Goal: Book appointment/travel/reservation

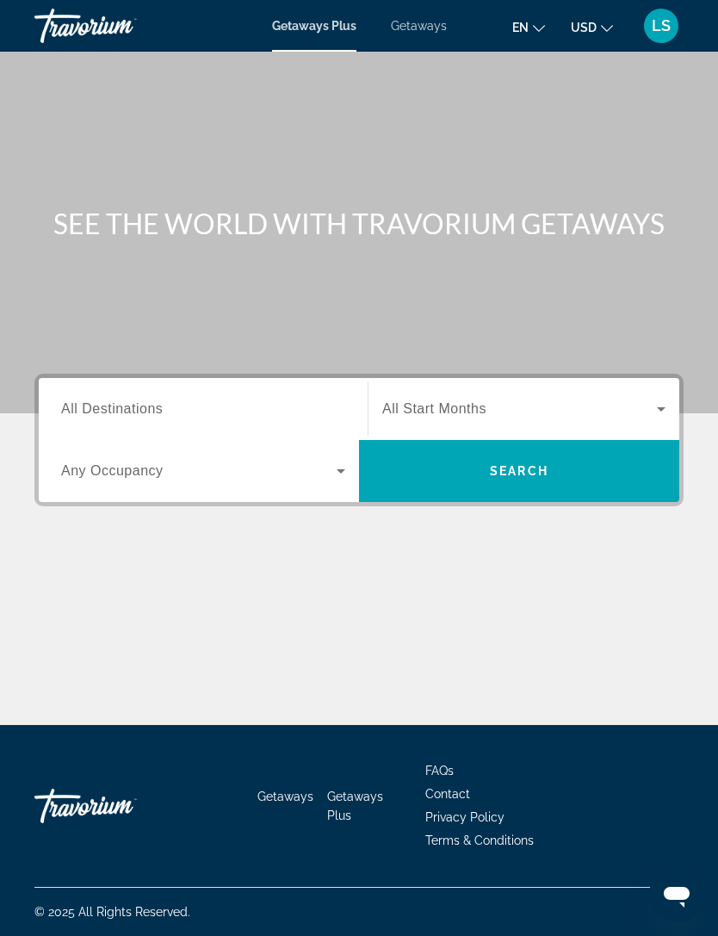
click at [149, 416] on span "All Destinations" at bounding box center [112, 408] width 102 height 15
click at [149, 416] on input "Destination All Destinations" at bounding box center [203, 410] width 284 height 21
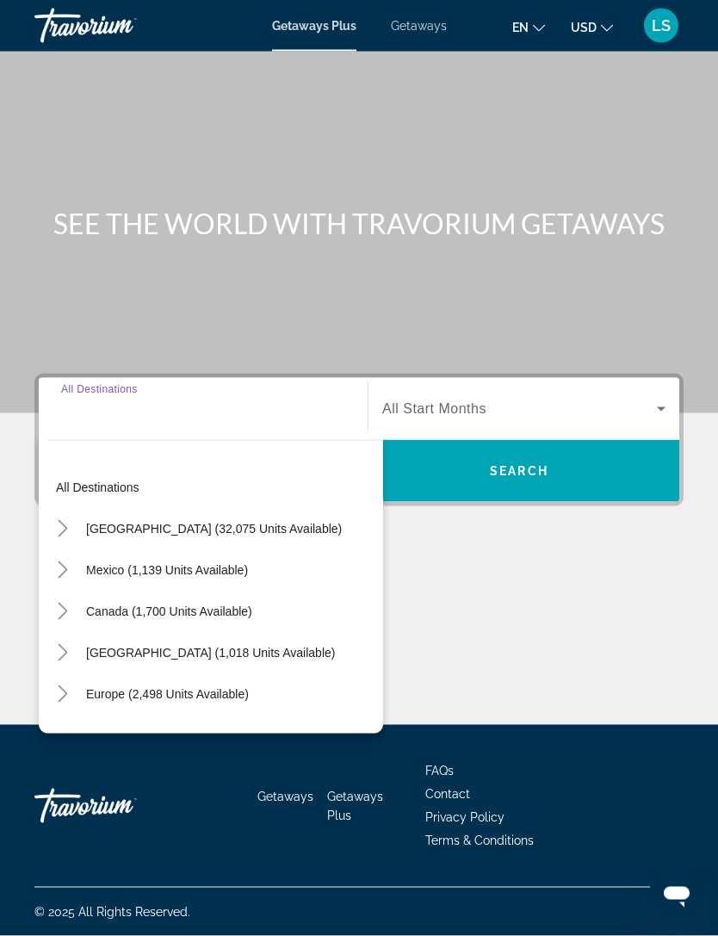
scroll to position [55, 0]
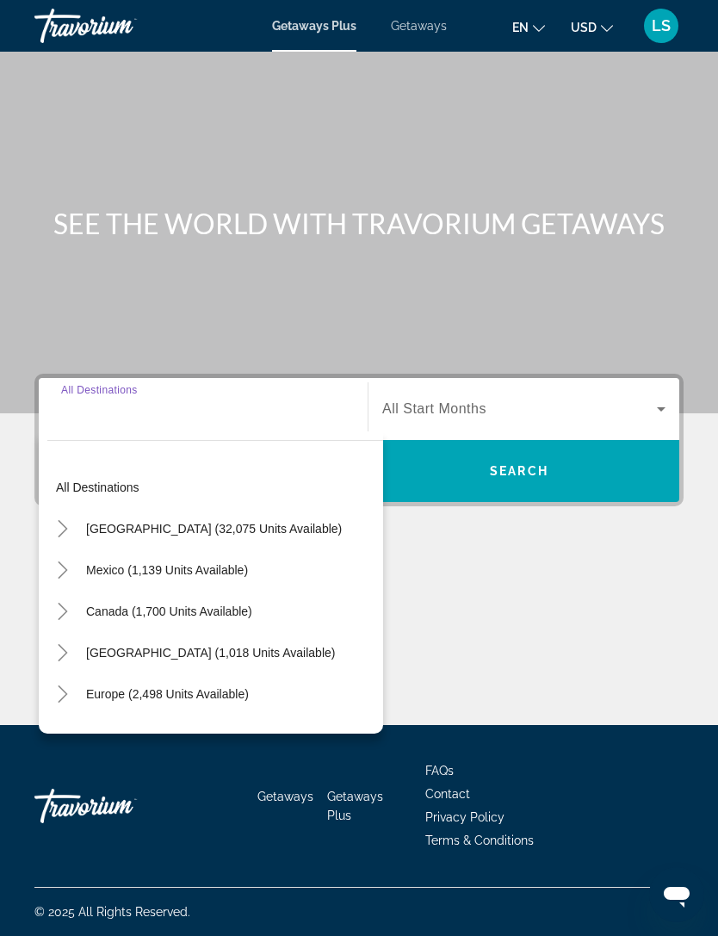
click at [134, 563] on span "Mexico (1,139 units available)" at bounding box center [167, 570] width 162 height 14
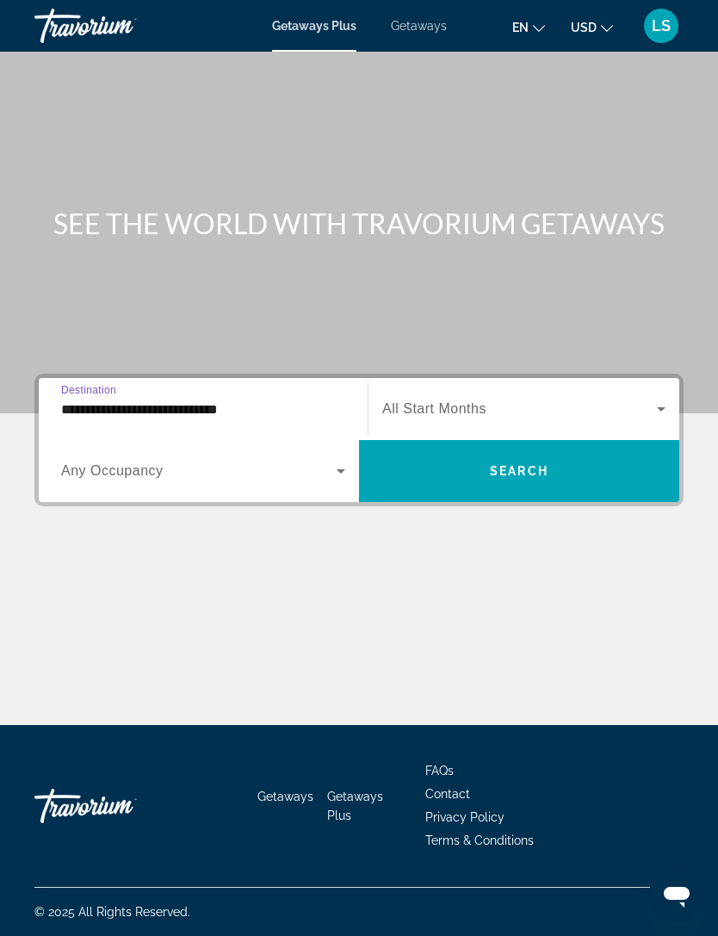
click at [326, 461] on span "Search widget" at bounding box center [199, 471] width 276 height 21
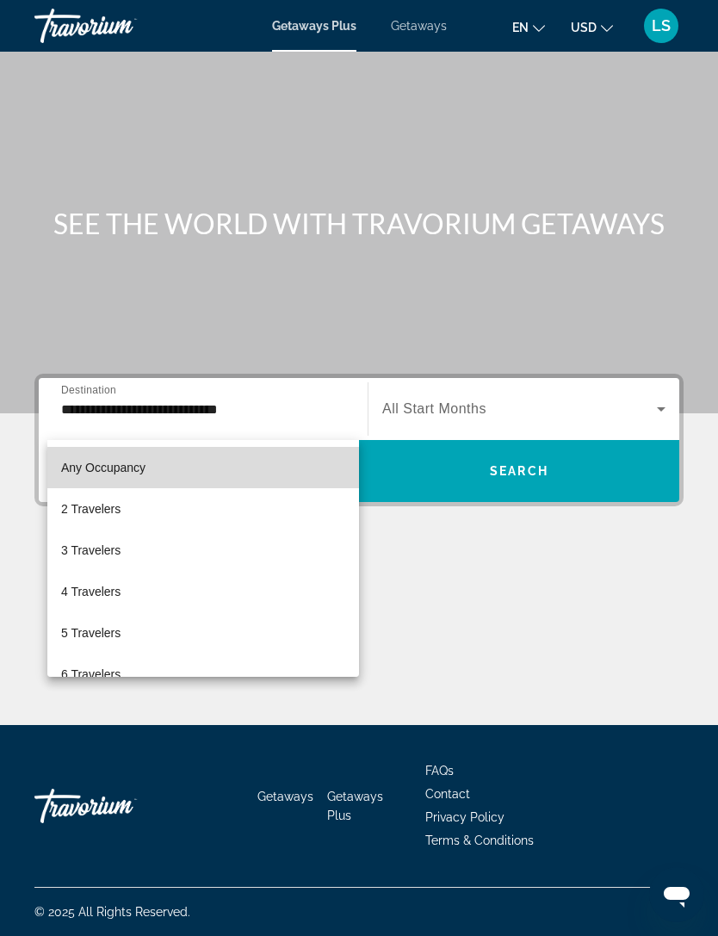
click at [219, 472] on mat-option "Any Occupancy" at bounding box center [203, 467] width 312 height 41
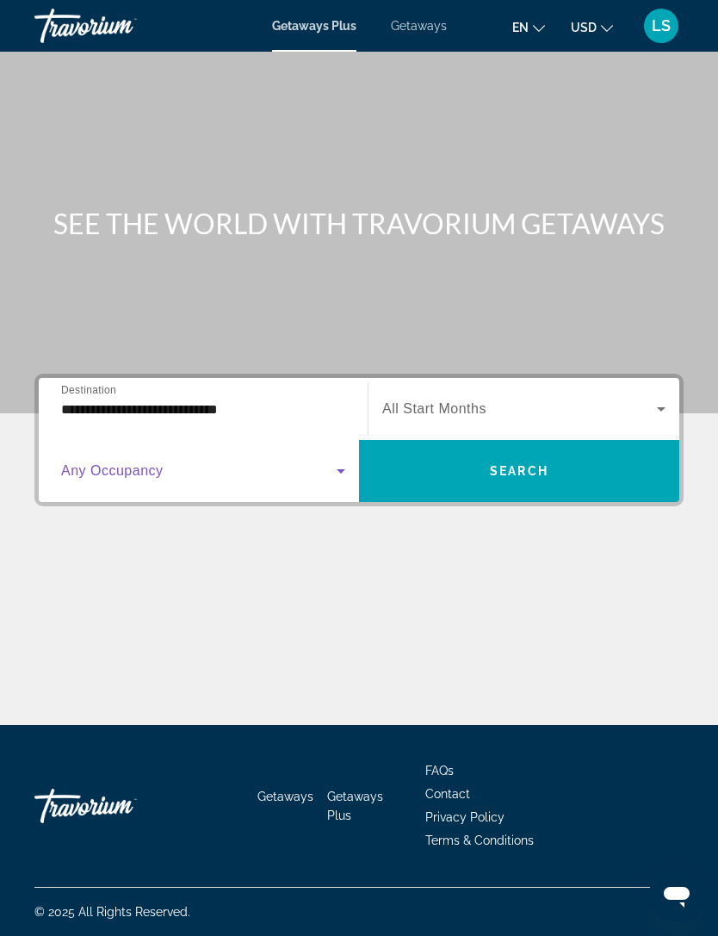
click at [542, 399] on span "Search widget" at bounding box center [519, 409] width 275 height 21
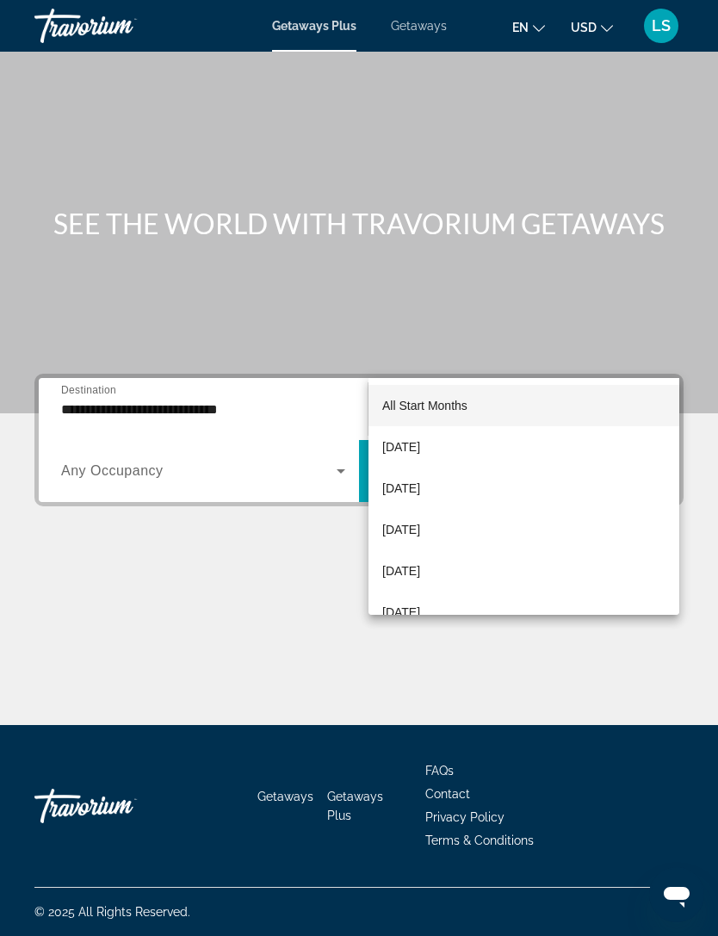
click at [144, 357] on div at bounding box center [359, 468] width 718 height 936
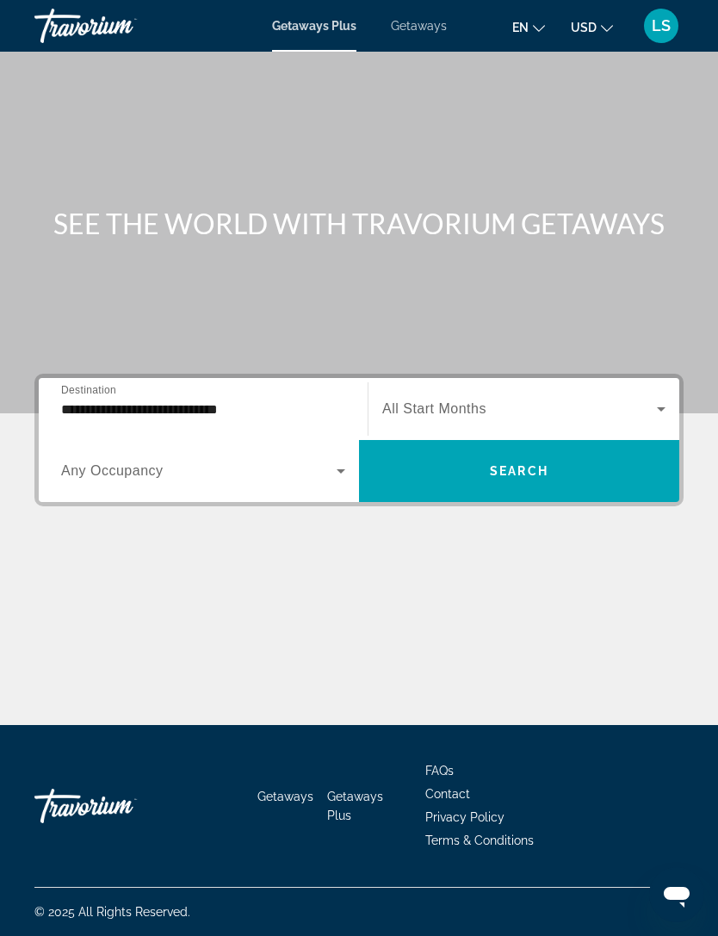
click at [151, 400] on input "**********" at bounding box center [203, 410] width 284 height 21
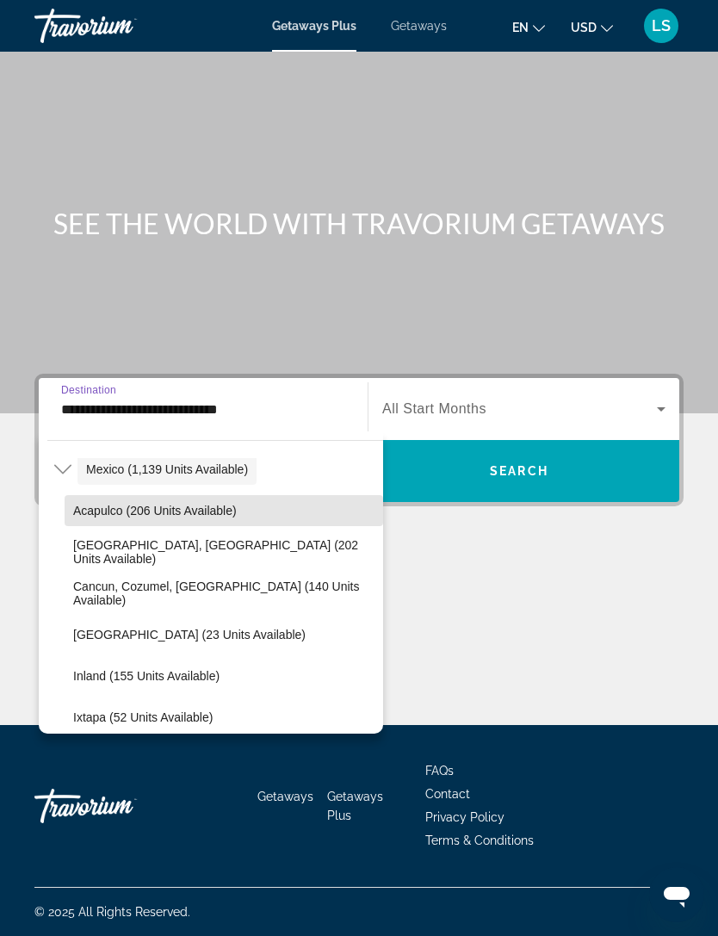
scroll to position [102, 0]
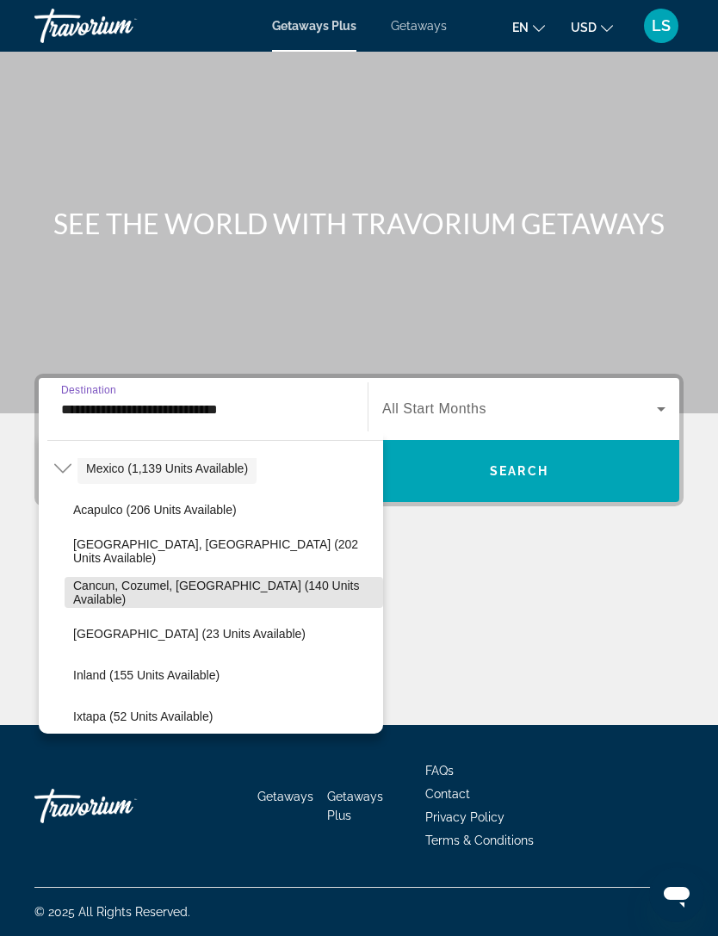
click at [201, 579] on span "Cancun, Cozumel, [GEOGRAPHIC_DATA] (140 units available)" at bounding box center [223, 593] width 301 height 28
type input "**********"
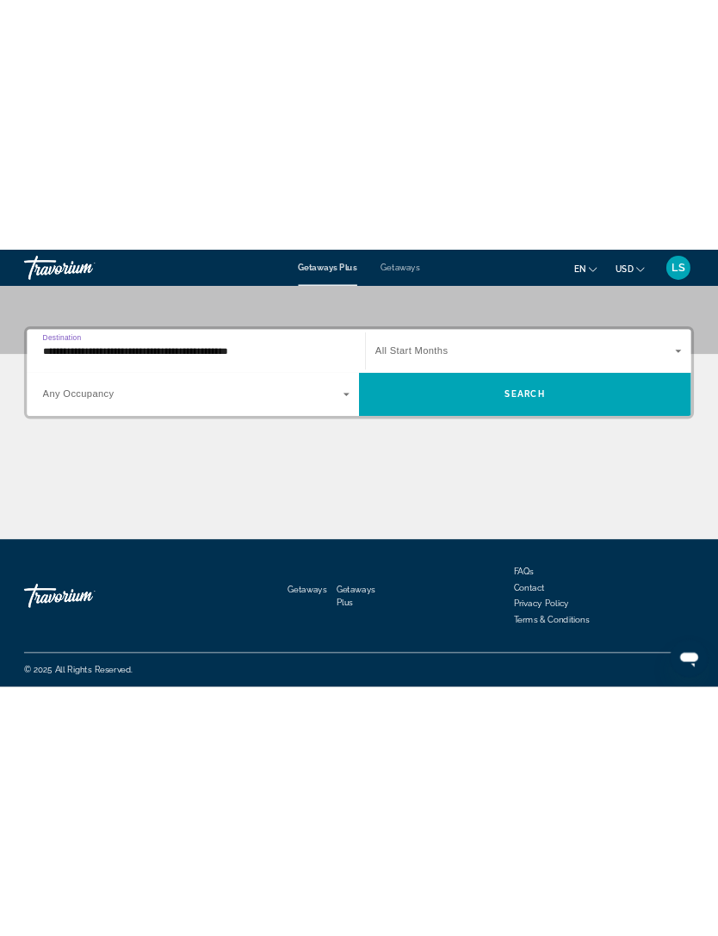
scroll to position [55, 0]
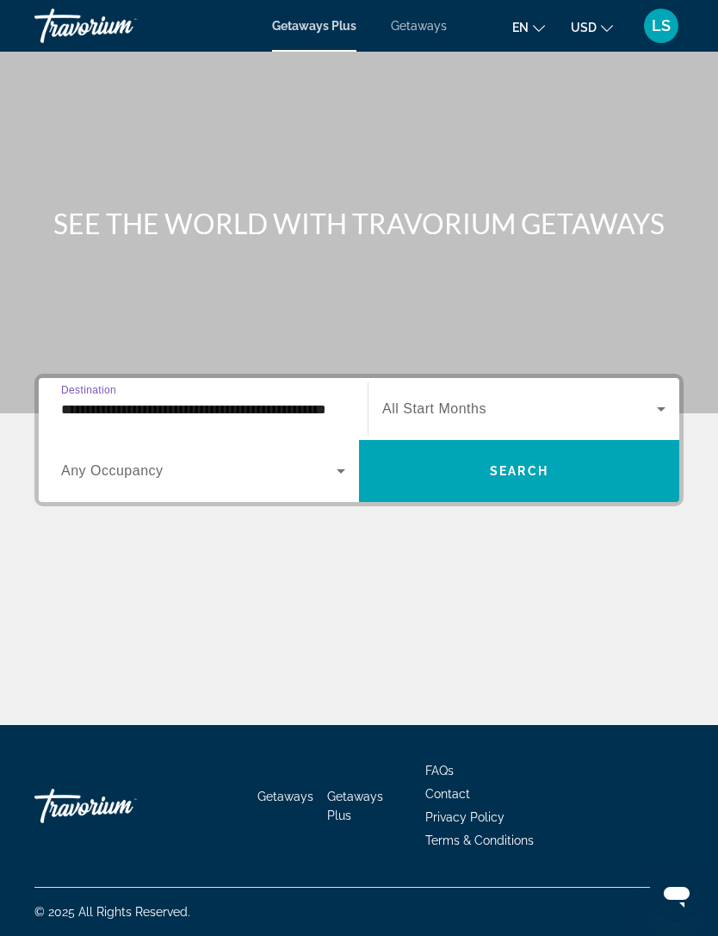
click at [584, 450] on span "Search widget" at bounding box center [519, 470] width 320 height 41
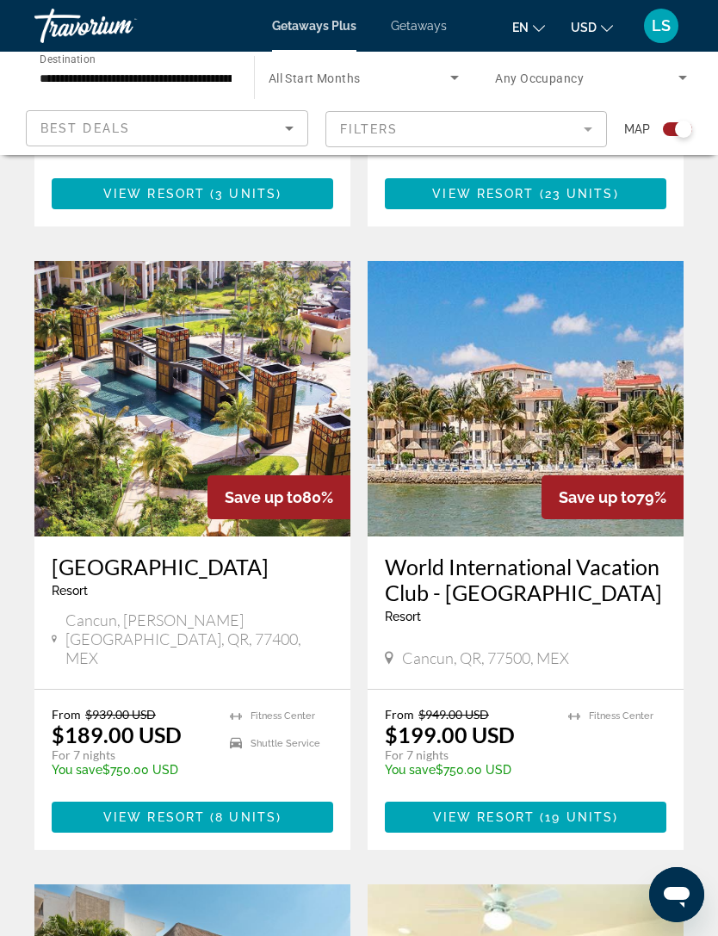
scroll to position [937, 0]
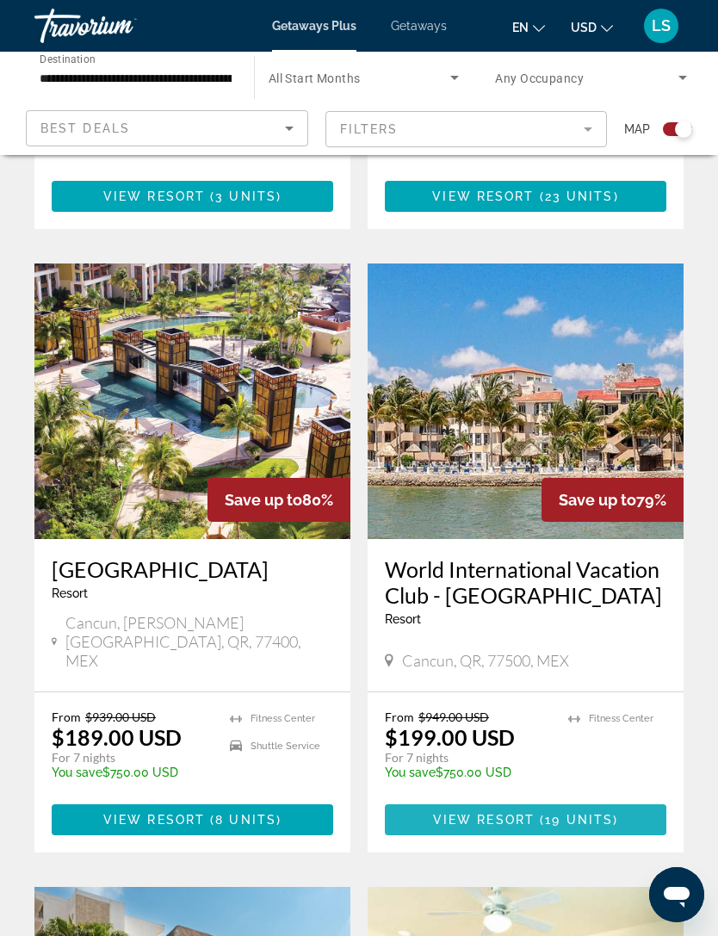
click at [502, 823] on span "Main content" at bounding box center [526, 819] width 282 height 41
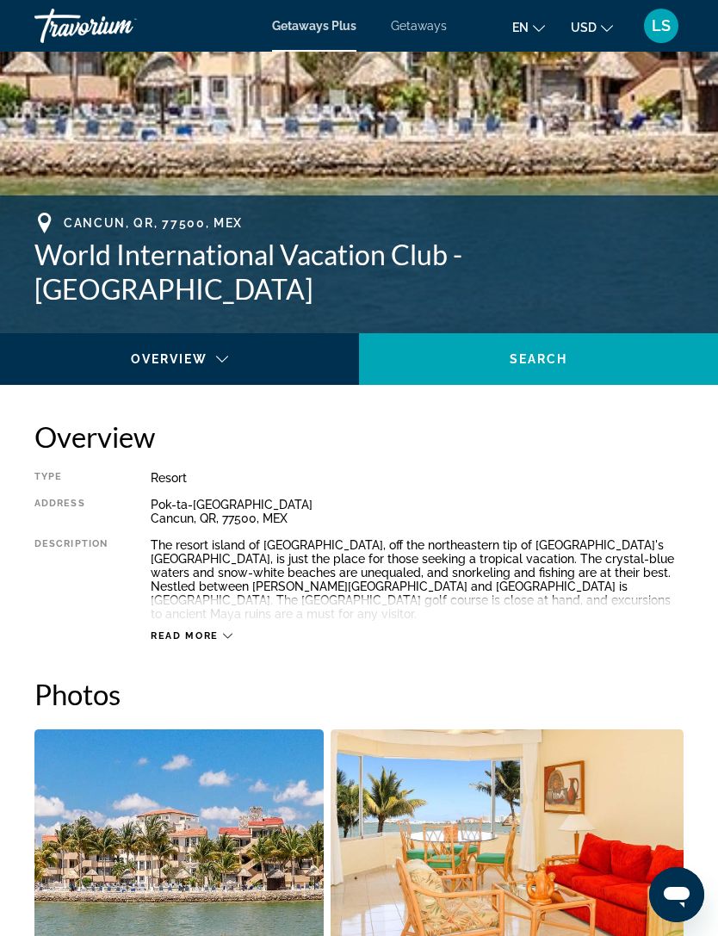
scroll to position [536, 0]
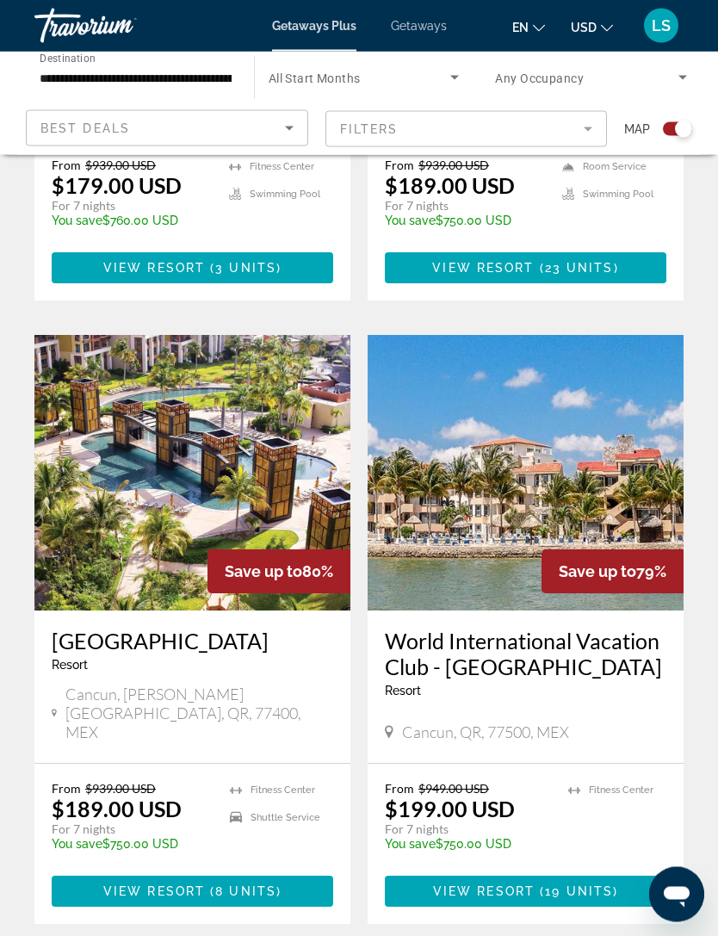
scroll to position [896, 0]
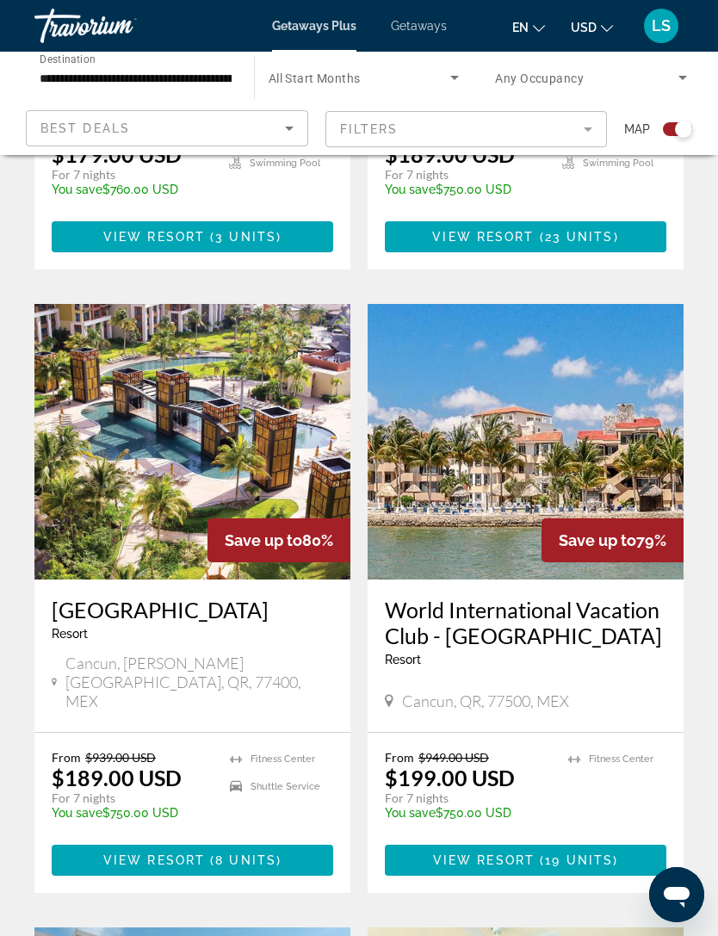
click at [155, 602] on h3 "[GEOGRAPHIC_DATA]" at bounding box center [193, 610] width 282 height 26
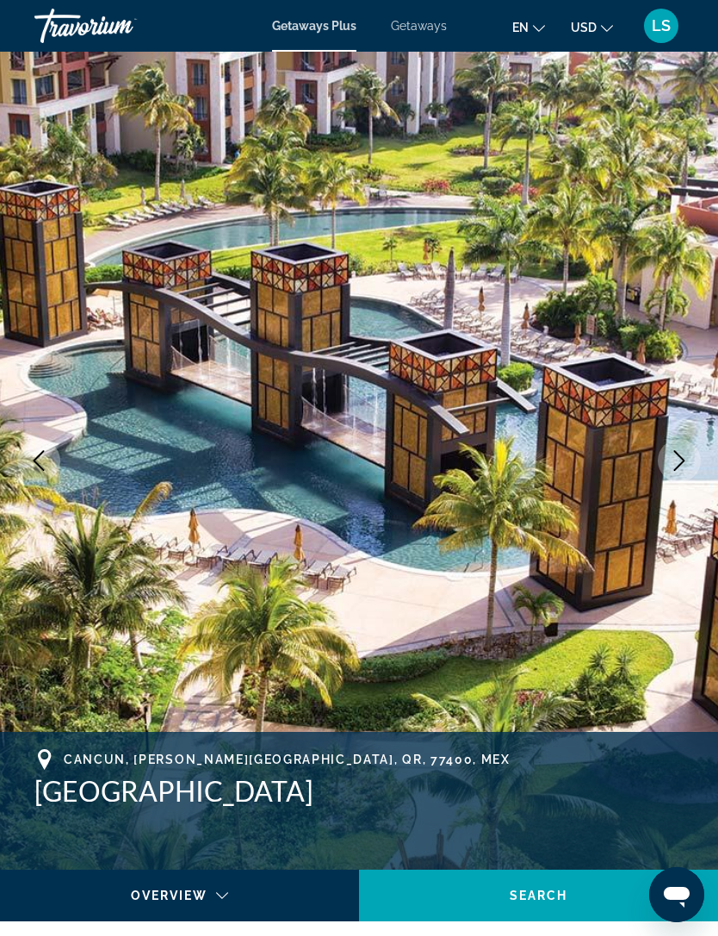
click at [686, 458] on icon "Next image" at bounding box center [679, 460] width 21 height 21
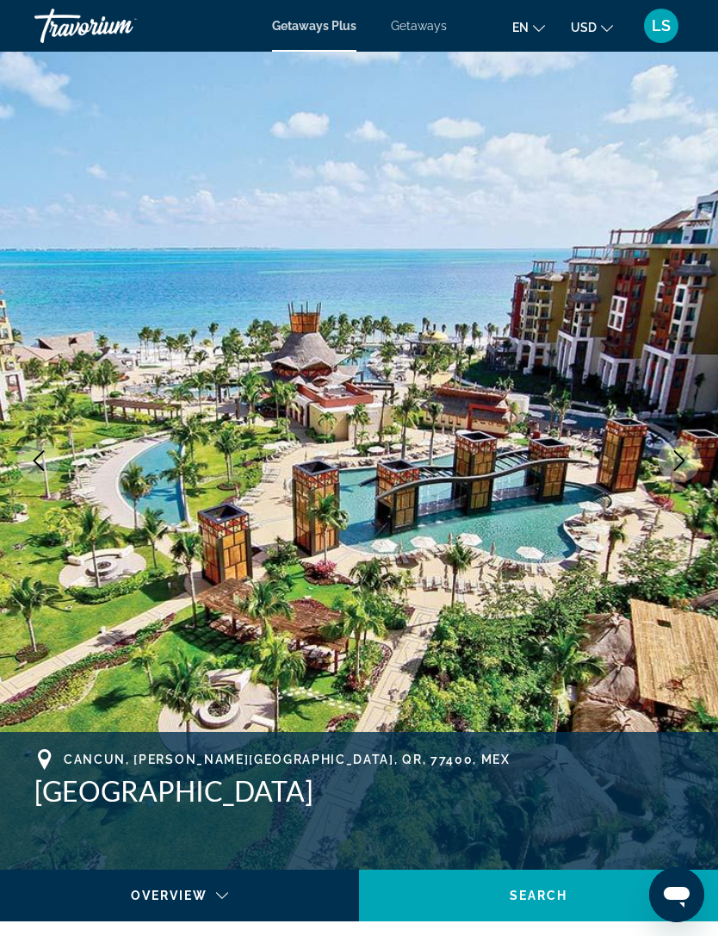
click at [693, 480] on img "Main content" at bounding box center [359, 461] width 718 height 818
click at [679, 468] on icon "Next image" at bounding box center [679, 460] width 21 height 21
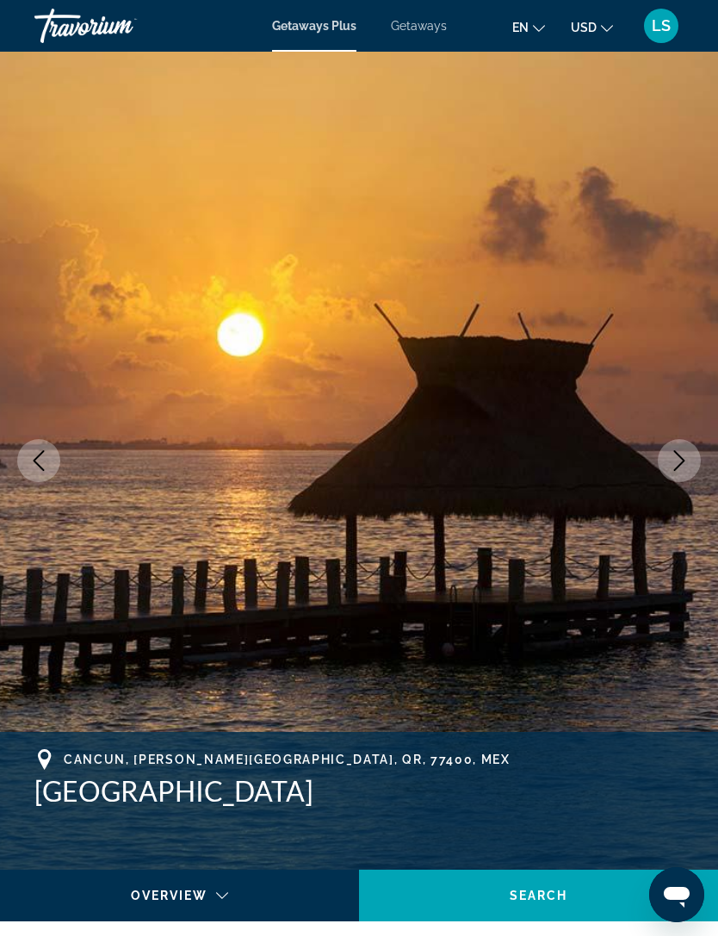
click at [683, 461] on icon "Next image" at bounding box center [679, 460] width 21 height 21
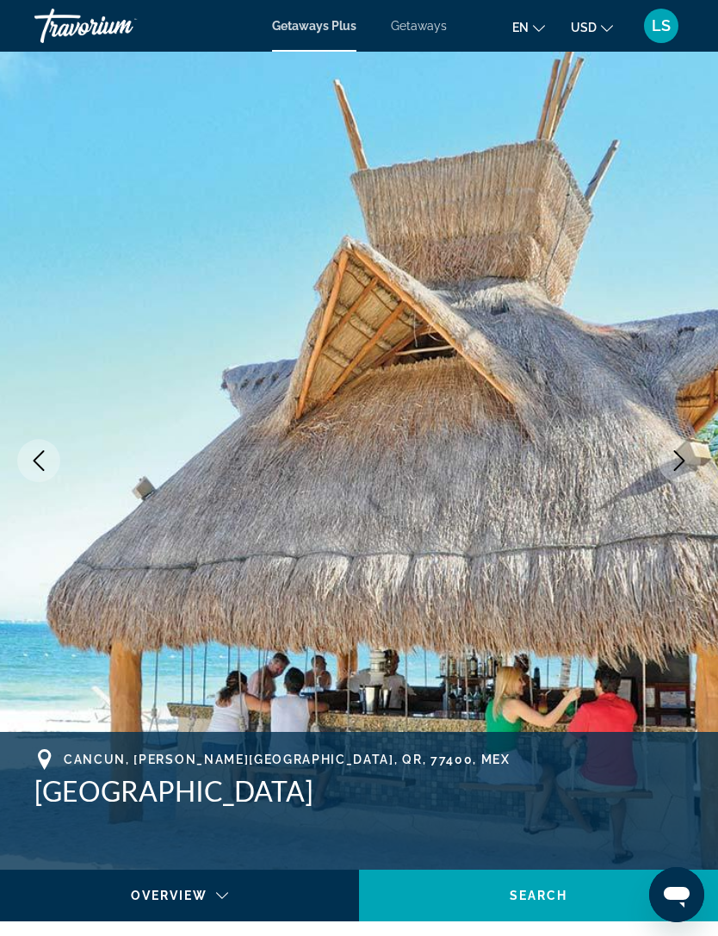
click at [680, 464] on icon "Next image" at bounding box center [679, 460] width 11 height 21
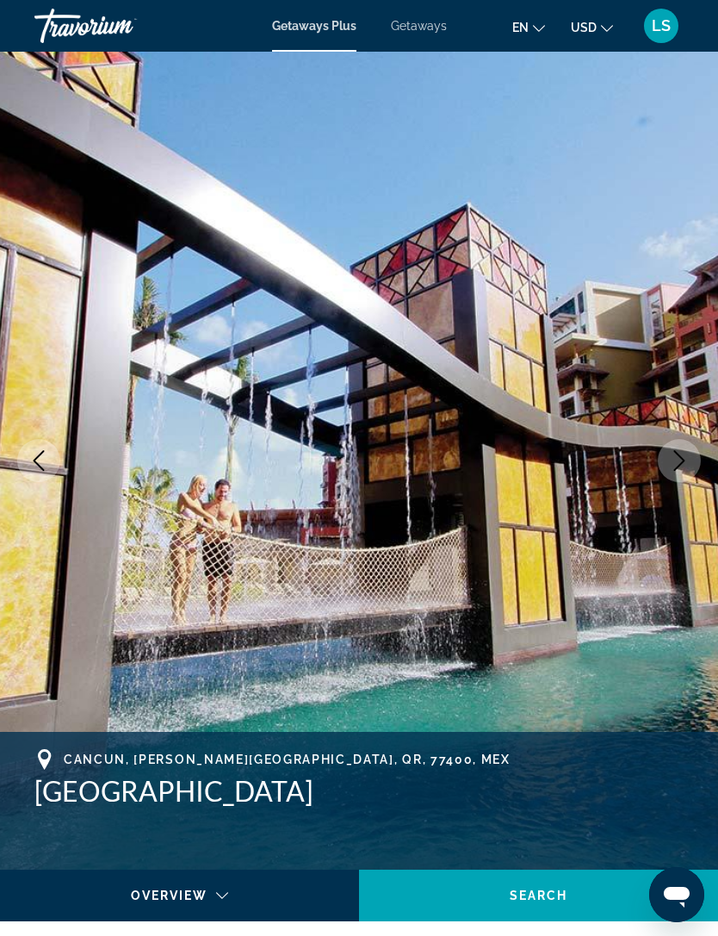
click at [673, 463] on icon "Next image" at bounding box center [679, 460] width 21 height 21
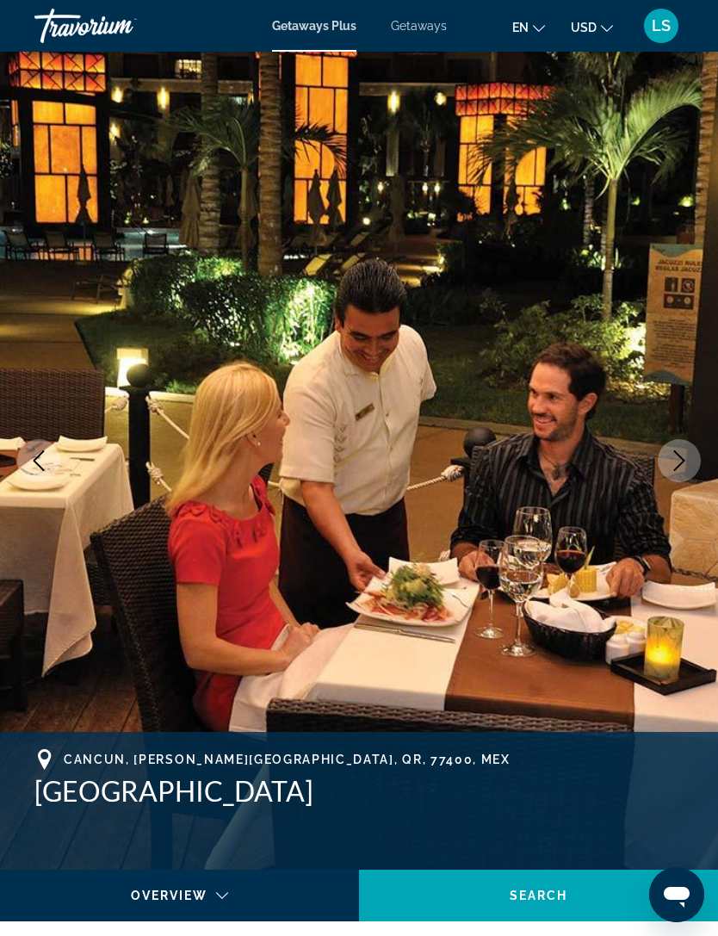
click at [674, 459] on icon "Next image" at bounding box center [679, 460] width 21 height 21
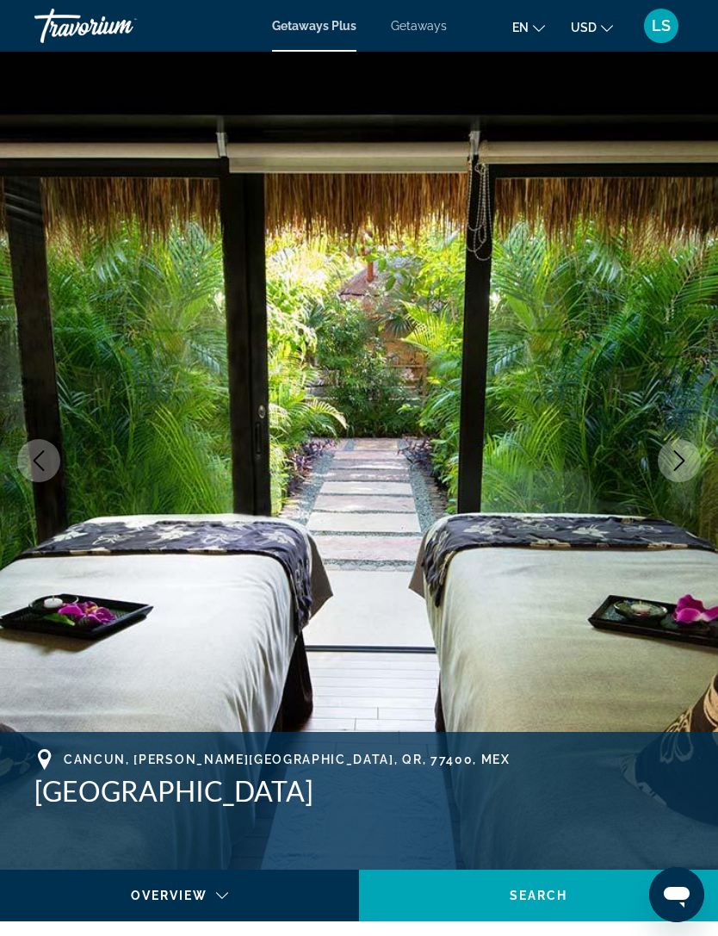
click at [683, 461] on icon "Next image" at bounding box center [679, 460] width 21 height 21
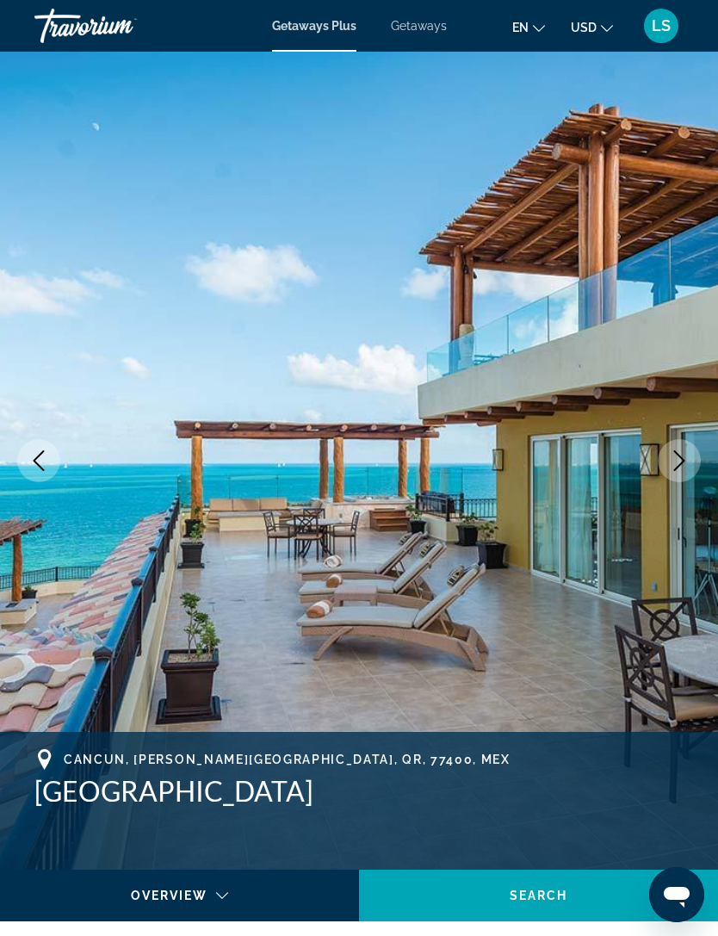
click at [685, 462] on icon "Next image" at bounding box center [679, 460] width 21 height 21
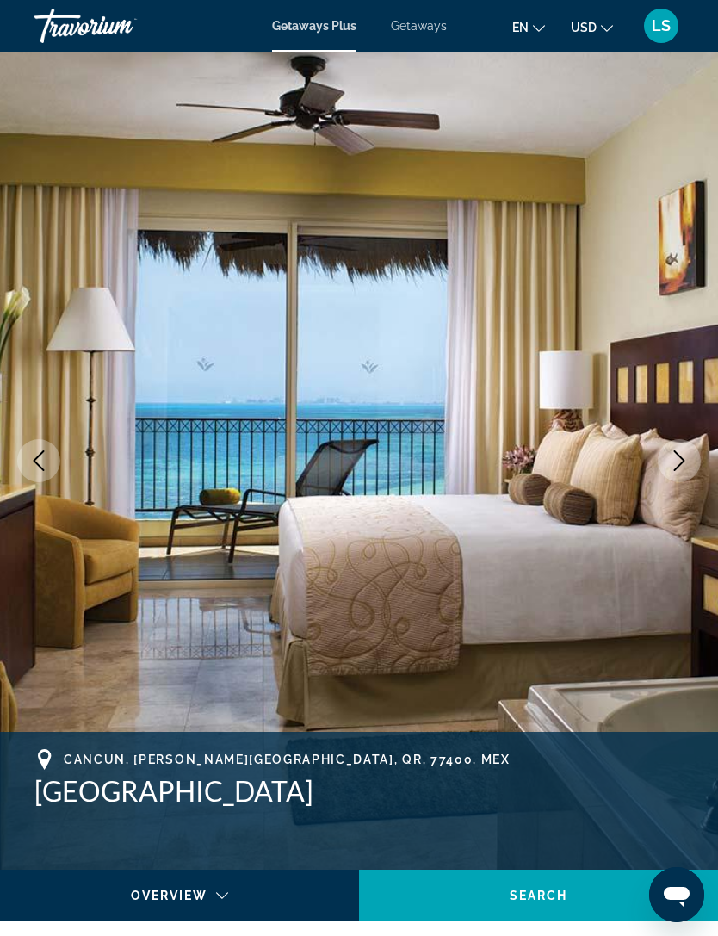
click at [680, 464] on icon "Next image" at bounding box center [679, 460] width 11 height 21
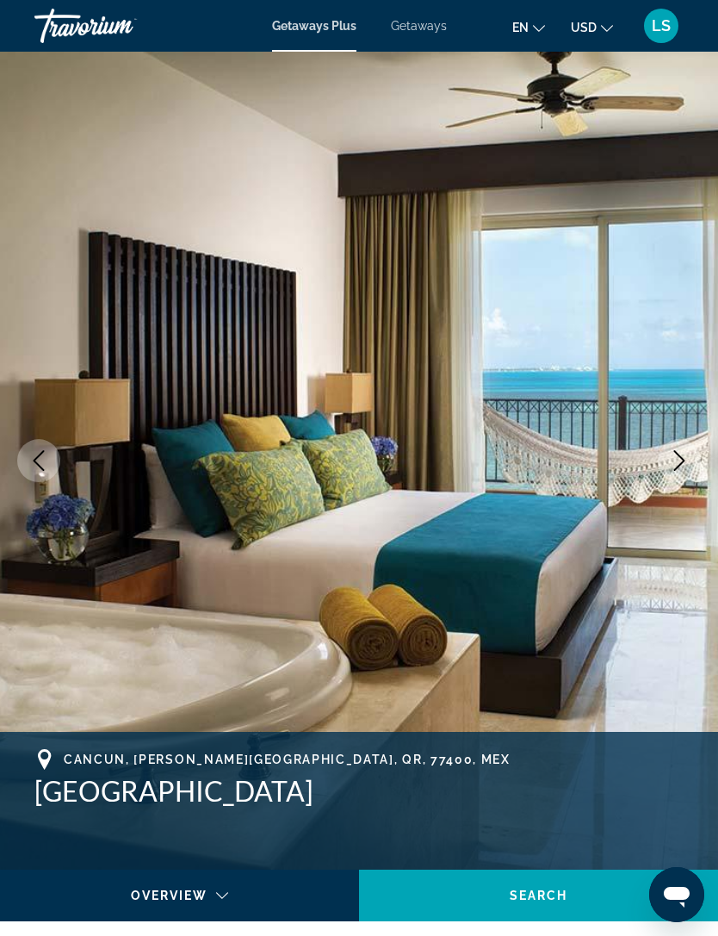
click at [671, 462] on icon "Next image" at bounding box center [679, 460] width 21 height 21
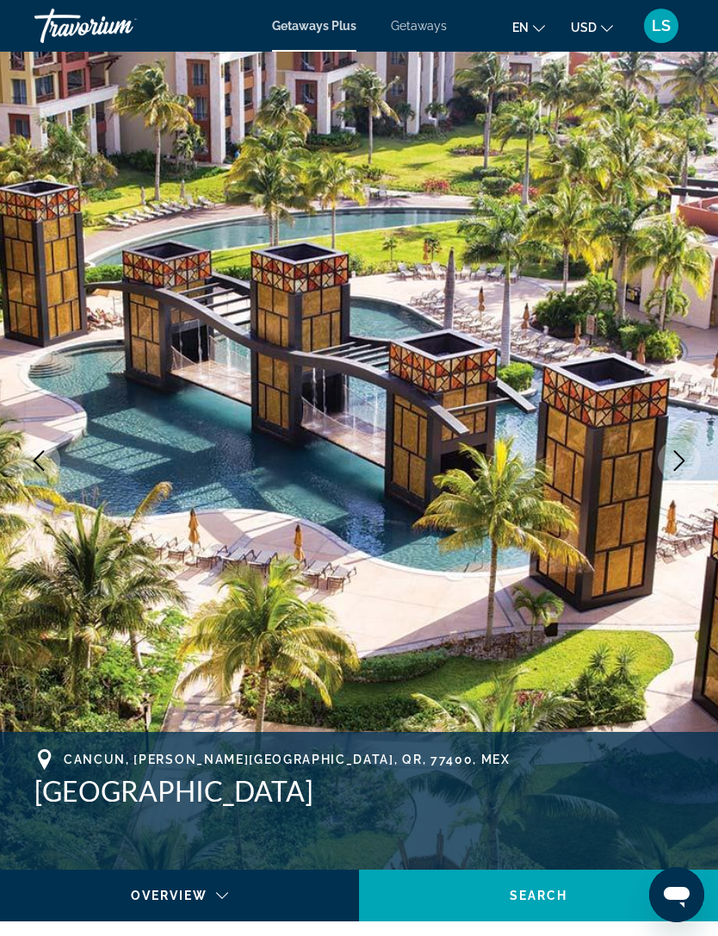
click at [673, 474] on button "Next image" at bounding box center [679, 460] width 43 height 43
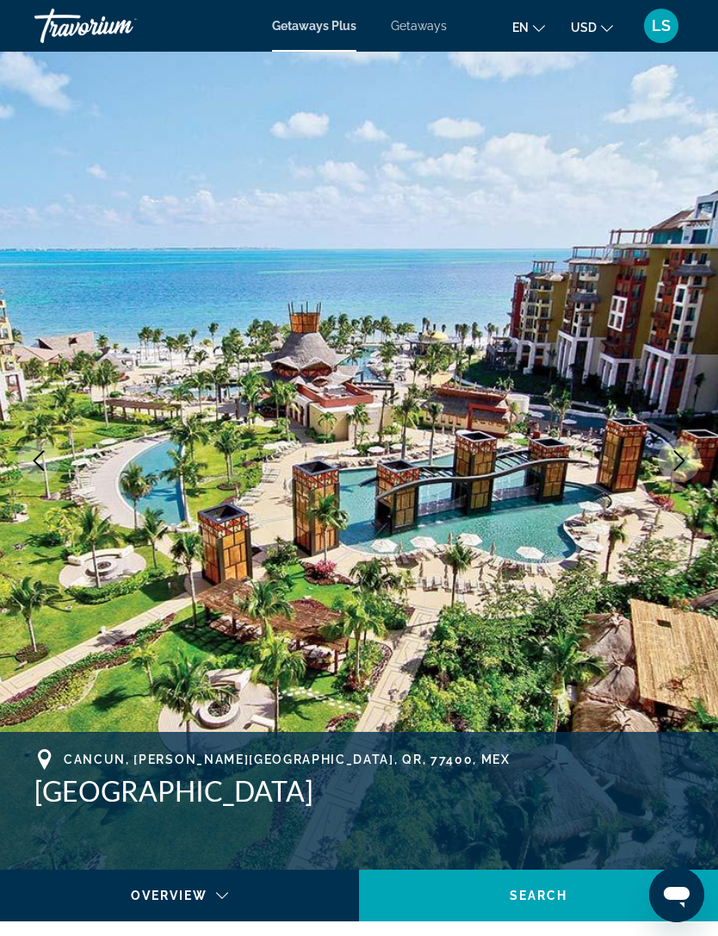
click at [678, 476] on button "Next image" at bounding box center [679, 460] width 43 height 43
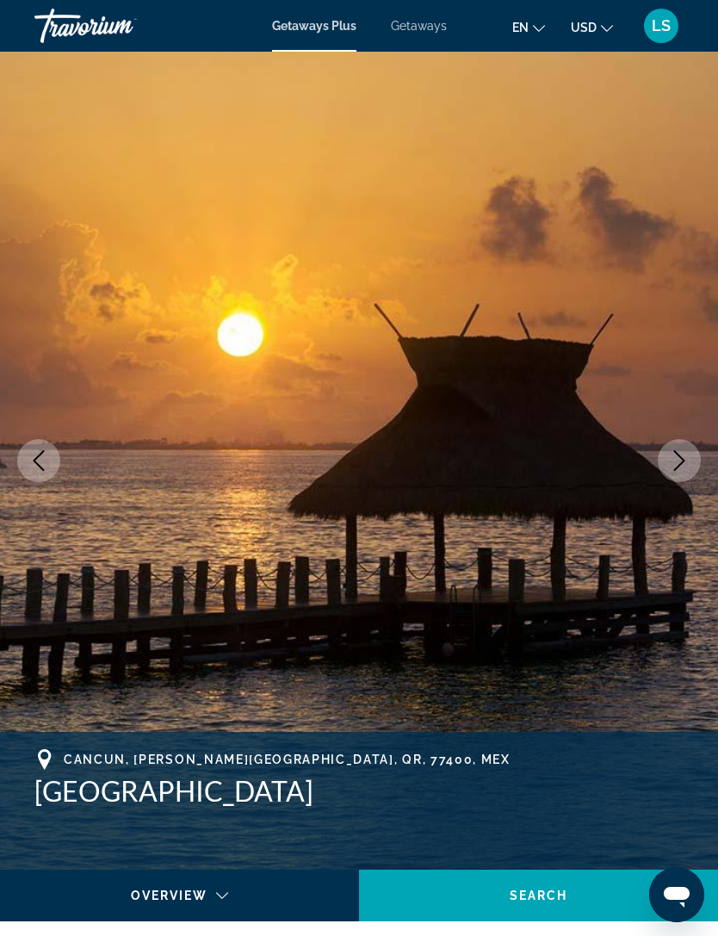
click at [672, 468] on icon "Next image" at bounding box center [679, 460] width 21 height 21
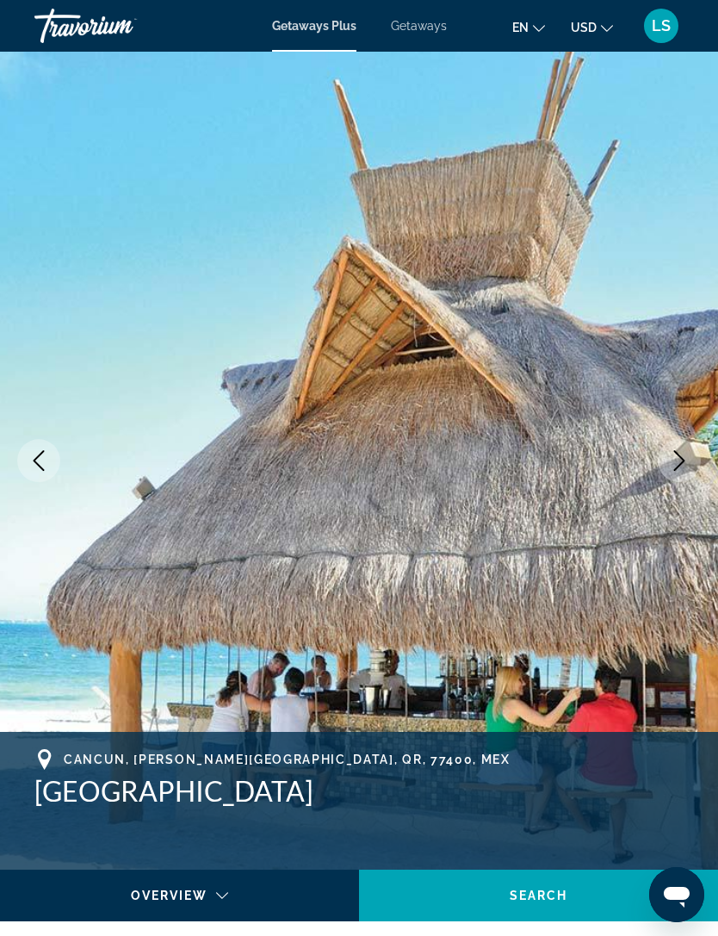
click at [674, 473] on button "Next image" at bounding box center [679, 460] width 43 height 43
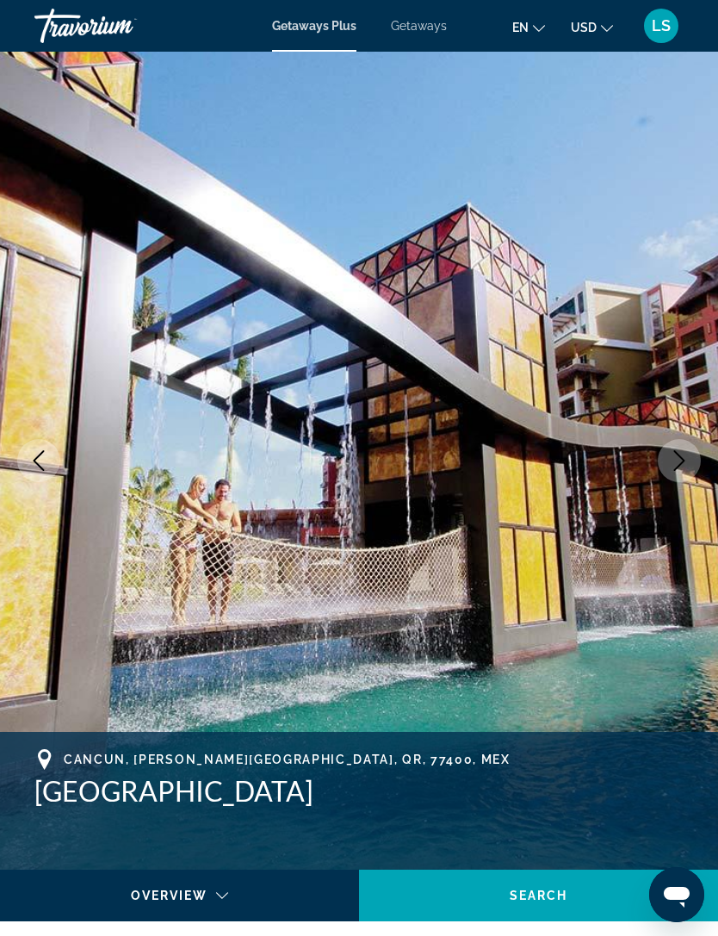
click at [679, 478] on button "Next image" at bounding box center [679, 460] width 43 height 43
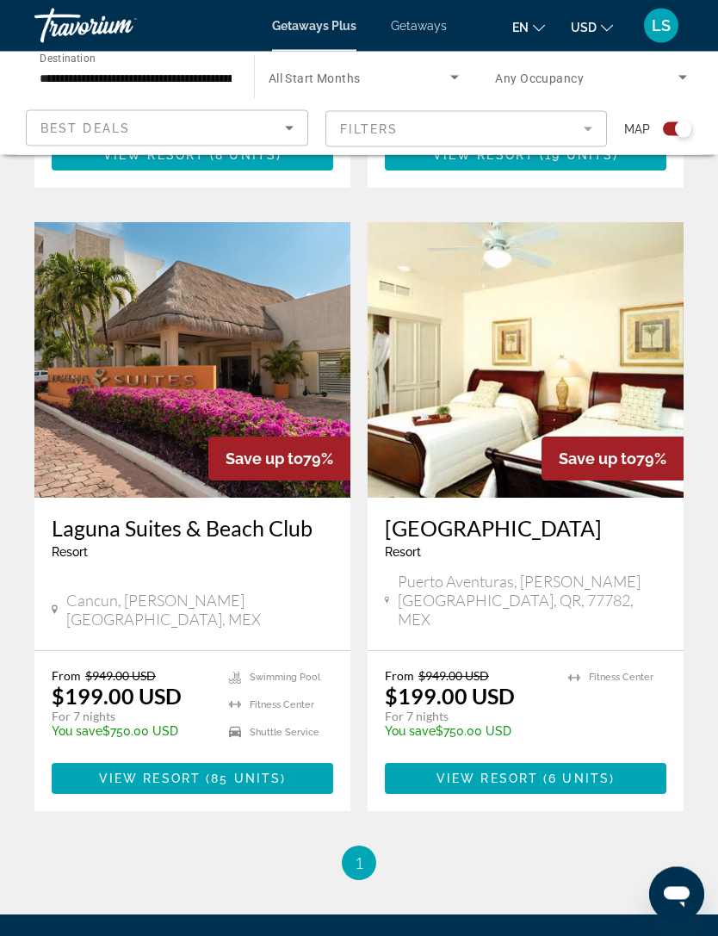
scroll to position [1603, 0]
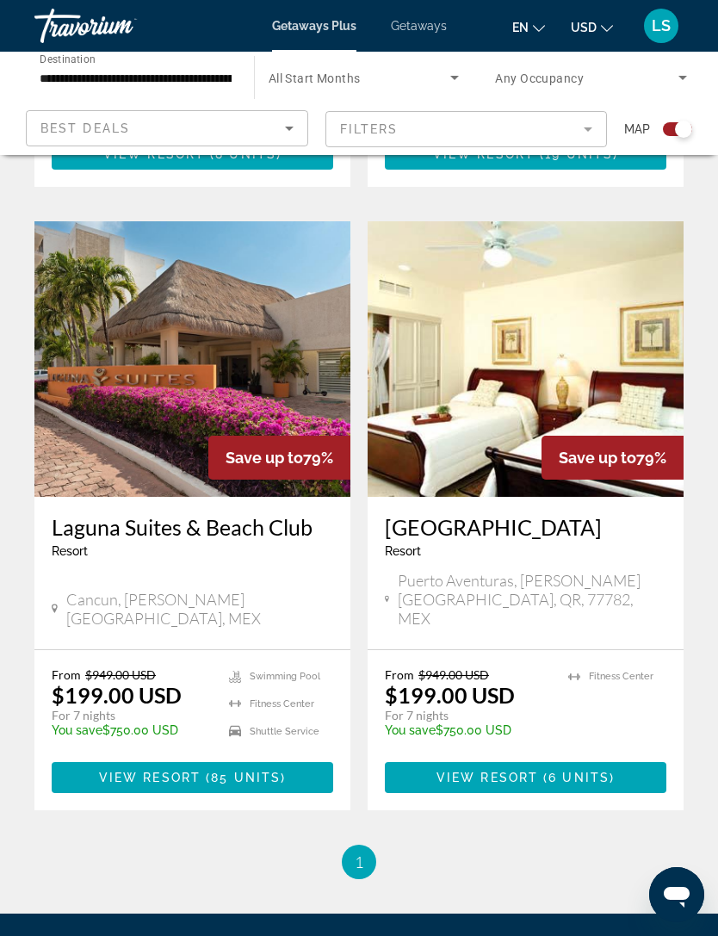
click at [153, 771] on span "View Resort" at bounding box center [150, 778] width 102 height 14
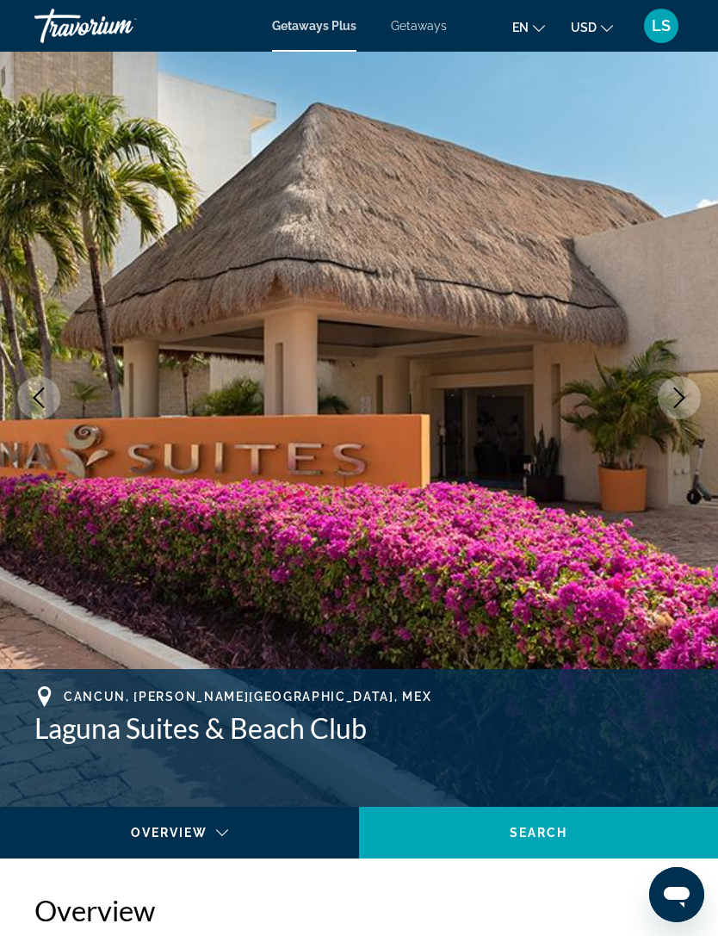
scroll to position [62, 0]
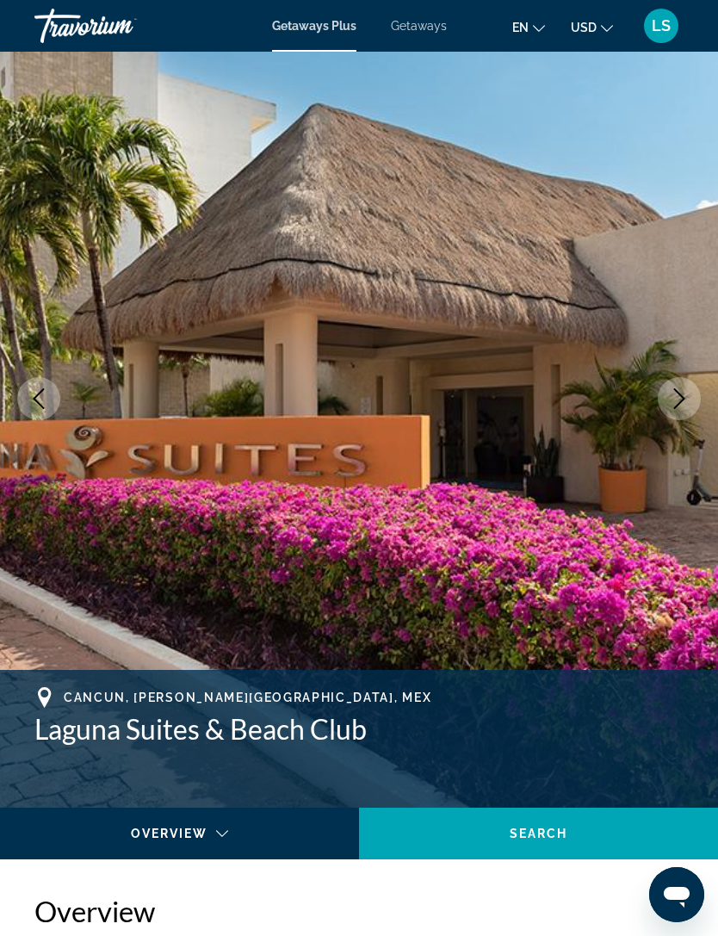
click at [691, 392] on button "Next image" at bounding box center [679, 398] width 43 height 43
click at [675, 394] on icon "Next image" at bounding box center [679, 398] width 21 height 21
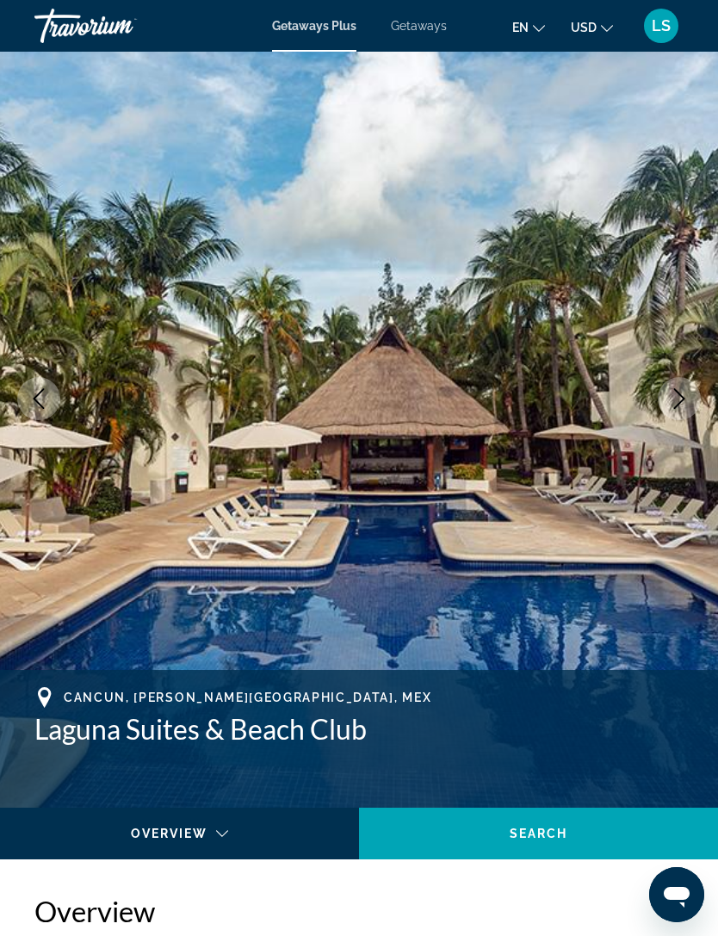
click at [30, 390] on icon "Previous image" at bounding box center [38, 398] width 21 height 21
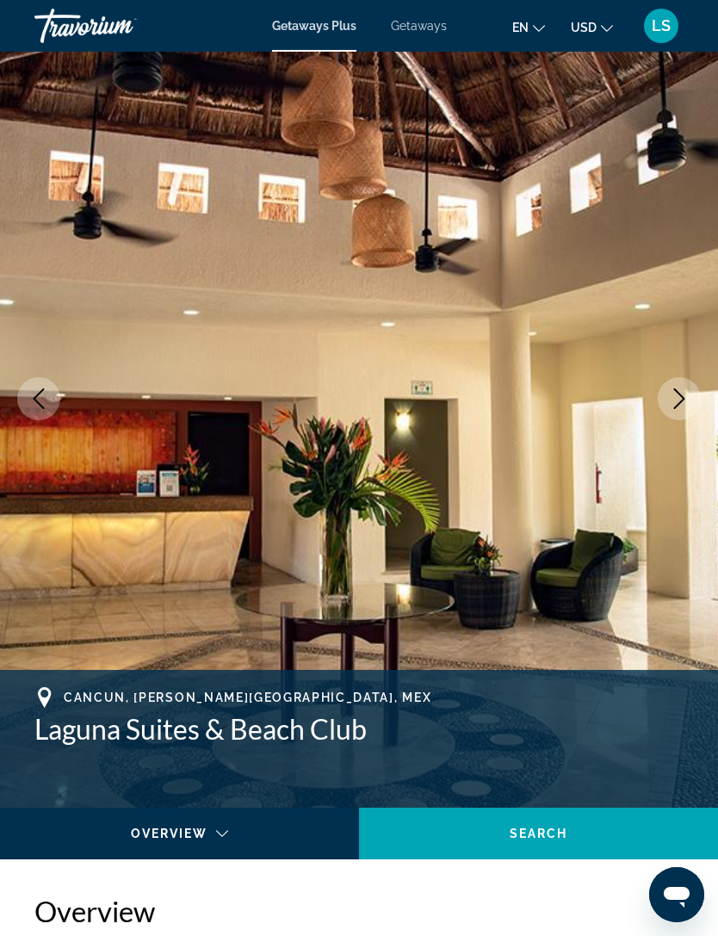
click at [690, 398] on button "Next image" at bounding box center [679, 398] width 43 height 43
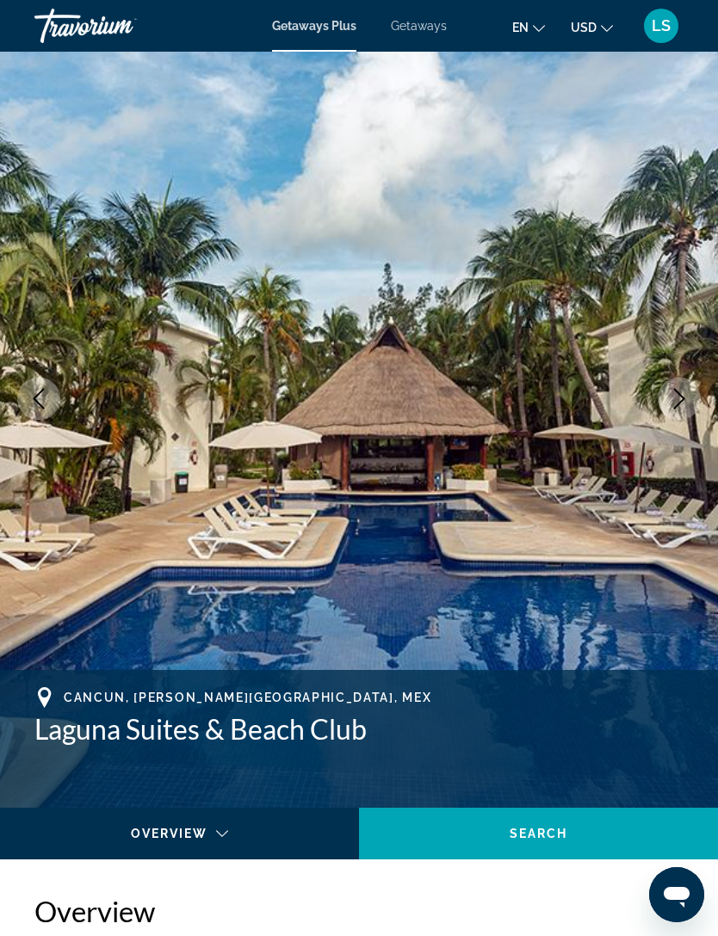
click at [690, 402] on button "Next image" at bounding box center [679, 398] width 43 height 43
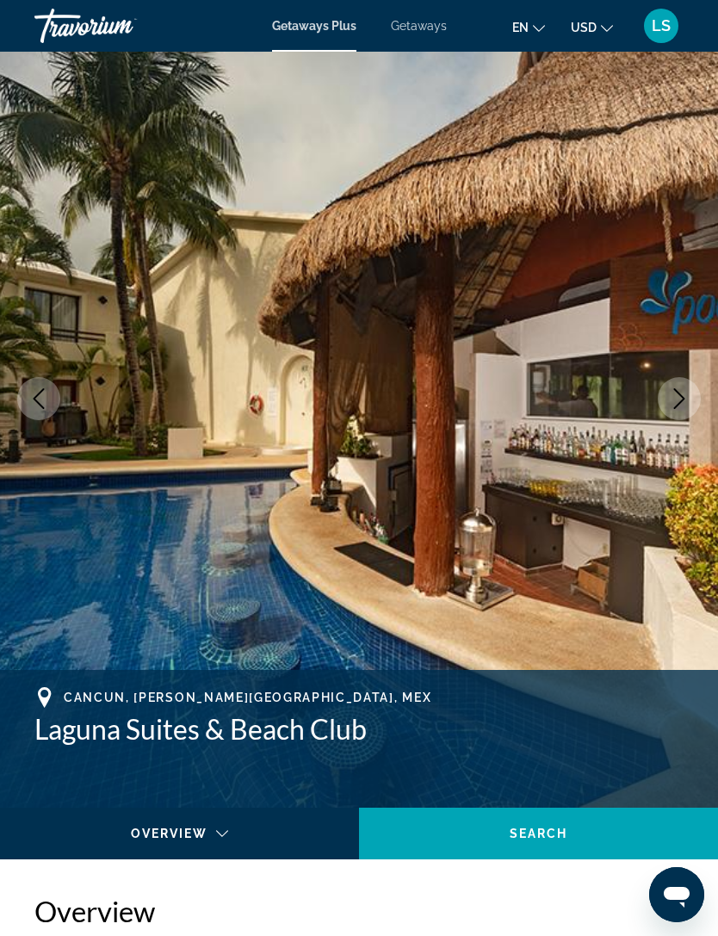
click at [681, 403] on icon "Next image" at bounding box center [679, 398] width 21 height 21
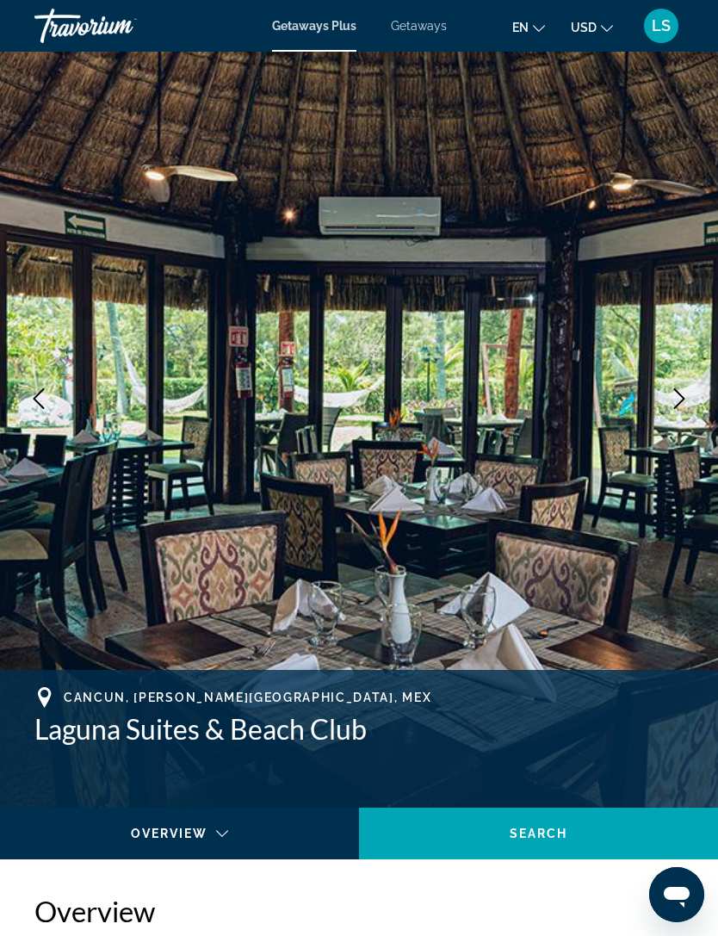
click at [691, 401] on button "Next image" at bounding box center [679, 398] width 43 height 43
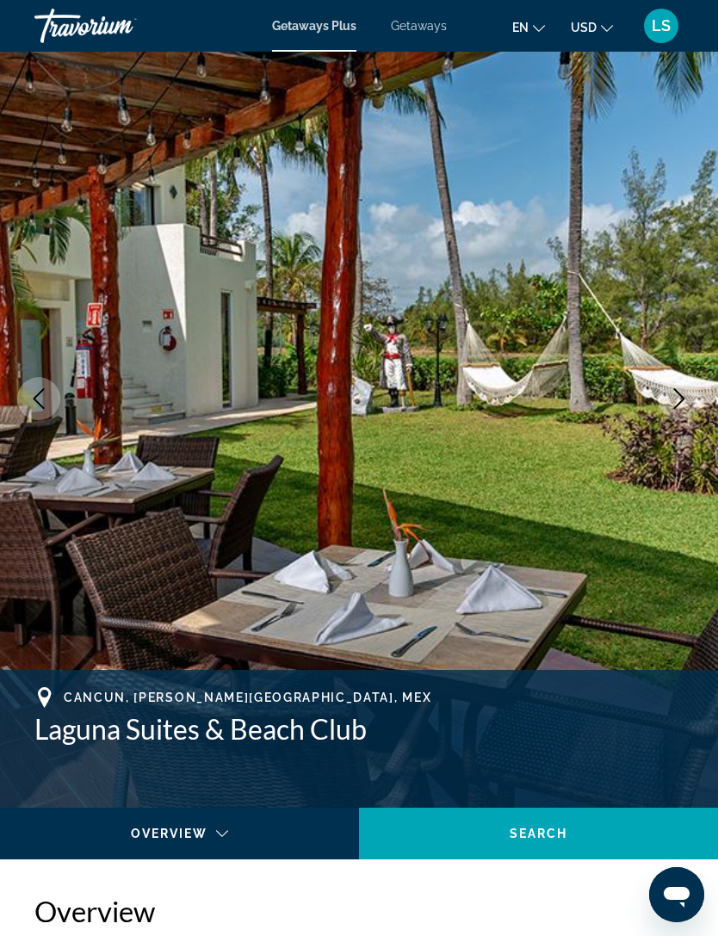
click at [688, 394] on icon "Next image" at bounding box center [679, 398] width 21 height 21
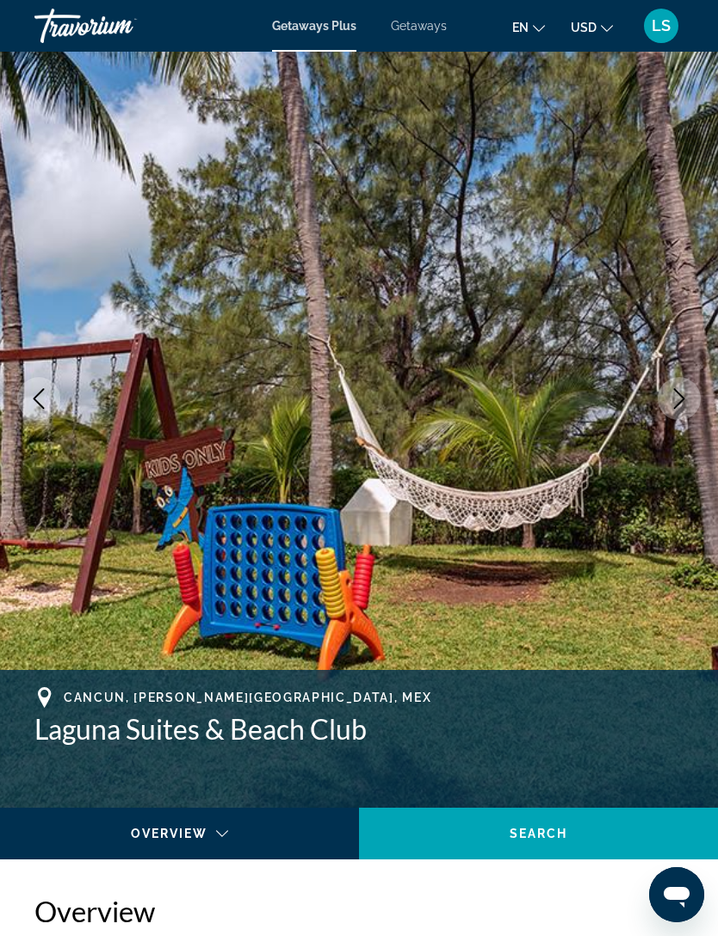
click at [678, 402] on icon "Next image" at bounding box center [679, 398] width 21 height 21
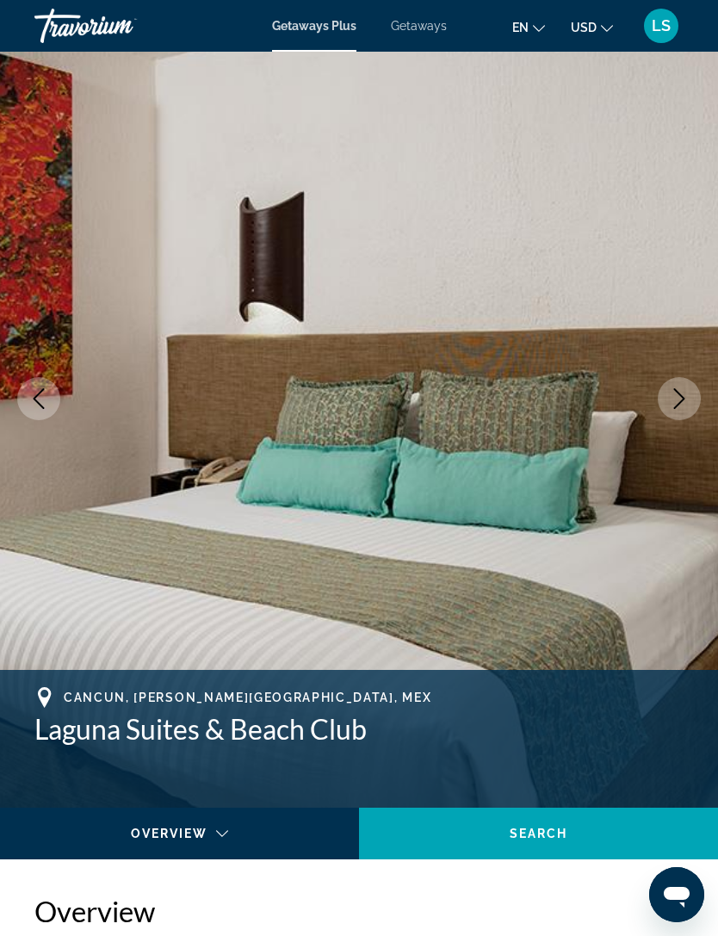
click at [696, 406] on button "Next image" at bounding box center [679, 398] width 43 height 43
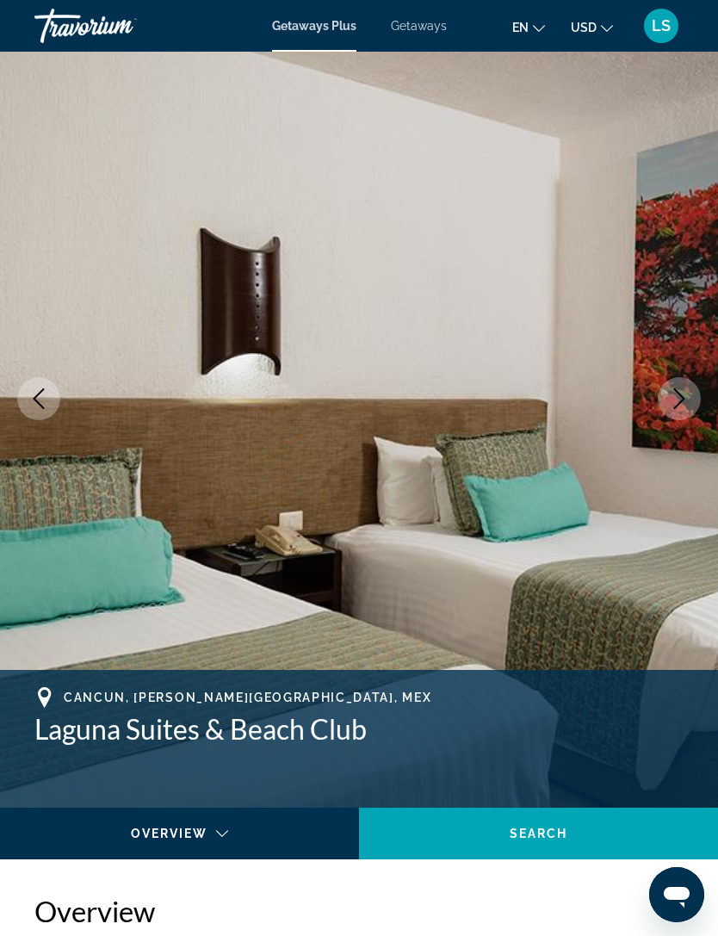
click at [686, 409] on button "Next image" at bounding box center [679, 398] width 43 height 43
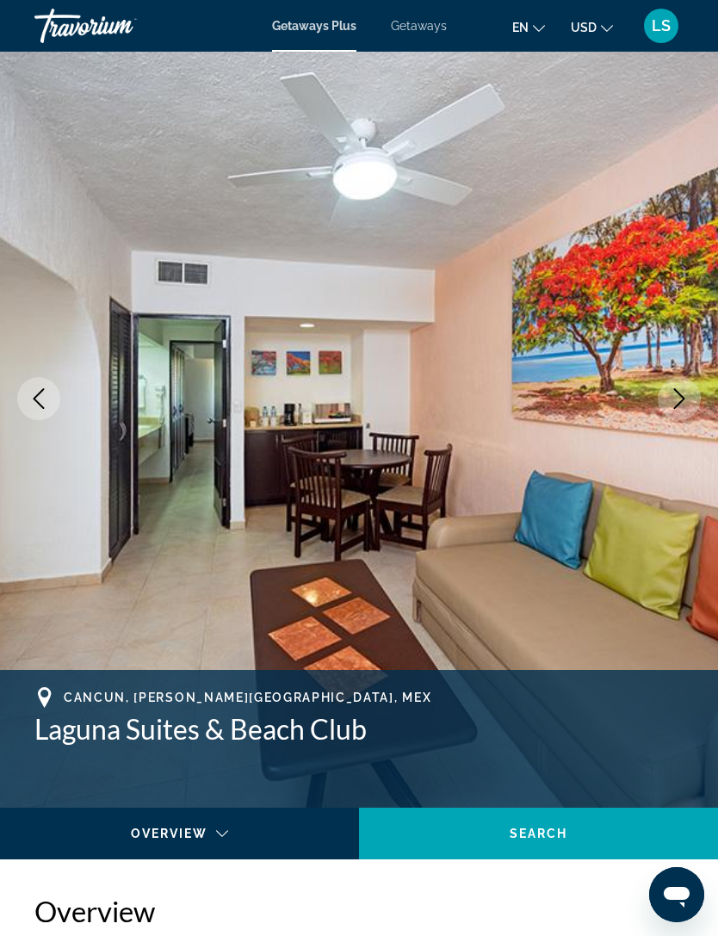
click at [685, 409] on button "Next image" at bounding box center [679, 398] width 43 height 43
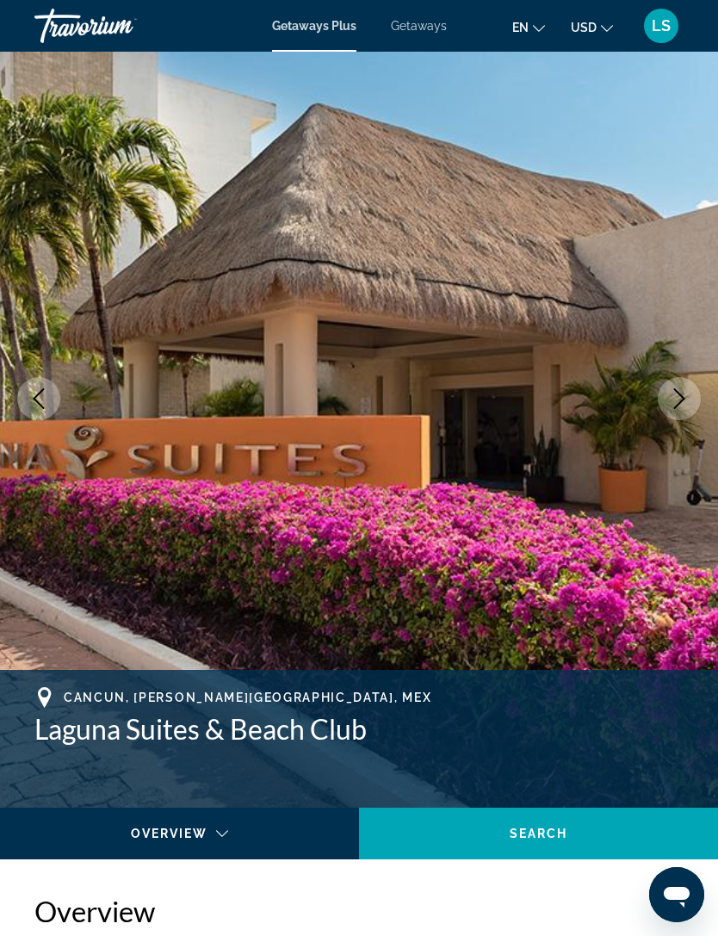
click at [691, 415] on button "Next image" at bounding box center [679, 398] width 43 height 43
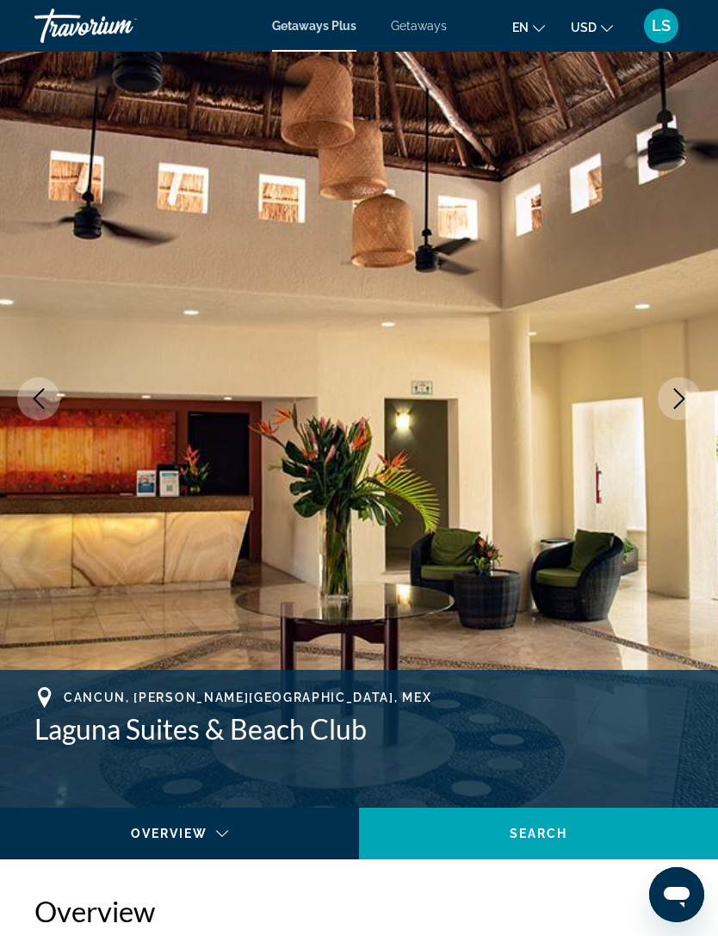
click at [685, 421] on img "Main content" at bounding box center [359, 399] width 718 height 818
click at [687, 401] on icon "Next image" at bounding box center [679, 398] width 21 height 21
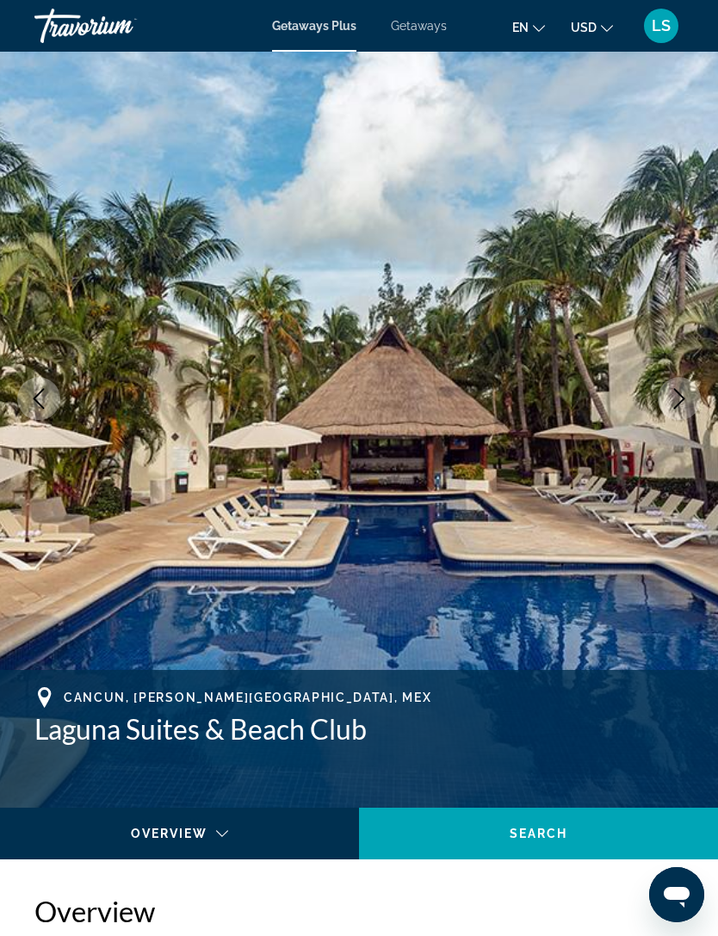
click at [689, 400] on icon "Next image" at bounding box center [679, 398] width 21 height 21
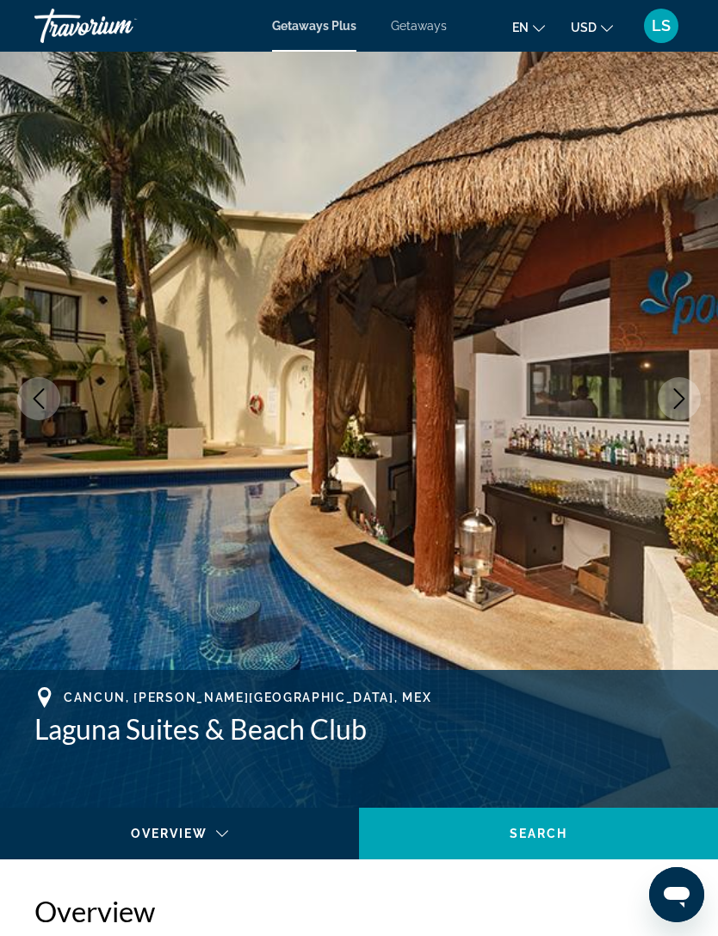
click at [691, 401] on button "Next image" at bounding box center [679, 398] width 43 height 43
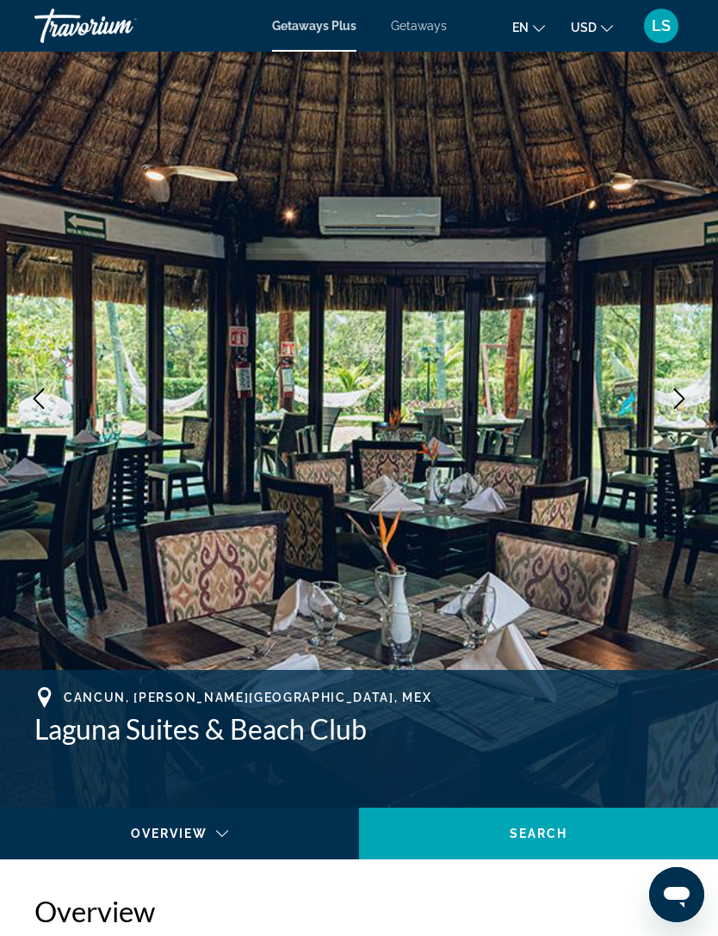
click at [693, 410] on button "Next image" at bounding box center [679, 398] width 43 height 43
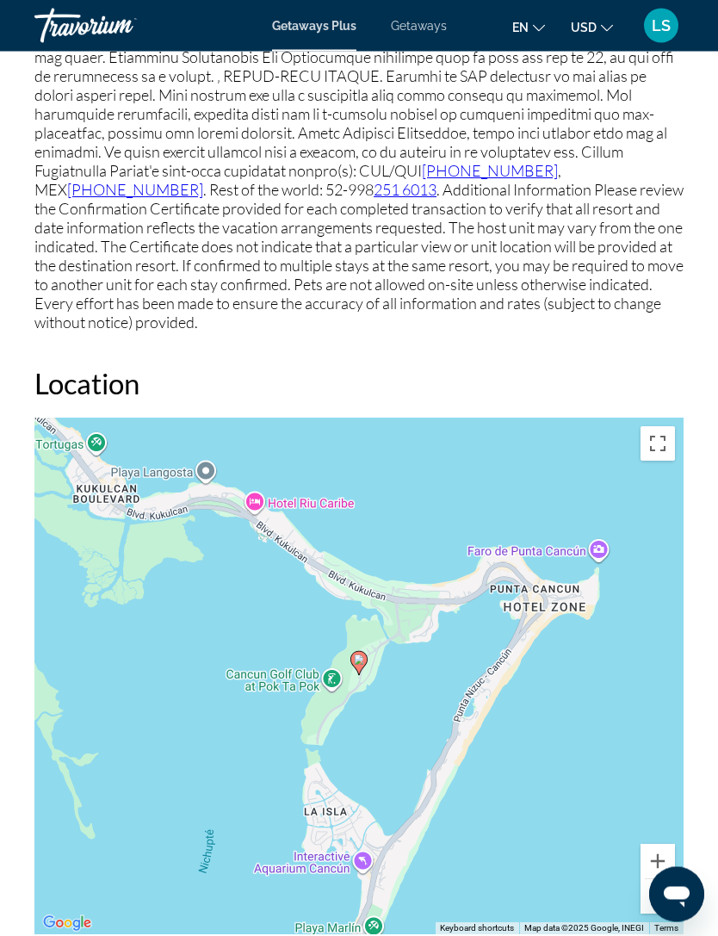
scroll to position [2354, 0]
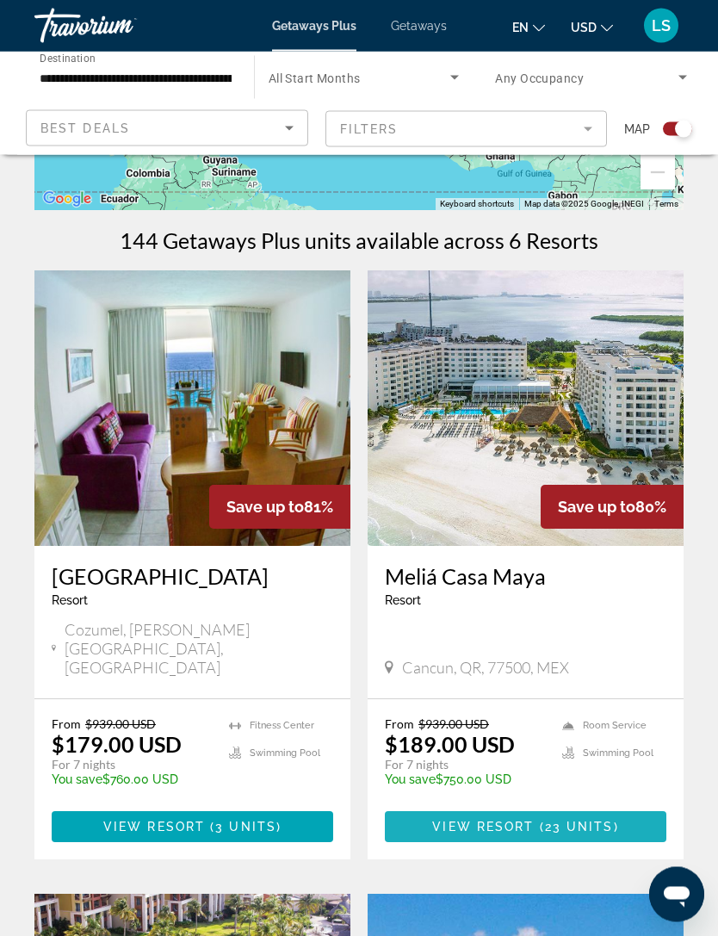
scroll to position [307, 0]
click at [526, 820] on span "View Resort" at bounding box center [483, 827] width 102 height 14
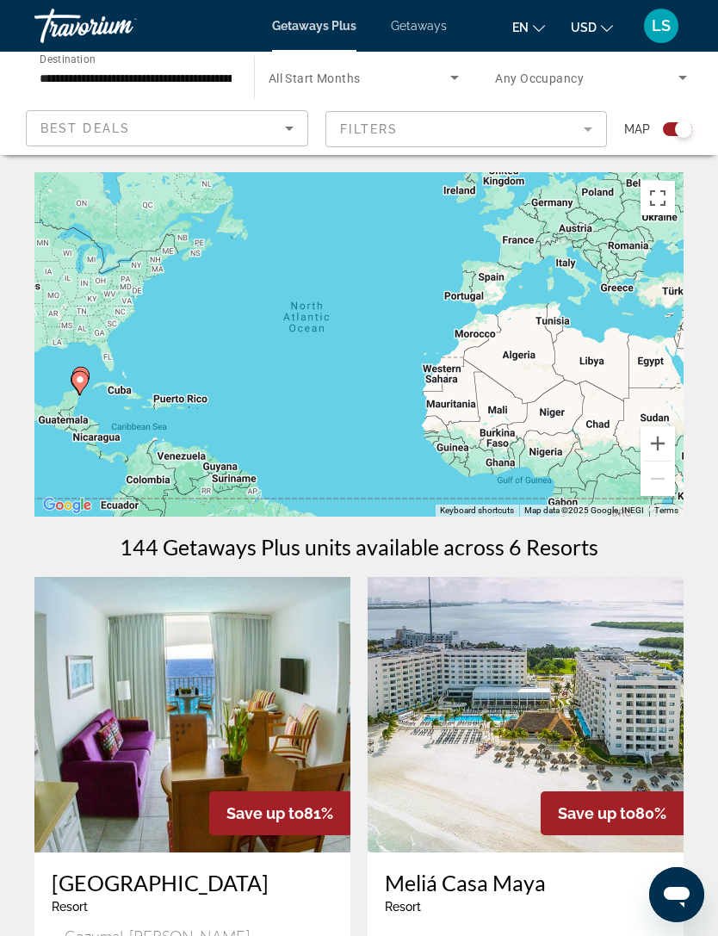
click at [201, 77] on input "**********" at bounding box center [136, 78] width 192 height 21
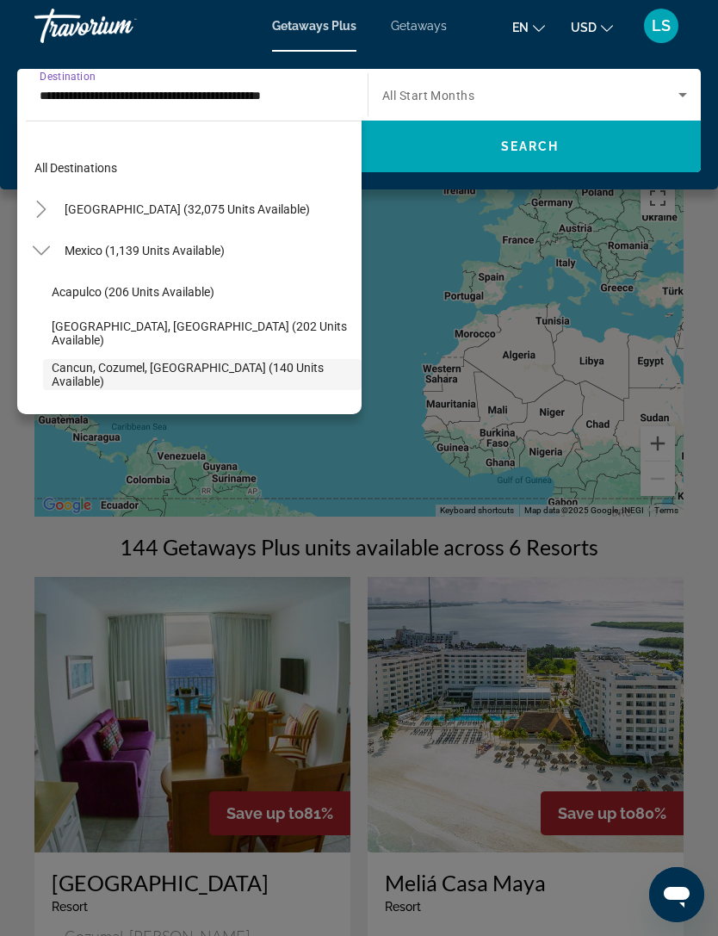
scroll to position [102, 0]
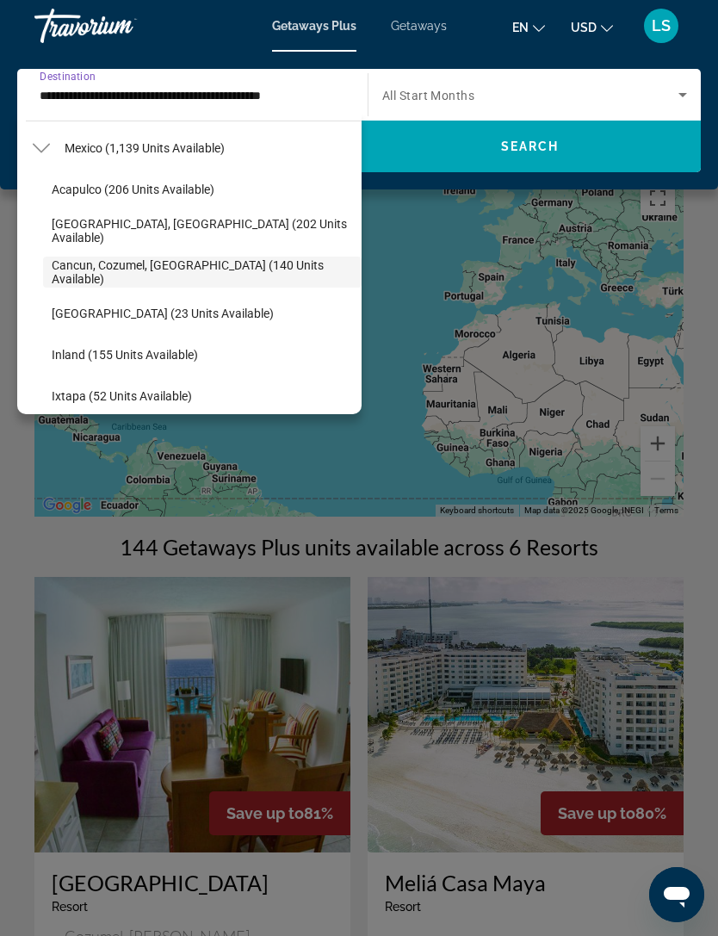
click at [416, 269] on div "Main content" at bounding box center [359, 468] width 718 height 936
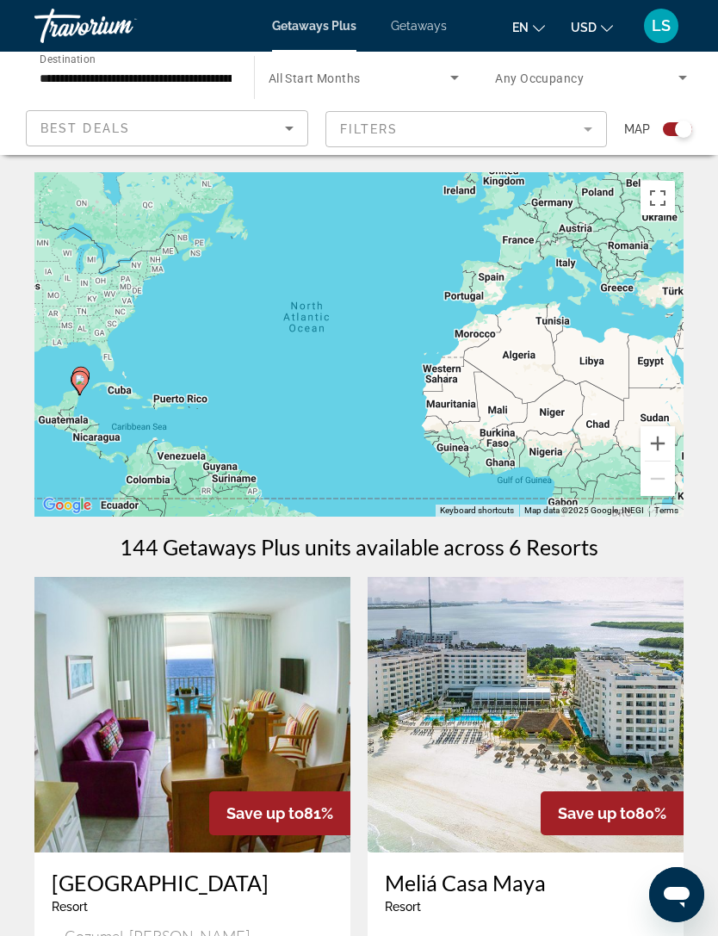
click at [641, 132] on span "Map" at bounding box center [637, 129] width 26 height 24
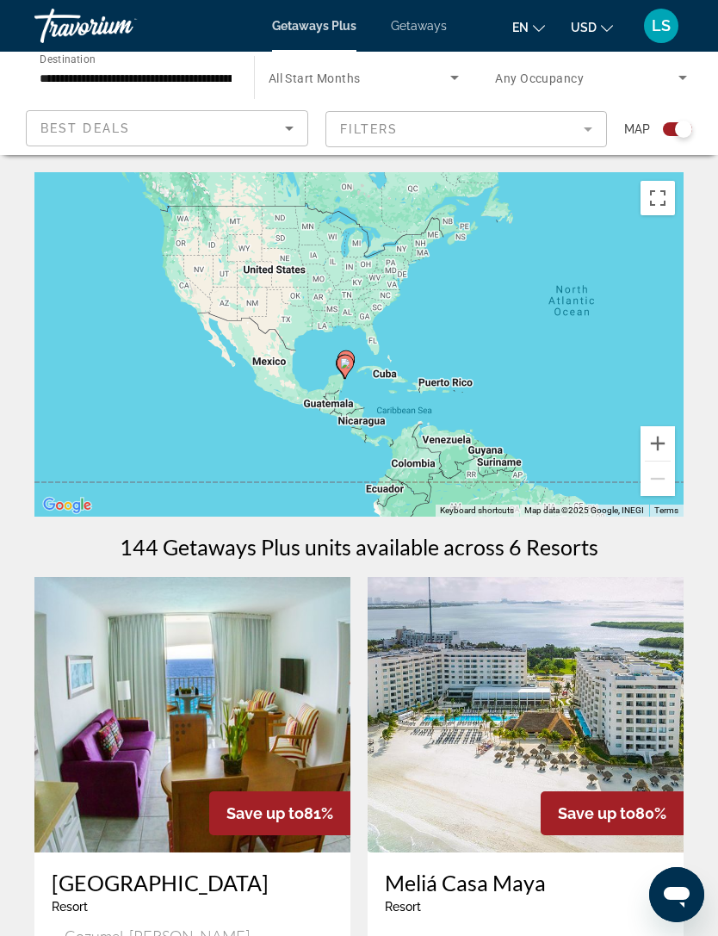
click at [651, 437] on button "Zoom in" at bounding box center [658, 443] width 34 height 34
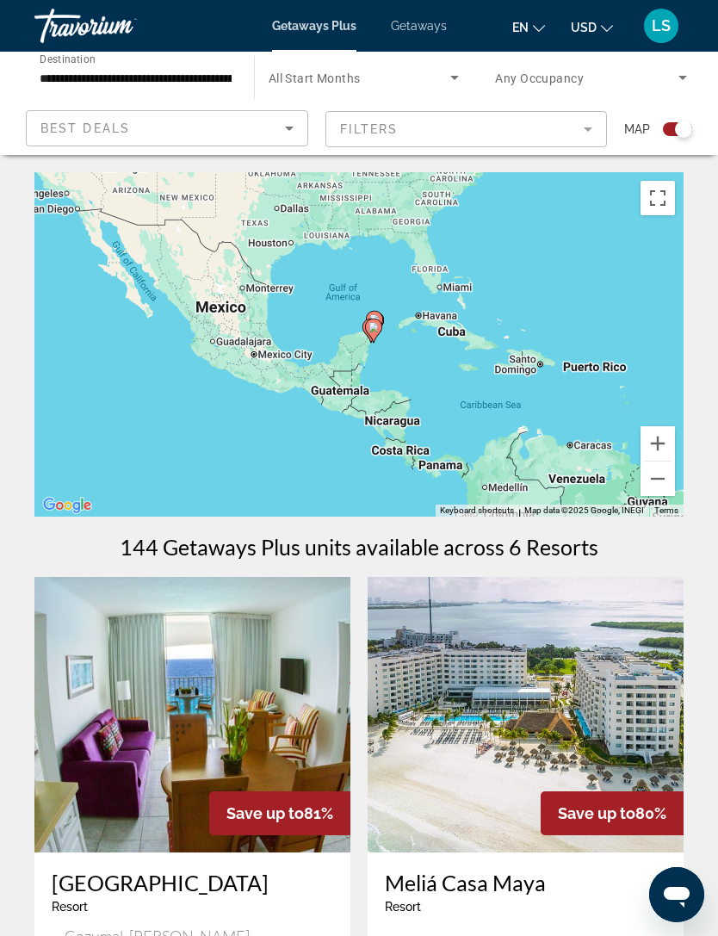
click at [660, 436] on button "Zoom in" at bounding box center [658, 443] width 34 height 34
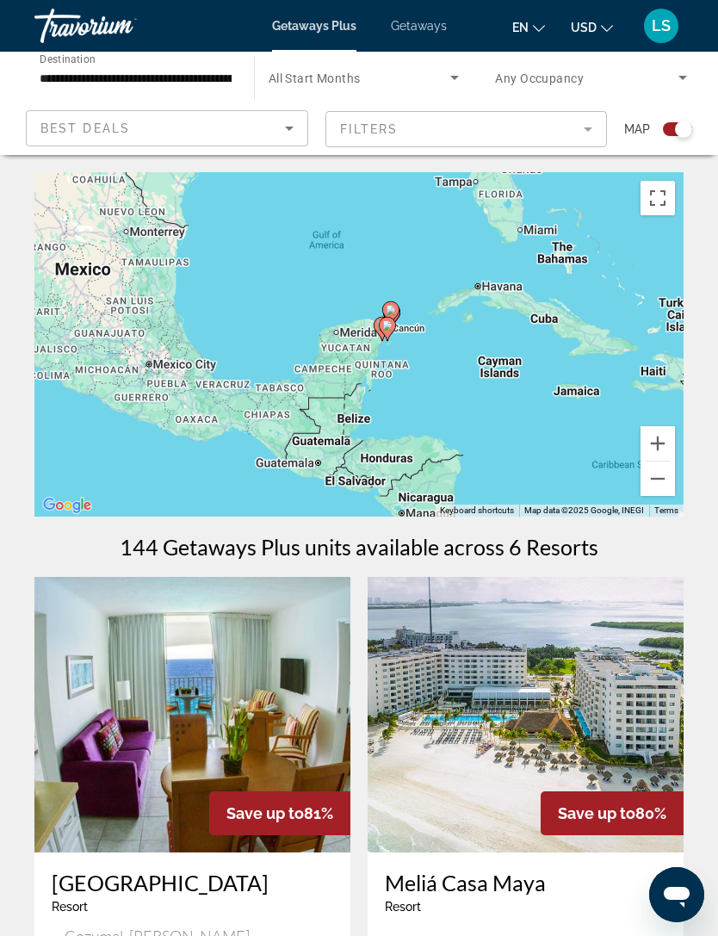
click at [660, 443] on button "Zoom in" at bounding box center [658, 443] width 34 height 34
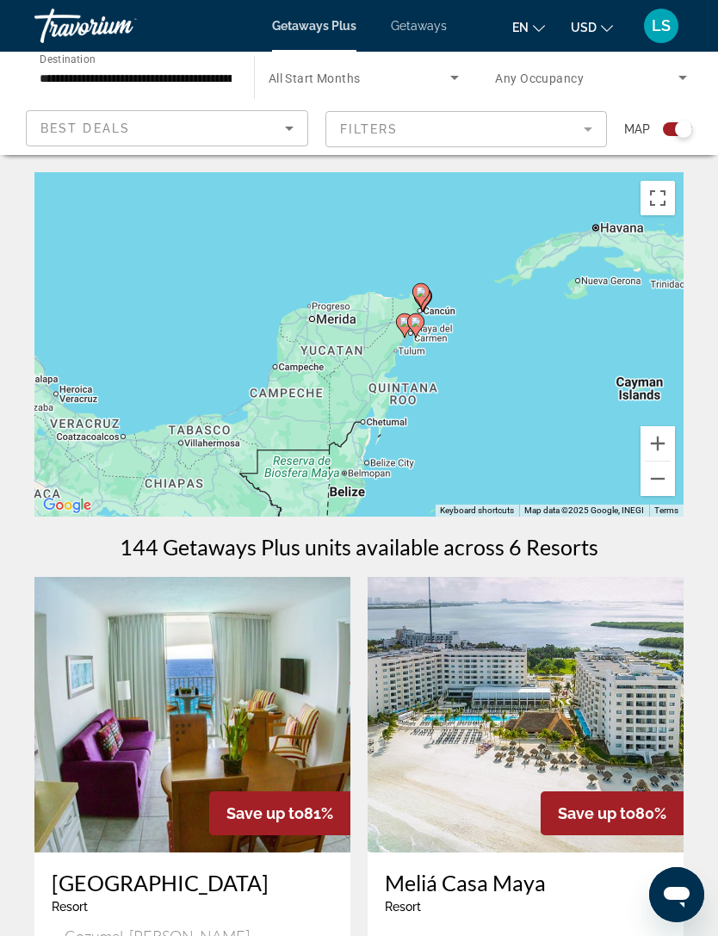
click at [659, 485] on button "Zoom out" at bounding box center [658, 479] width 34 height 34
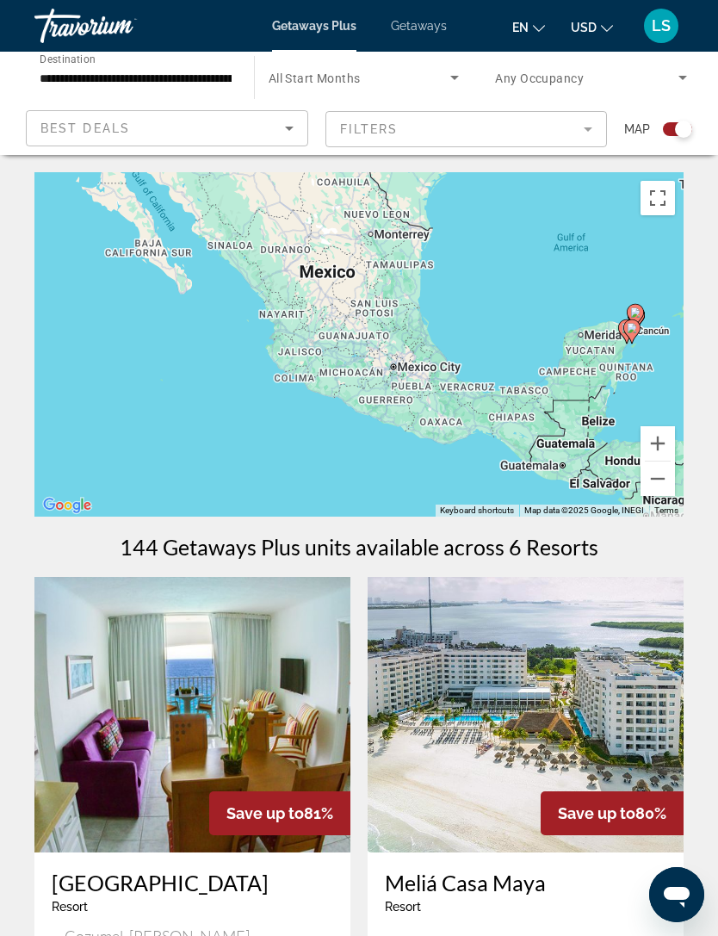
click at [200, 79] on input "**********" at bounding box center [136, 78] width 192 height 21
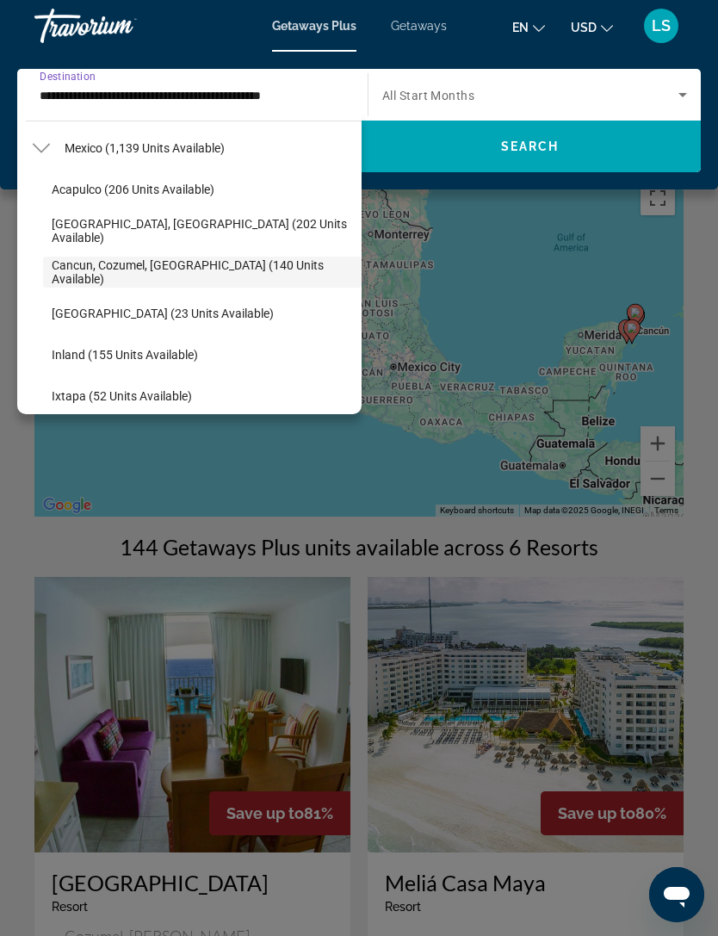
click at [120, 157] on span "Search widget" at bounding box center [144, 147] width 177 height 41
type input "**********"
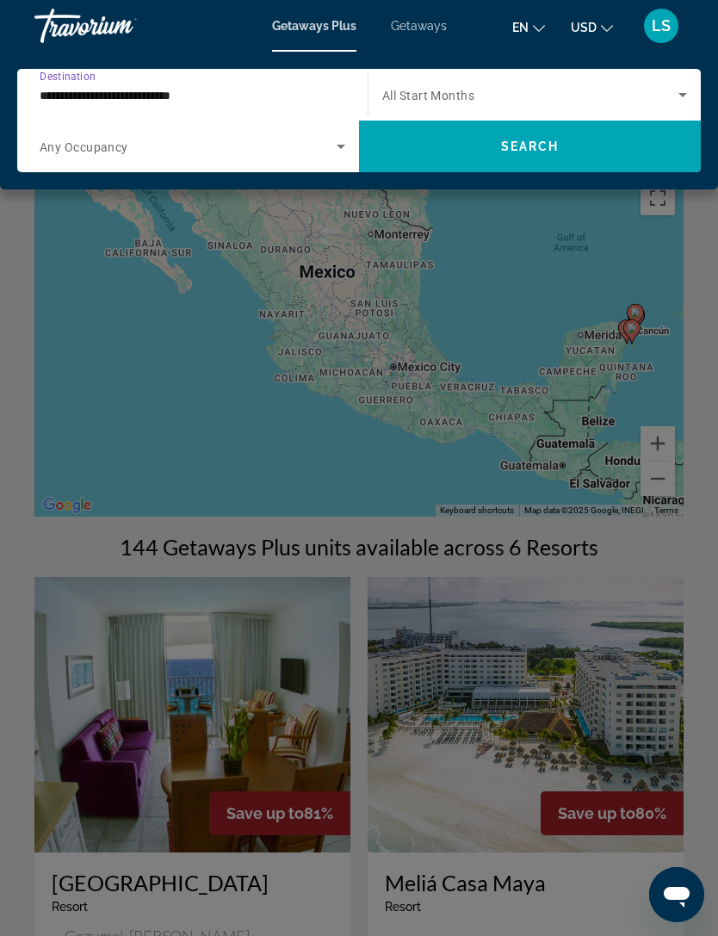
click at [487, 146] on span "Search widget" at bounding box center [530, 146] width 342 height 41
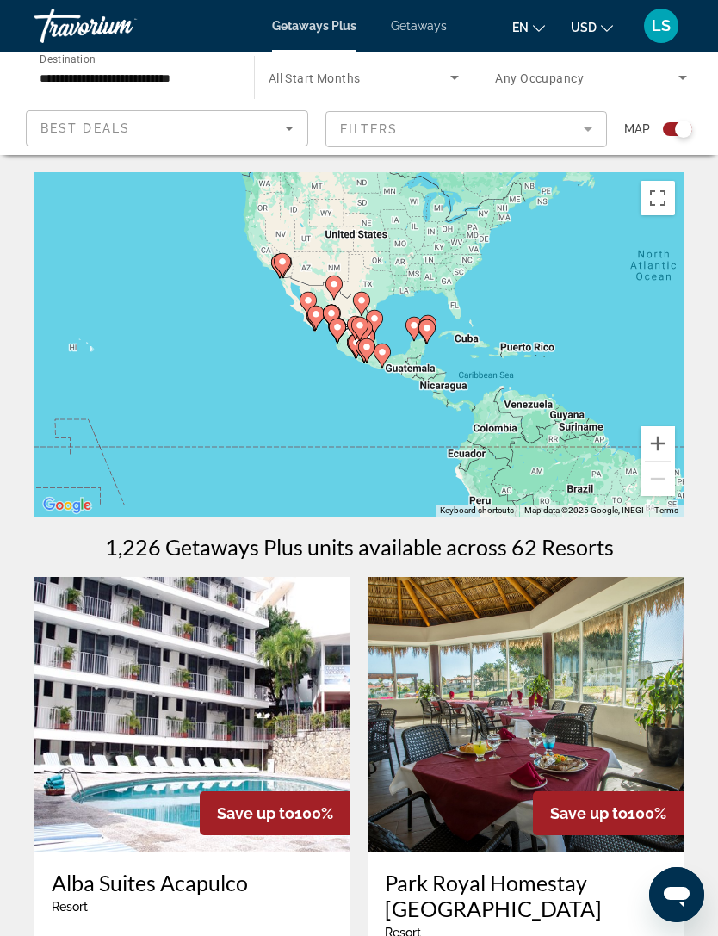
click at [654, 449] on button "Zoom in" at bounding box center [658, 443] width 34 height 34
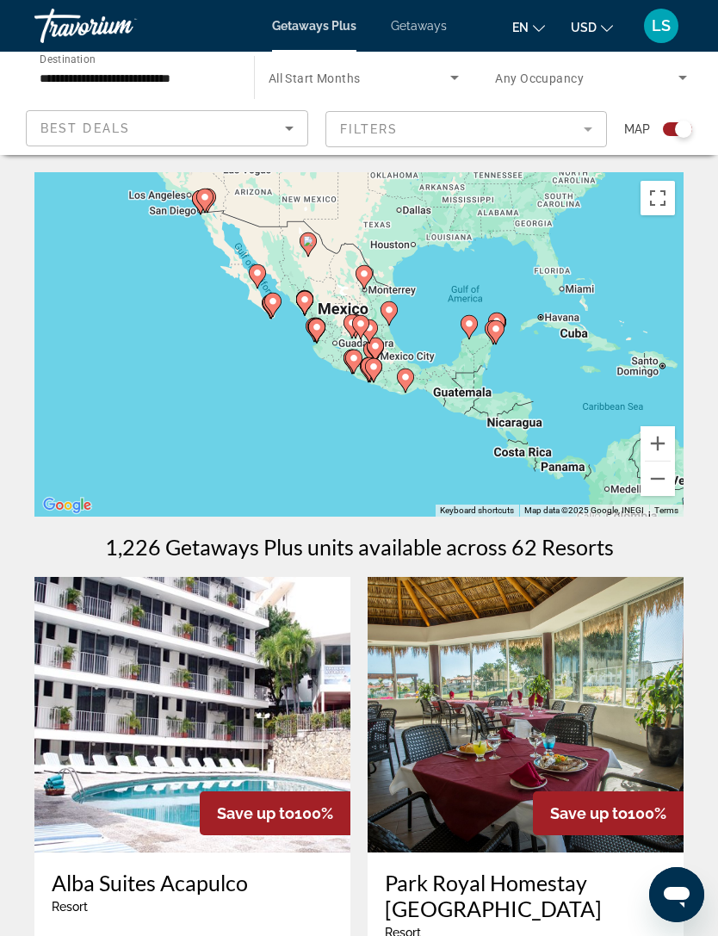
click at [656, 445] on button "Zoom in" at bounding box center [658, 443] width 34 height 34
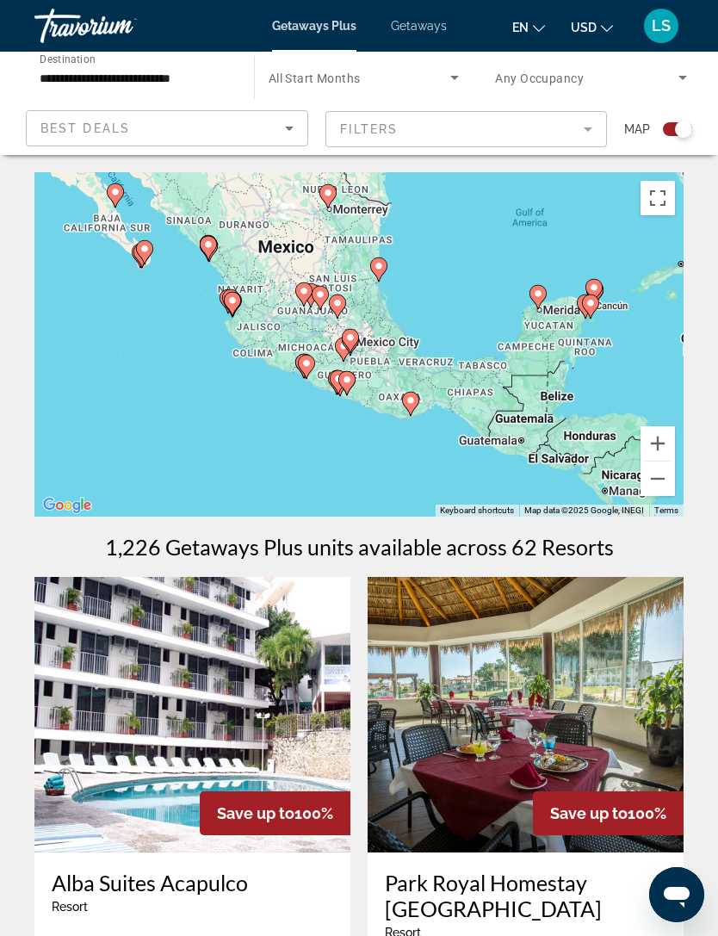
click at [654, 443] on button "Zoom in" at bounding box center [658, 443] width 34 height 34
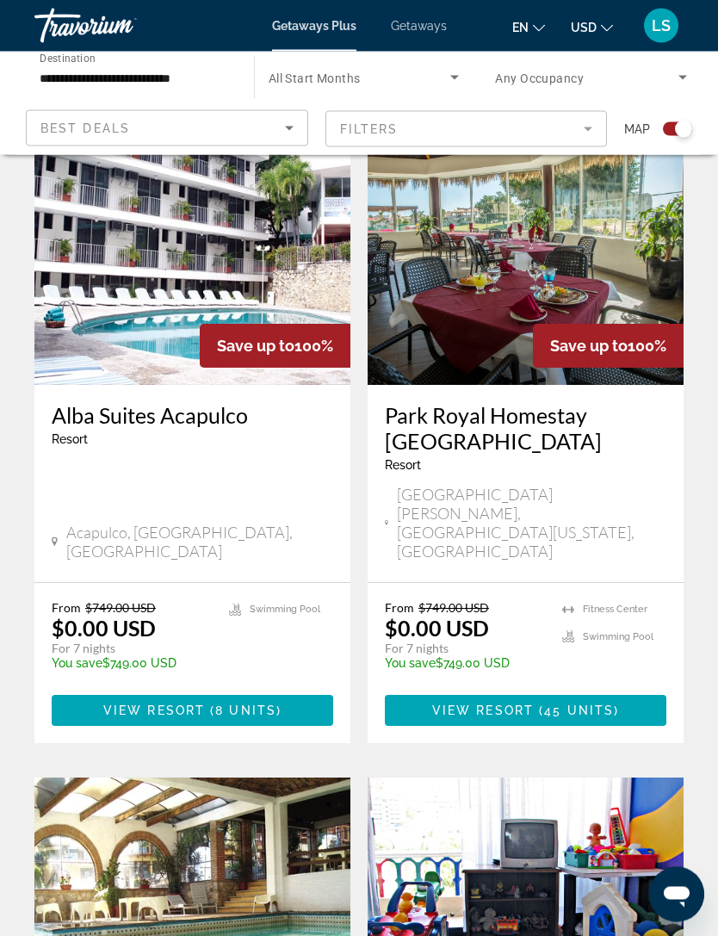
scroll to position [455, 0]
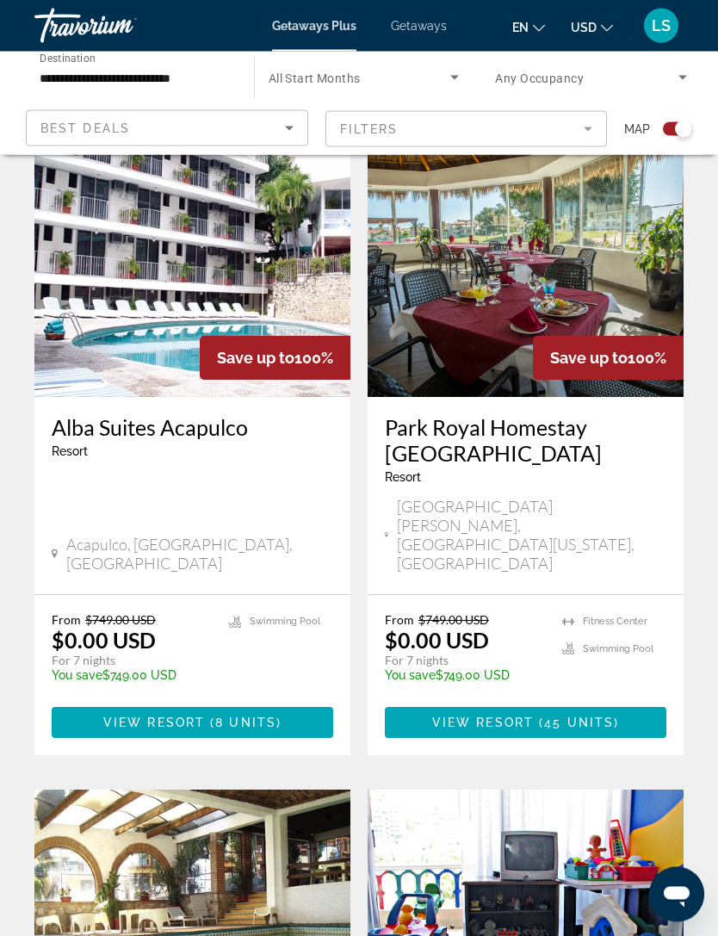
click at [590, 131] on mat-form-field "Filters" at bounding box center [466, 129] width 282 height 36
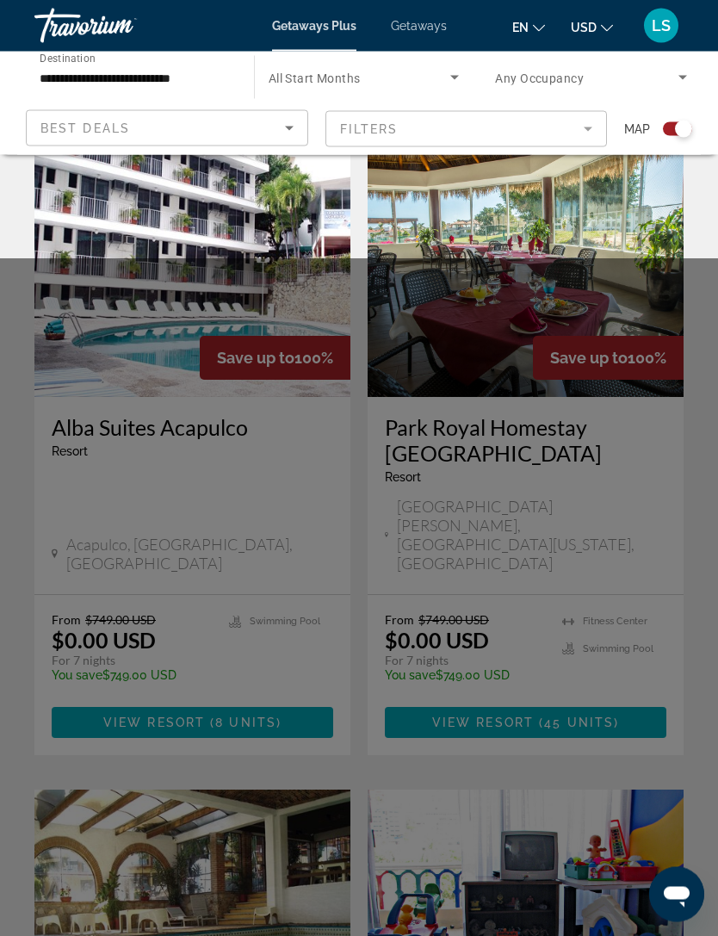
scroll to position [456, 0]
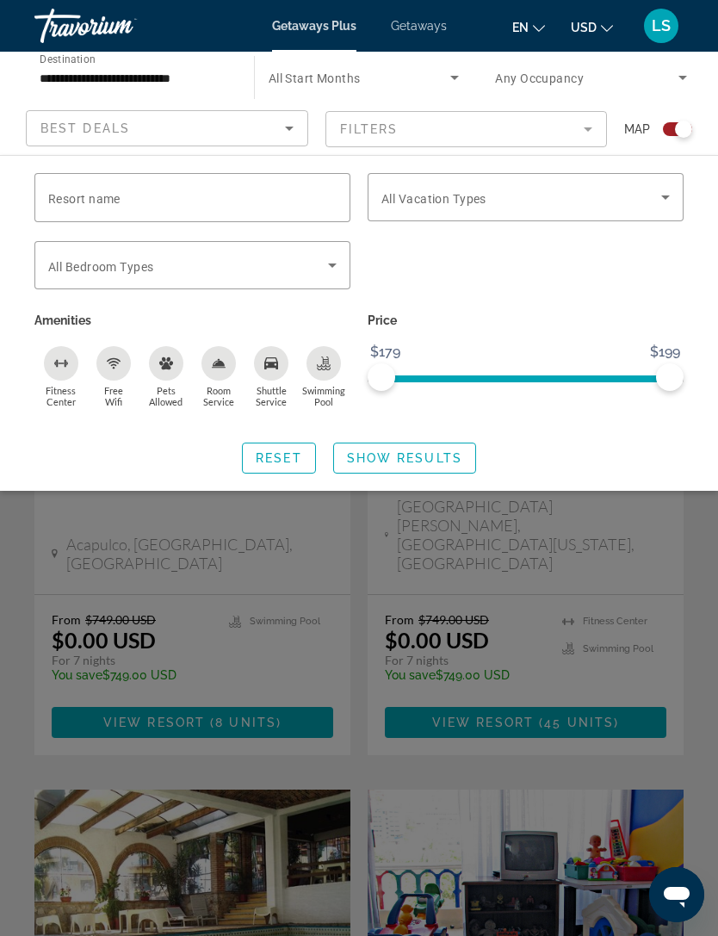
click at [658, 199] on icon "Search widget" at bounding box center [665, 197] width 21 height 21
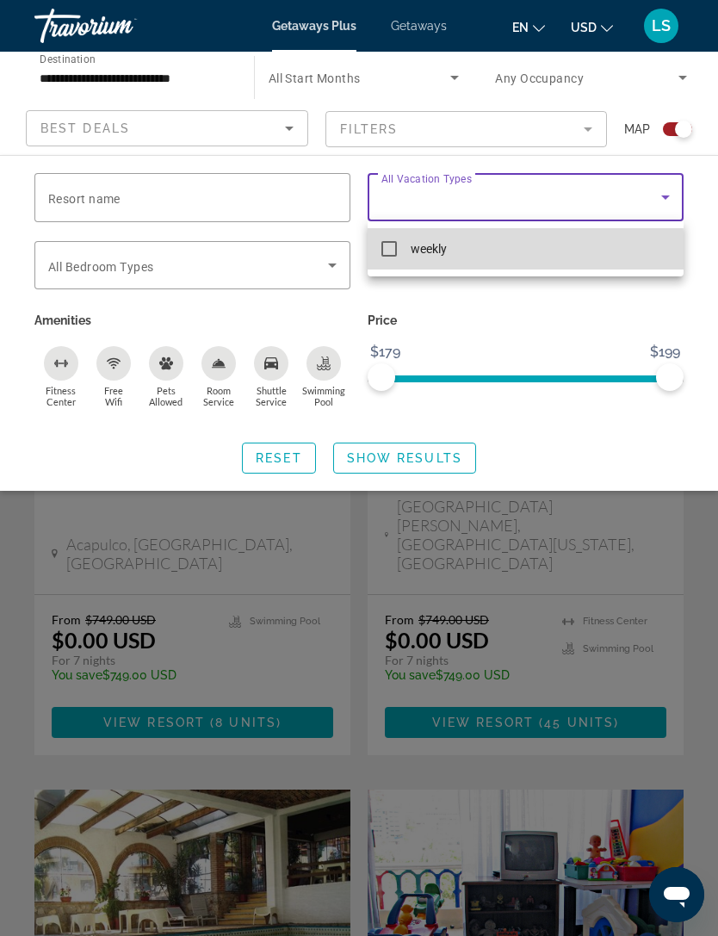
click at [393, 253] on mat-pseudo-checkbox at bounding box center [388, 248] width 15 height 15
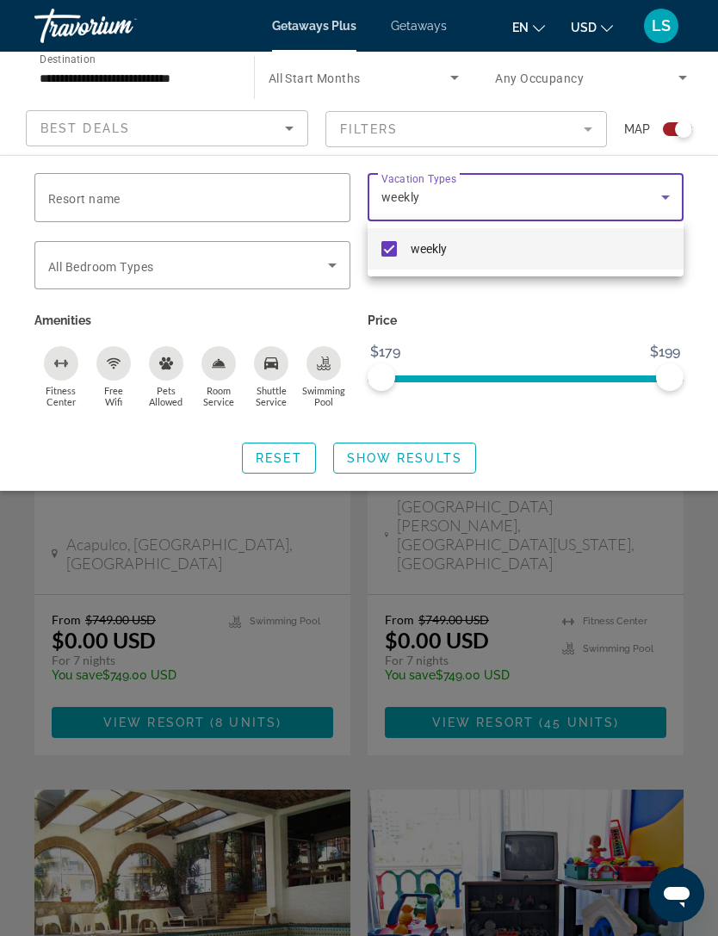
click at [552, 313] on div at bounding box center [359, 468] width 718 height 936
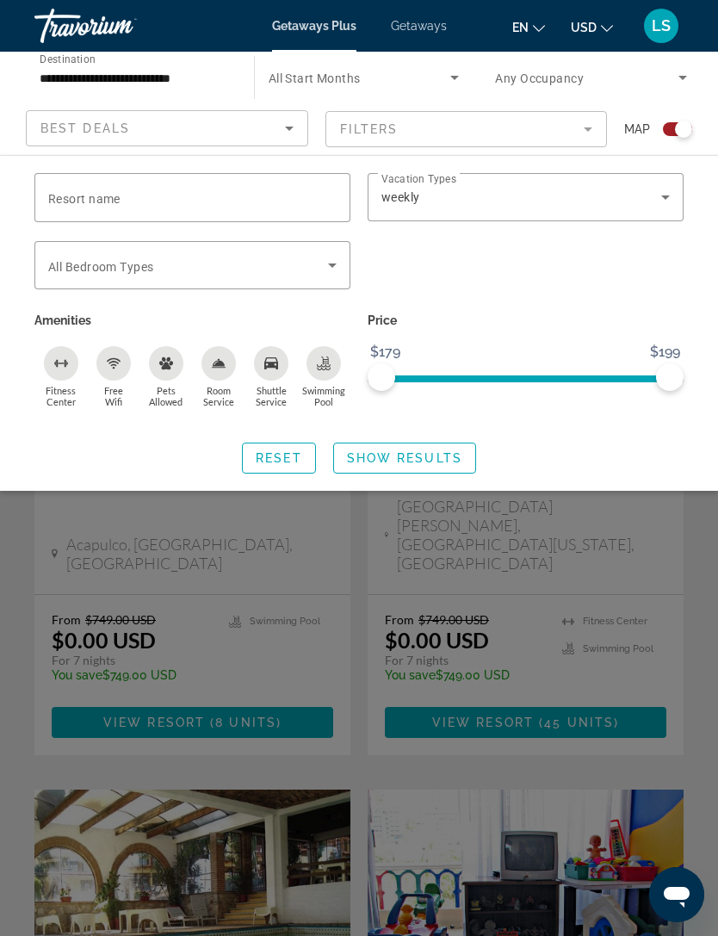
click at [325, 376] on div "Swimming Pool" at bounding box center [324, 363] width 34 height 34
click at [119, 362] on icon "Free Wifi" at bounding box center [114, 363] width 14 height 14
click at [284, 369] on div "Shuttle Service" at bounding box center [271, 363] width 34 height 34
click at [330, 271] on icon "Search widget" at bounding box center [332, 265] width 21 height 21
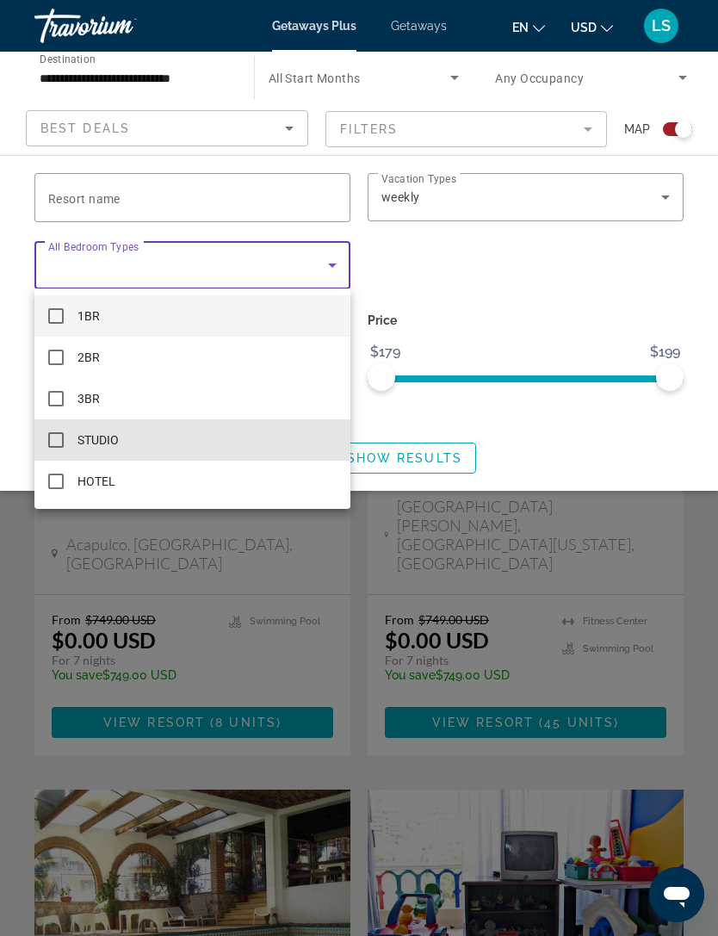
click at [53, 433] on mat-pseudo-checkbox at bounding box center [55, 439] width 15 height 15
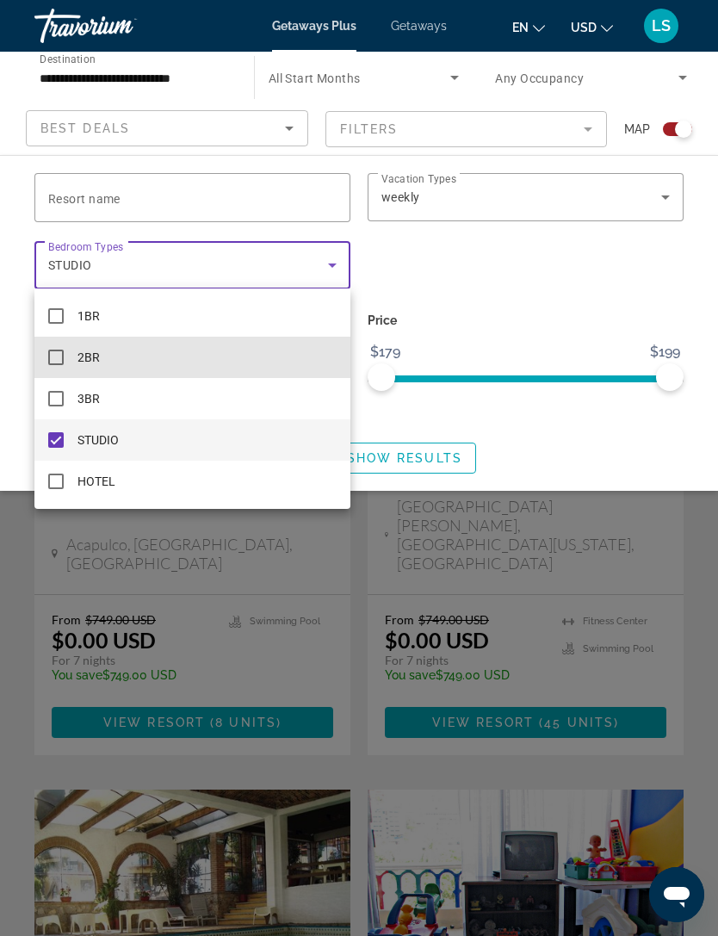
click at [53, 356] on mat-pseudo-checkbox at bounding box center [55, 357] width 15 height 15
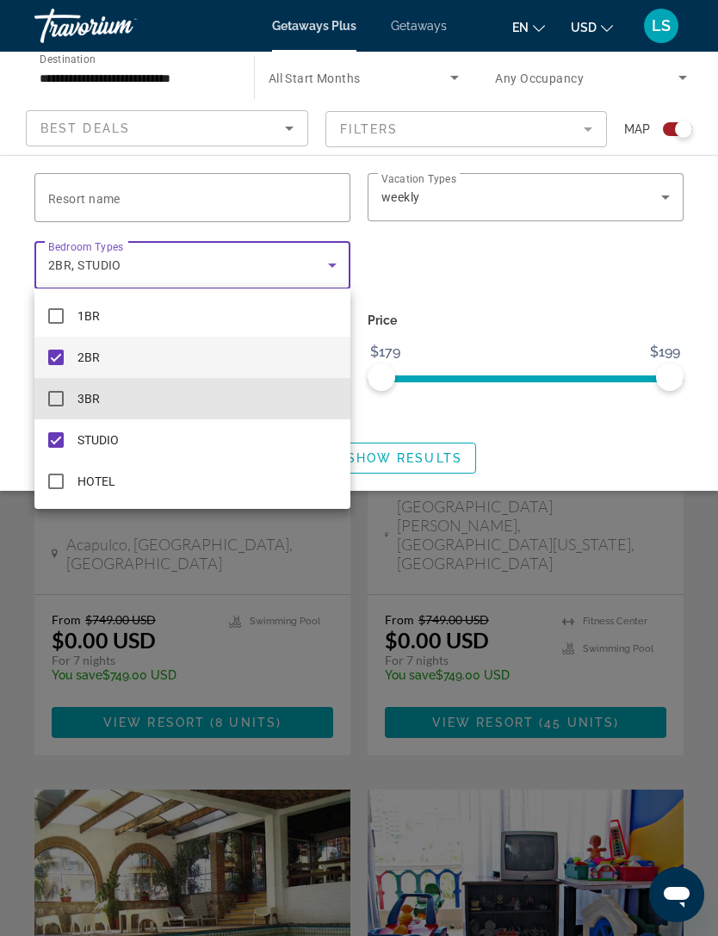
click at [54, 398] on mat-pseudo-checkbox at bounding box center [55, 398] width 15 height 15
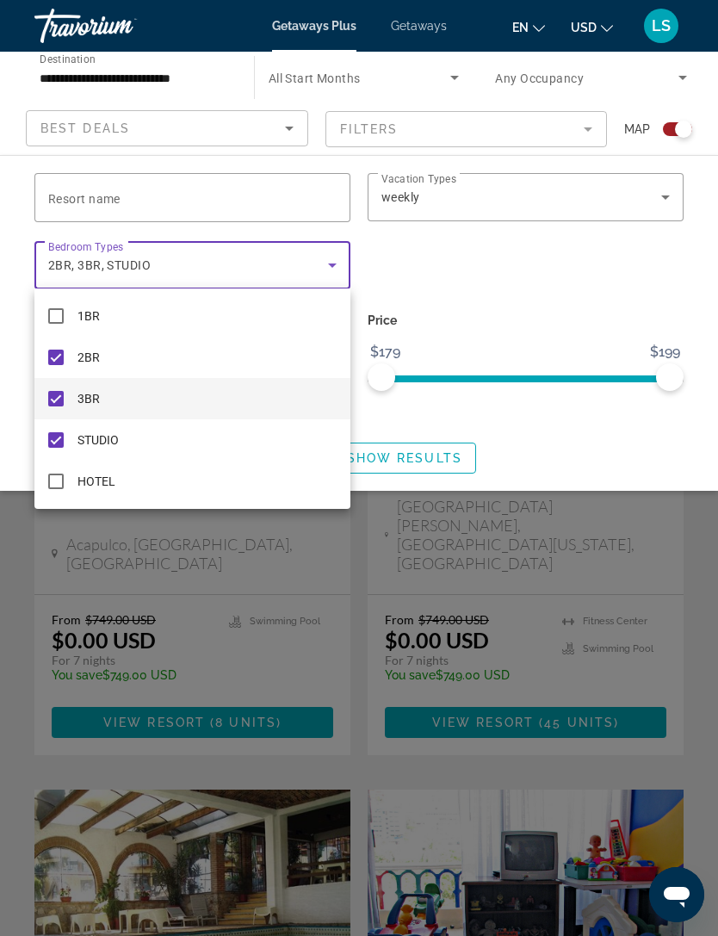
click at [590, 417] on div at bounding box center [359, 468] width 718 height 936
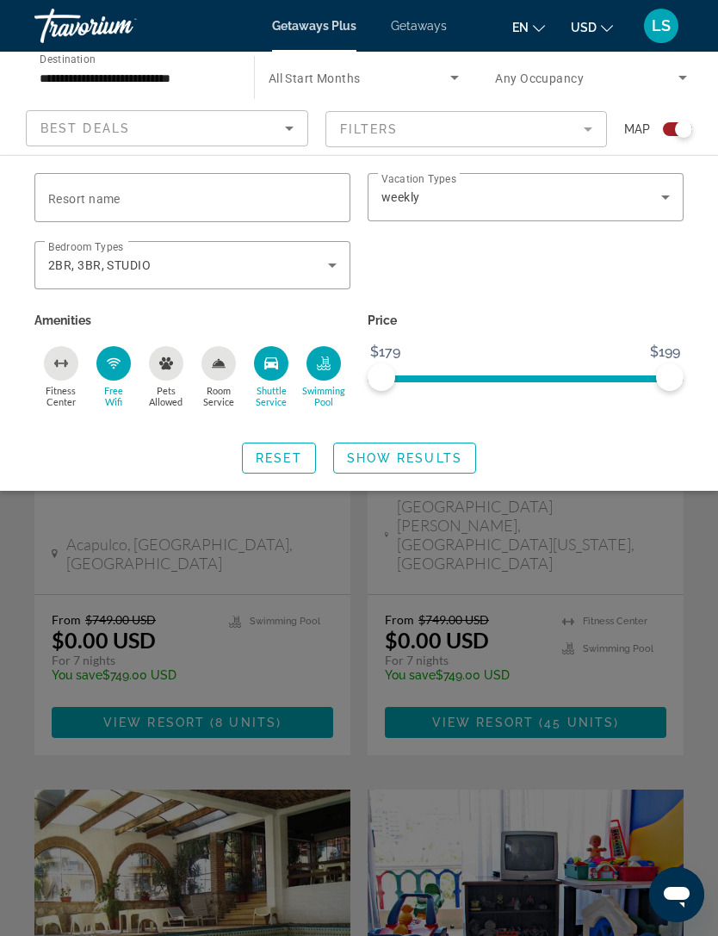
click at [437, 454] on span "Show Results" at bounding box center [404, 458] width 115 height 14
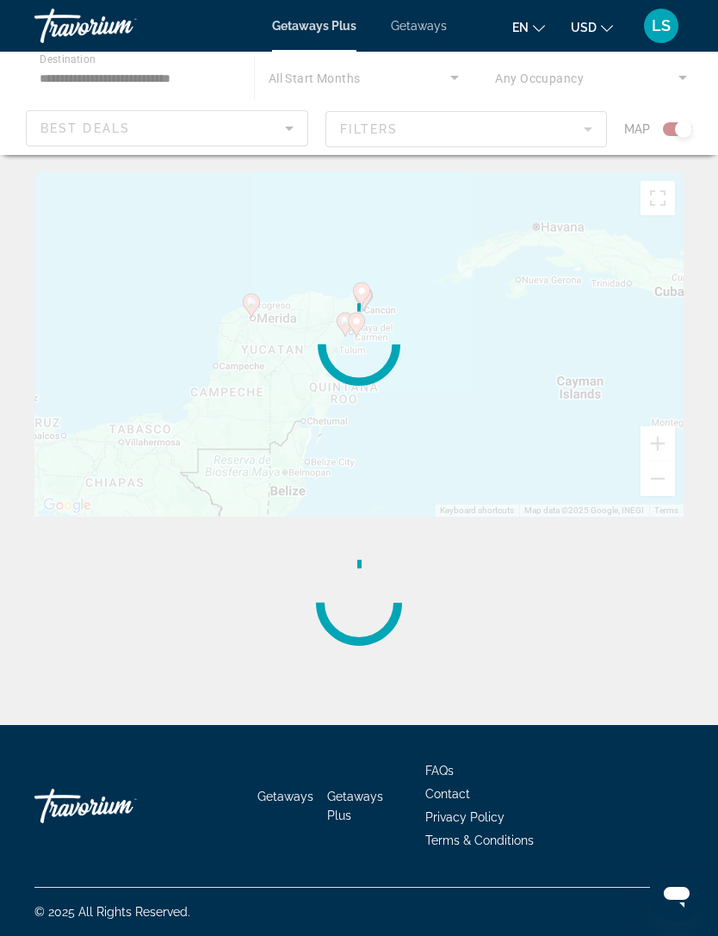
scroll to position [55, 0]
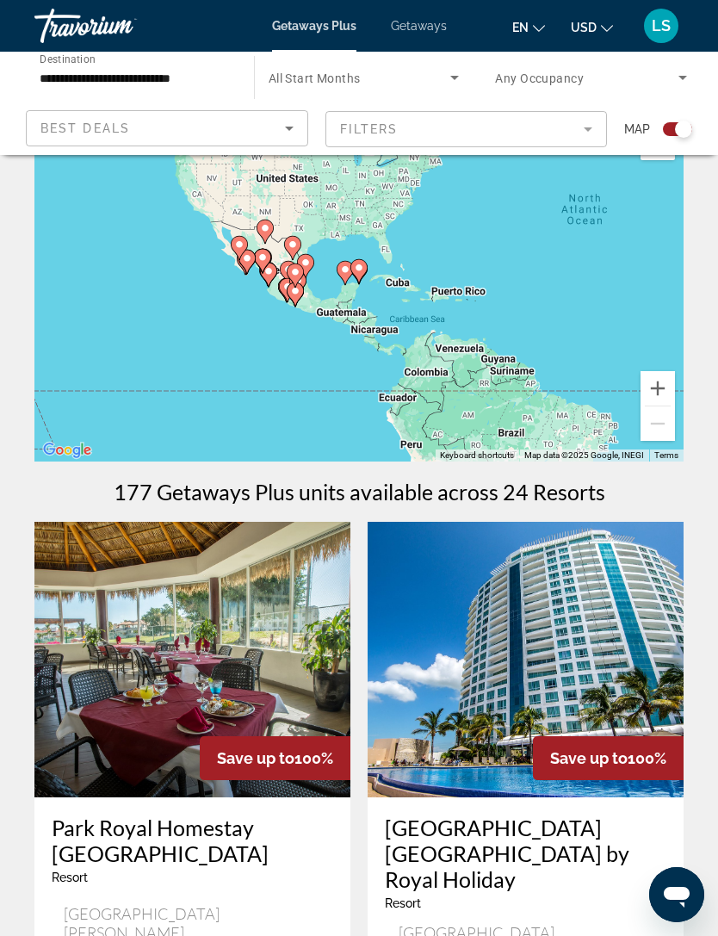
click at [654, 390] on button "Zoom in" at bounding box center [658, 388] width 34 height 34
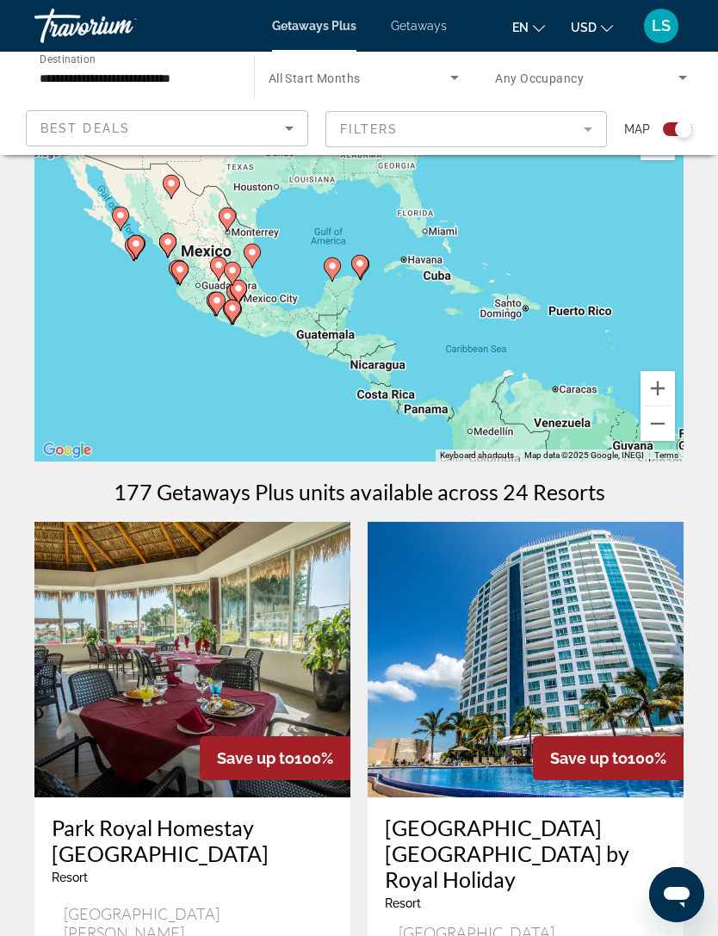
click at [660, 381] on button "Zoom in" at bounding box center [658, 388] width 34 height 34
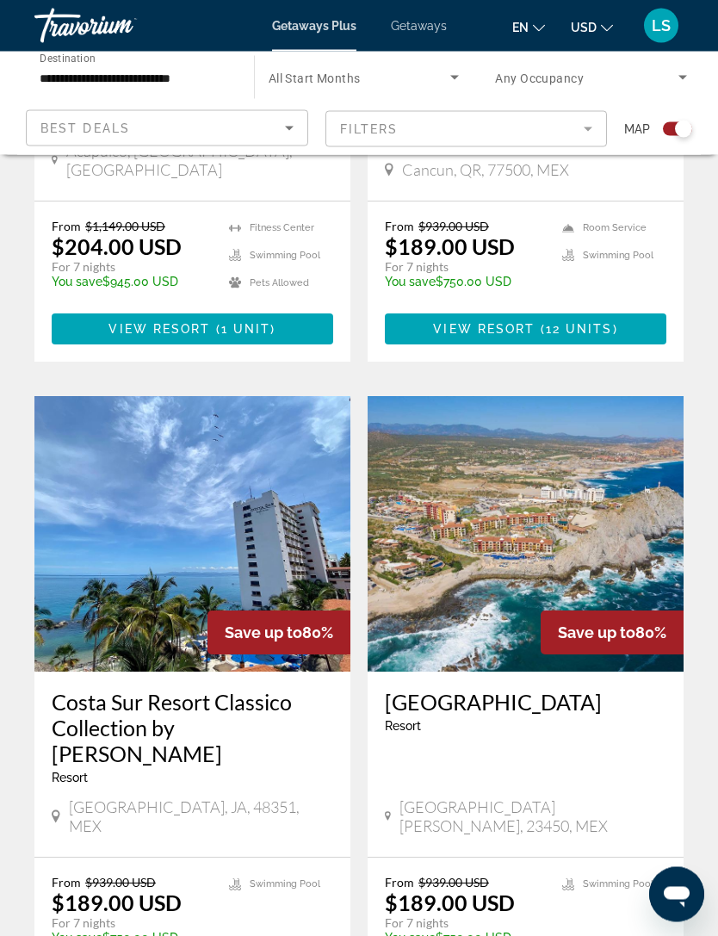
scroll to position [3462, 0]
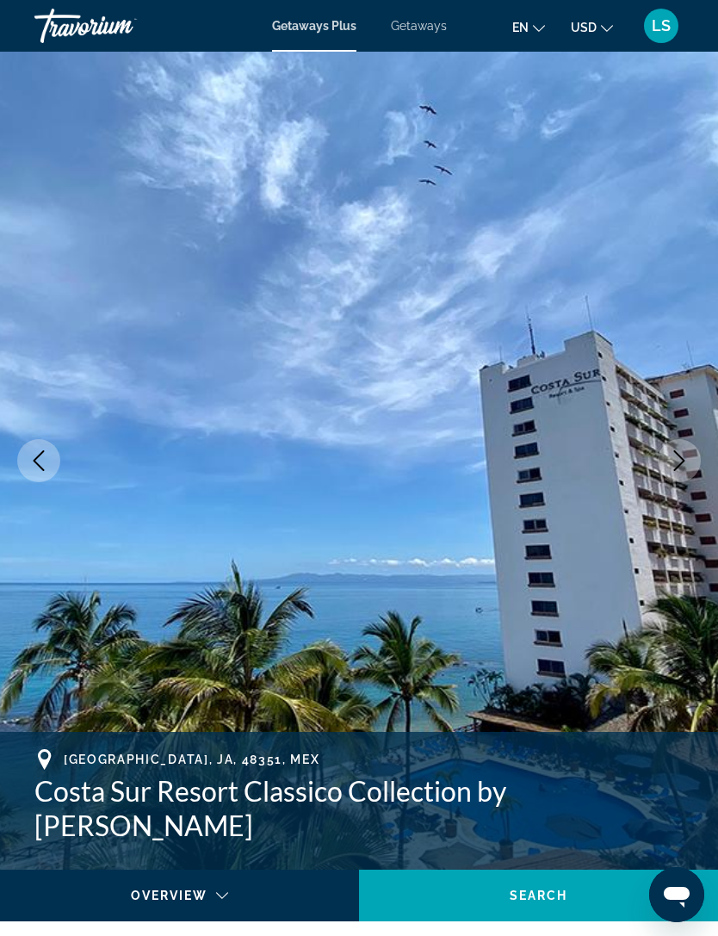
click at [685, 453] on icon "Next image" at bounding box center [679, 460] width 21 height 21
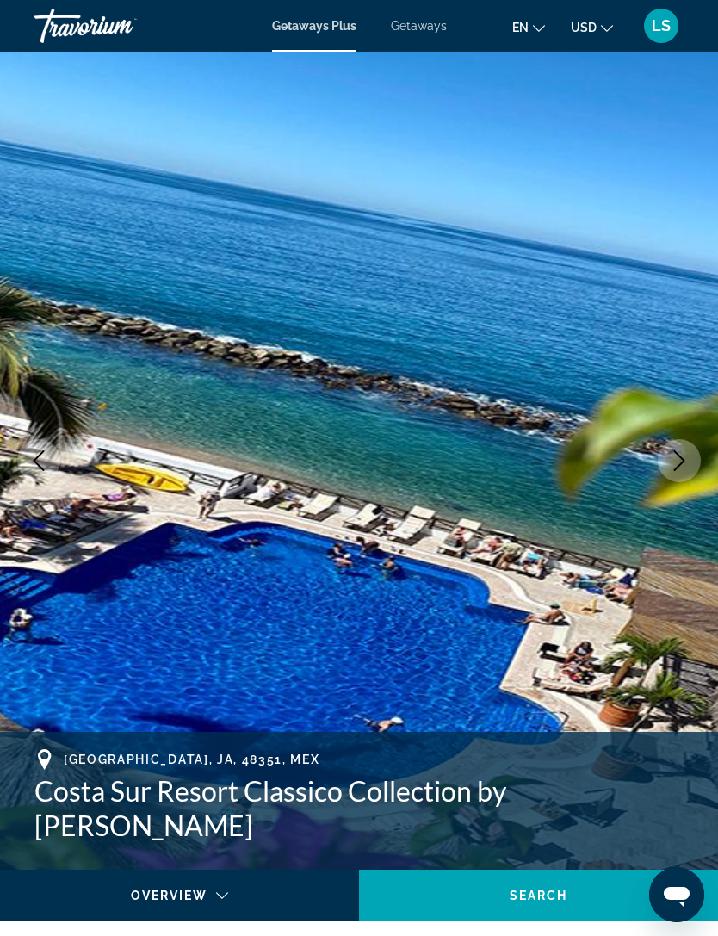
click at [674, 453] on icon "Next image" at bounding box center [679, 460] width 21 height 21
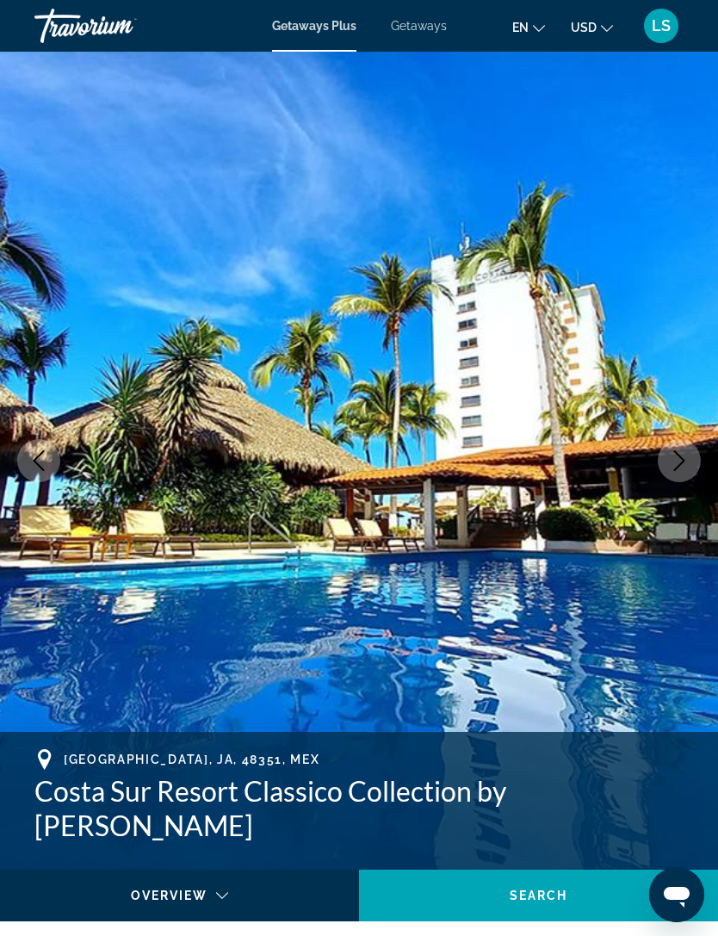
click at [668, 464] on button "Next image" at bounding box center [679, 460] width 43 height 43
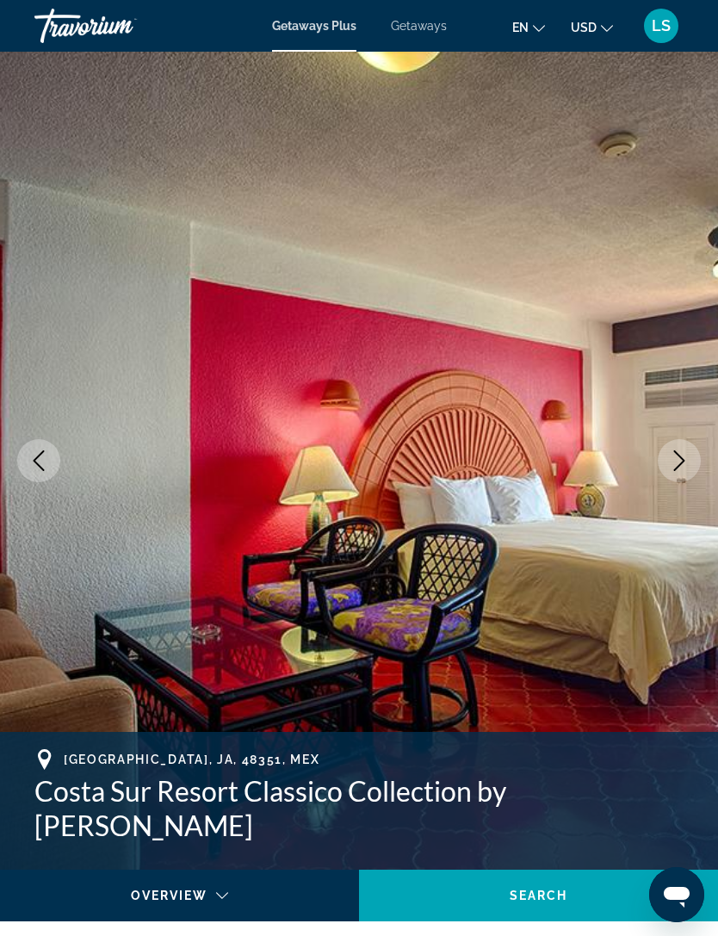
click at [672, 457] on icon "Next image" at bounding box center [679, 460] width 21 height 21
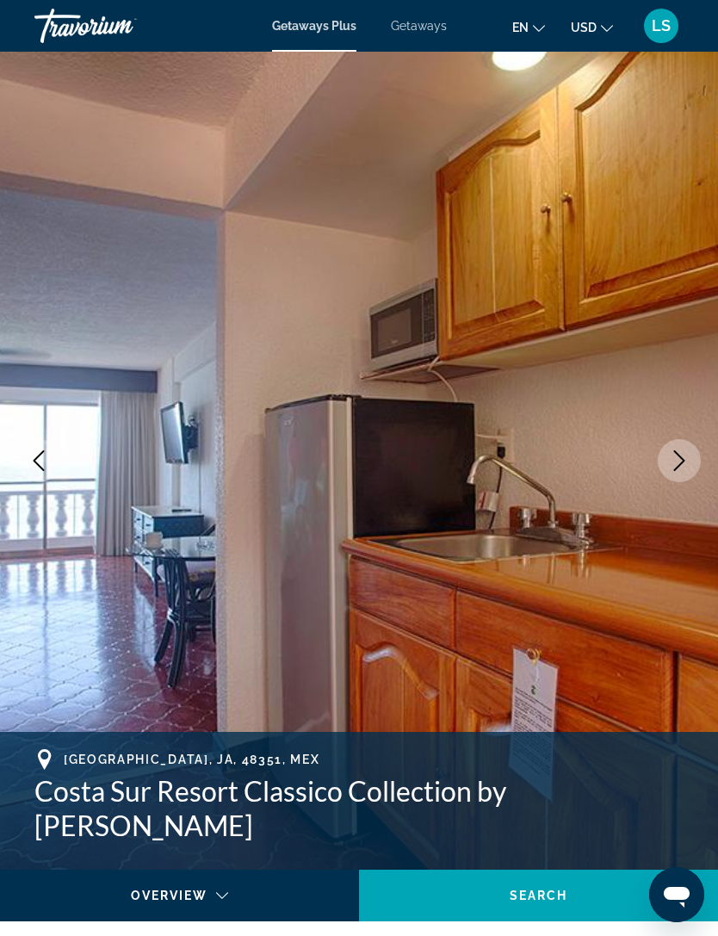
click at [679, 456] on icon "Next image" at bounding box center [679, 460] width 11 height 21
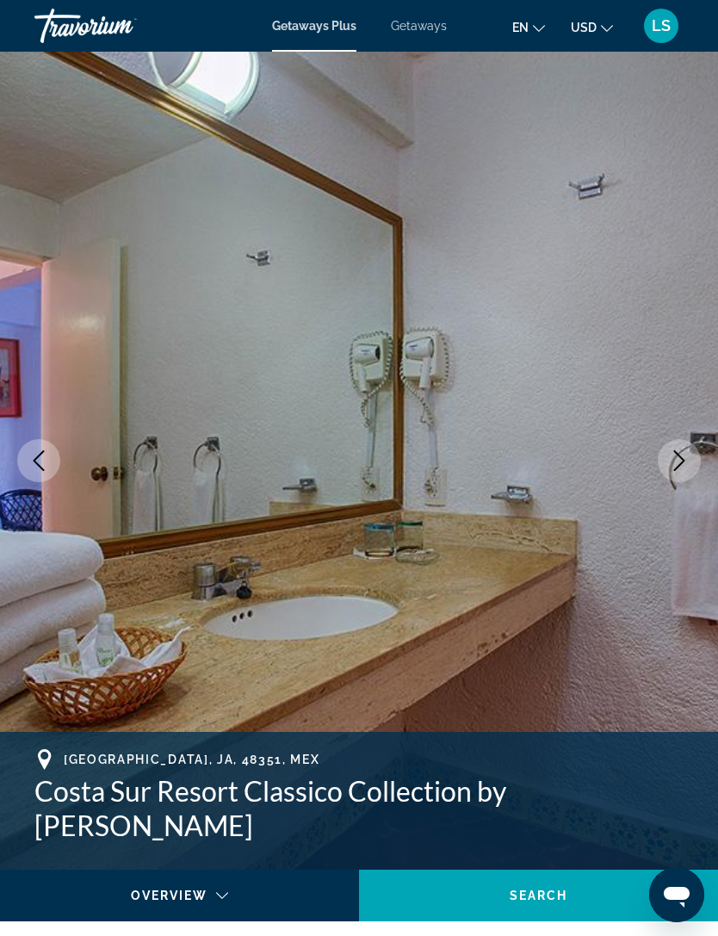
click at [677, 455] on icon "Next image" at bounding box center [679, 460] width 21 height 21
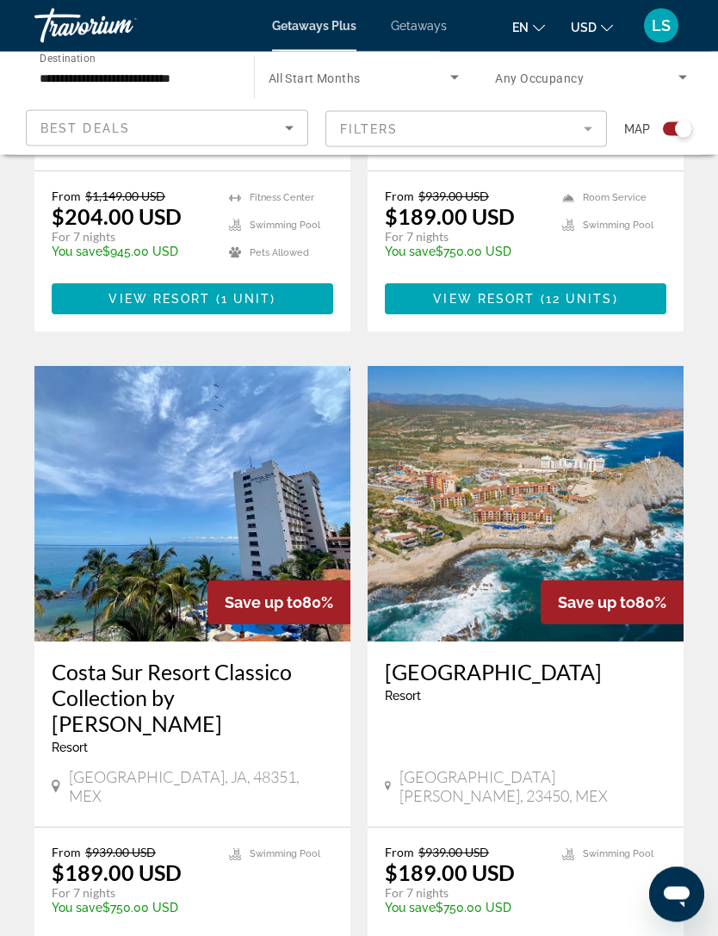
scroll to position [3490, 0]
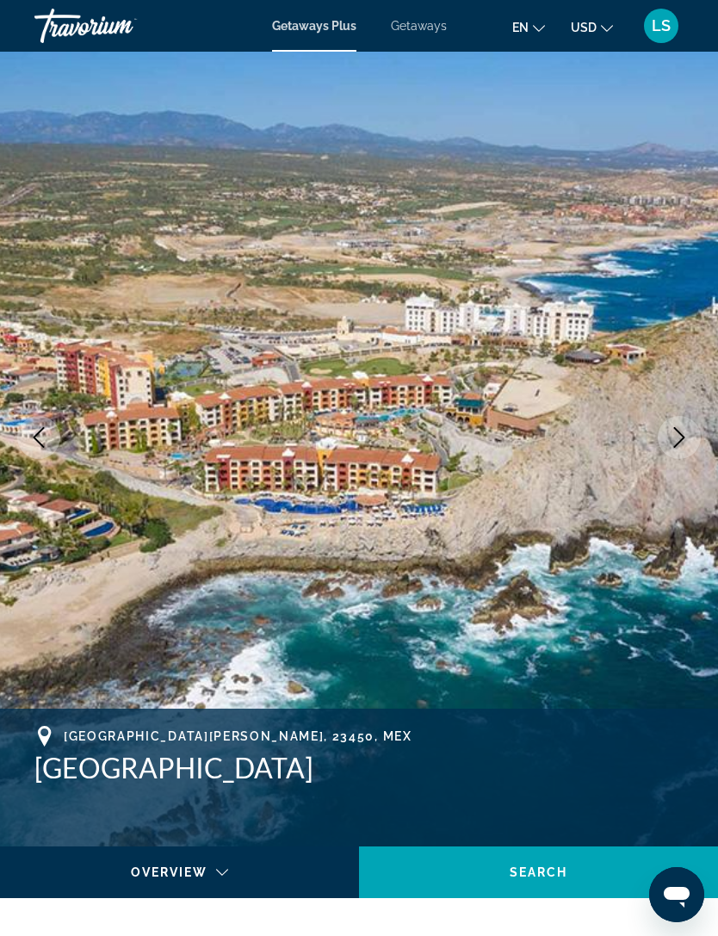
scroll to position [21, 0]
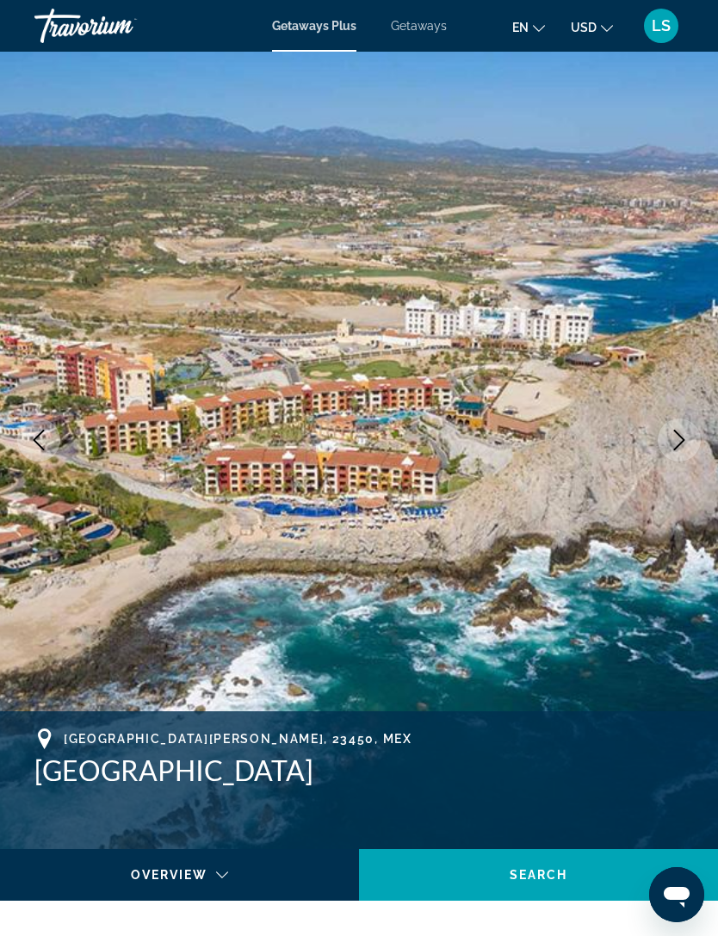
click at [673, 431] on icon "Next image" at bounding box center [679, 440] width 21 height 21
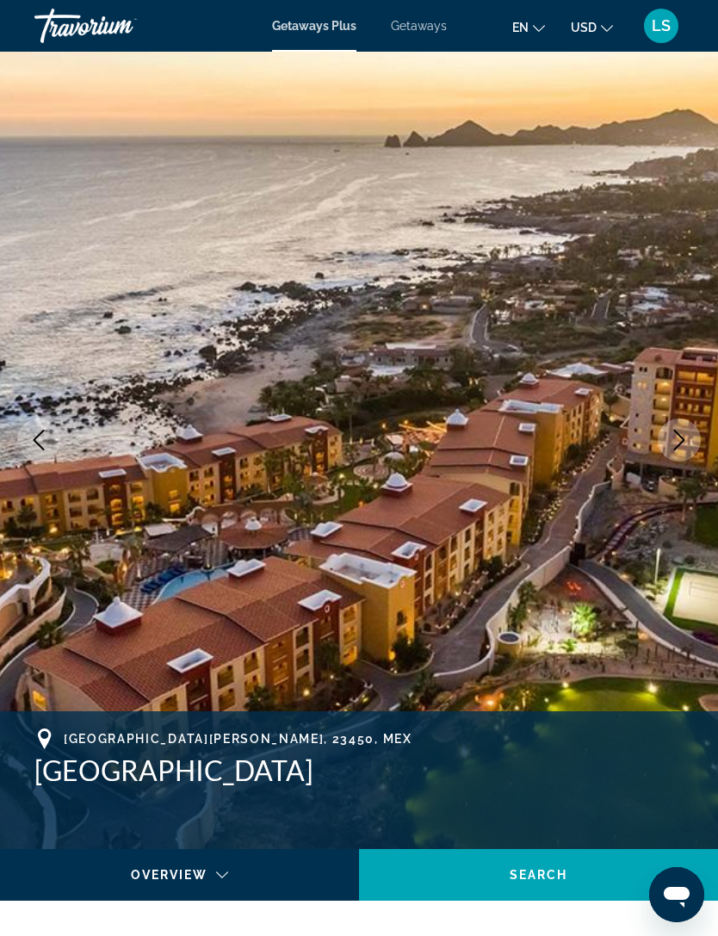
click at [695, 436] on button "Next image" at bounding box center [679, 439] width 43 height 43
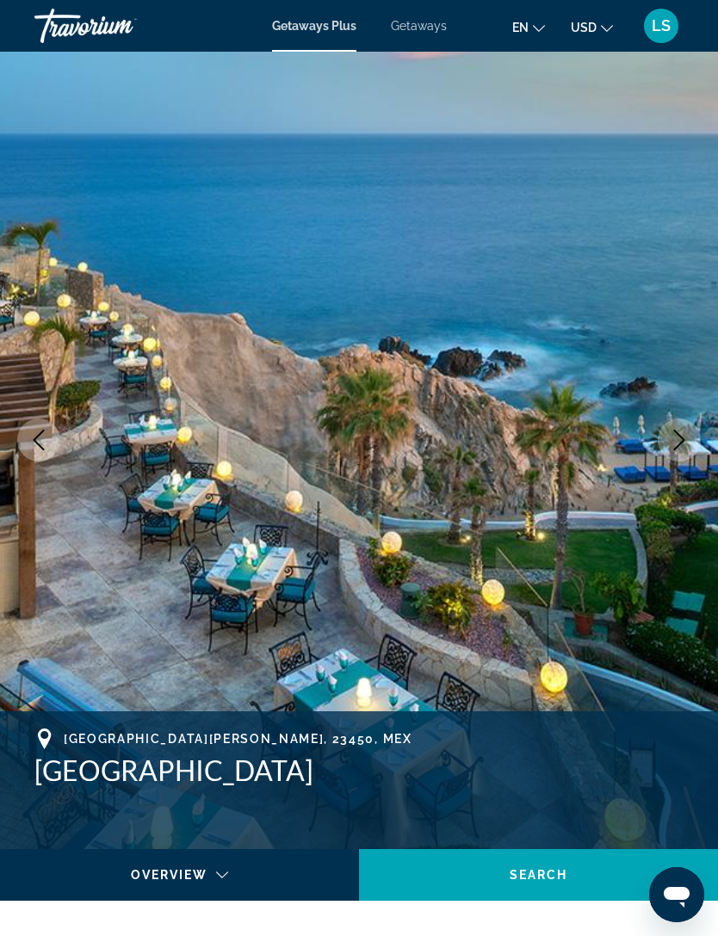
click at [676, 446] on icon "Next image" at bounding box center [679, 440] width 21 height 21
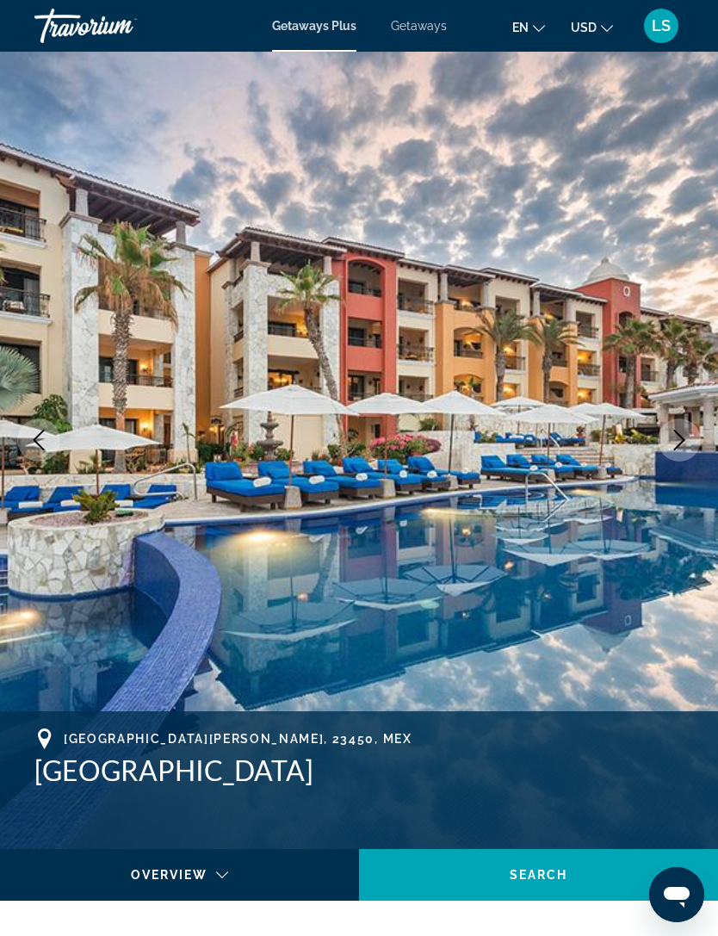
click at [661, 431] on button "Next image" at bounding box center [679, 439] width 43 height 43
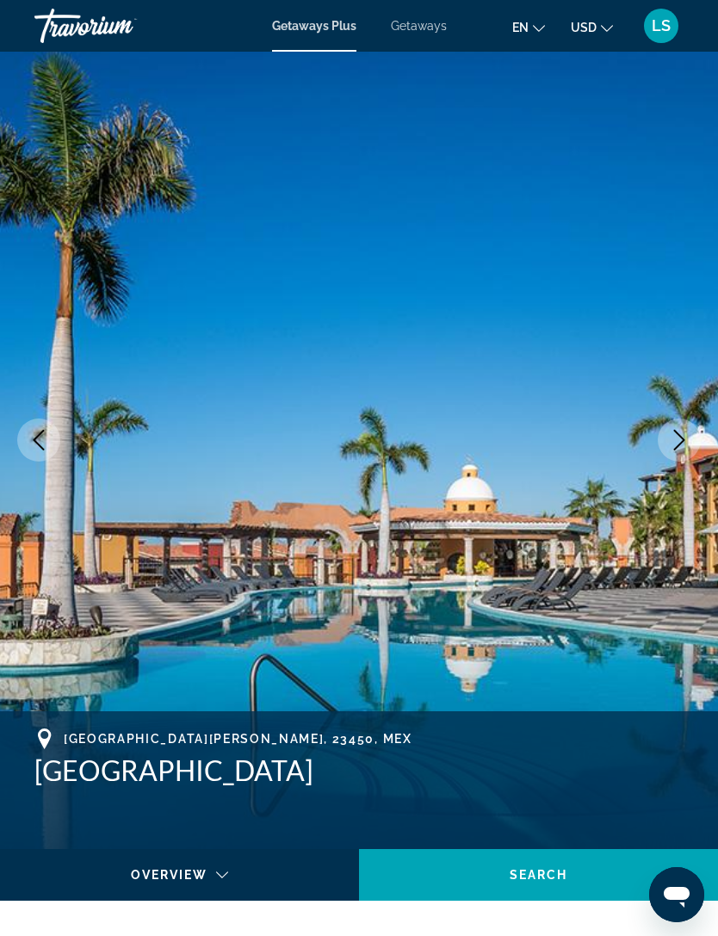
click at [685, 442] on icon "Next image" at bounding box center [679, 440] width 21 height 21
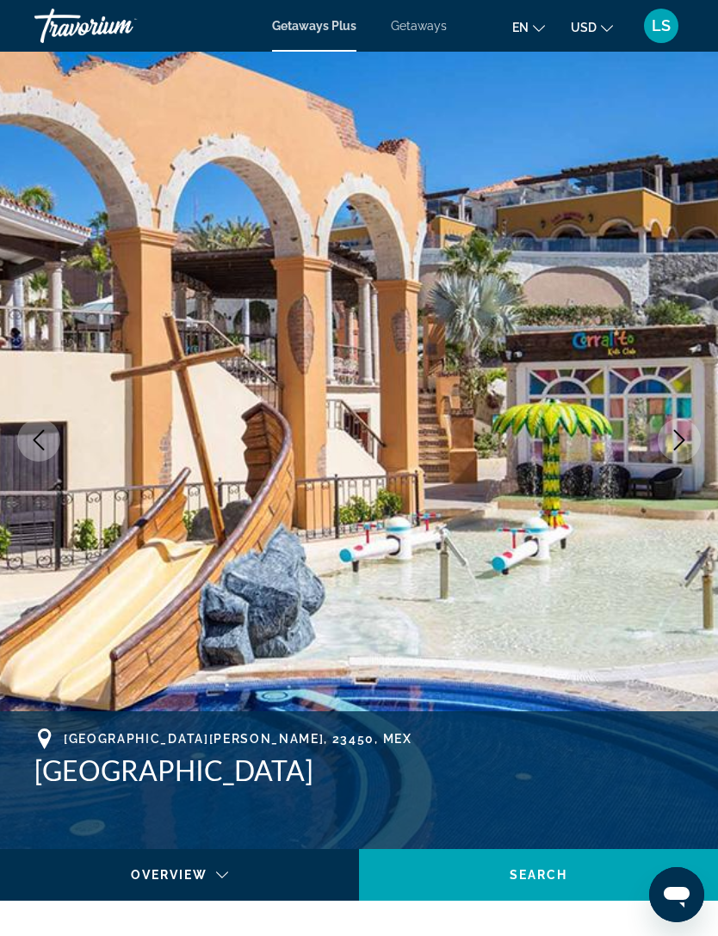
click at [696, 445] on button "Next image" at bounding box center [679, 439] width 43 height 43
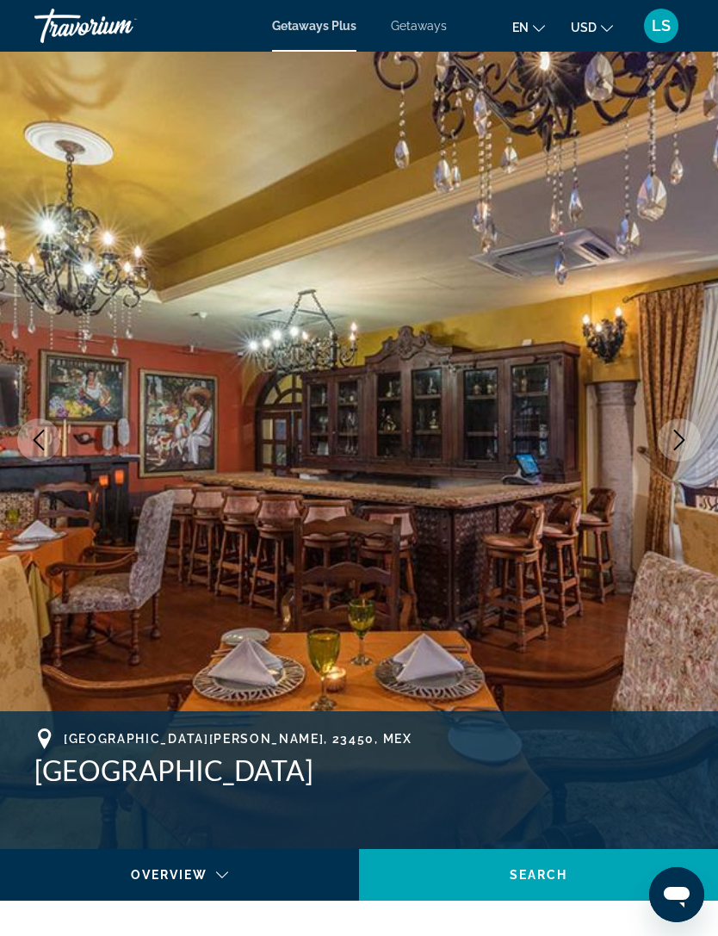
click at [688, 450] on button "Next image" at bounding box center [679, 439] width 43 height 43
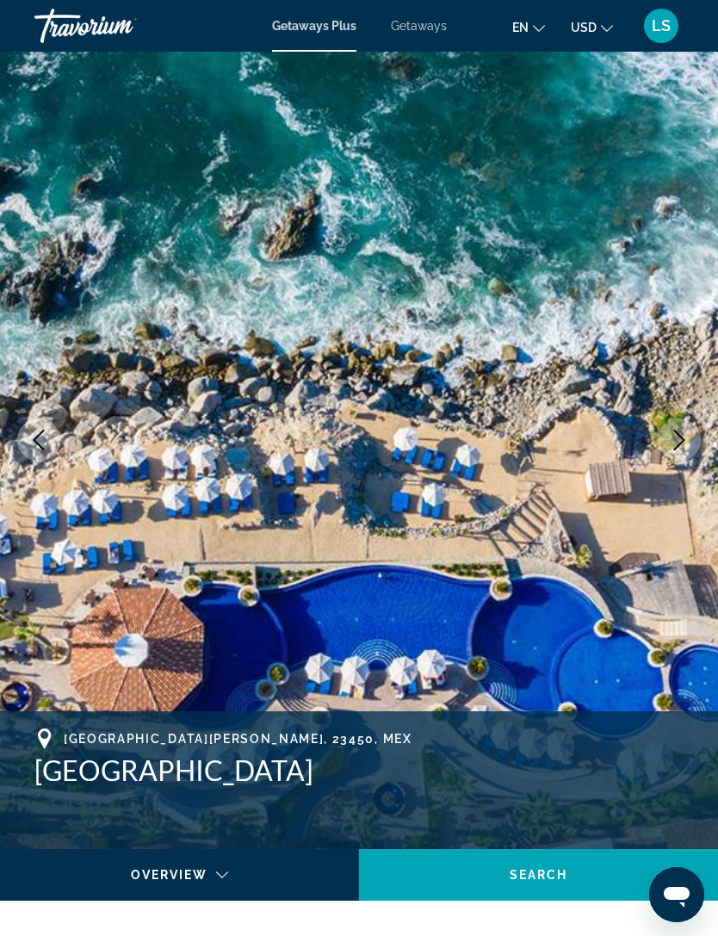
click at [679, 448] on icon "Next image" at bounding box center [679, 440] width 21 height 21
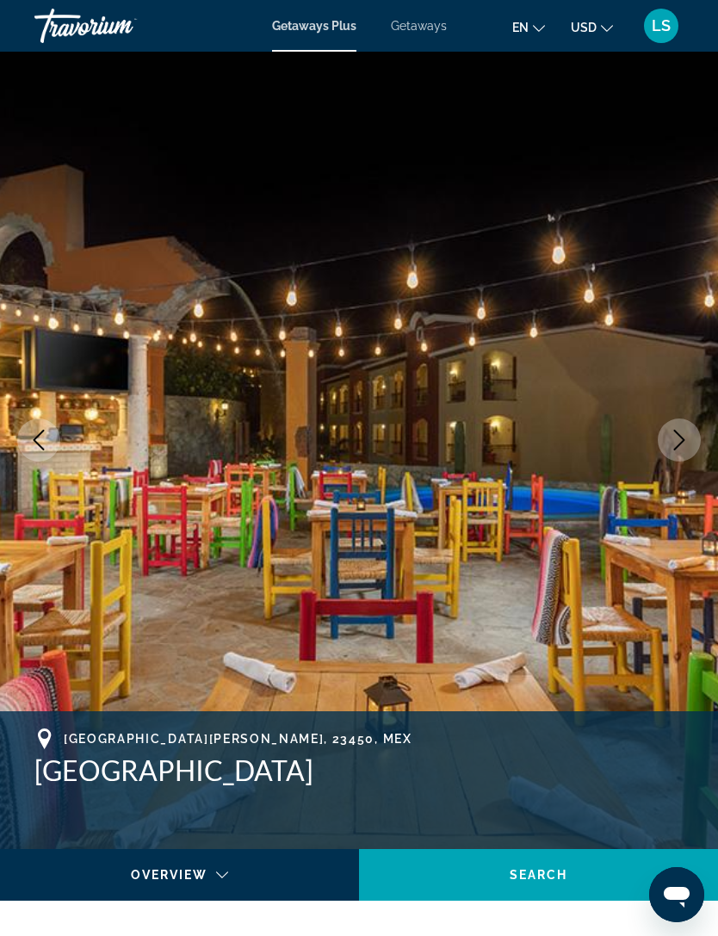
click at [687, 437] on icon "Next image" at bounding box center [679, 440] width 21 height 21
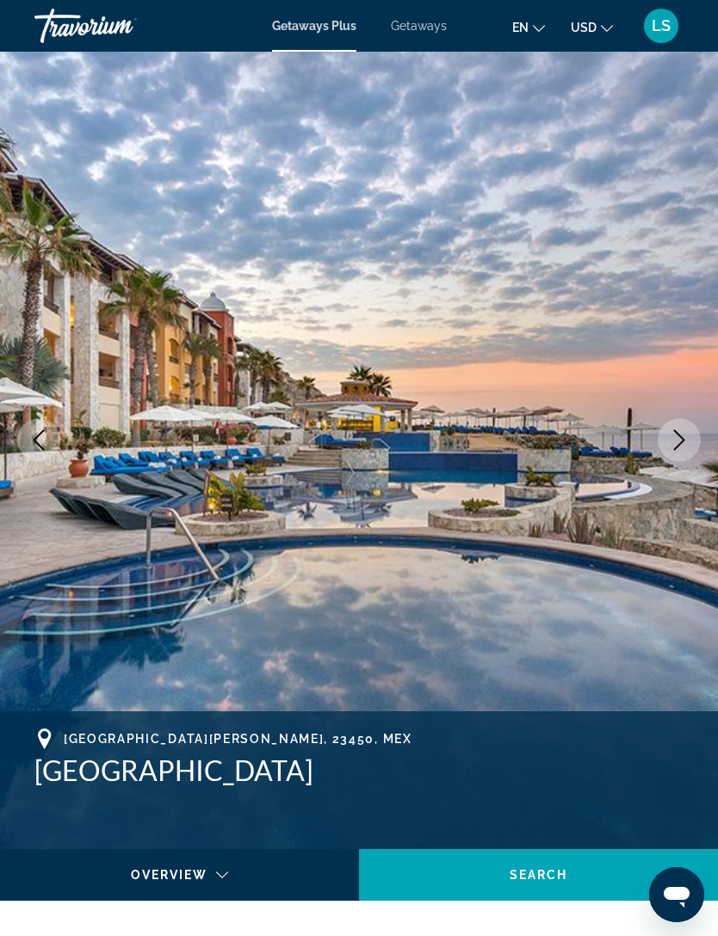
click at [685, 445] on icon "Next image" at bounding box center [679, 440] width 21 height 21
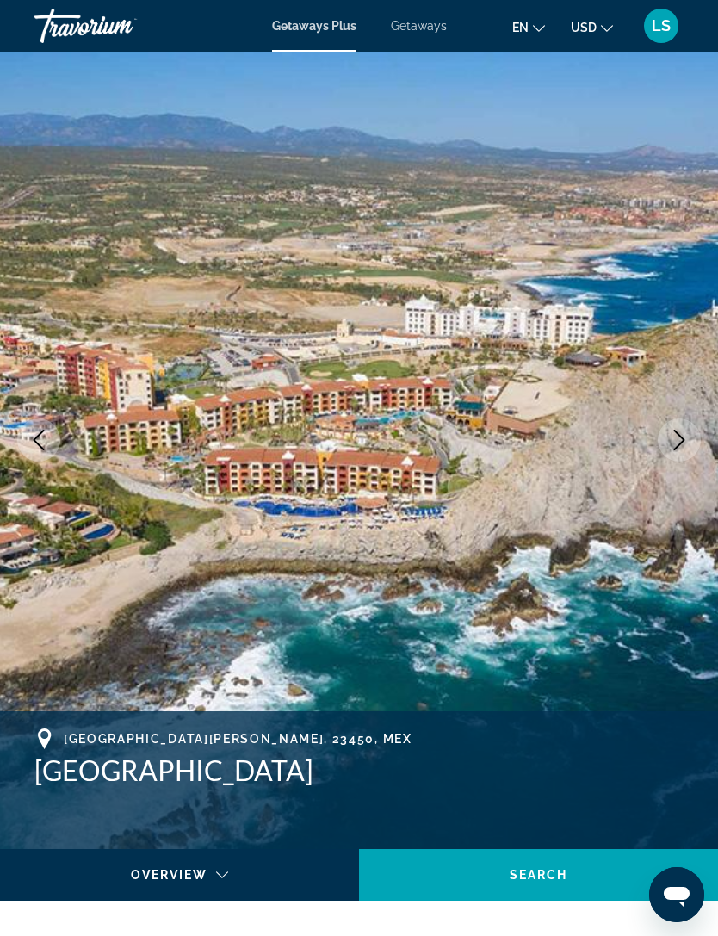
click at [680, 444] on icon "Next image" at bounding box center [679, 440] width 11 height 21
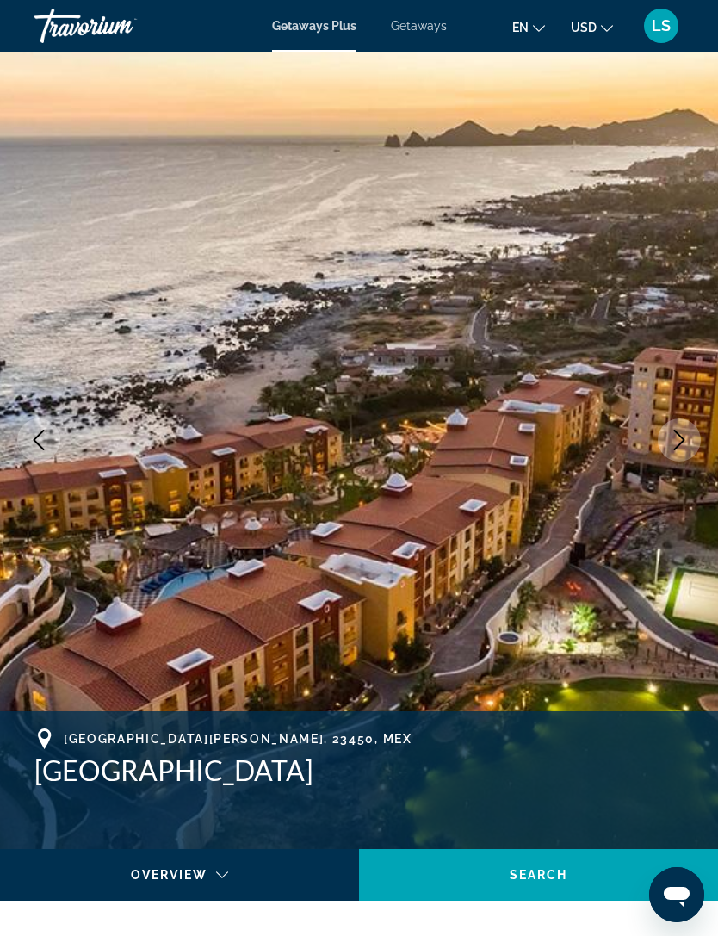
click at [685, 444] on icon "Next image" at bounding box center [679, 440] width 21 height 21
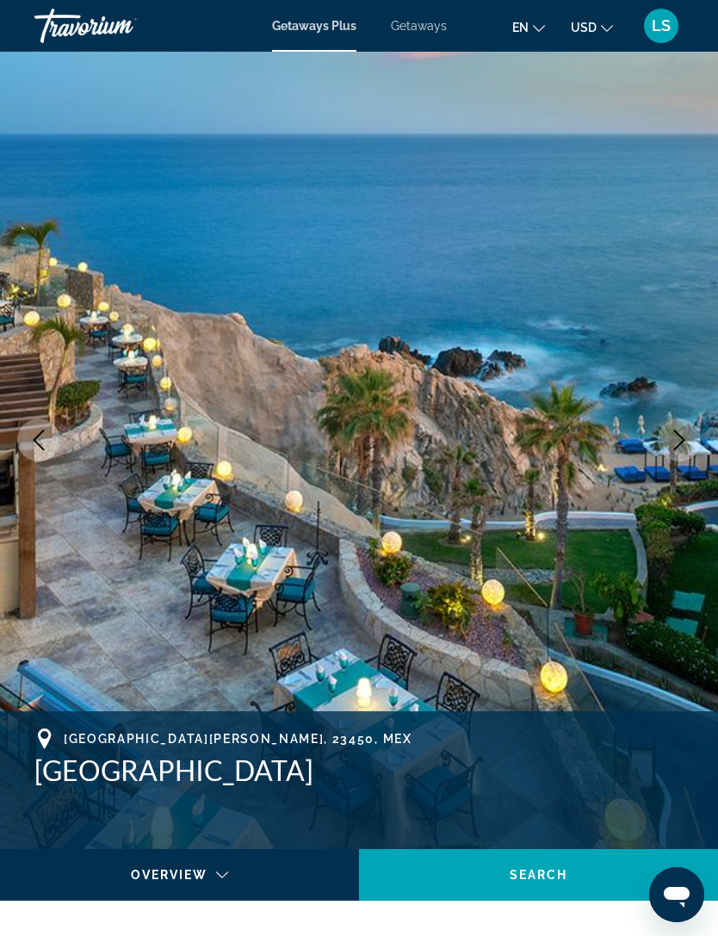
click at [676, 447] on icon "Next image" at bounding box center [679, 440] width 21 height 21
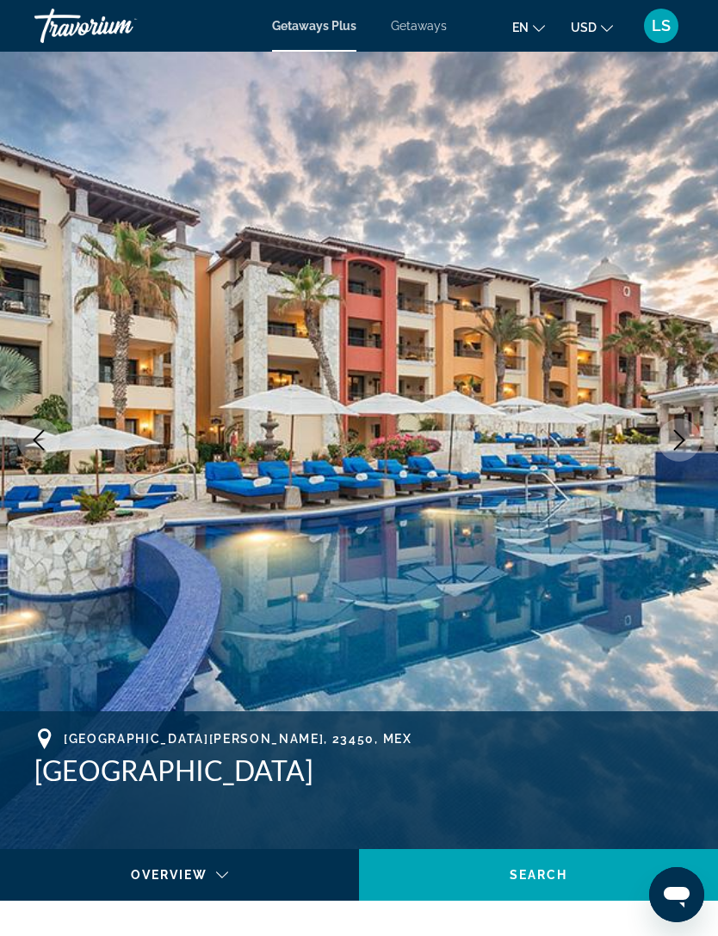
click at [678, 450] on button "Next image" at bounding box center [679, 439] width 43 height 43
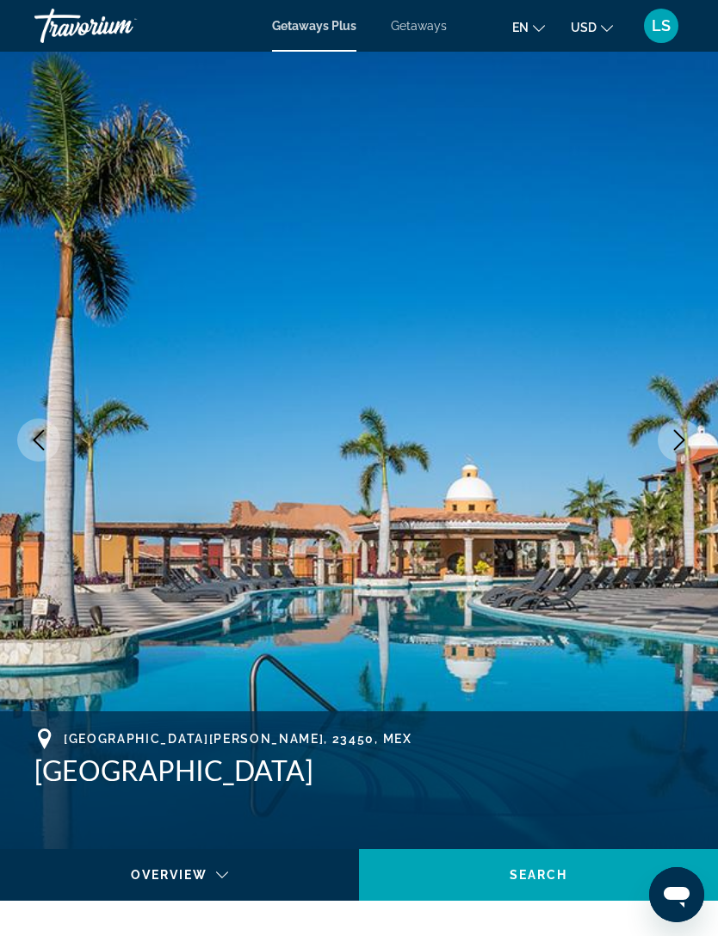
scroll to position [0, 0]
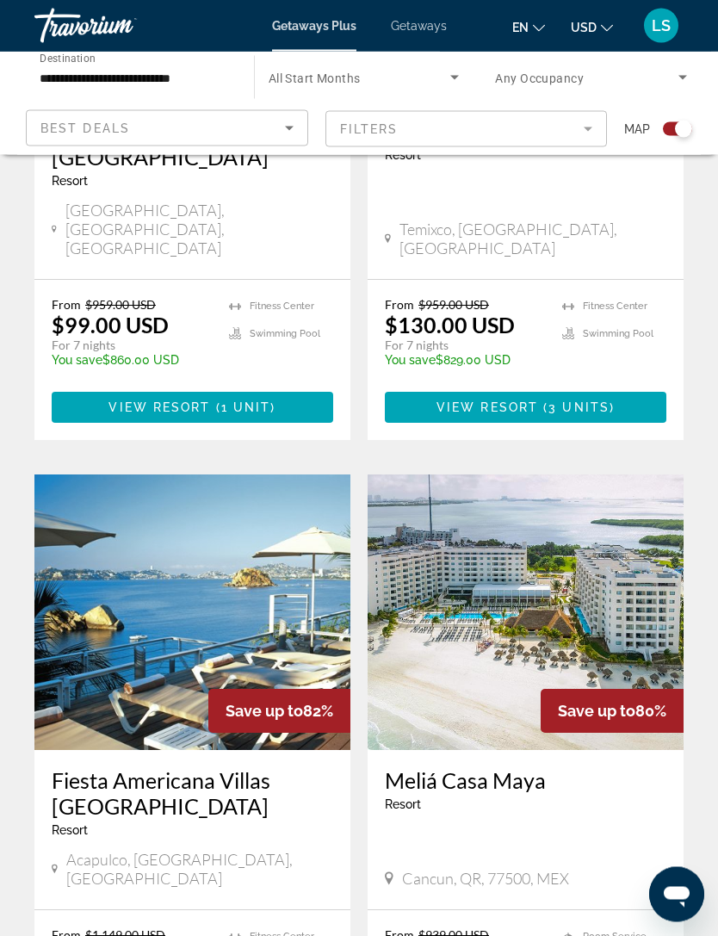
scroll to position [3528, 0]
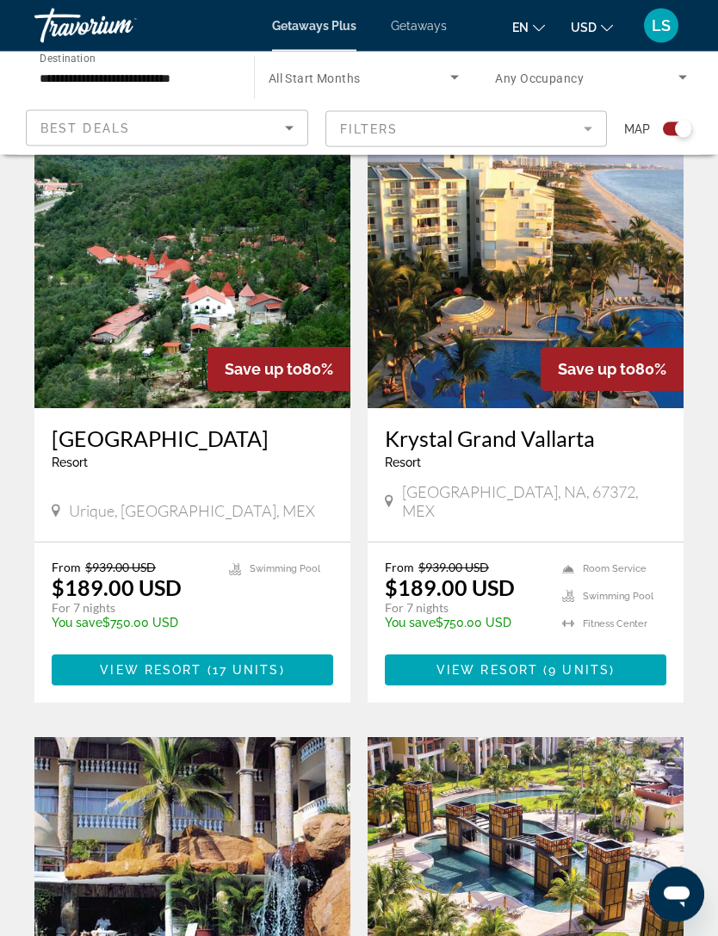
scroll to position [448, 0]
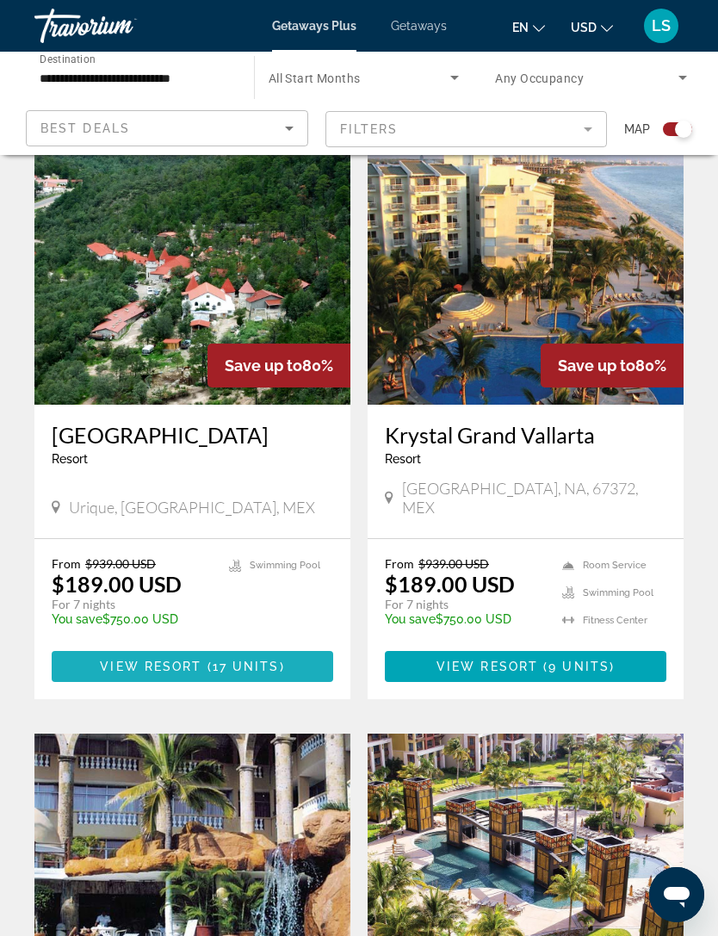
click at [184, 660] on span "View Resort" at bounding box center [151, 667] width 102 height 14
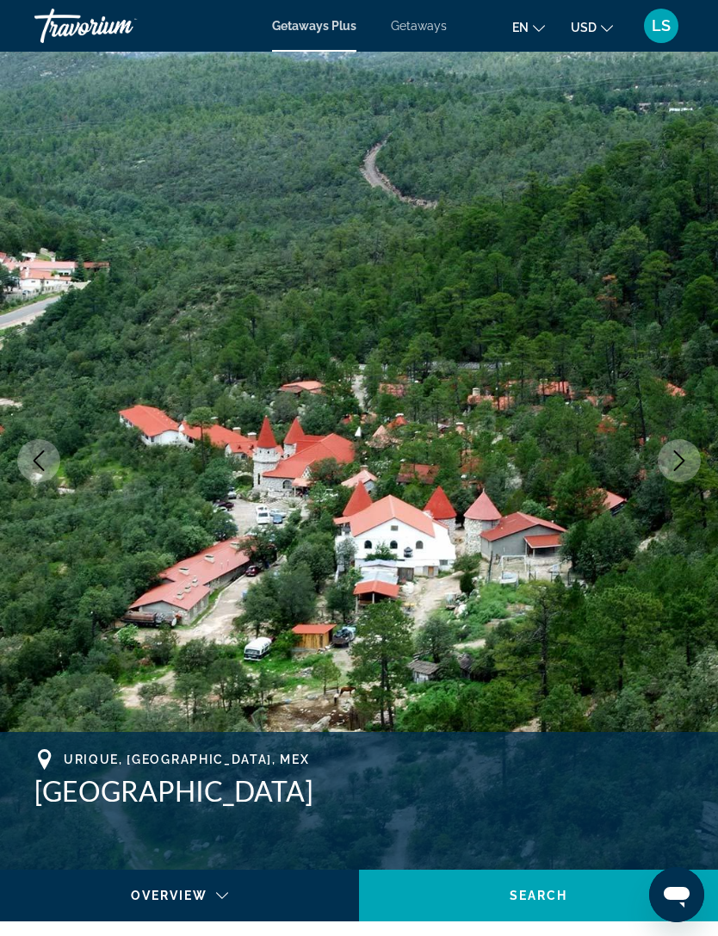
click at [679, 459] on icon "Next image" at bounding box center [679, 460] width 21 height 21
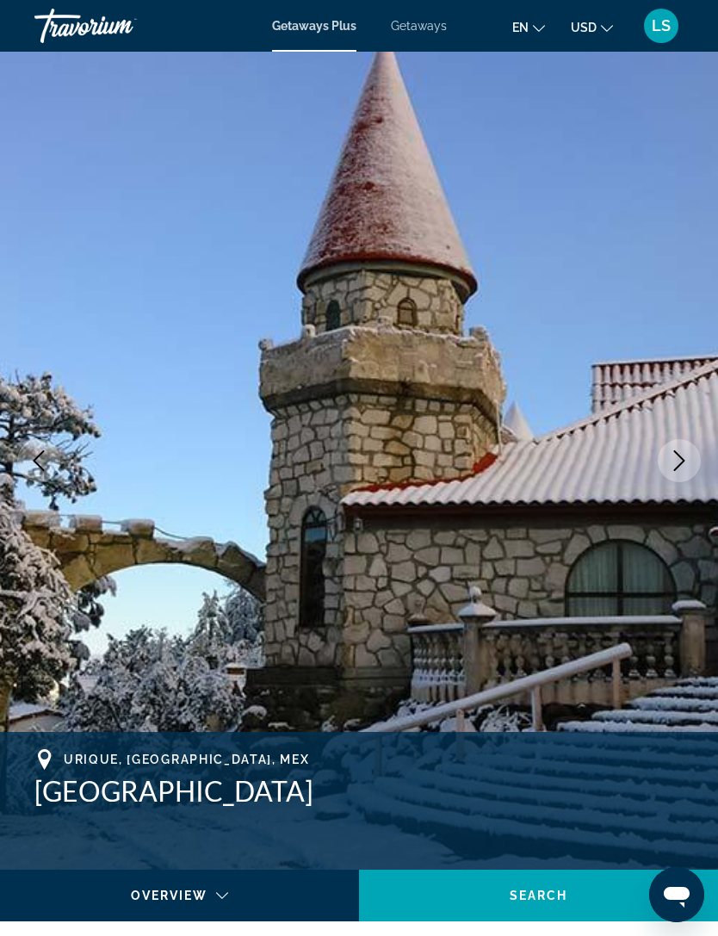
click at [669, 465] on icon "Next image" at bounding box center [679, 460] width 21 height 21
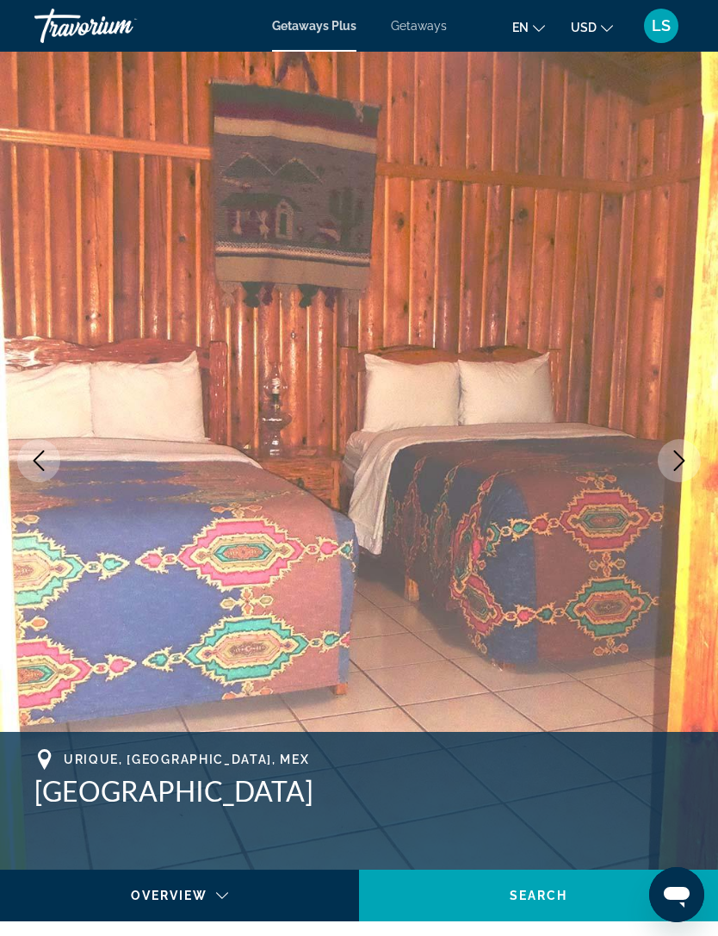
click at [677, 462] on icon "Next image" at bounding box center [679, 460] width 21 height 21
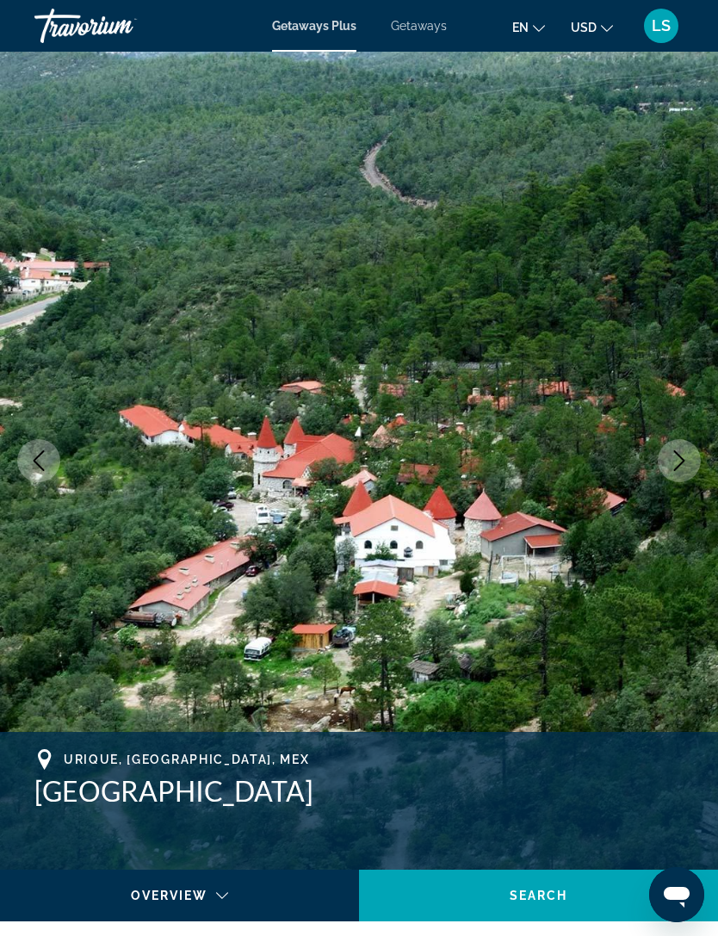
click at [682, 462] on icon "Next image" at bounding box center [679, 460] width 21 height 21
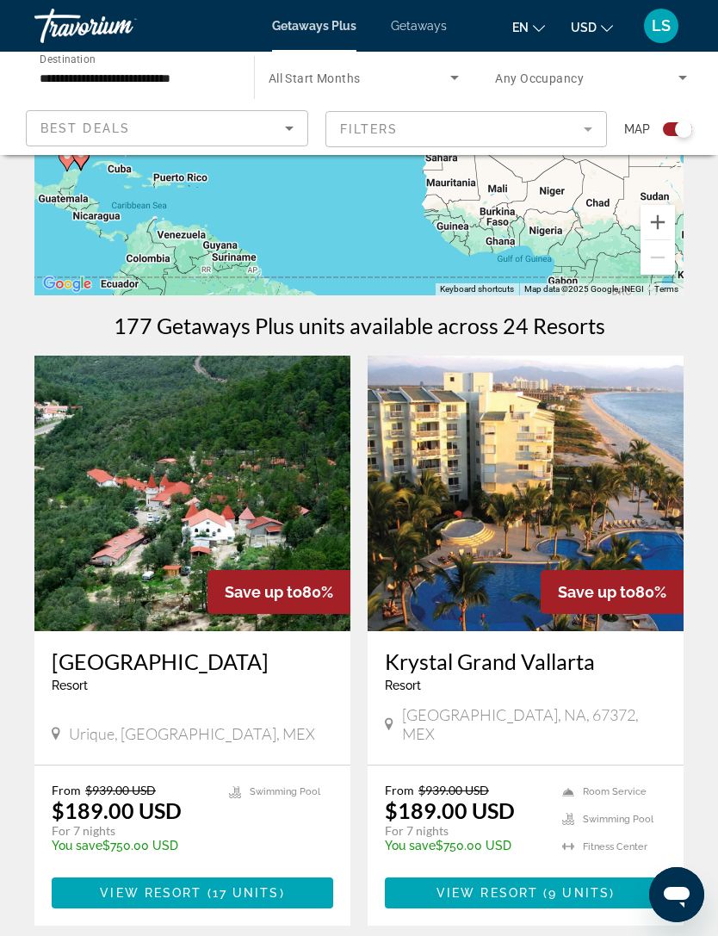
scroll to position [217, 0]
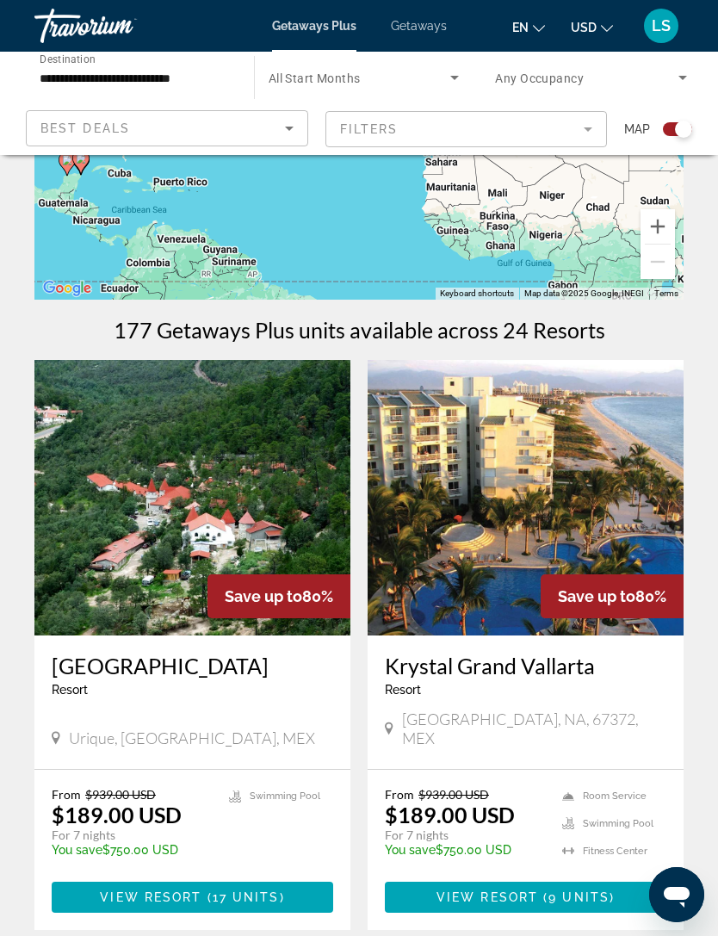
click at [542, 890] on span "Main content" at bounding box center [540, 897] width 5 height 14
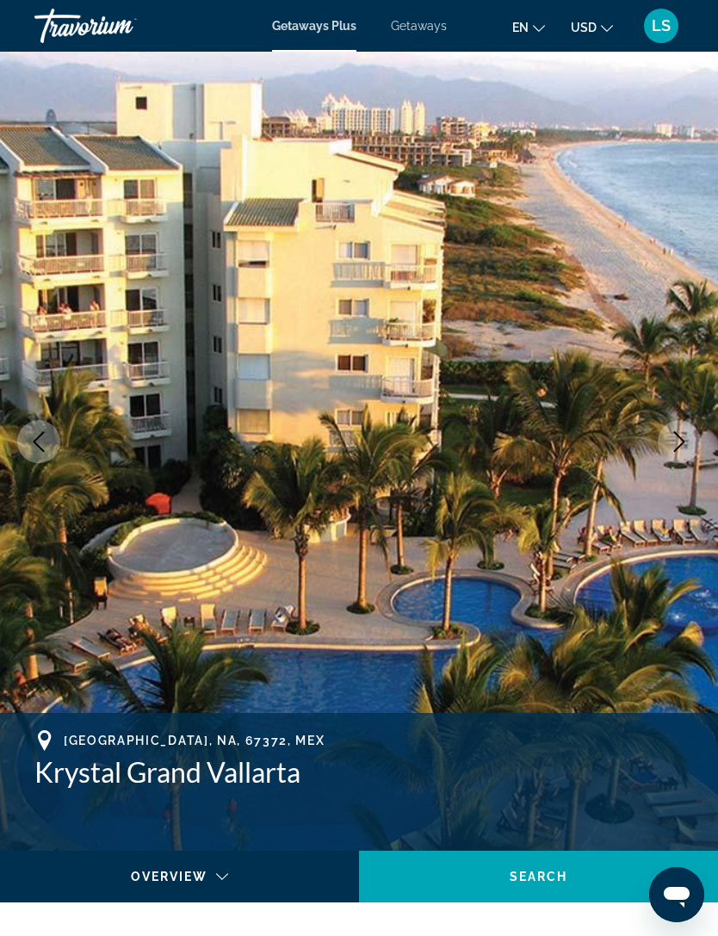
scroll to position [10, 0]
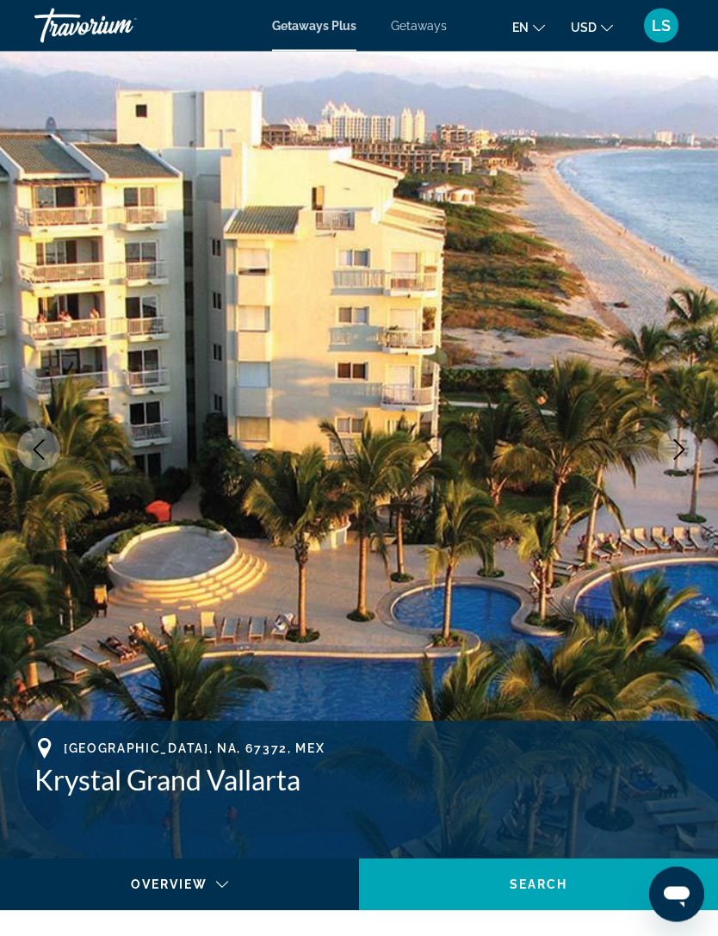
click at [683, 450] on icon "Next image" at bounding box center [679, 450] width 11 height 21
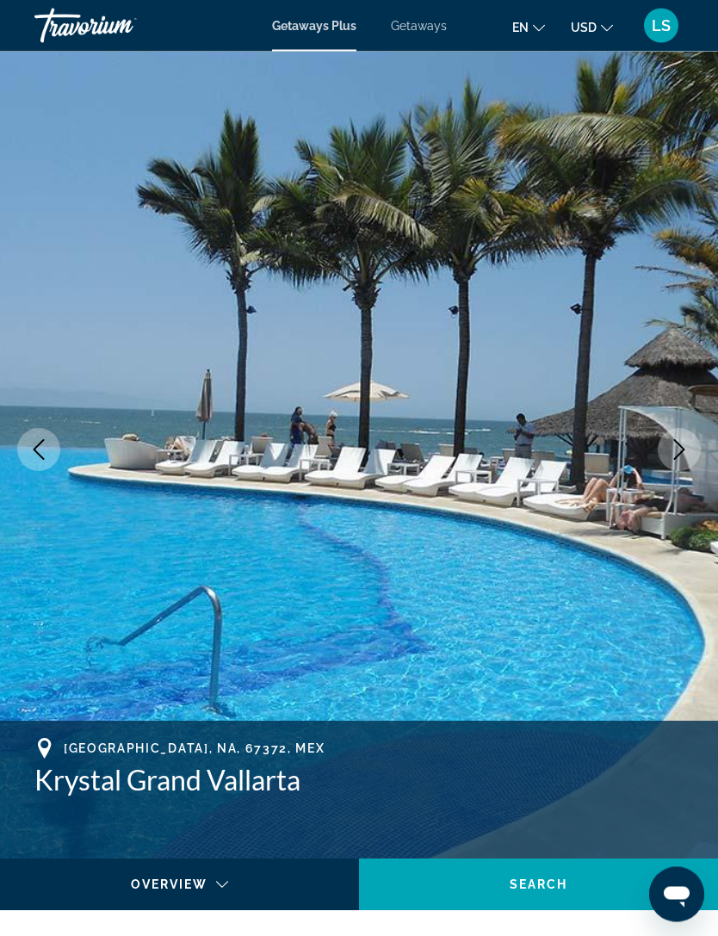
click at [685, 443] on icon "Next image" at bounding box center [679, 450] width 21 height 21
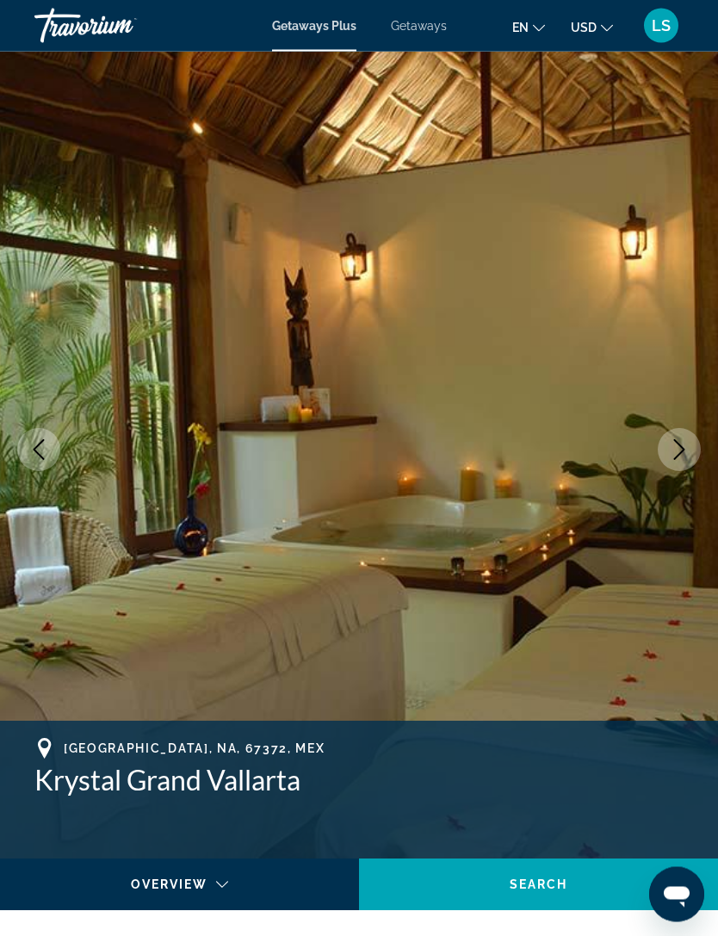
click at [666, 456] on button "Next image" at bounding box center [679, 450] width 43 height 43
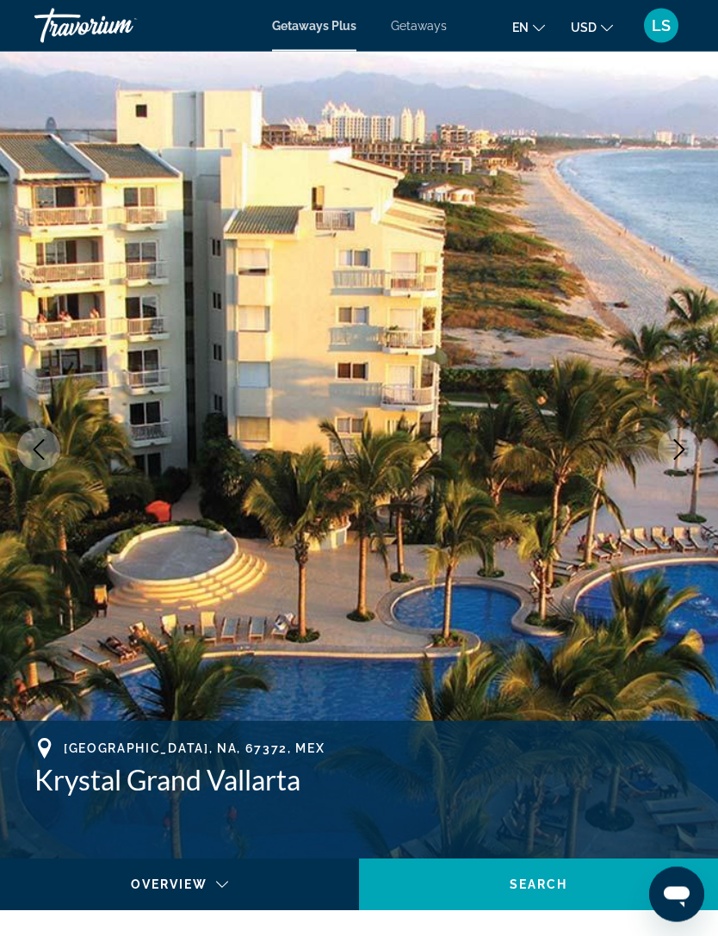
click at [699, 452] on button "Next image" at bounding box center [679, 450] width 43 height 43
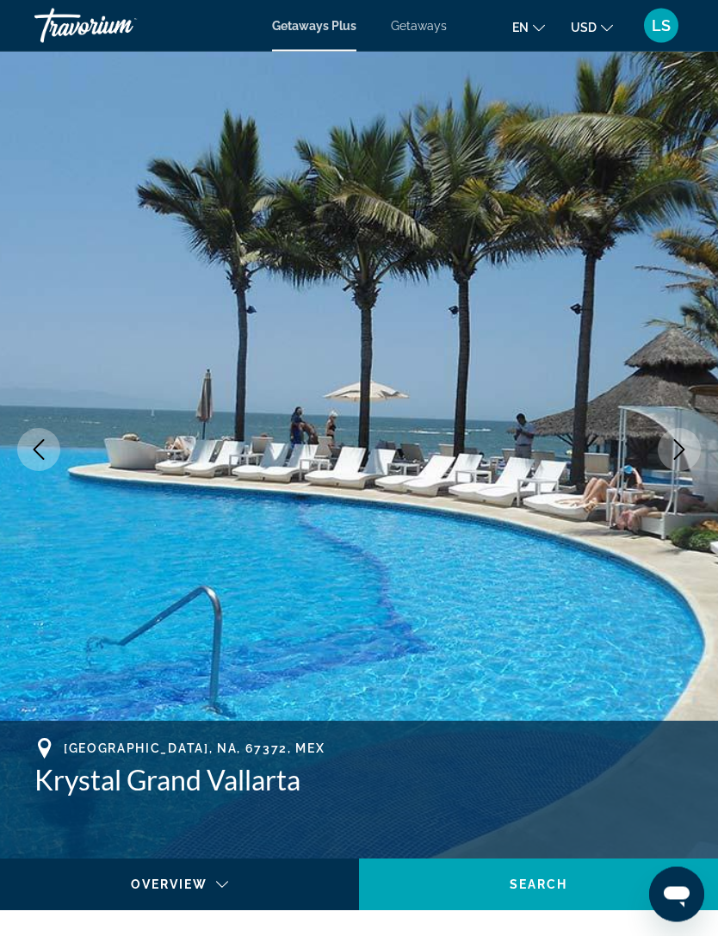
click at [661, 448] on button "Next image" at bounding box center [679, 450] width 43 height 43
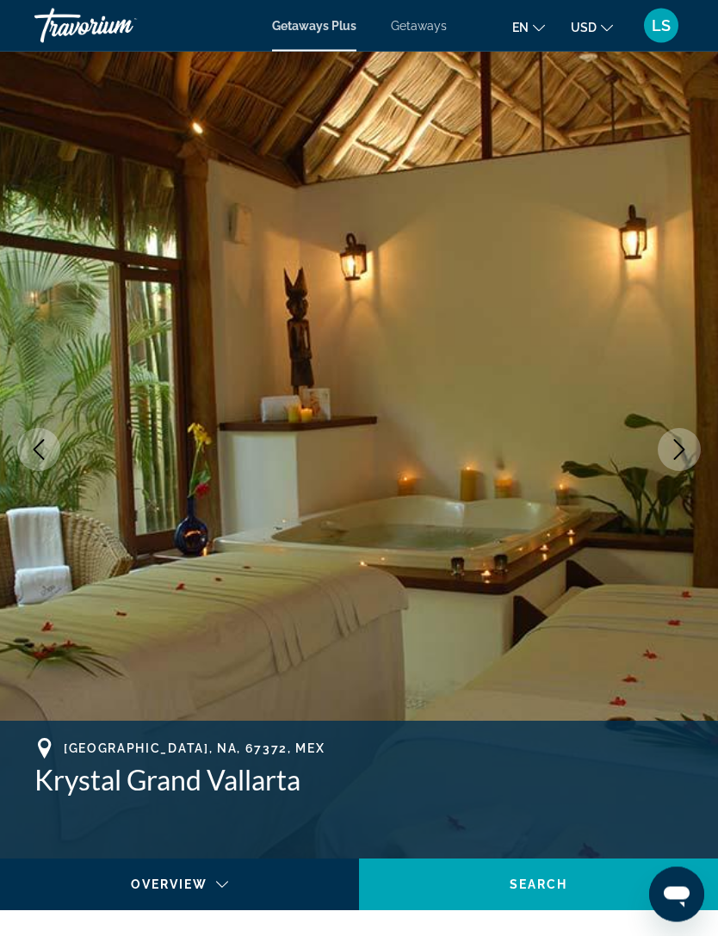
click at [655, 466] on img "Main content" at bounding box center [359, 450] width 718 height 818
click at [686, 440] on icon "Next image" at bounding box center [679, 450] width 21 height 21
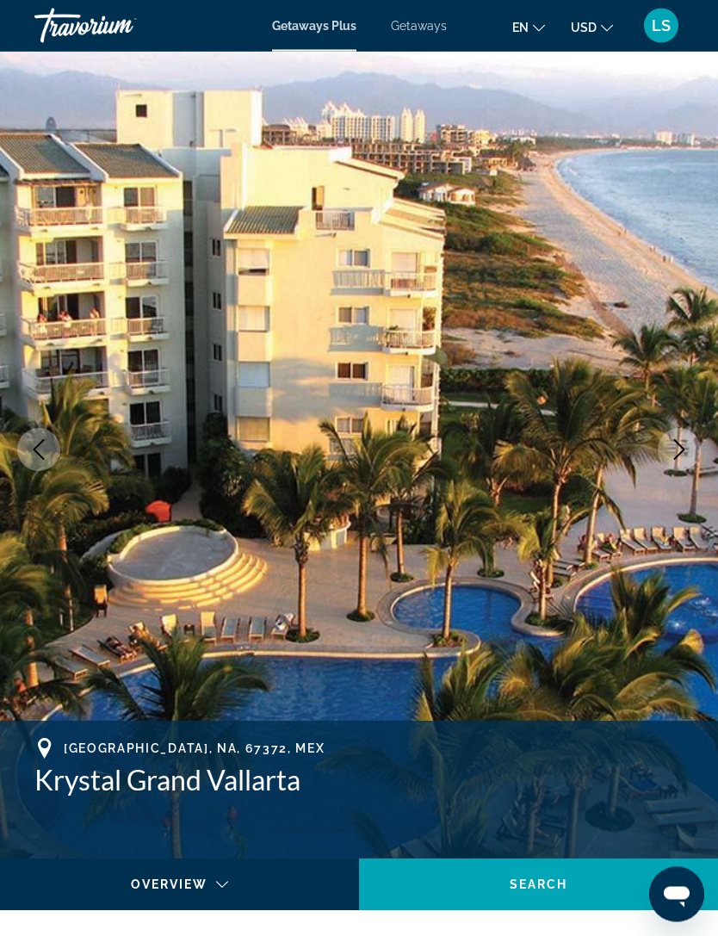
click at [675, 451] on icon "Next image" at bounding box center [679, 450] width 21 height 21
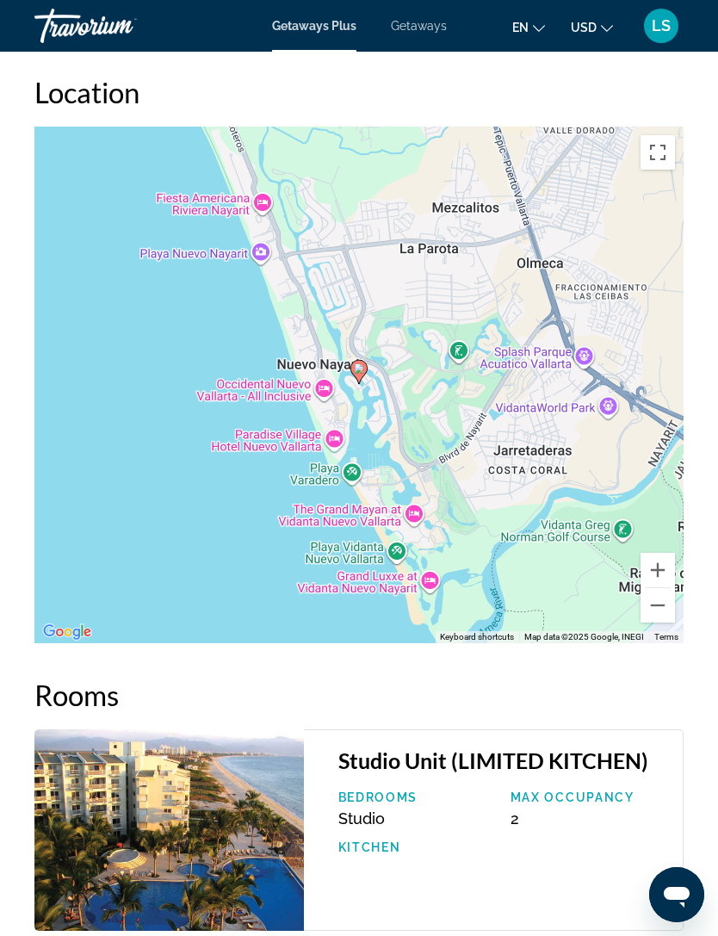
scroll to position [2785, 0]
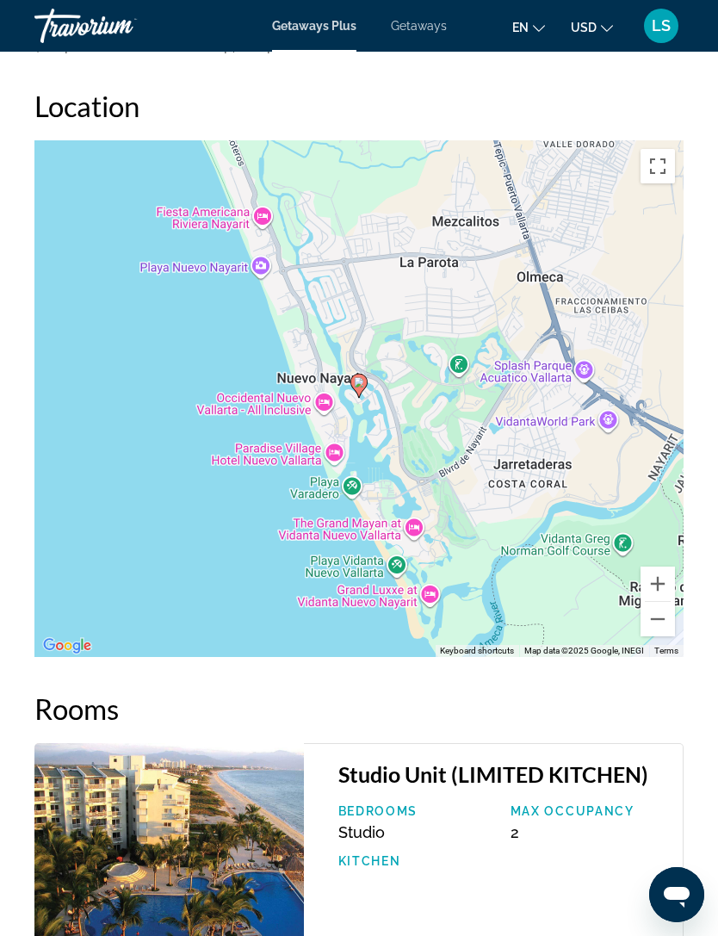
click at [664, 602] on button "Zoom out" at bounding box center [658, 619] width 34 height 34
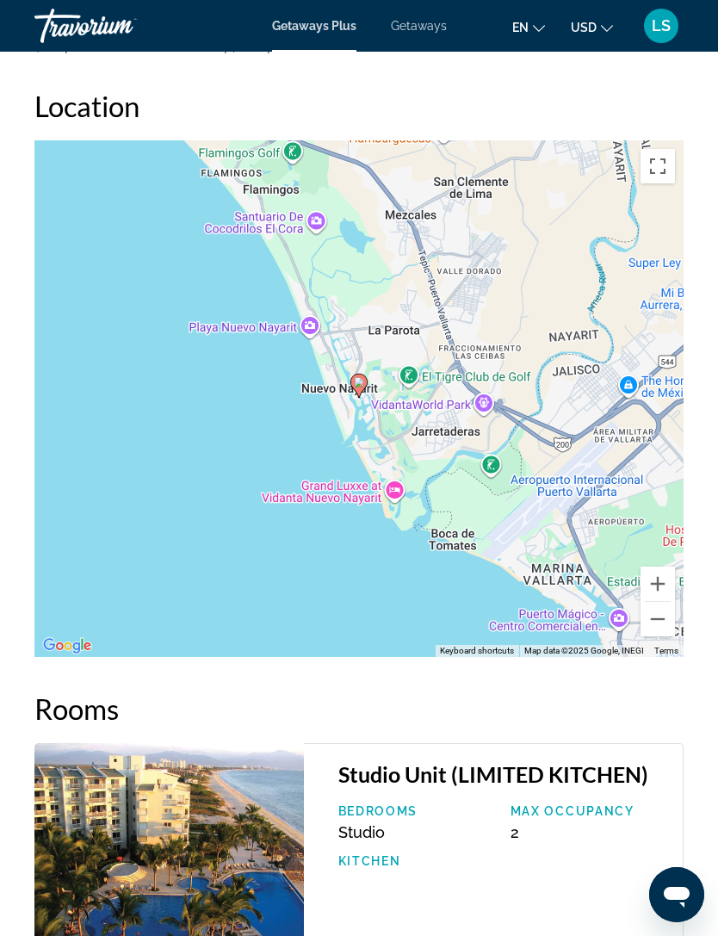
click at [662, 604] on button "Zoom out" at bounding box center [658, 619] width 34 height 34
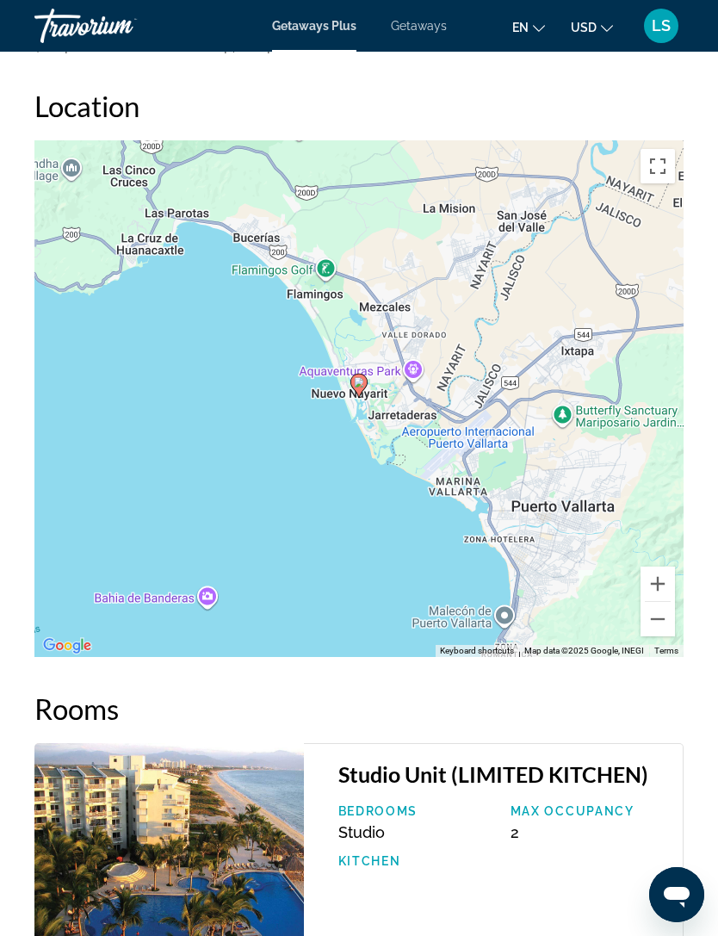
click at [662, 606] on button "Zoom out" at bounding box center [658, 619] width 34 height 34
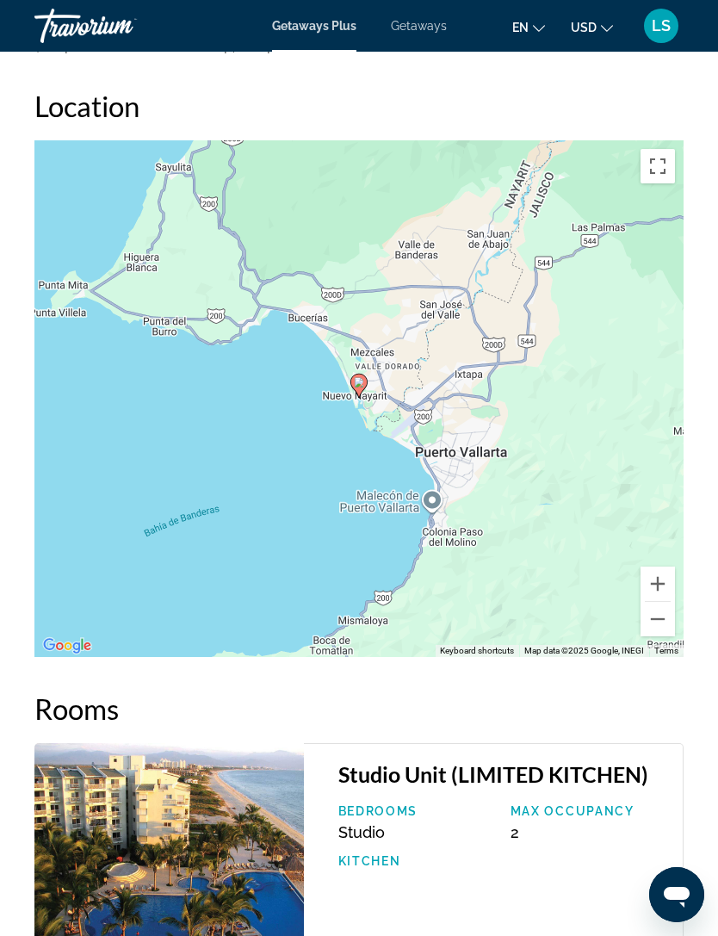
click at [660, 604] on button "Zoom out" at bounding box center [658, 619] width 34 height 34
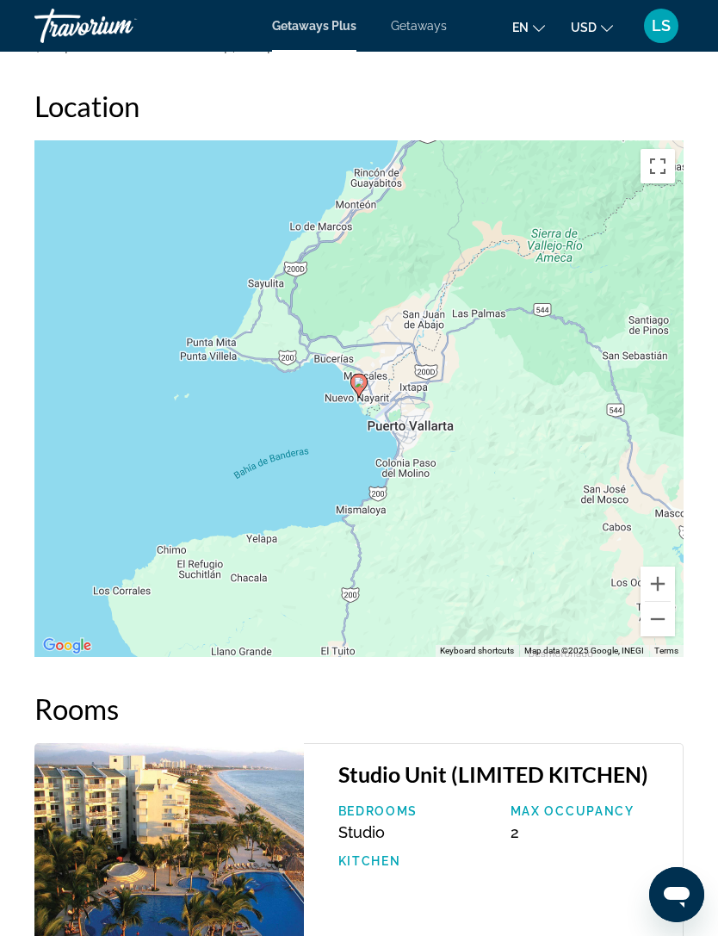
click at [666, 602] on button "Zoom out" at bounding box center [658, 619] width 34 height 34
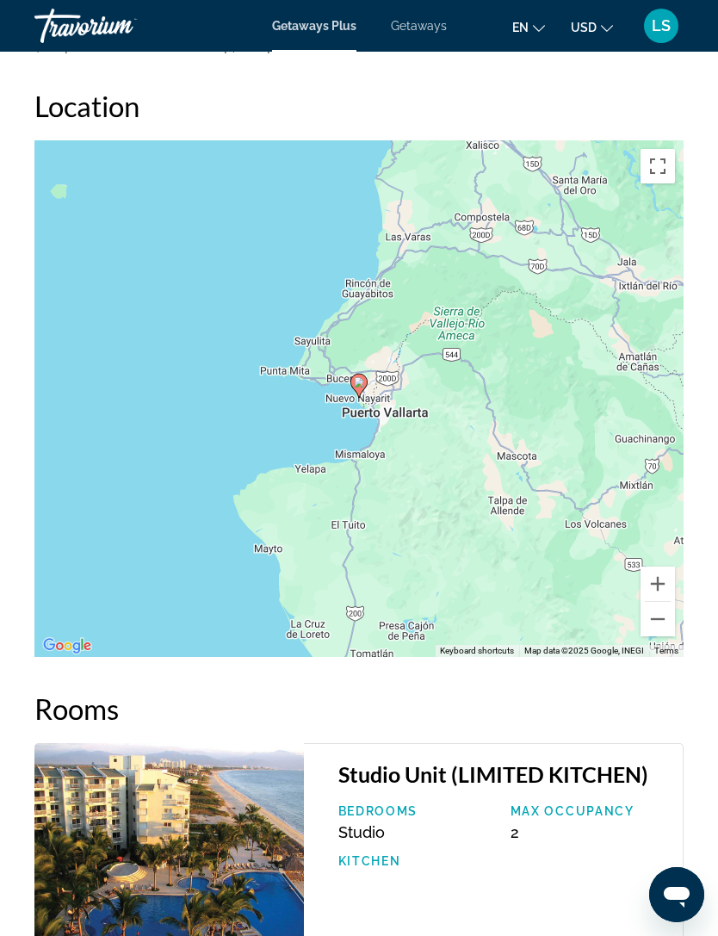
click at [666, 602] on button "Zoom out" at bounding box center [658, 619] width 34 height 34
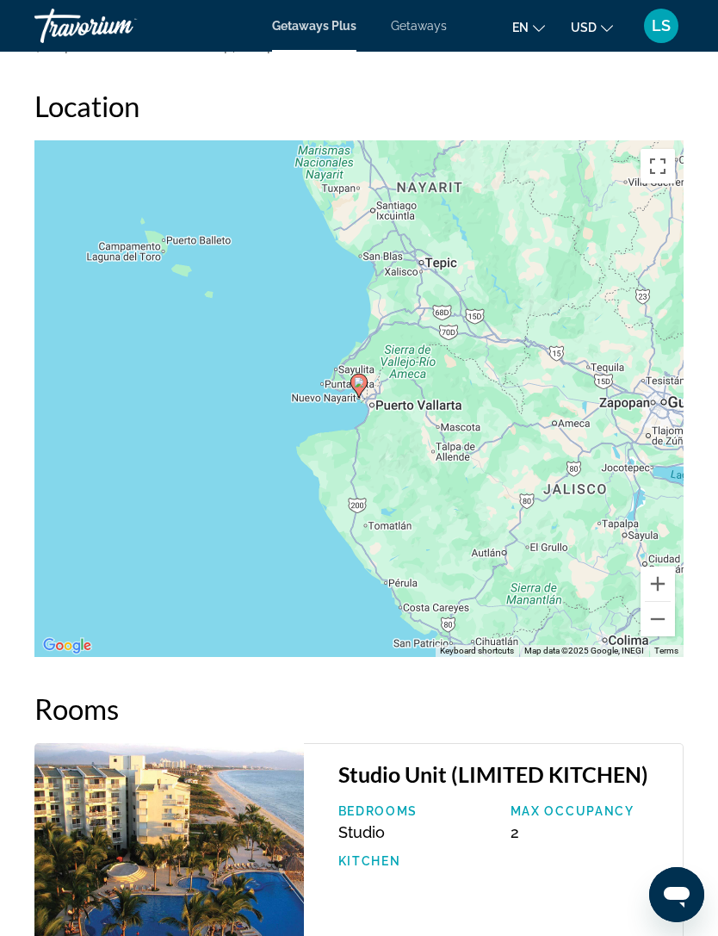
click at [665, 602] on button "Zoom out" at bounding box center [658, 619] width 34 height 34
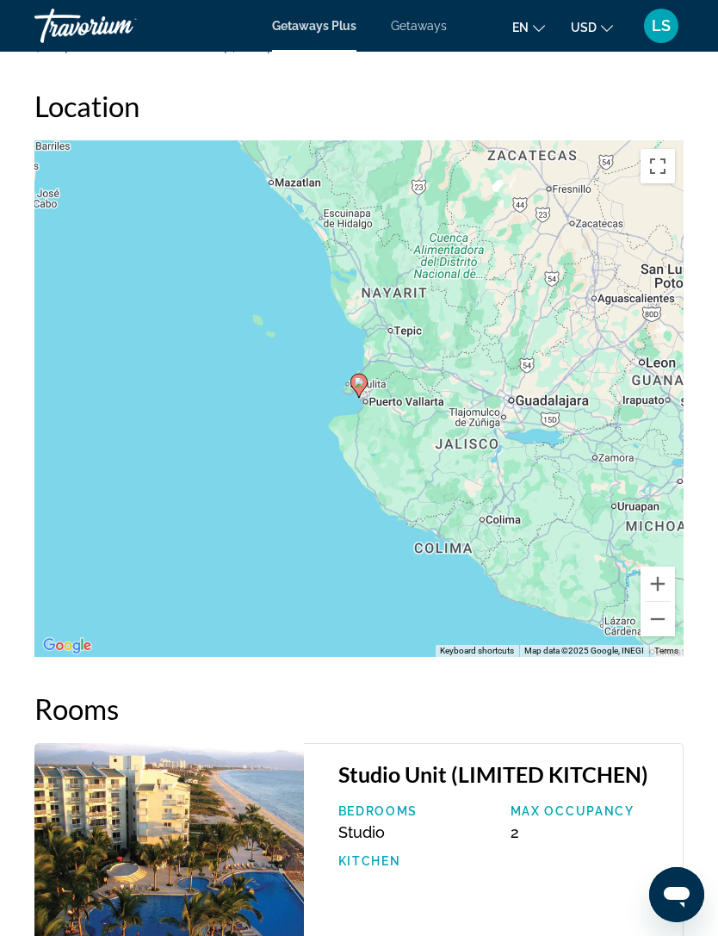
click at [665, 602] on button "Zoom out" at bounding box center [658, 619] width 34 height 34
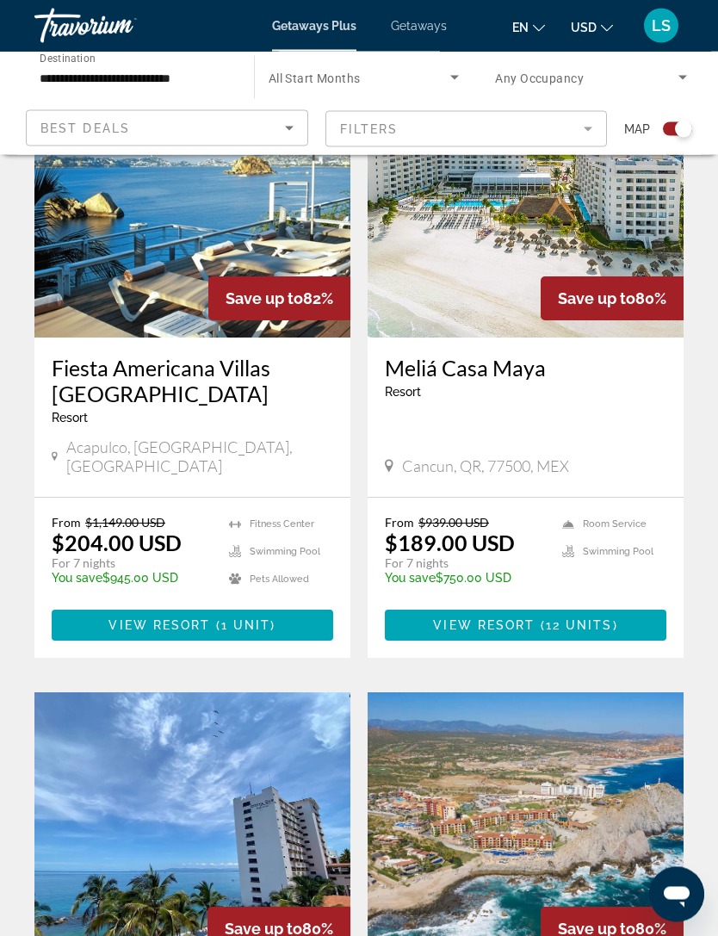
scroll to position [3528, 0]
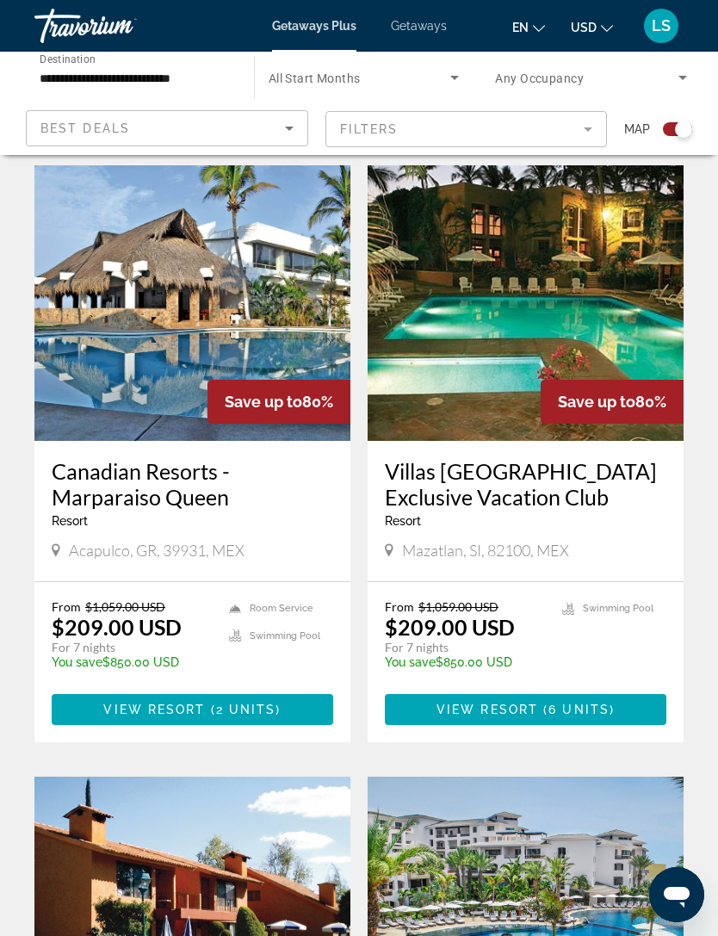
scroll to position [2339, 0]
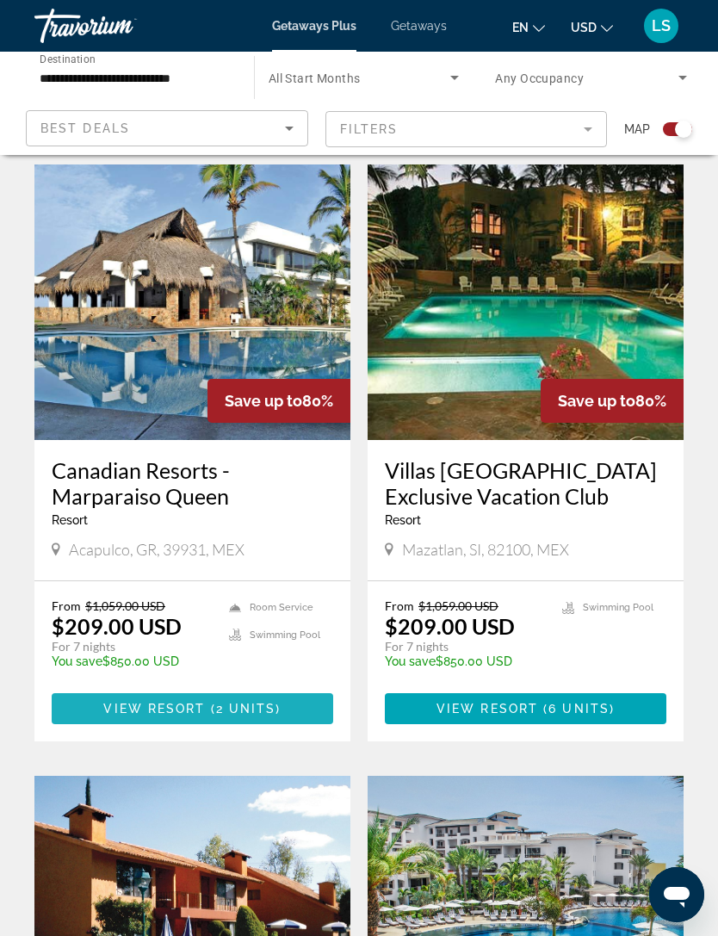
click at [154, 702] on span "View Resort" at bounding box center [154, 709] width 102 height 14
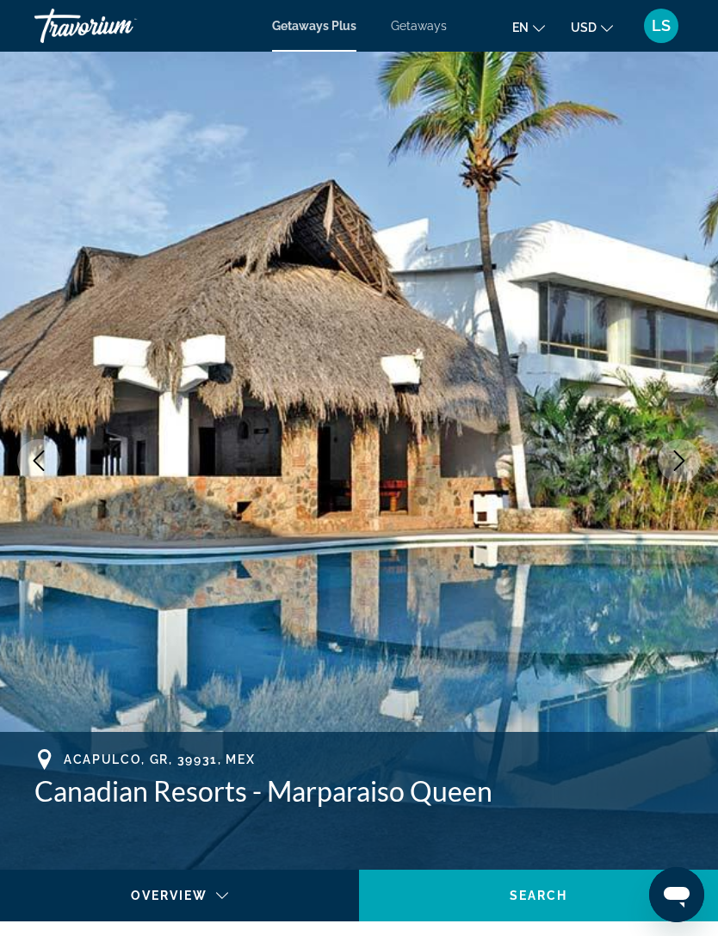
click at [679, 460] on icon "Next image" at bounding box center [679, 460] width 21 height 21
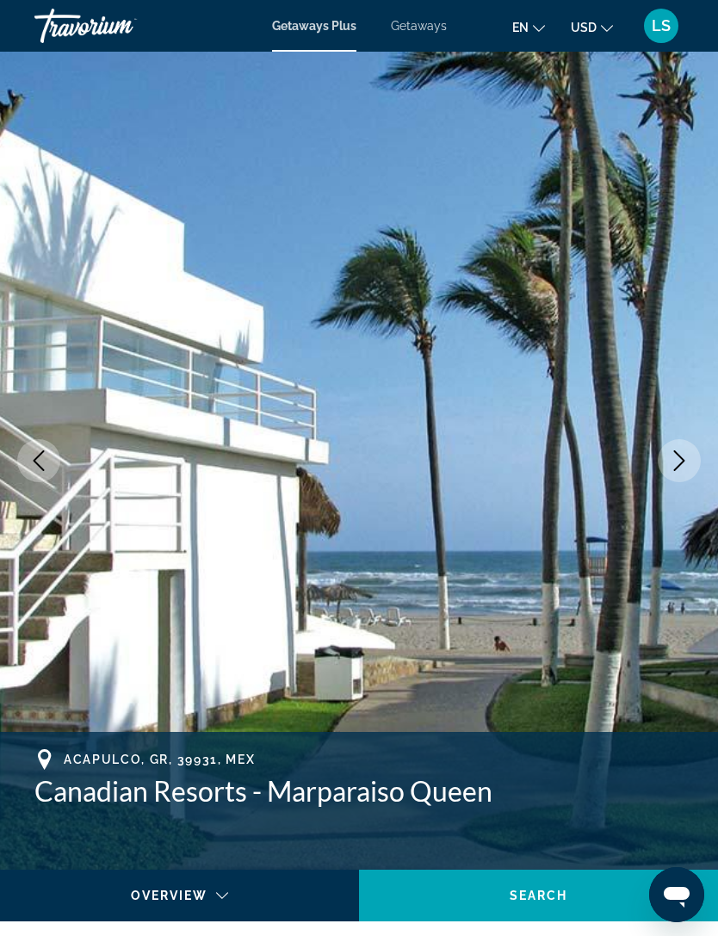
click at [689, 462] on icon "Next image" at bounding box center [679, 460] width 21 height 21
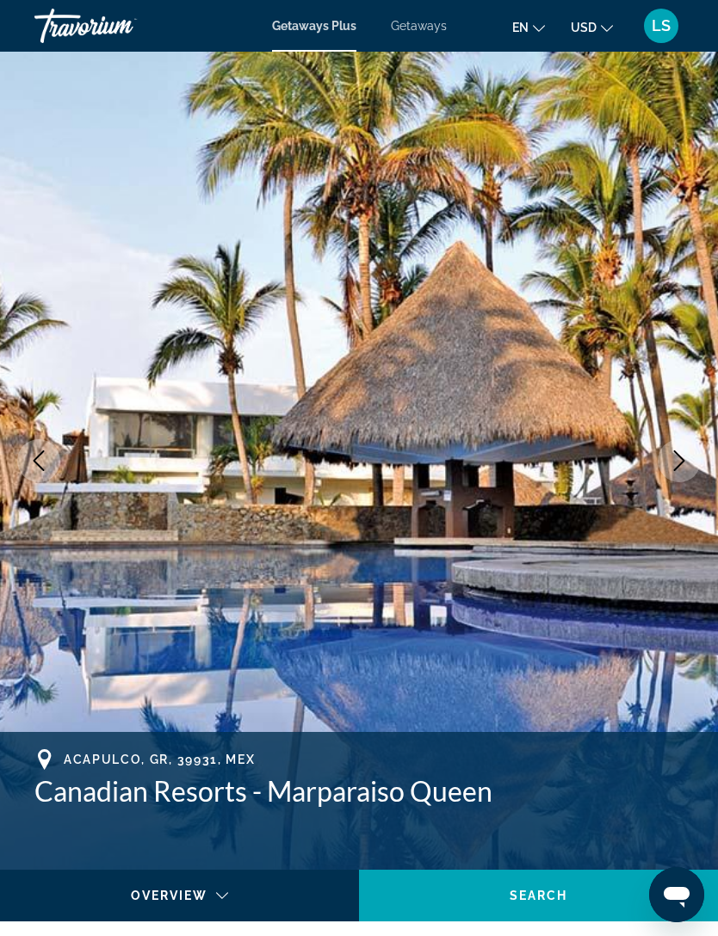
click at [686, 465] on icon "Next image" at bounding box center [679, 460] width 21 height 21
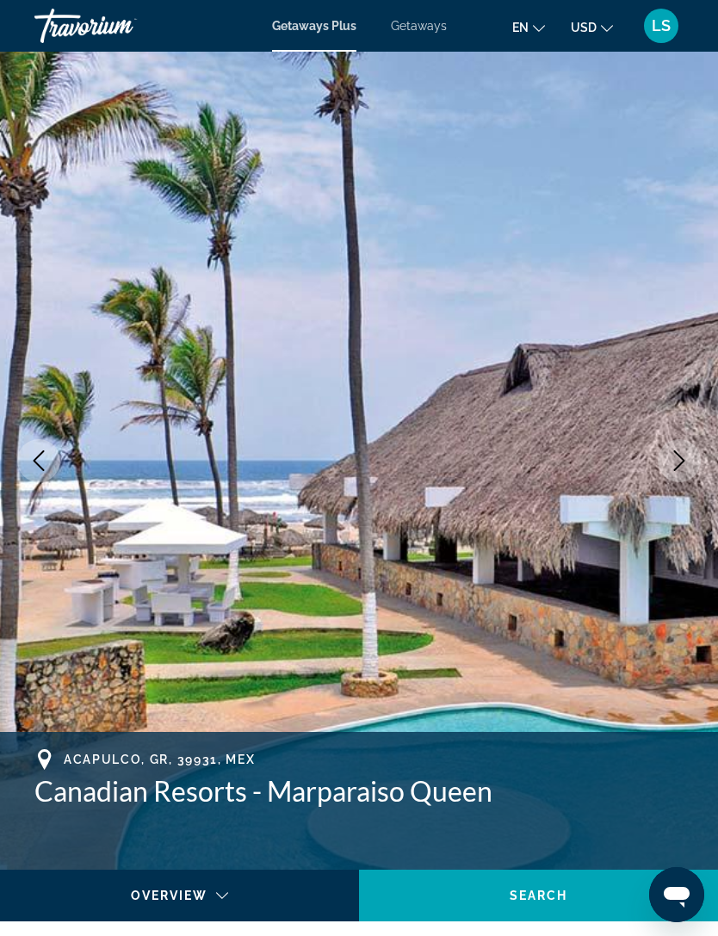
click at [680, 468] on icon "Next image" at bounding box center [679, 460] width 21 height 21
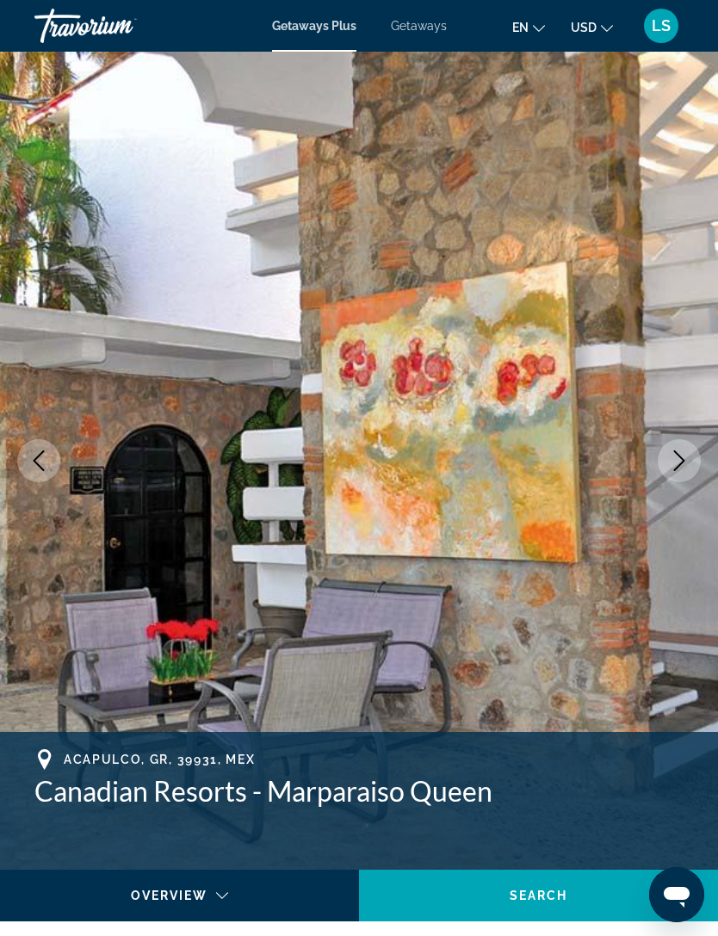
click at [685, 465] on icon "Next image" at bounding box center [679, 460] width 21 height 21
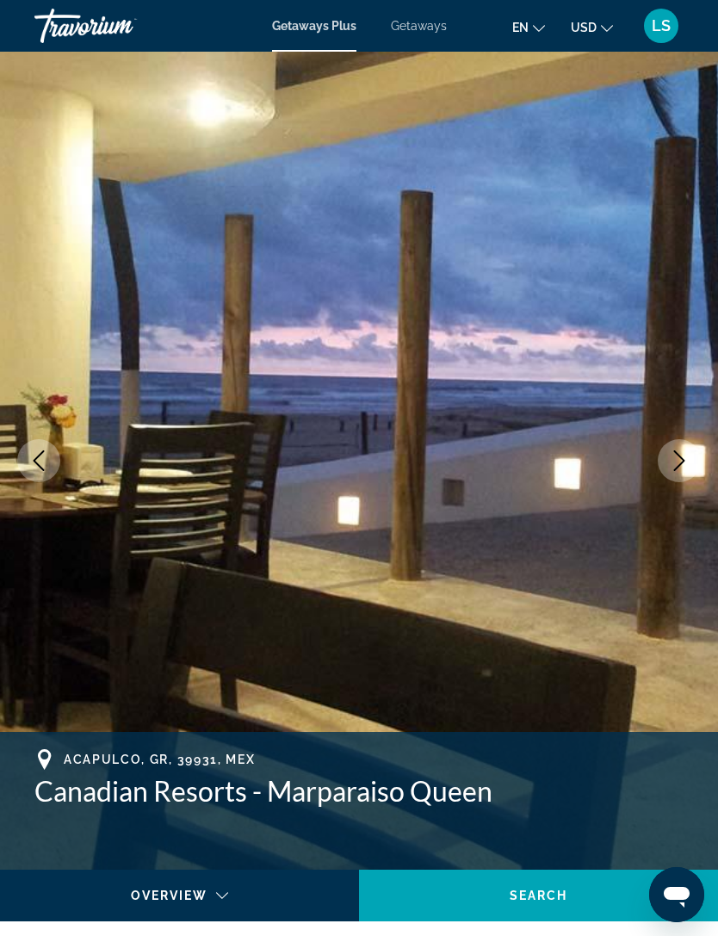
click at [682, 468] on icon "Next image" at bounding box center [679, 460] width 21 height 21
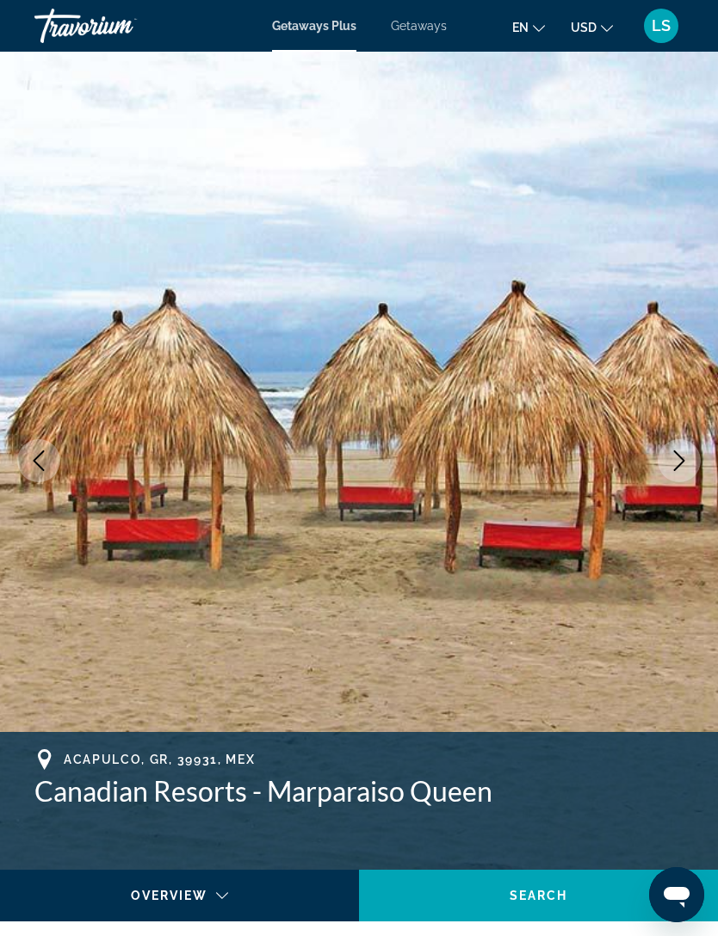
click at [682, 468] on icon "Next image" at bounding box center [679, 460] width 21 height 21
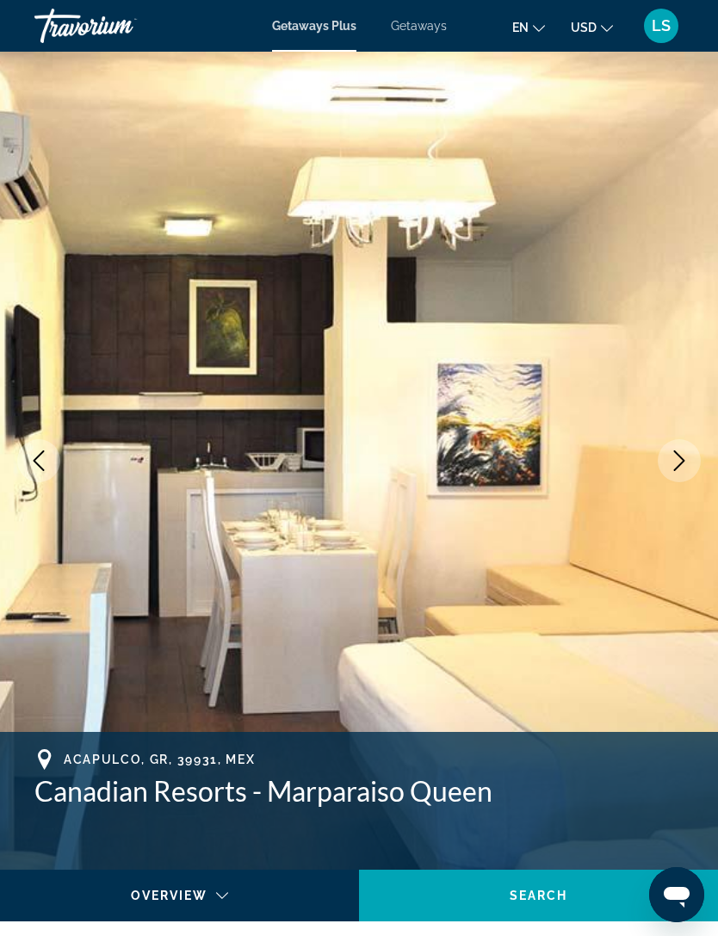
click at [685, 468] on icon "Next image" at bounding box center [679, 460] width 21 height 21
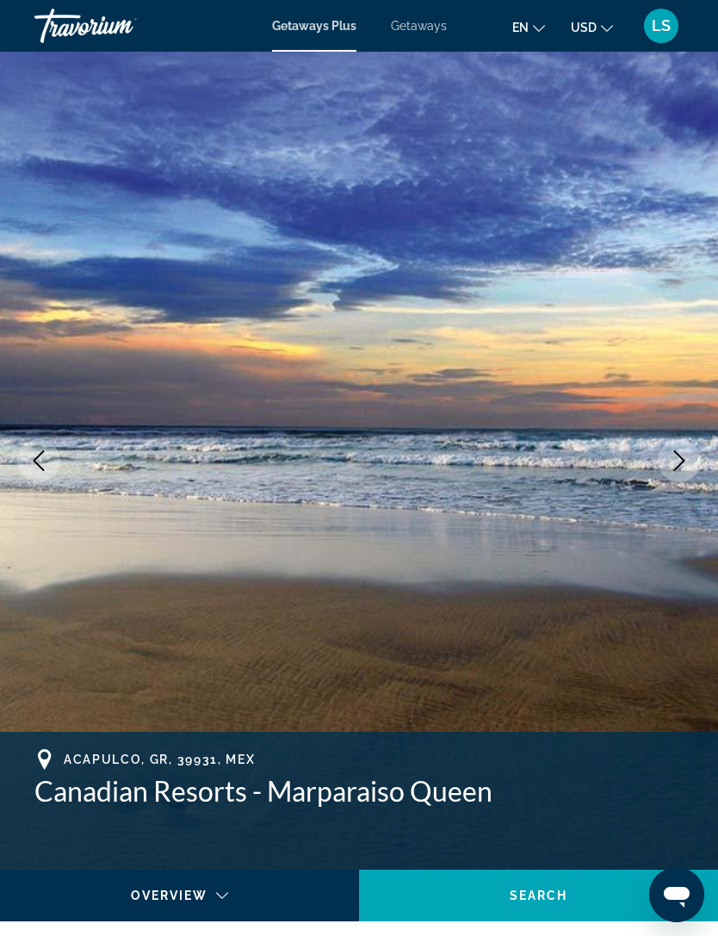
click at [688, 467] on icon "Next image" at bounding box center [679, 460] width 21 height 21
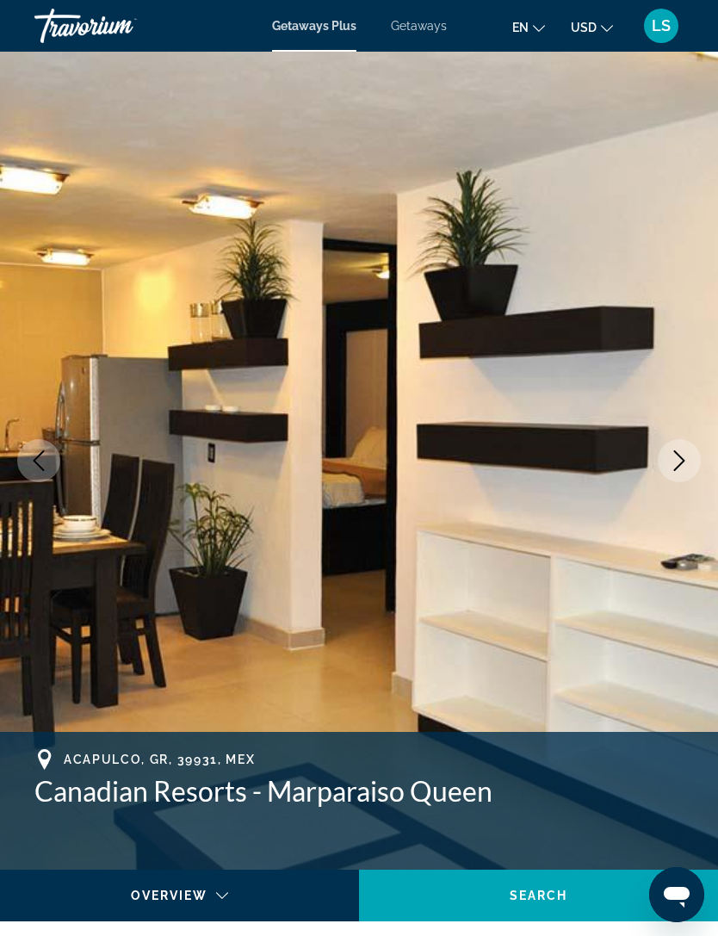
click at [34, 462] on icon "Previous image" at bounding box center [39, 460] width 11 height 21
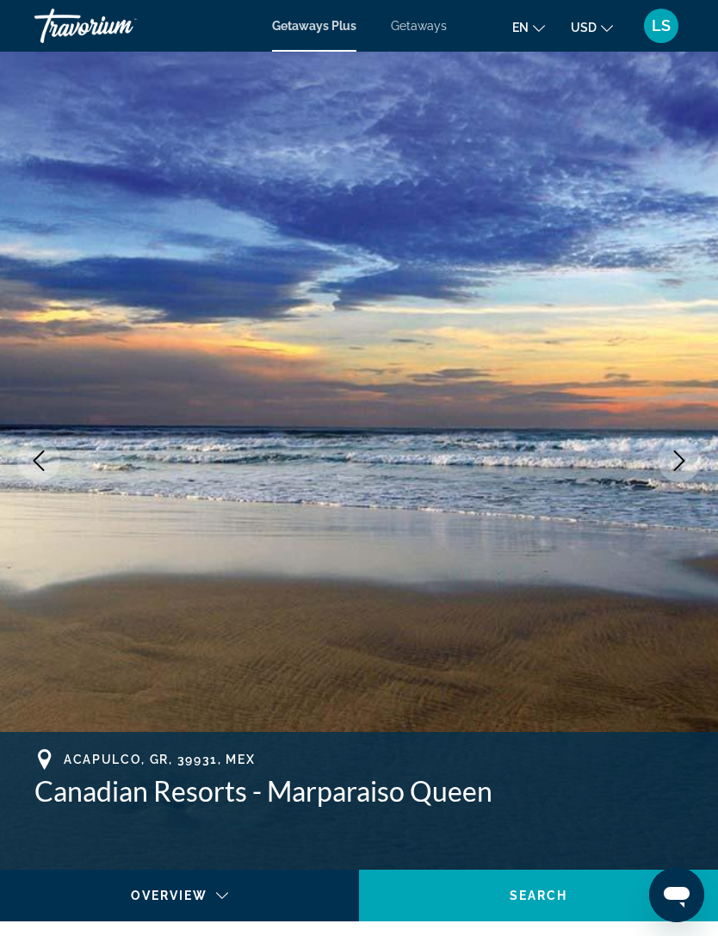
click at [686, 459] on icon "Next image" at bounding box center [679, 460] width 21 height 21
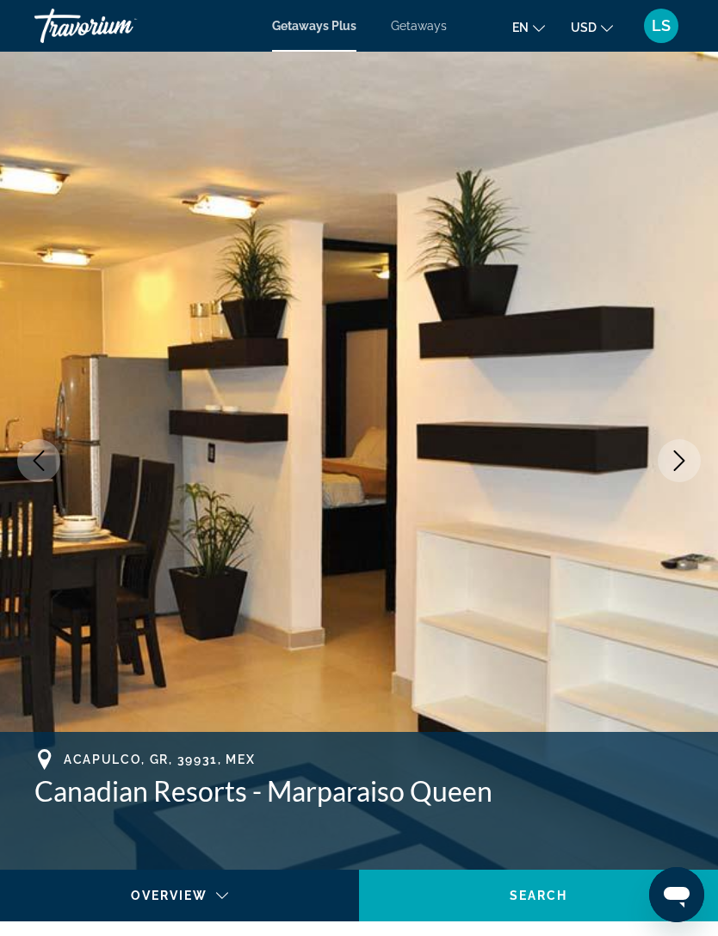
click at [683, 454] on icon "Next image" at bounding box center [679, 460] width 21 height 21
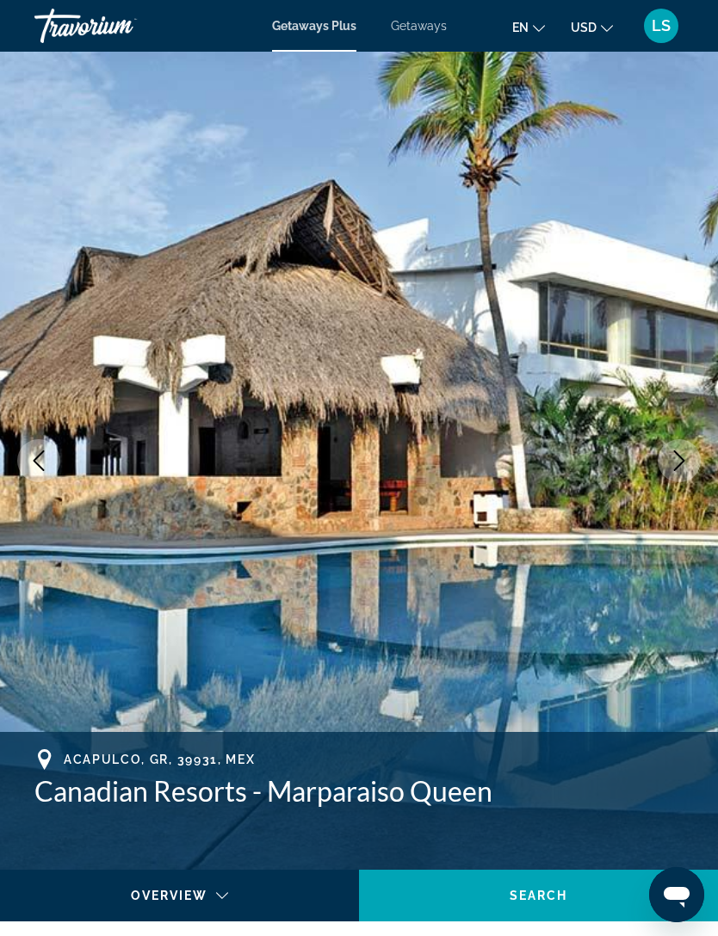
click at [677, 466] on icon "Next image" at bounding box center [679, 460] width 21 height 21
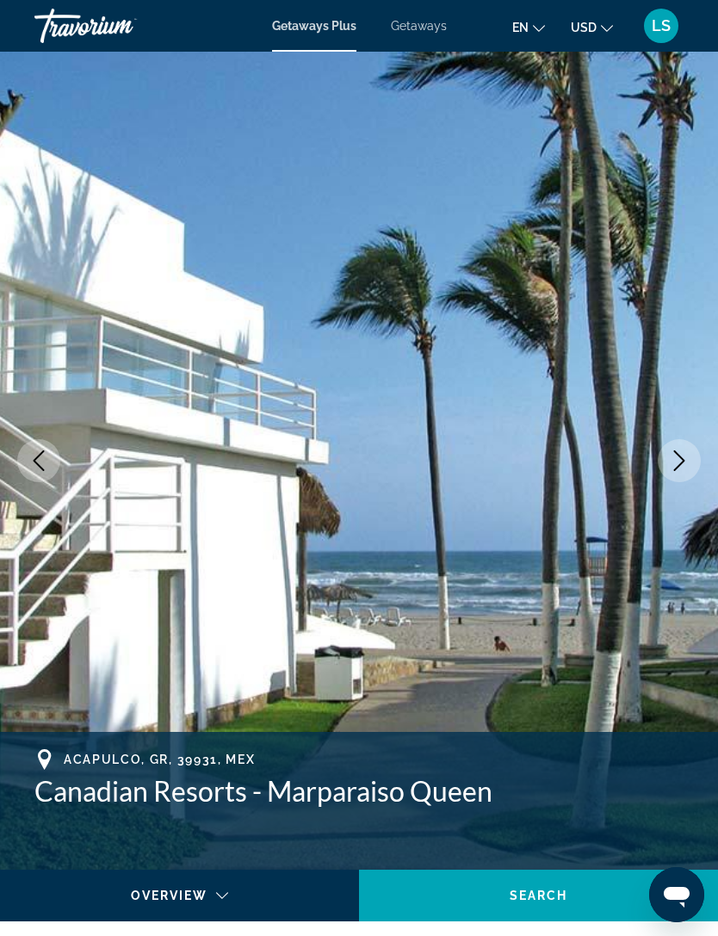
click at [679, 462] on icon "Next image" at bounding box center [679, 460] width 21 height 21
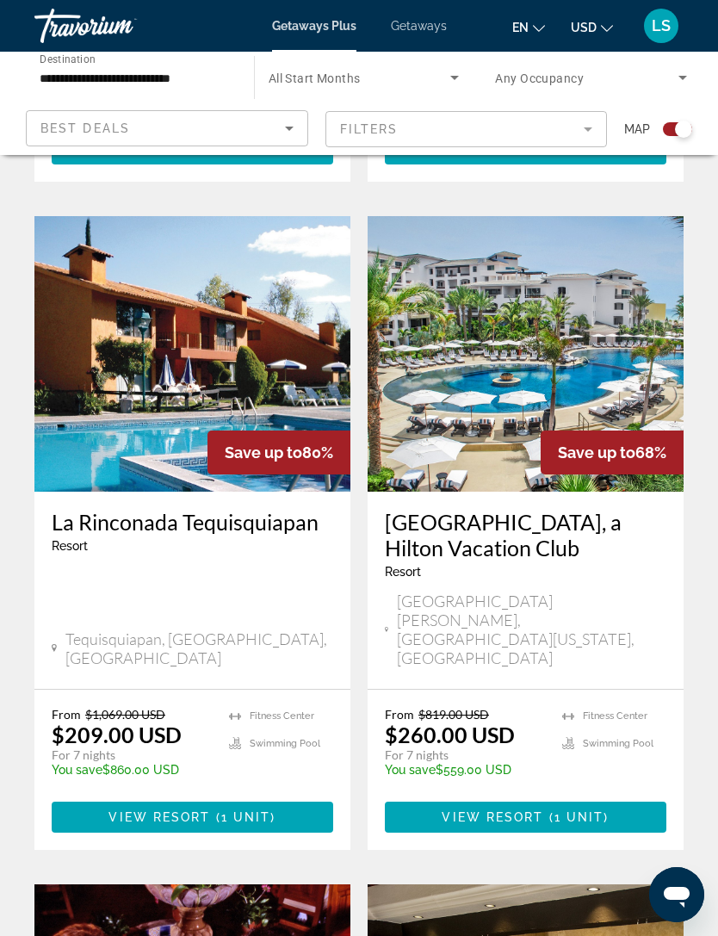
scroll to position [2898, 0]
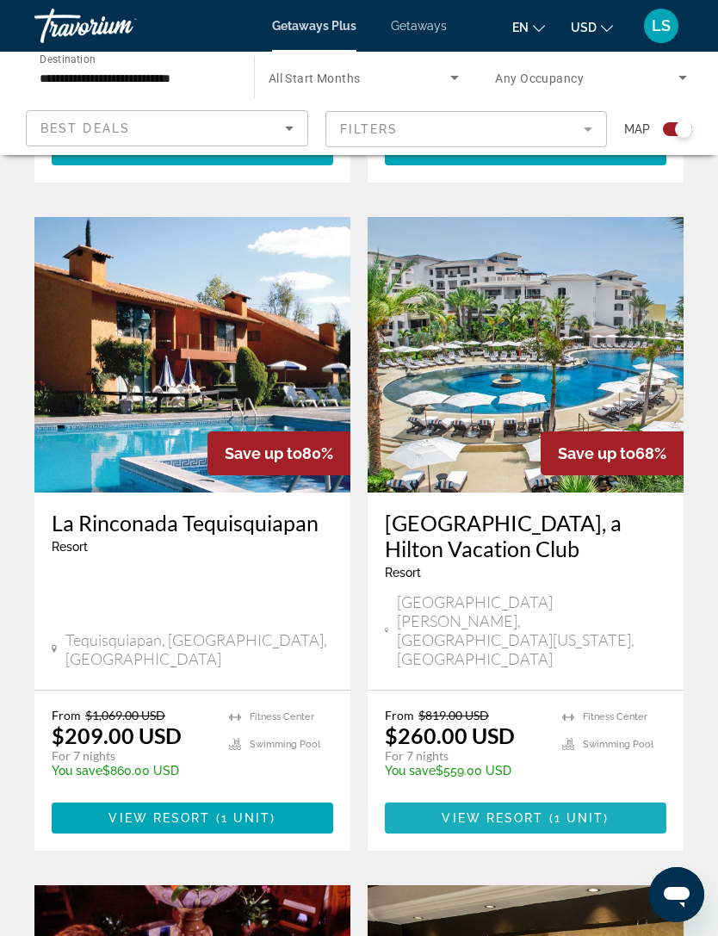
click at [530, 811] on span "View Resort" at bounding box center [493, 818] width 102 height 14
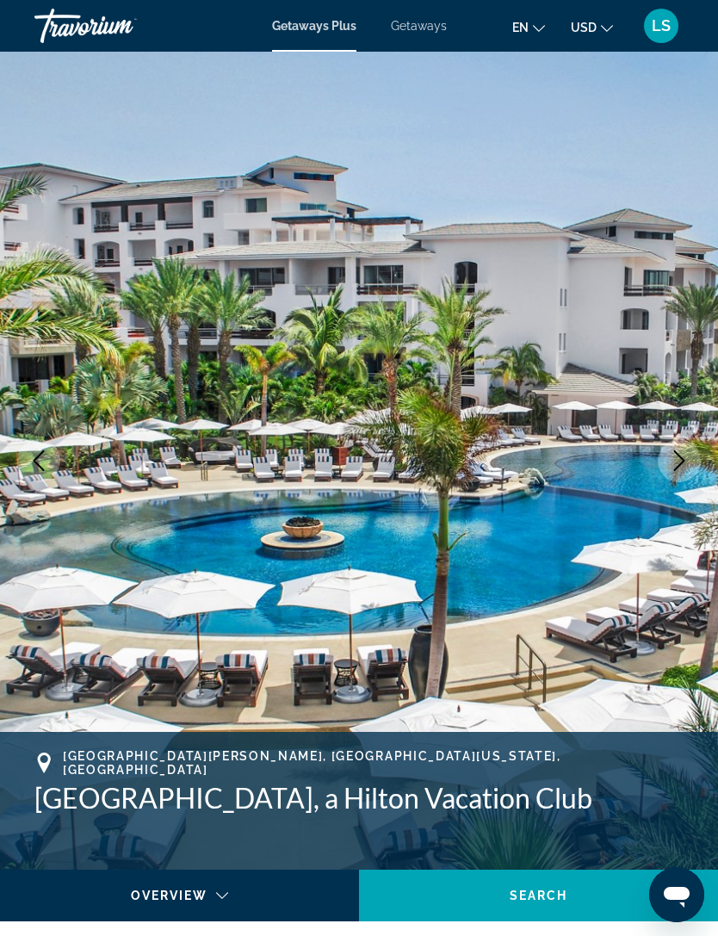
click at [666, 461] on button "Next image" at bounding box center [679, 460] width 43 height 43
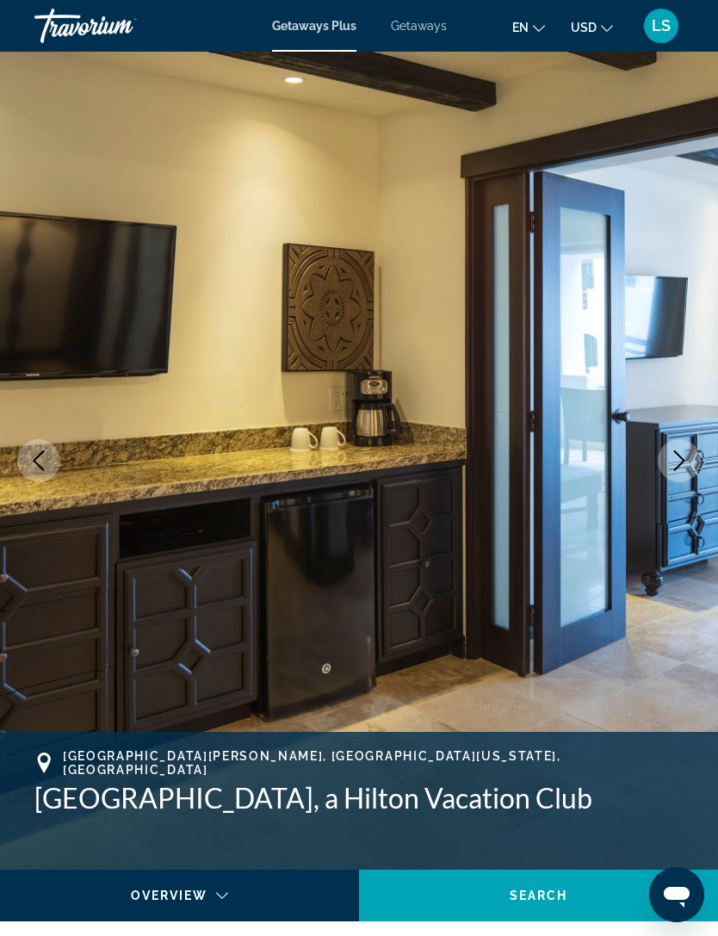
click at [674, 458] on icon "Next image" at bounding box center [679, 460] width 21 height 21
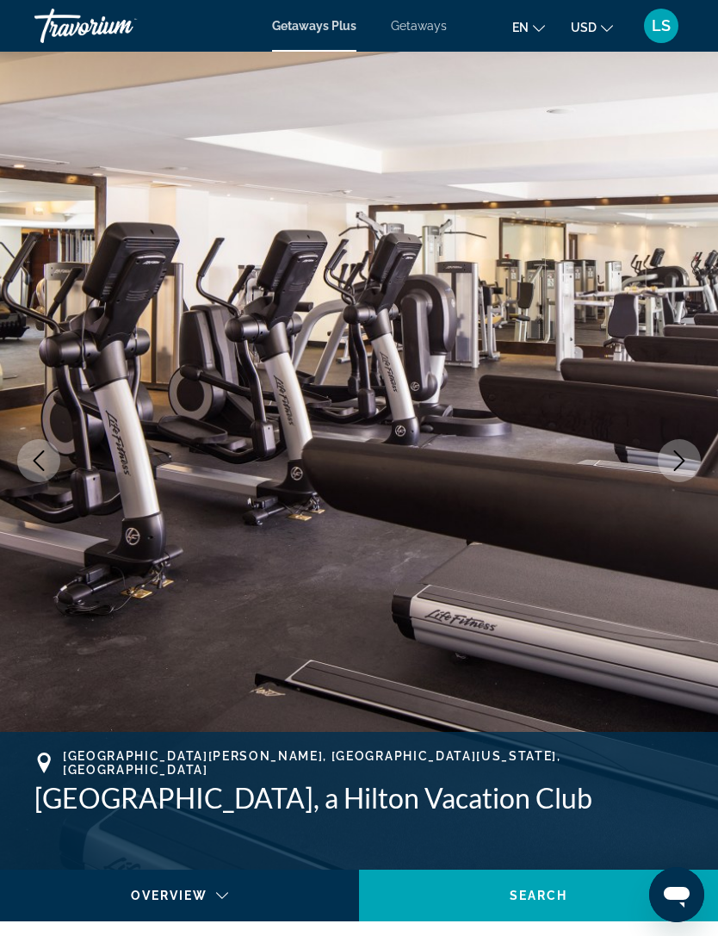
click at [674, 466] on icon "Next image" at bounding box center [679, 460] width 21 height 21
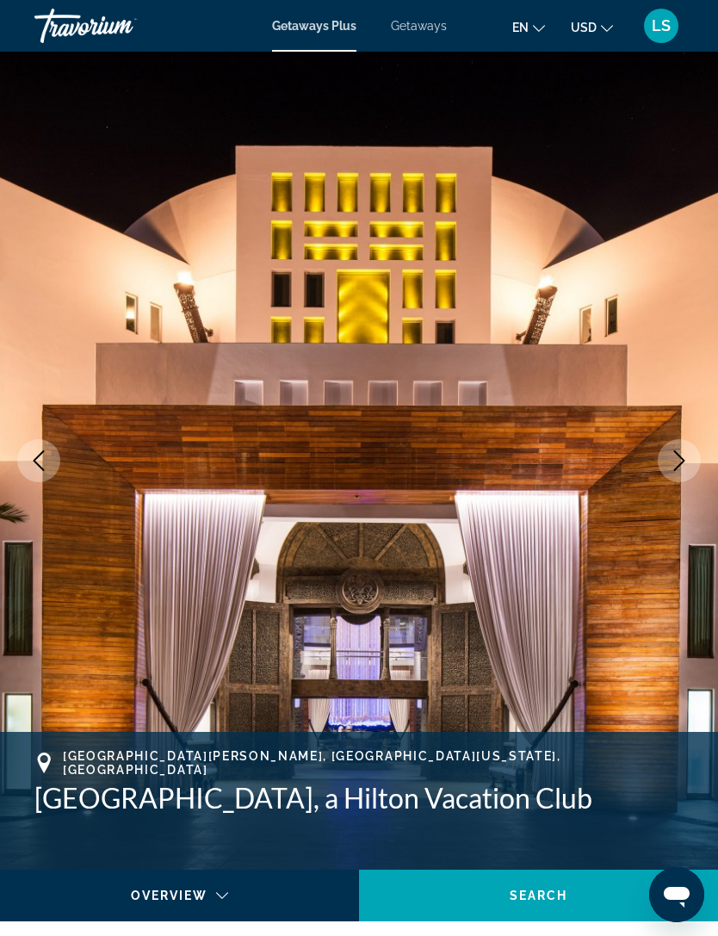
click at [682, 457] on icon "Next image" at bounding box center [679, 460] width 21 height 21
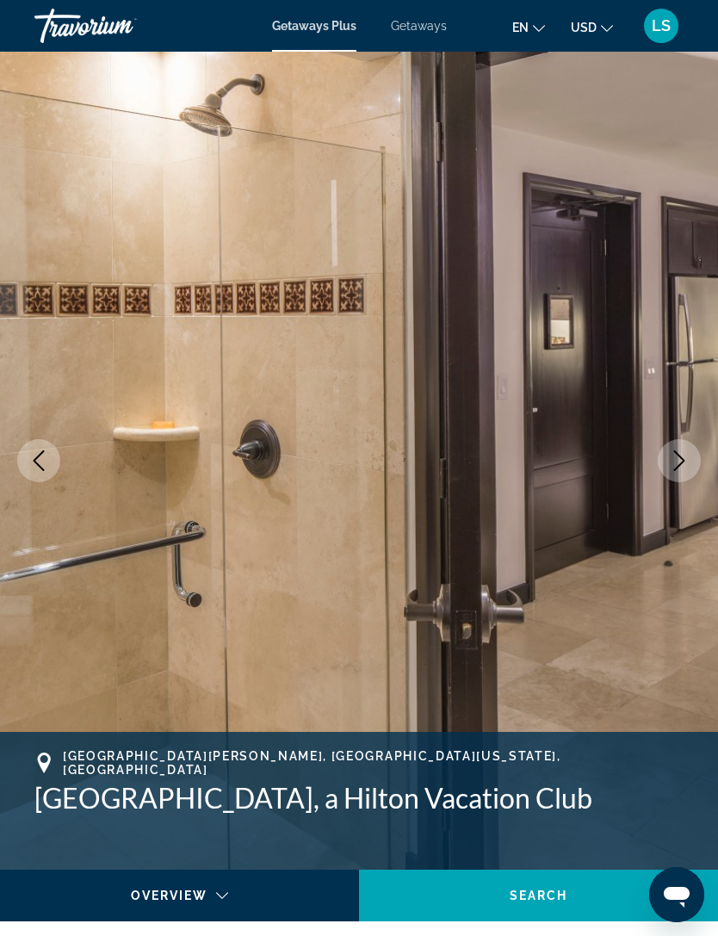
click at [685, 456] on icon "Next image" at bounding box center [679, 460] width 21 height 21
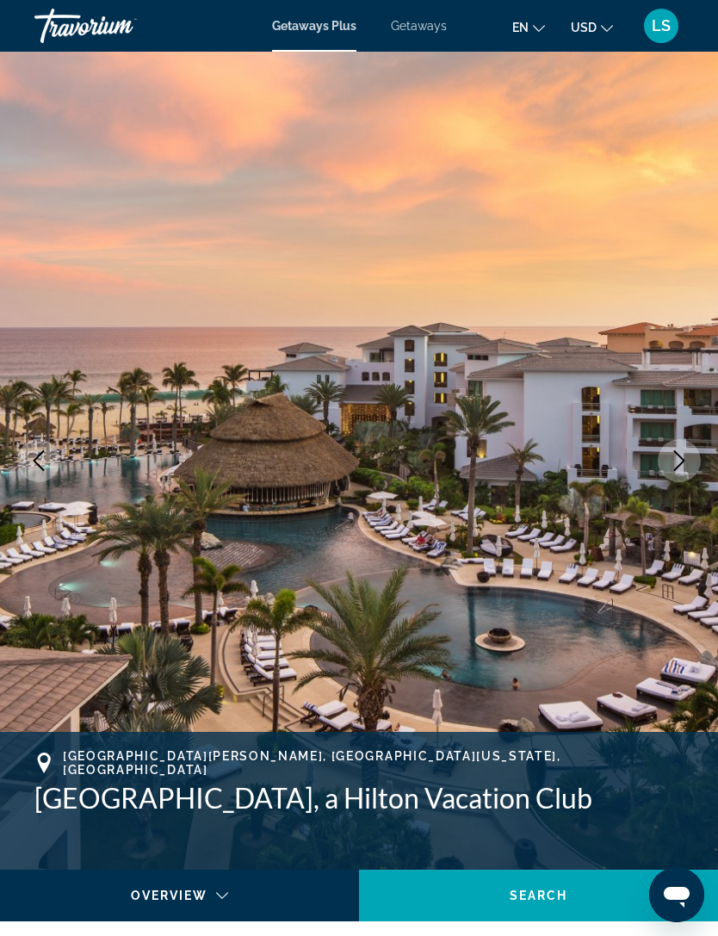
click at [681, 456] on icon "Next image" at bounding box center [679, 460] width 21 height 21
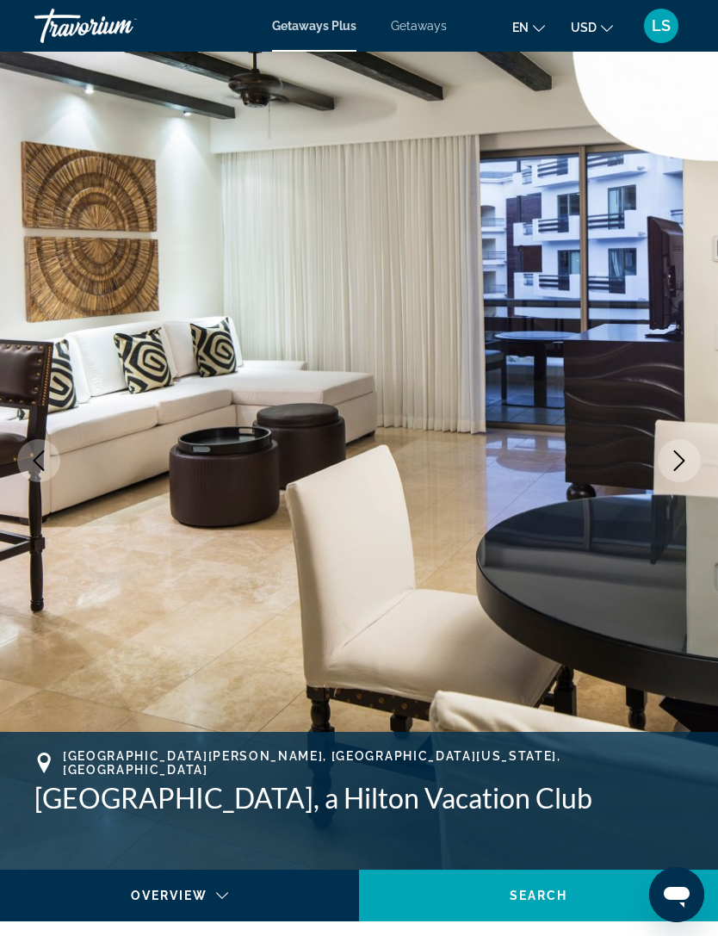
click at [671, 465] on icon "Next image" at bounding box center [679, 460] width 21 height 21
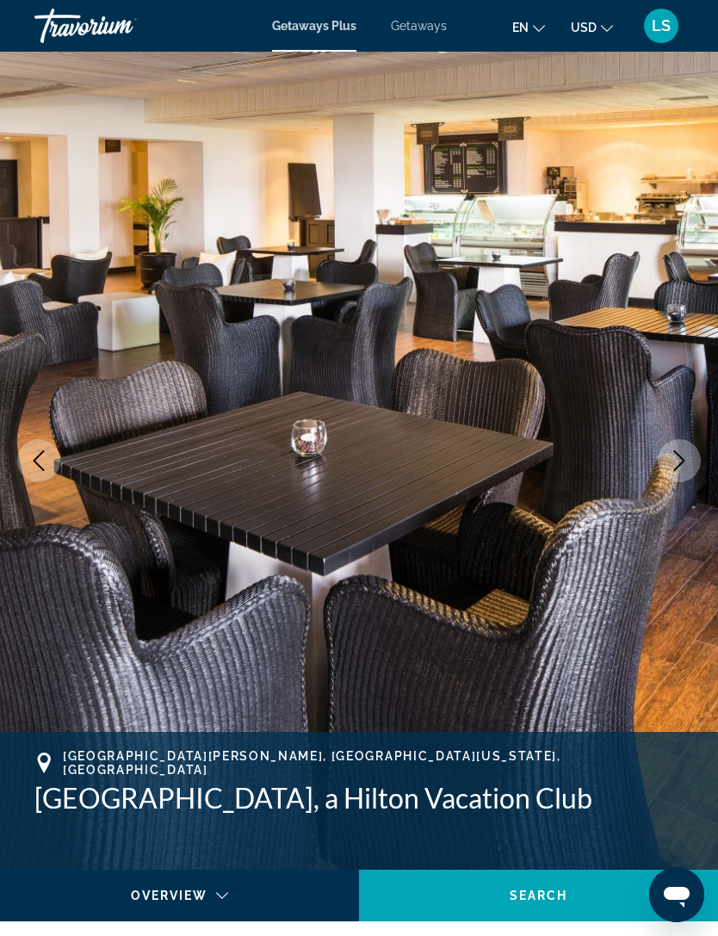
click at [680, 462] on icon "Next image" at bounding box center [679, 460] width 21 height 21
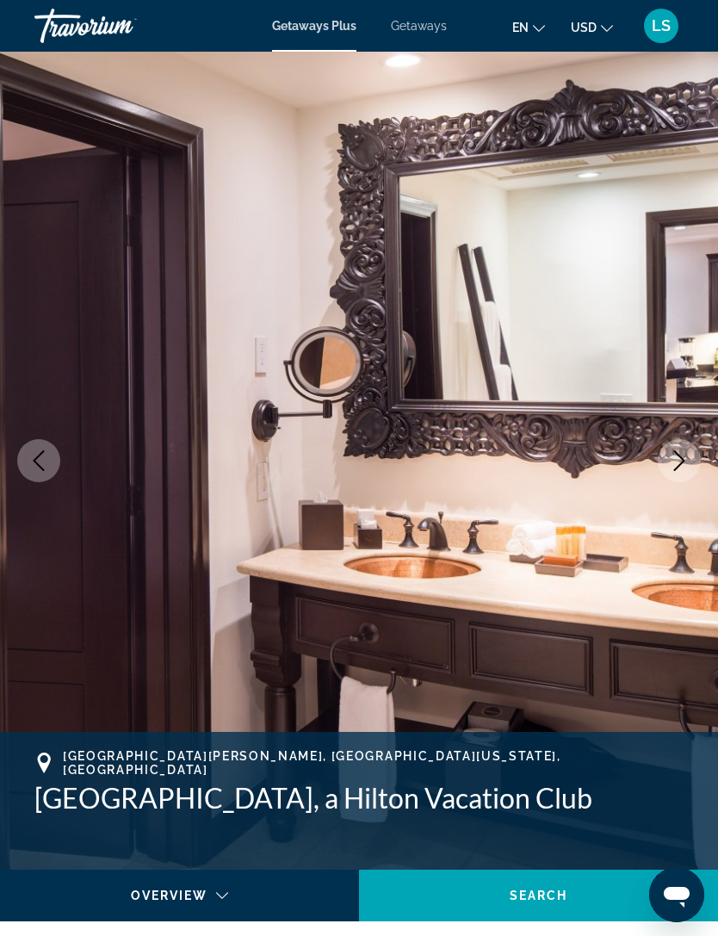
click at [674, 474] on button "Next image" at bounding box center [679, 460] width 43 height 43
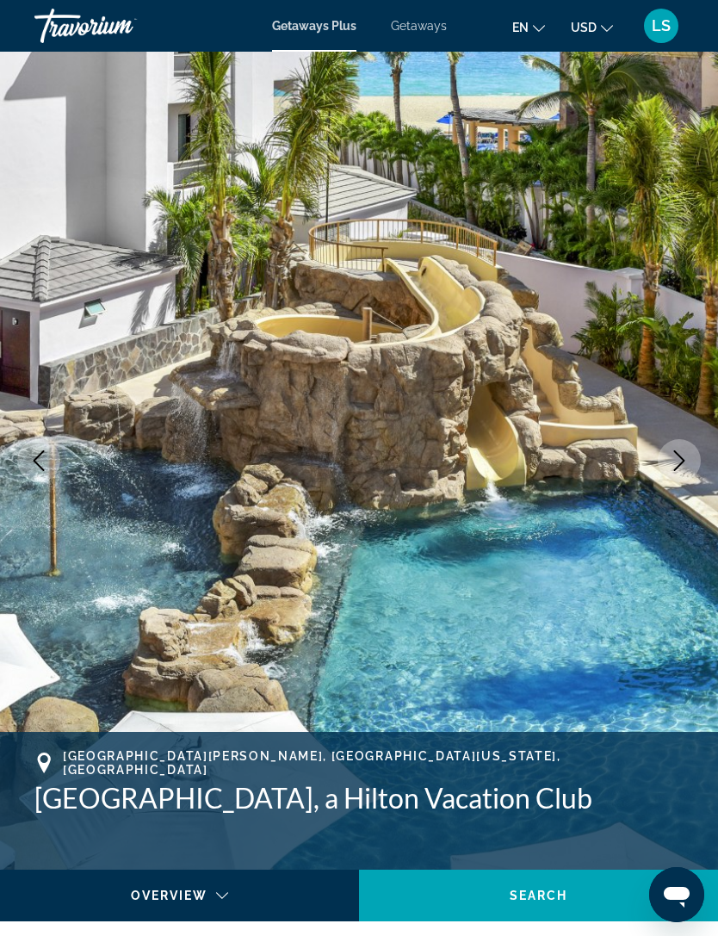
click at [674, 465] on icon "Next image" at bounding box center [679, 460] width 21 height 21
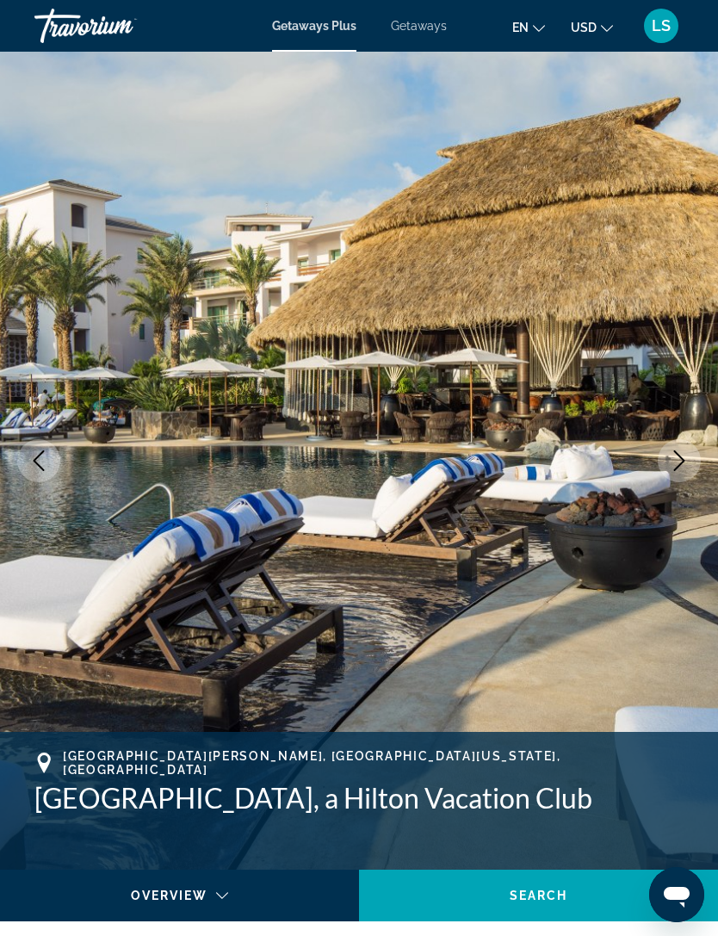
click at [681, 460] on icon "Next image" at bounding box center [679, 460] width 21 height 21
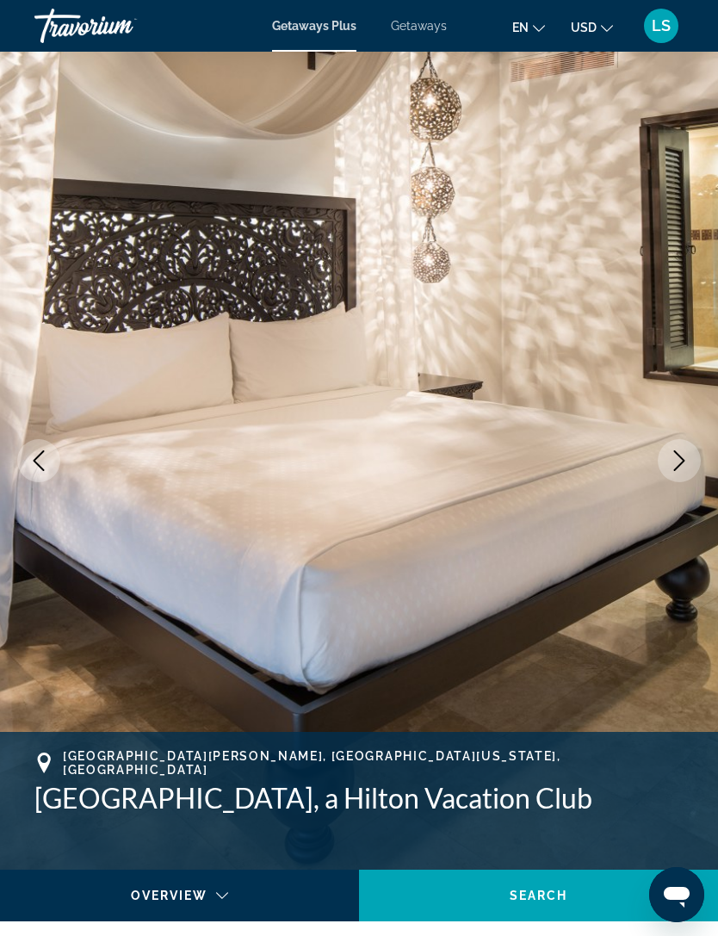
click at [677, 458] on icon "Next image" at bounding box center [679, 460] width 21 height 21
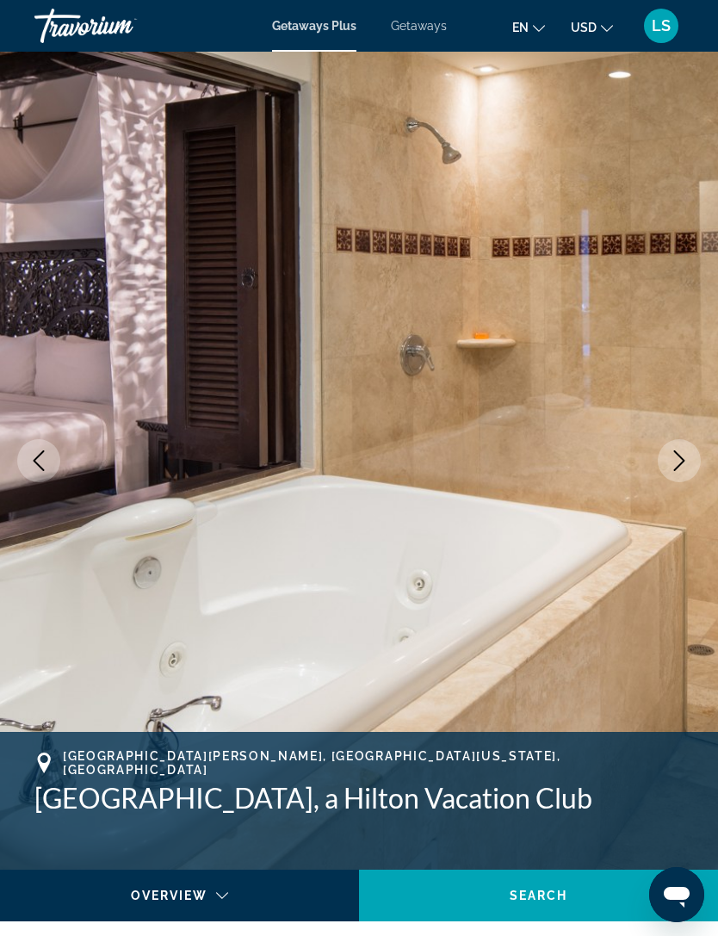
click at [680, 464] on icon "Next image" at bounding box center [679, 460] width 11 height 21
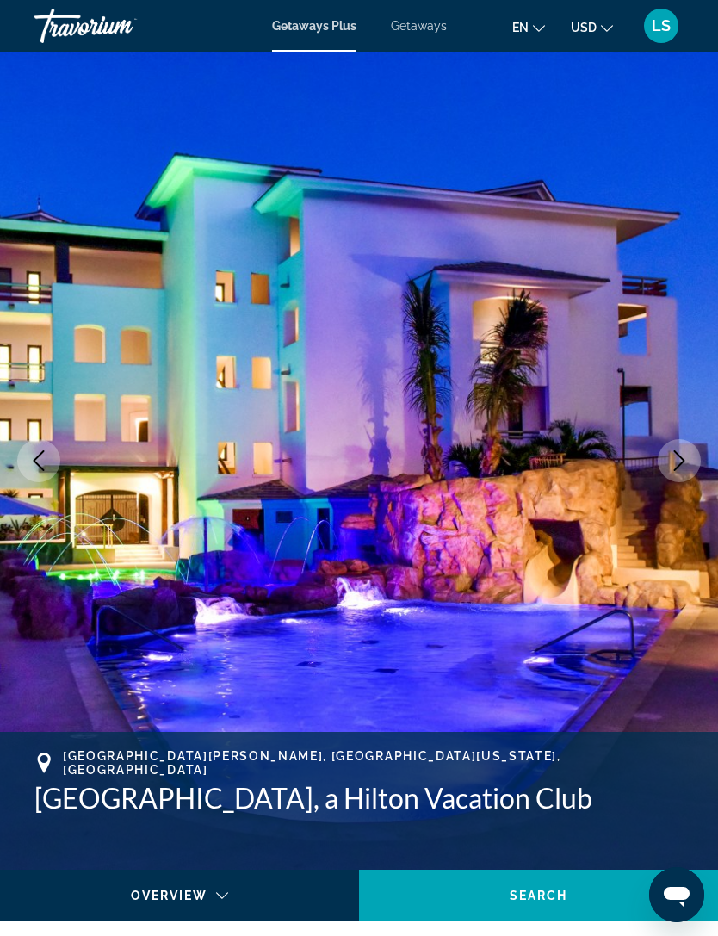
click at [671, 470] on icon "Next image" at bounding box center [679, 460] width 21 height 21
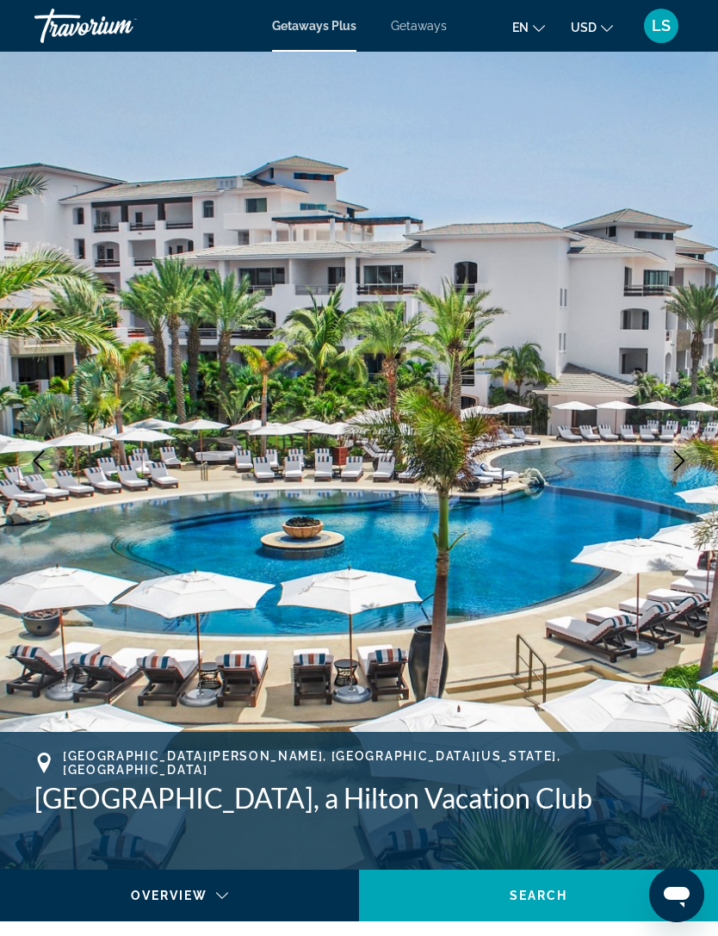
click at [677, 464] on icon "Next image" at bounding box center [679, 460] width 21 height 21
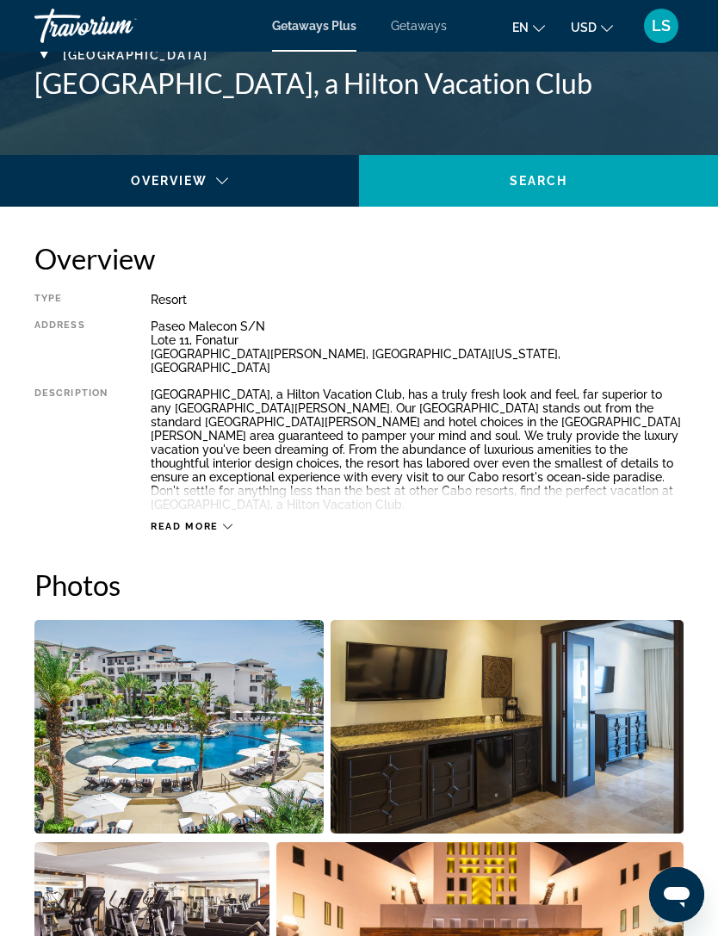
scroll to position [716, 0]
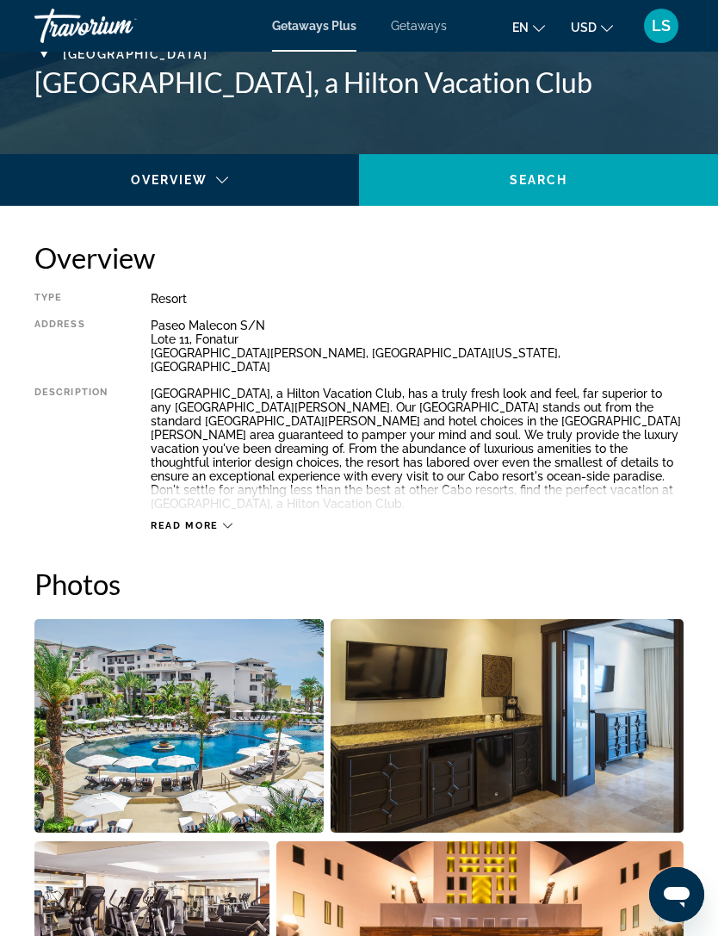
click at [177, 520] on span "Read more" at bounding box center [185, 525] width 68 height 11
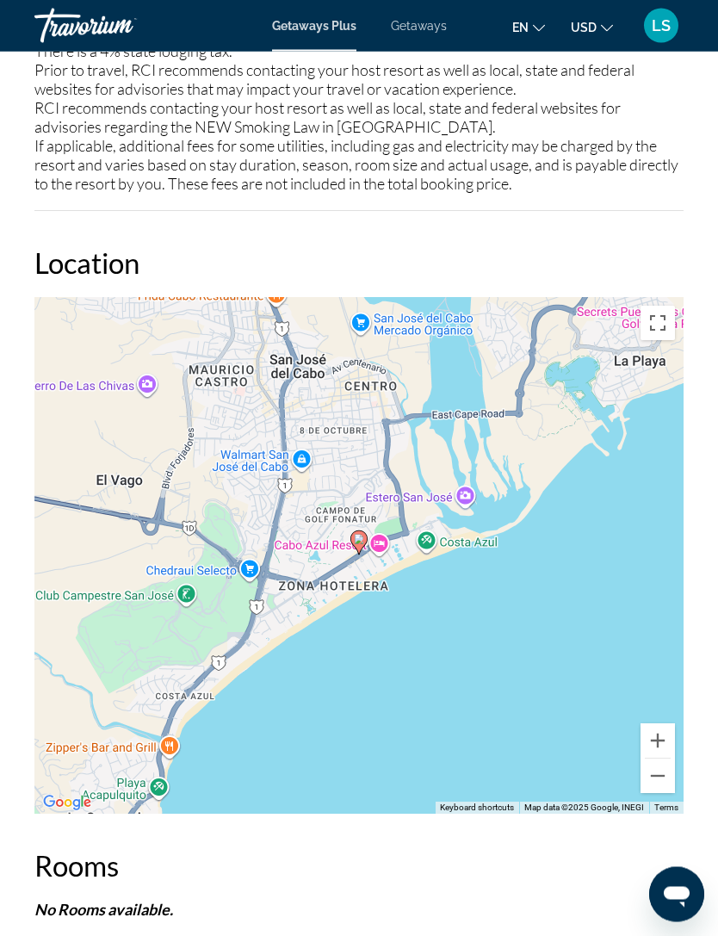
scroll to position [2570, 0]
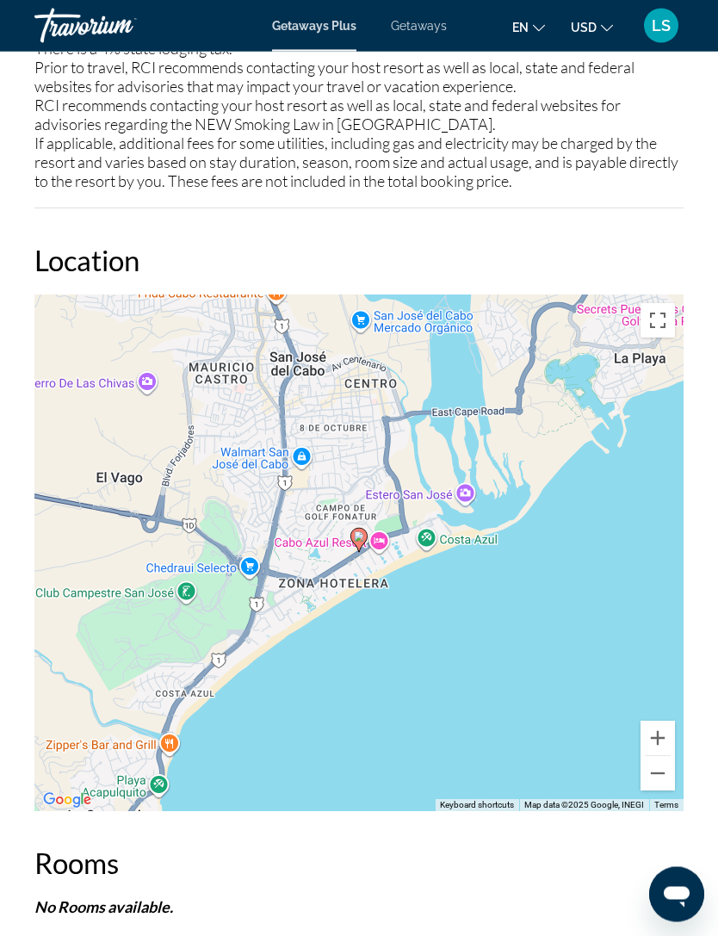
click at [665, 757] on button "Zoom out" at bounding box center [658, 774] width 34 height 34
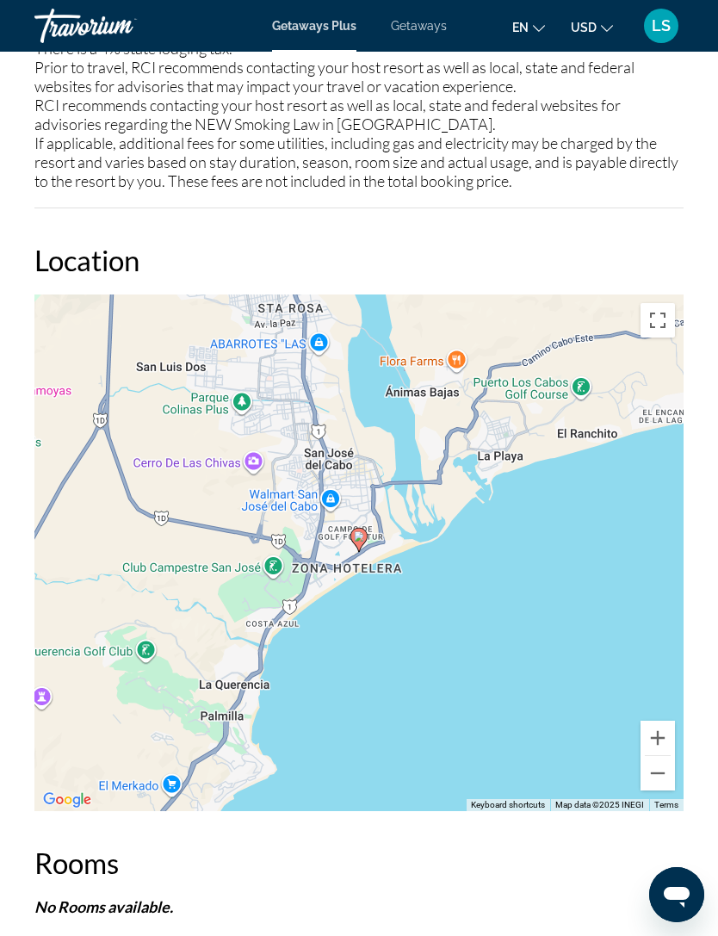
click at [665, 756] on button "Zoom out" at bounding box center [658, 773] width 34 height 34
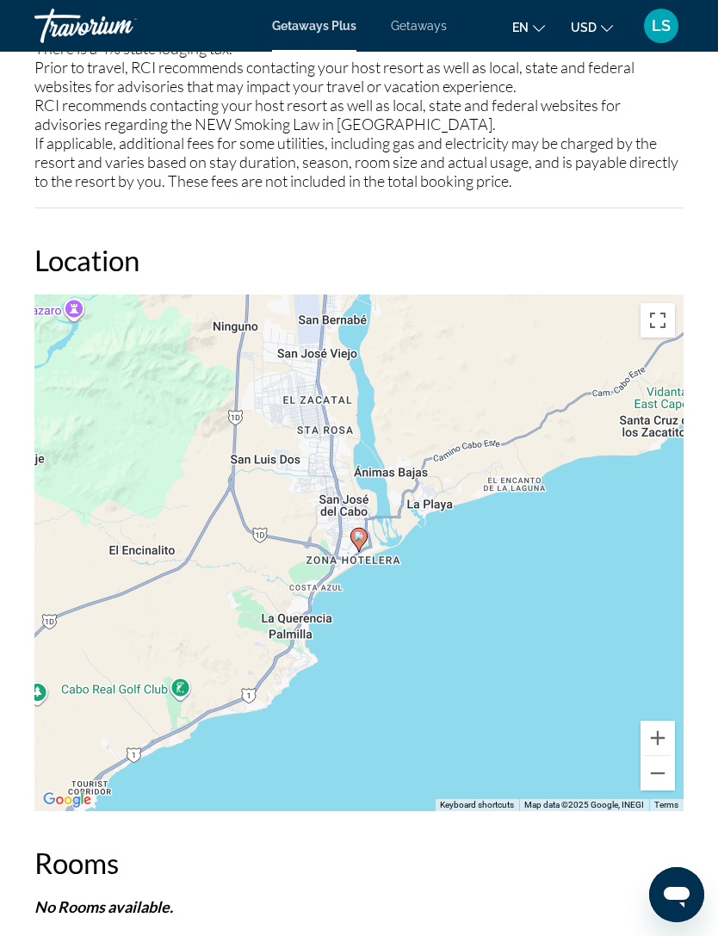
click at [656, 756] on button "Zoom out" at bounding box center [658, 773] width 34 height 34
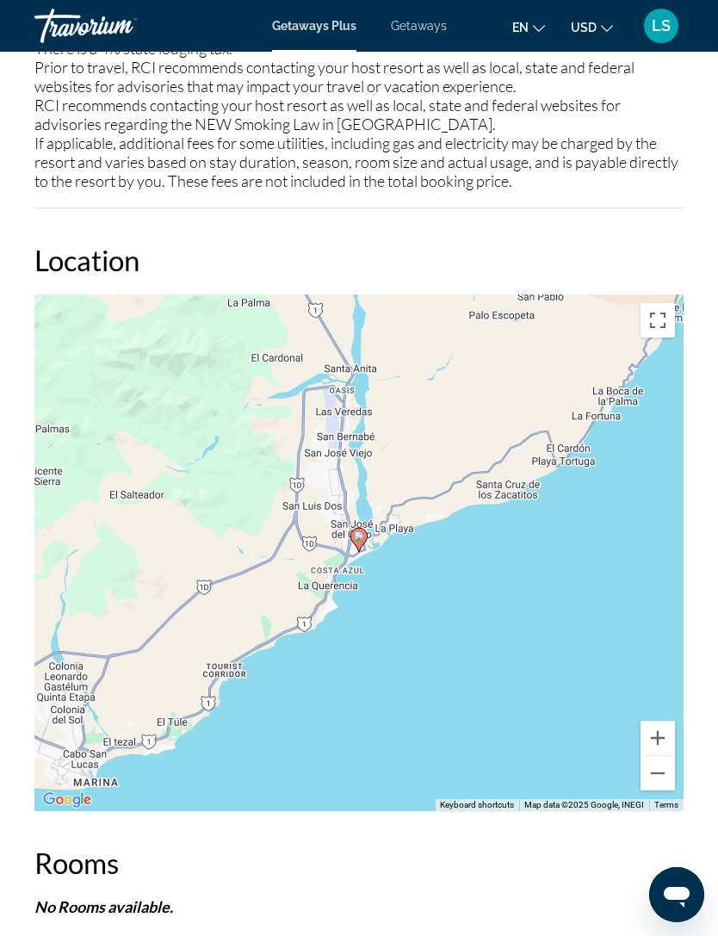
click at [655, 764] on div "To activate drag with keyboard, press Alt + Enter. Once in keyboard drag state,…" at bounding box center [358, 552] width 649 height 517
click at [660, 756] on button "Zoom out" at bounding box center [658, 773] width 34 height 34
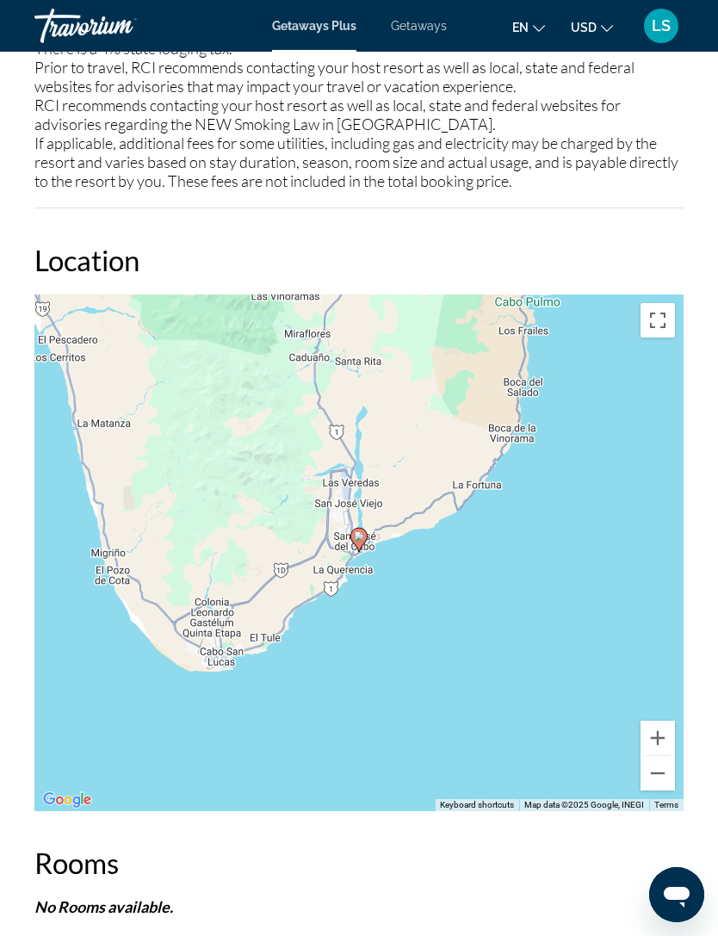
click at [660, 756] on button "Zoom out" at bounding box center [658, 773] width 34 height 34
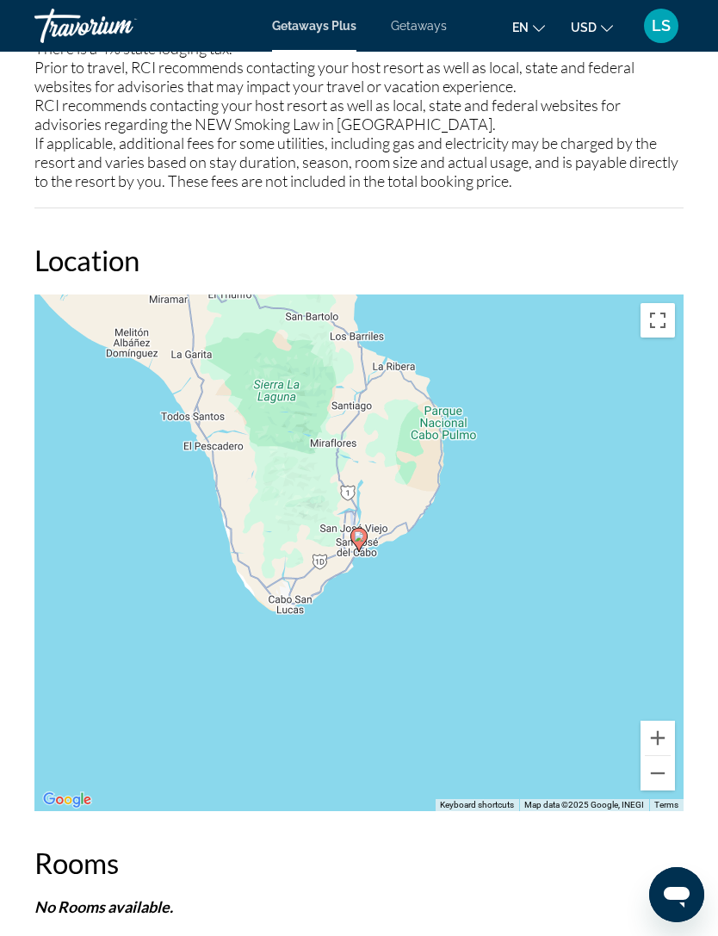
click at [664, 758] on button "Zoom out" at bounding box center [658, 773] width 34 height 34
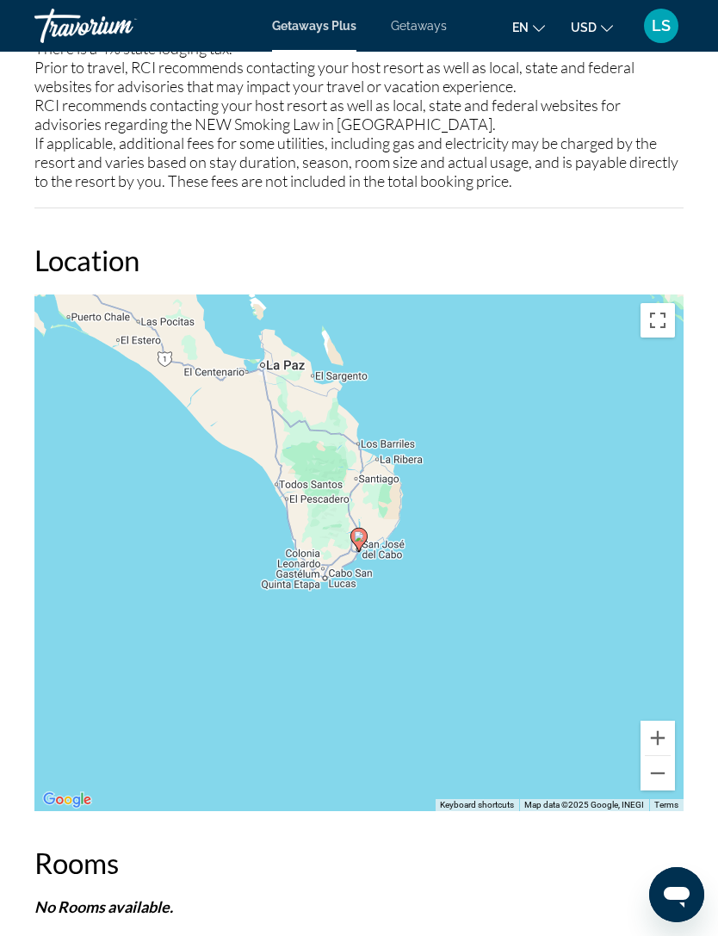
click at [663, 760] on button "Zoom out" at bounding box center [658, 773] width 34 height 34
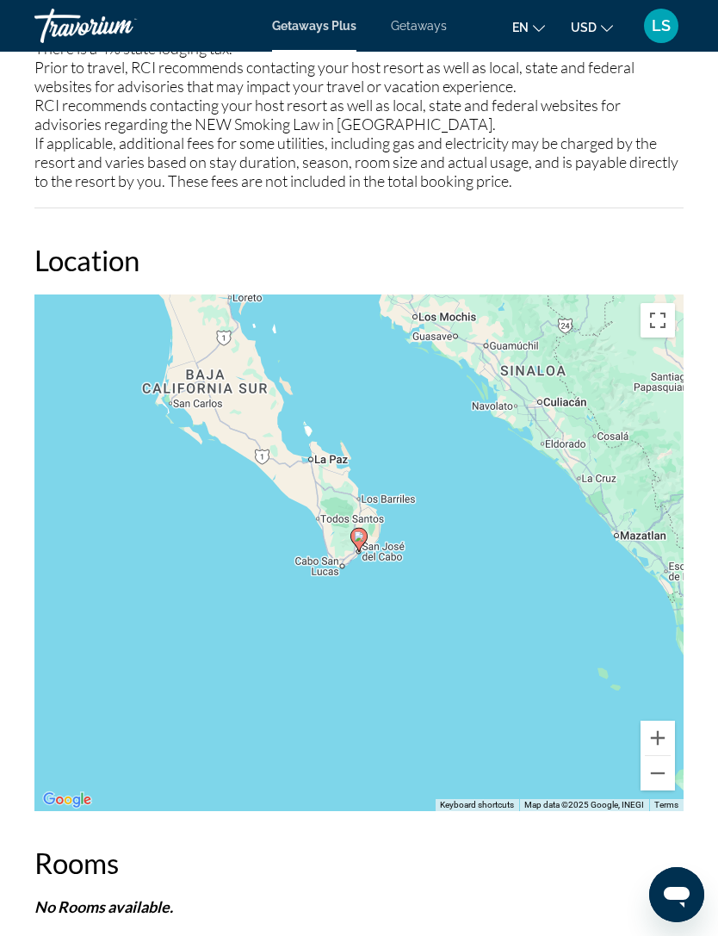
click at [665, 766] on div "To activate drag with keyboard, press Alt + Enter. Once in keyboard drag state,…" at bounding box center [358, 552] width 649 height 517
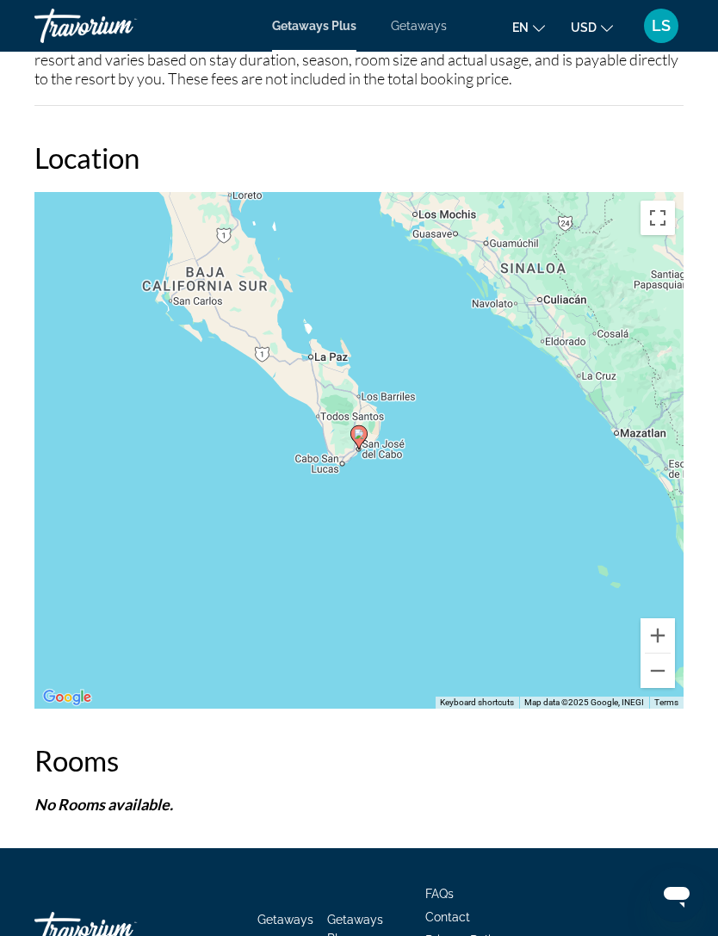
scroll to position [2713, 0]
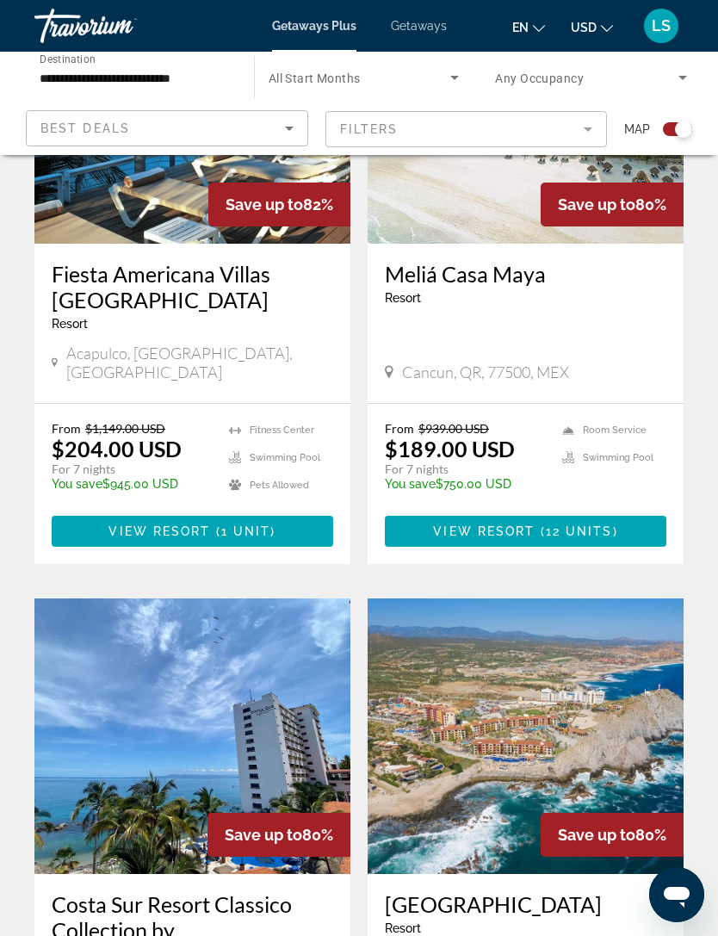
scroll to position [3528, 0]
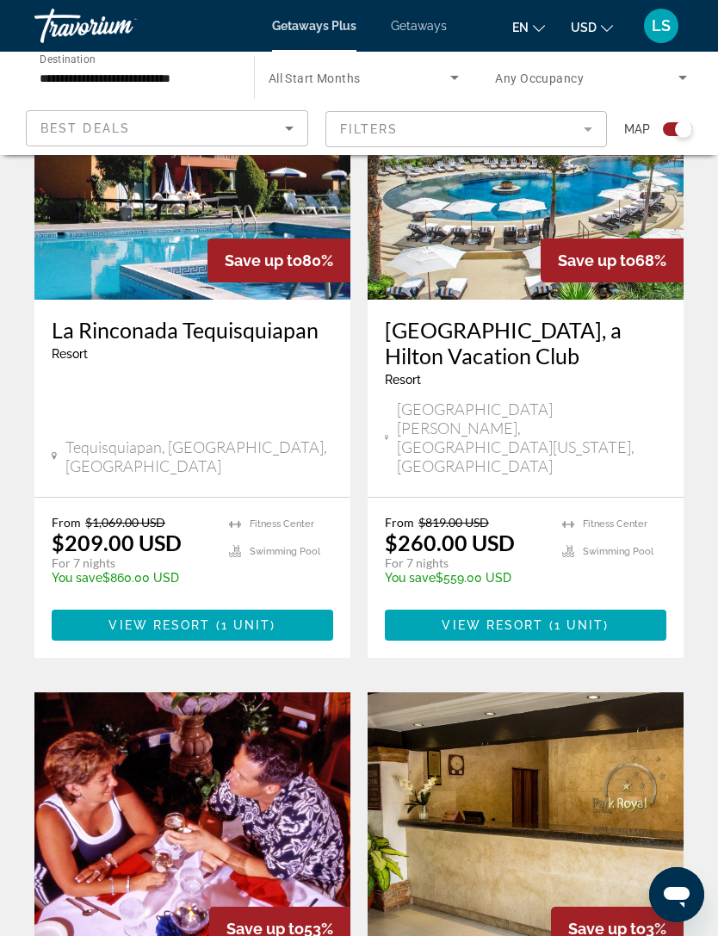
scroll to position [3081, 0]
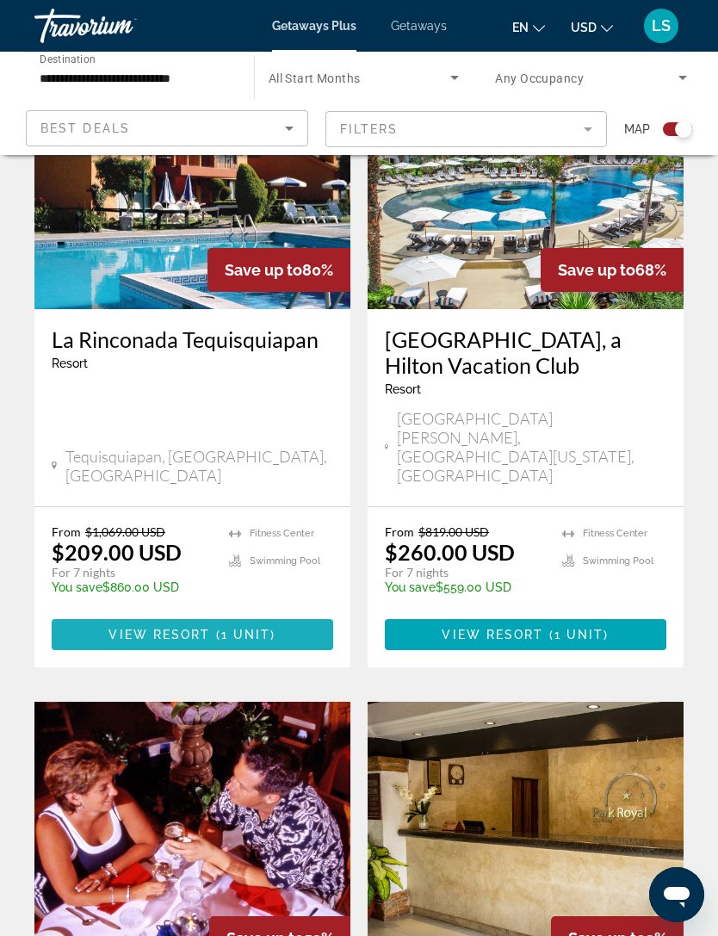
click at [110, 628] on span "View Resort" at bounding box center [159, 635] width 102 height 14
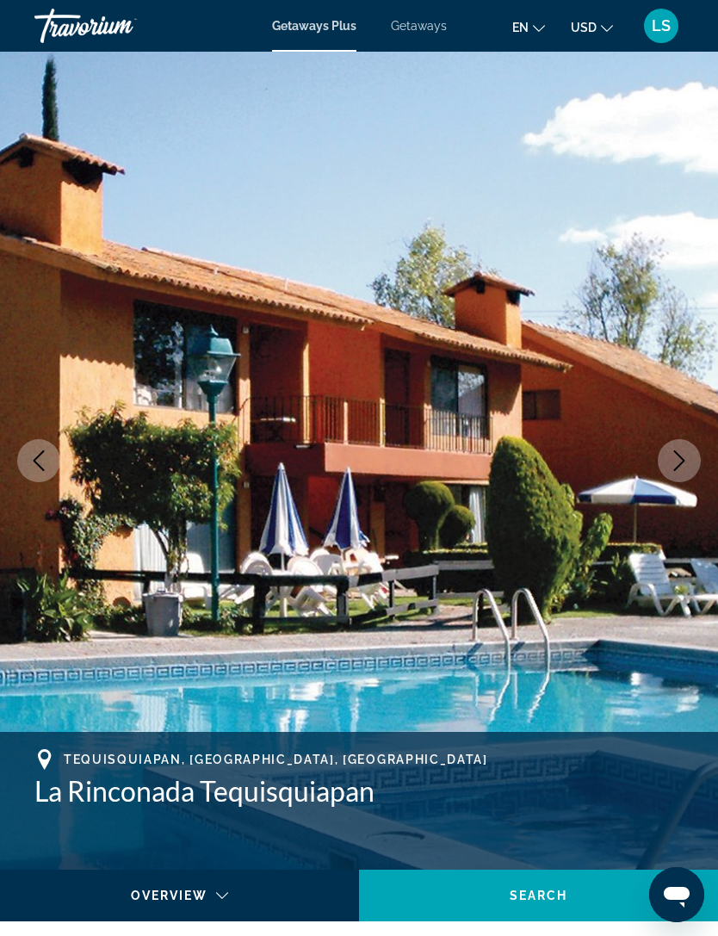
click at [693, 468] on button "Next image" at bounding box center [679, 460] width 43 height 43
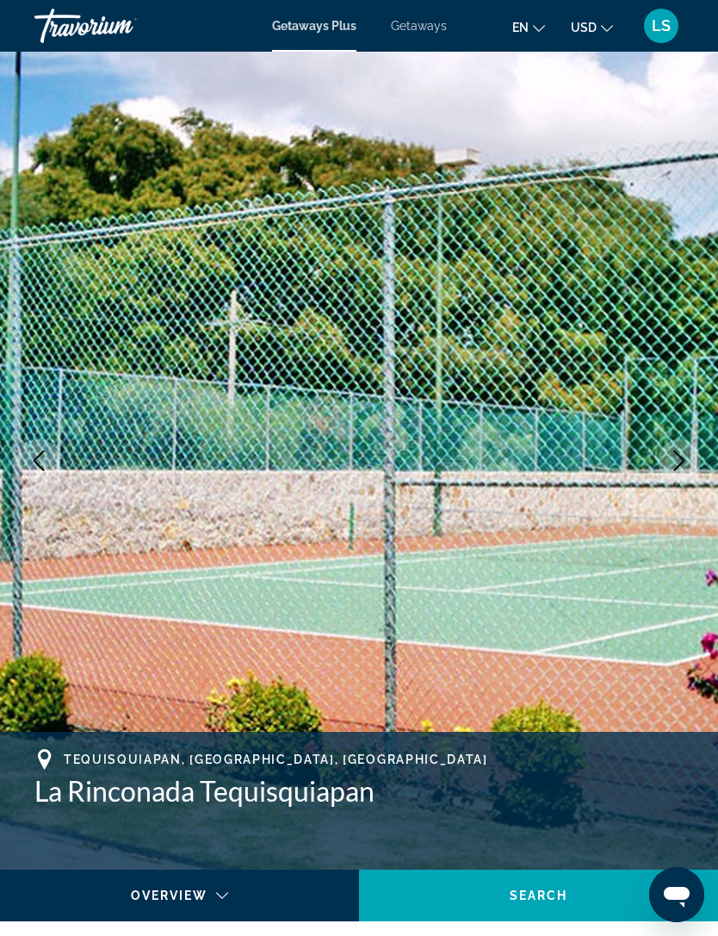
click at [699, 477] on img "Main content" at bounding box center [359, 461] width 718 height 818
click at [694, 497] on img "Main content" at bounding box center [359, 461] width 718 height 818
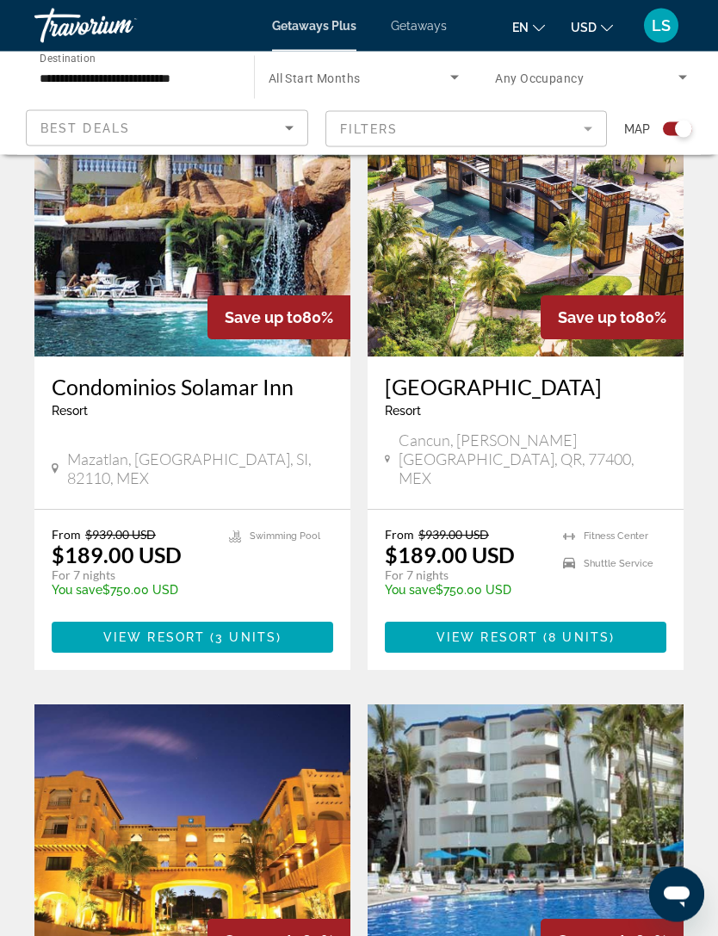
scroll to position [1103, 0]
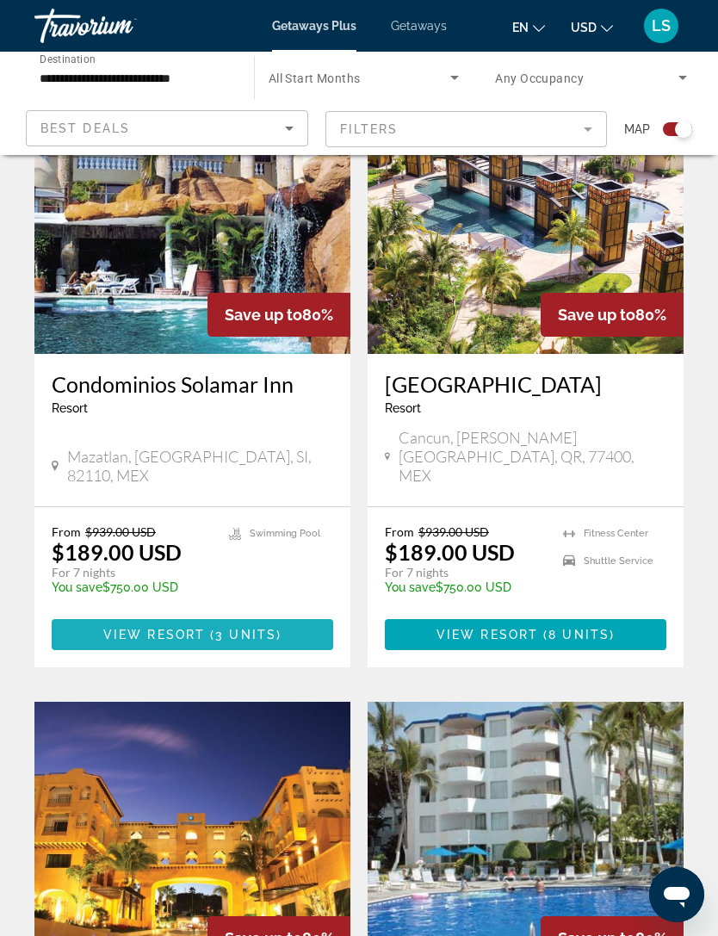
click at [154, 630] on span "Main content" at bounding box center [193, 634] width 282 height 41
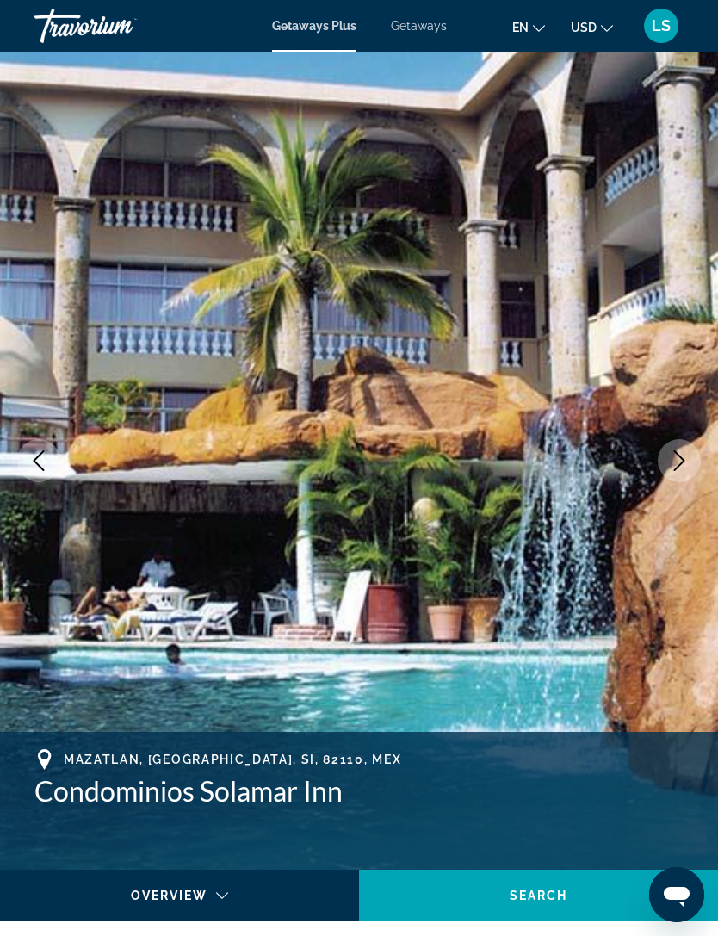
click at [685, 451] on icon "Next image" at bounding box center [679, 460] width 21 height 21
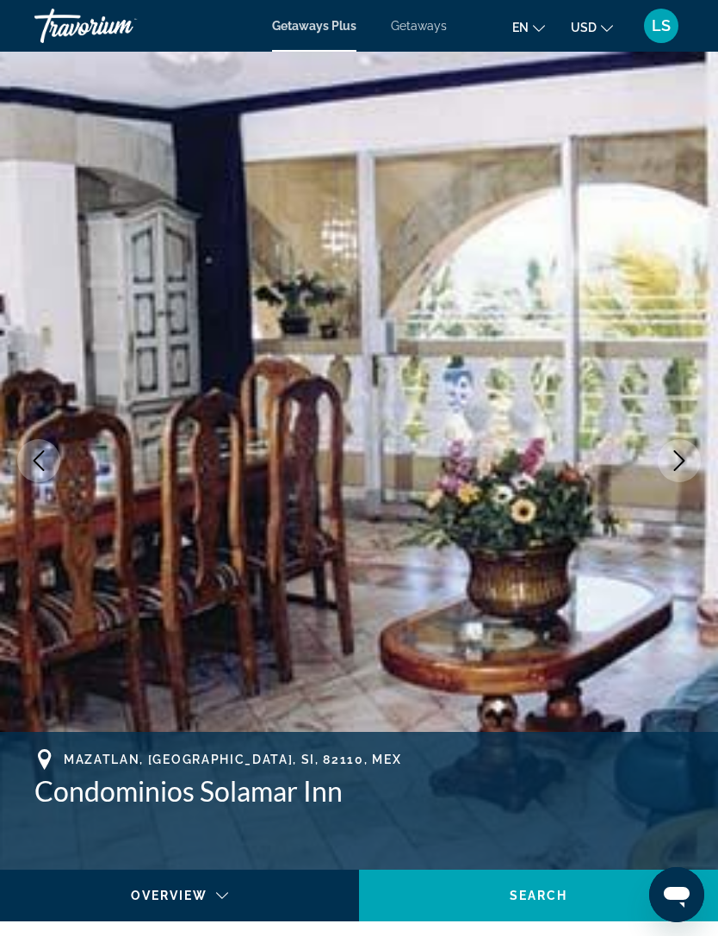
click at [683, 458] on icon "Next image" at bounding box center [679, 460] width 21 height 21
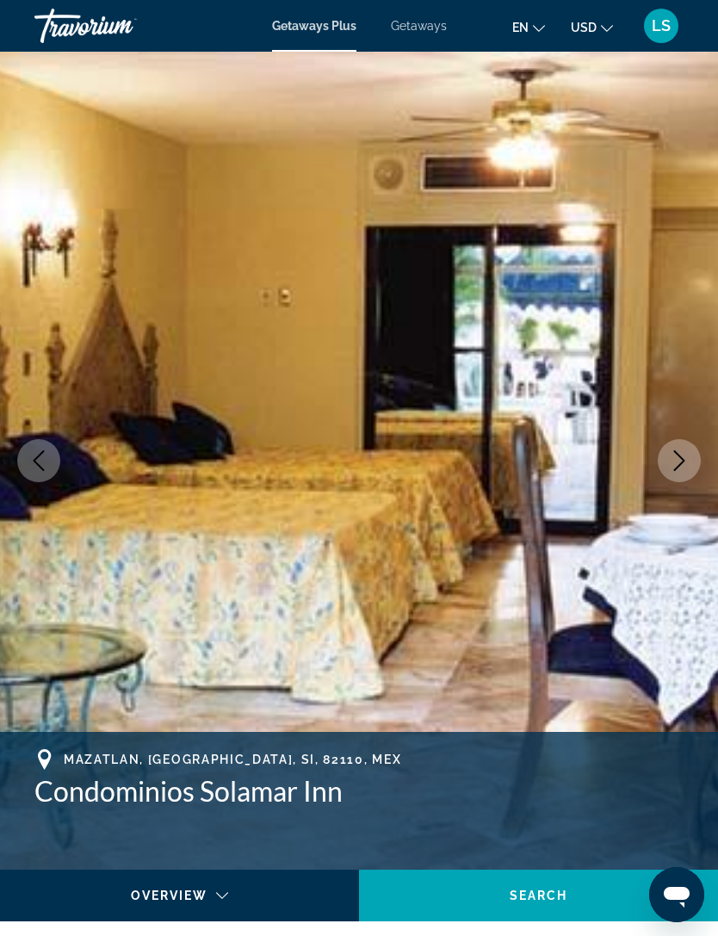
click at [685, 463] on icon "Next image" at bounding box center [679, 460] width 21 height 21
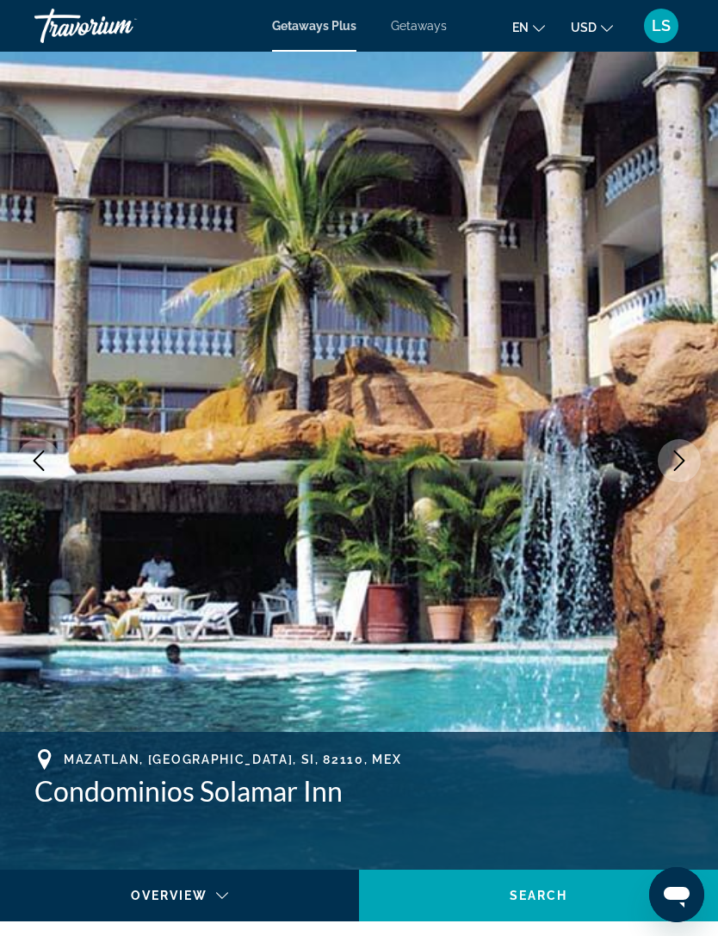
click at [687, 466] on icon "Next image" at bounding box center [679, 460] width 21 height 21
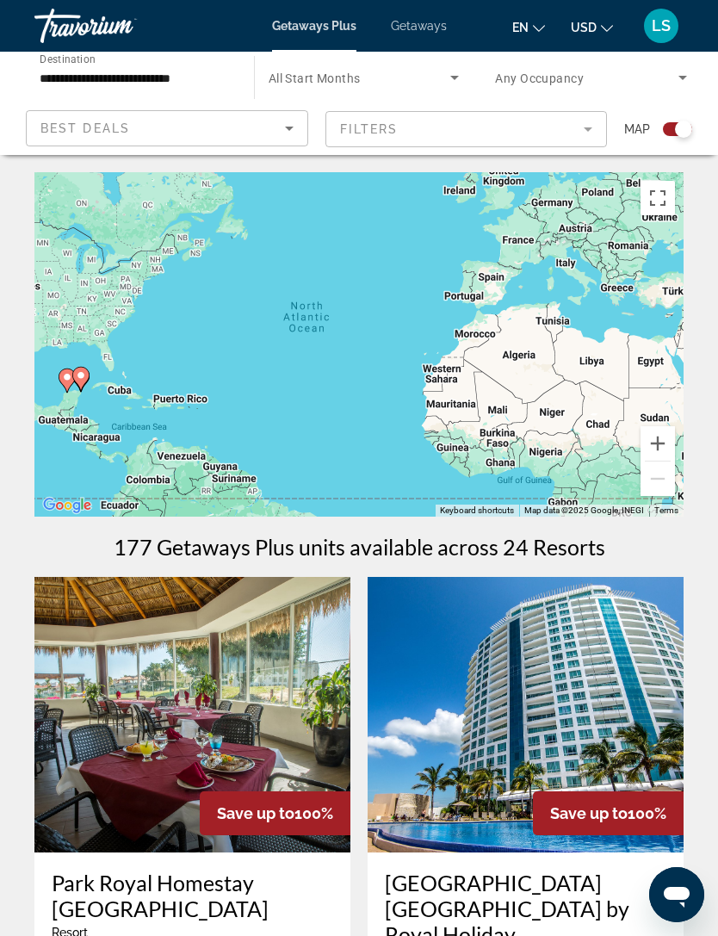
click at [571, 140] on mat-form-field "Filters" at bounding box center [466, 129] width 282 height 36
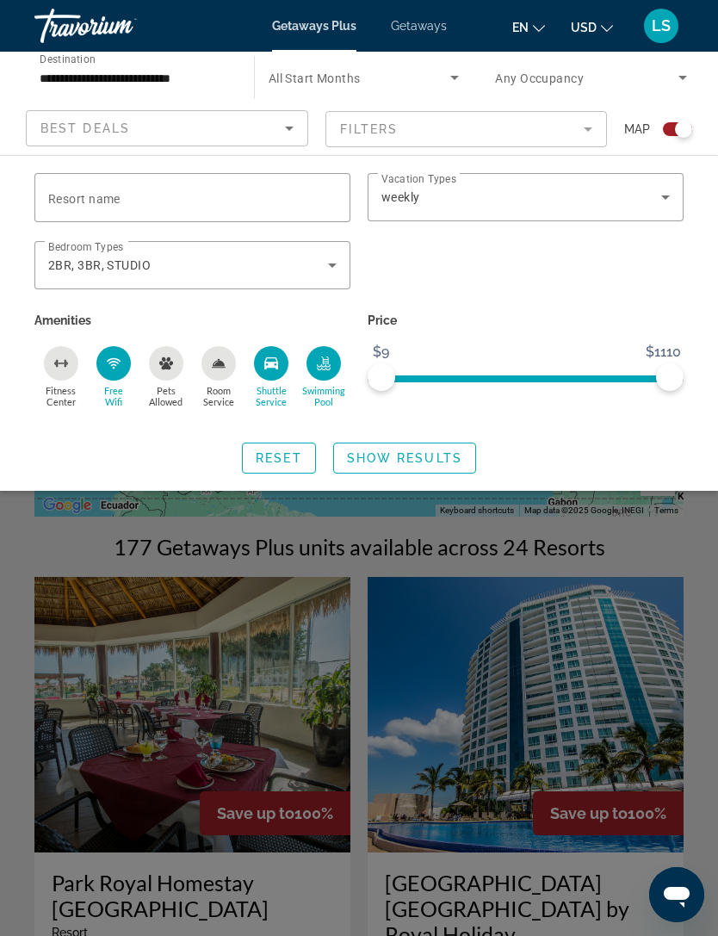
click at [331, 263] on icon "Search widget" at bounding box center [332, 265] width 21 height 21
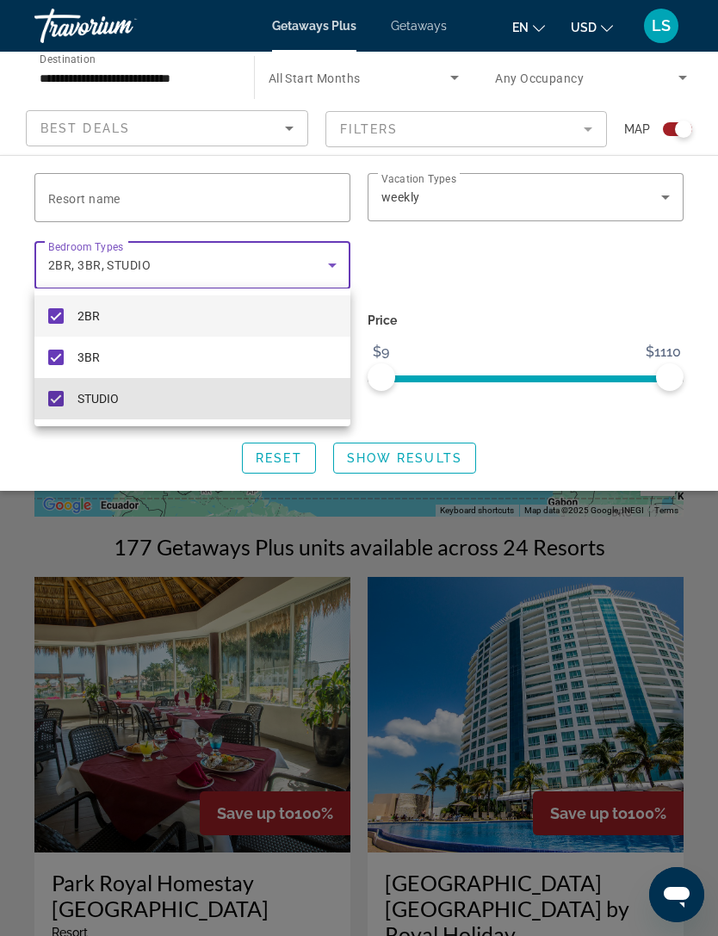
click at [53, 400] on mat-pseudo-checkbox at bounding box center [55, 398] width 15 height 15
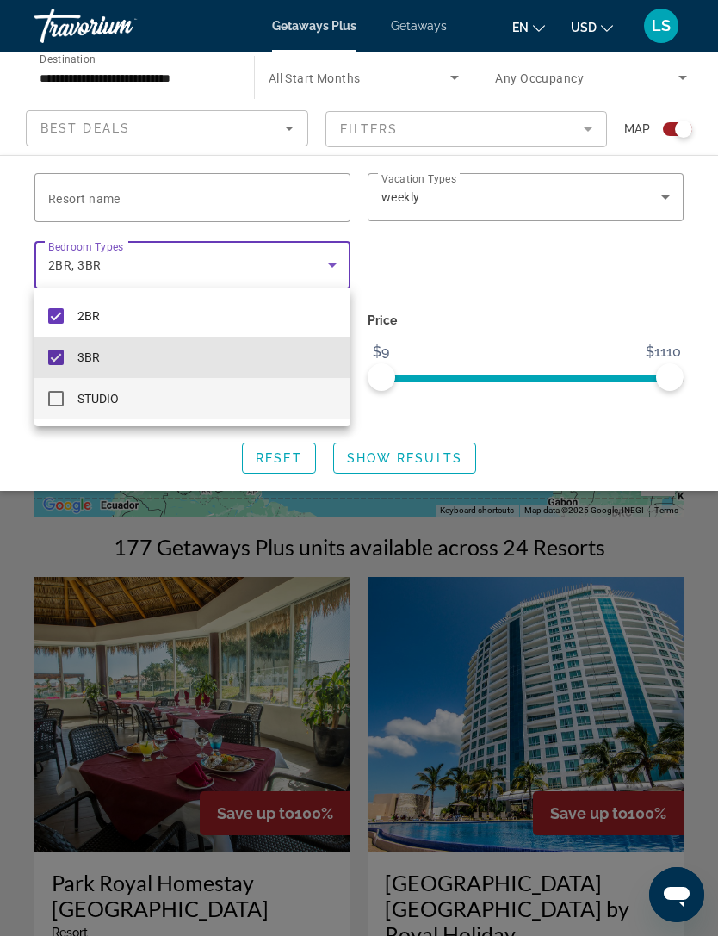
click at [61, 356] on mat-pseudo-checkbox at bounding box center [55, 357] width 15 height 15
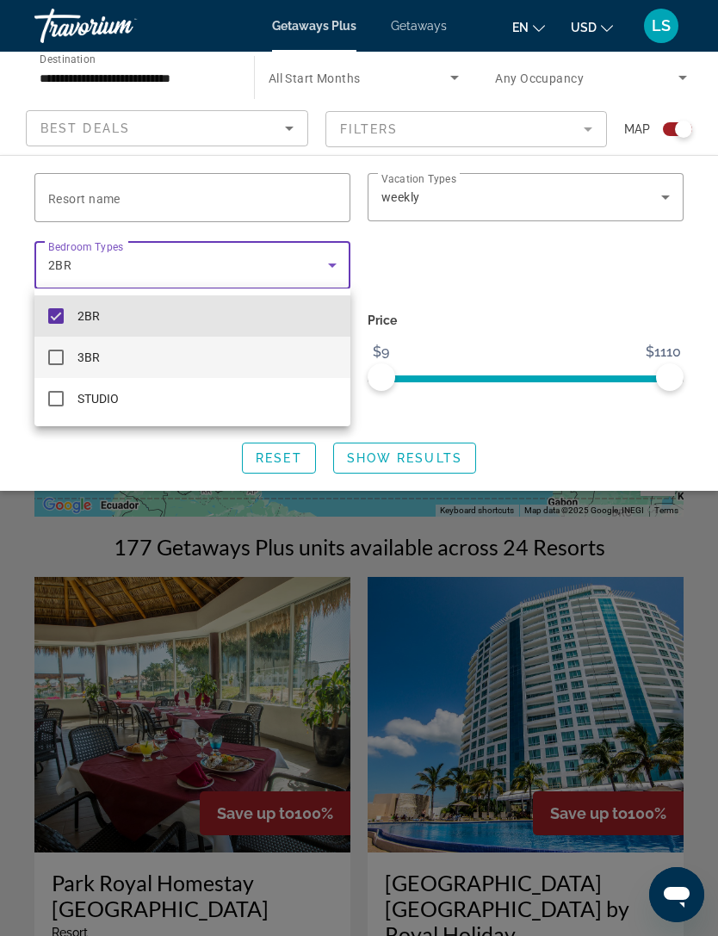
click at [53, 316] on mat-pseudo-checkbox at bounding box center [55, 315] width 15 height 15
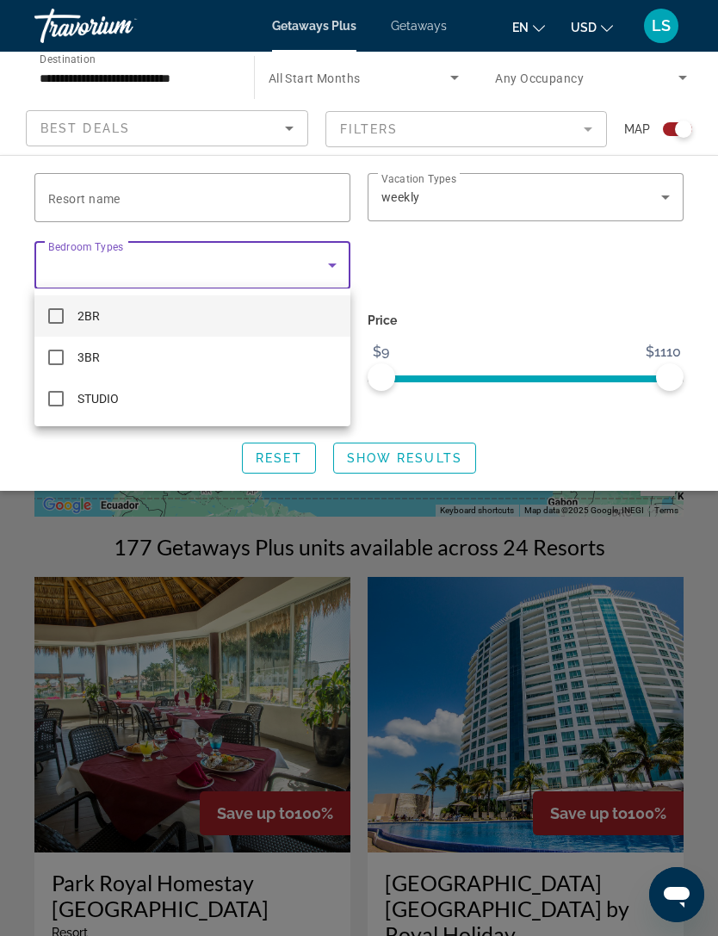
click at [328, 263] on div at bounding box center [359, 468] width 718 height 936
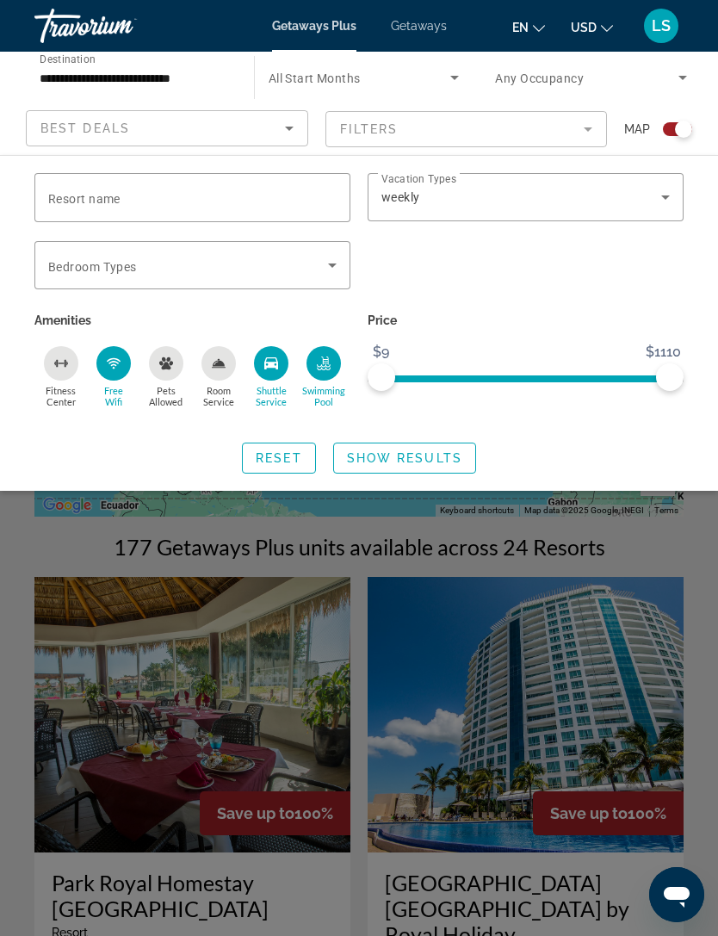
click at [315, 270] on span "Search widget" at bounding box center [188, 265] width 280 height 21
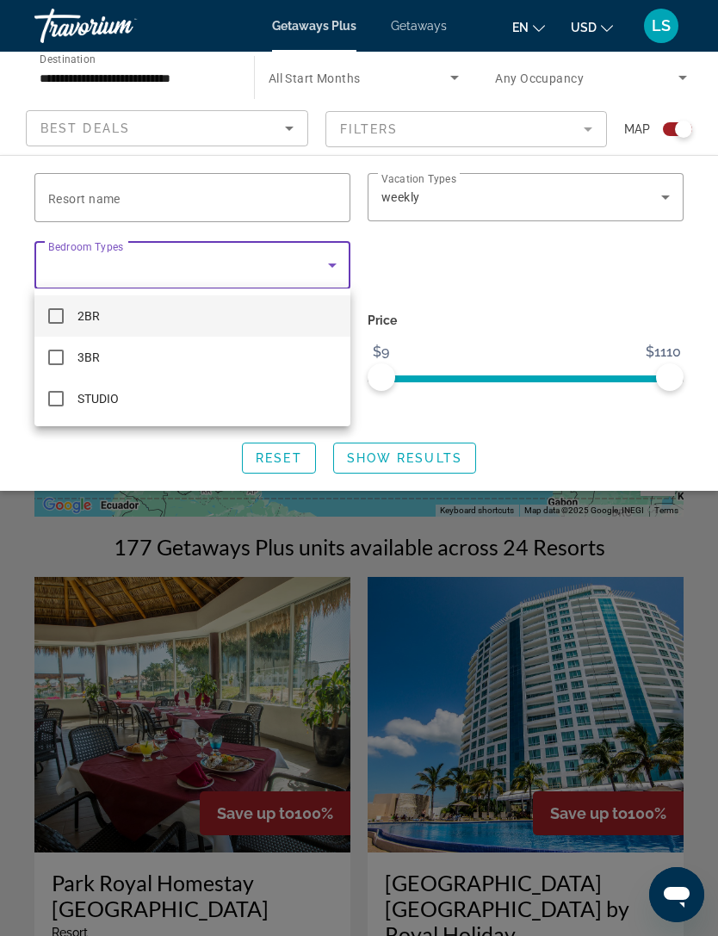
click at [505, 288] on div at bounding box center [359, 468] width 718 height 936
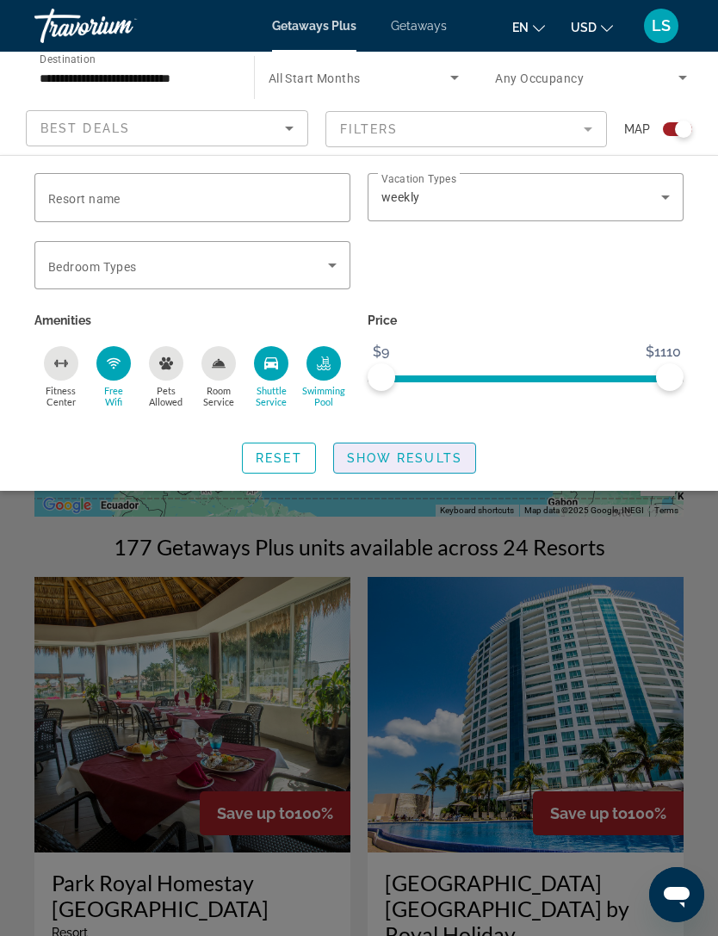
click at [414, 454] on span "Show Results" at bounding box center [404, 458] width 115 height 14
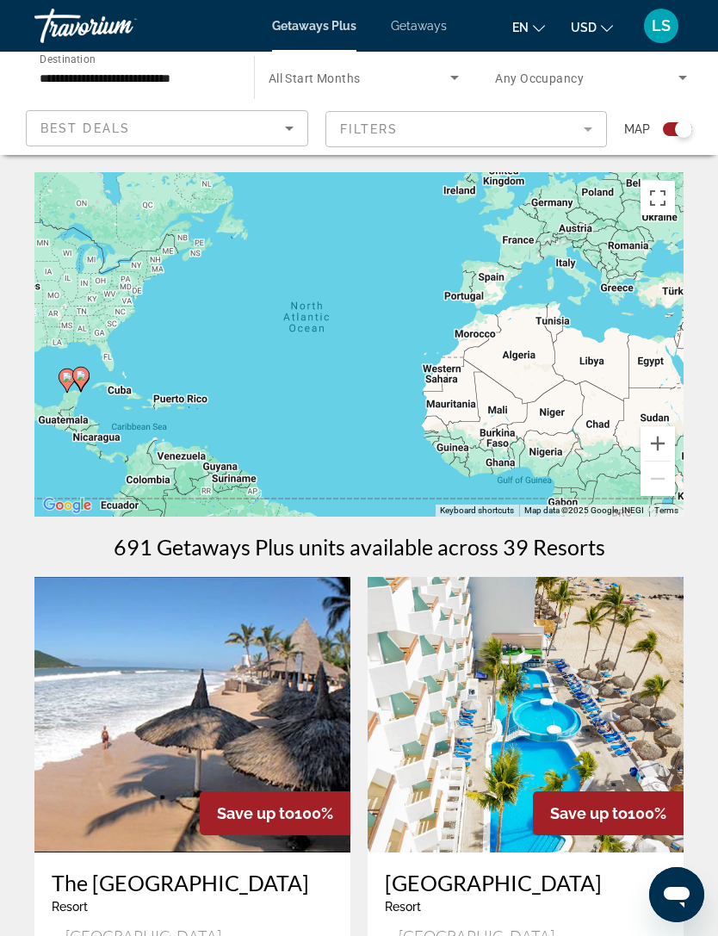
click at [573, 138] on mat-form-field "Filters" at bounding box center [466, 129] width 282 height 36
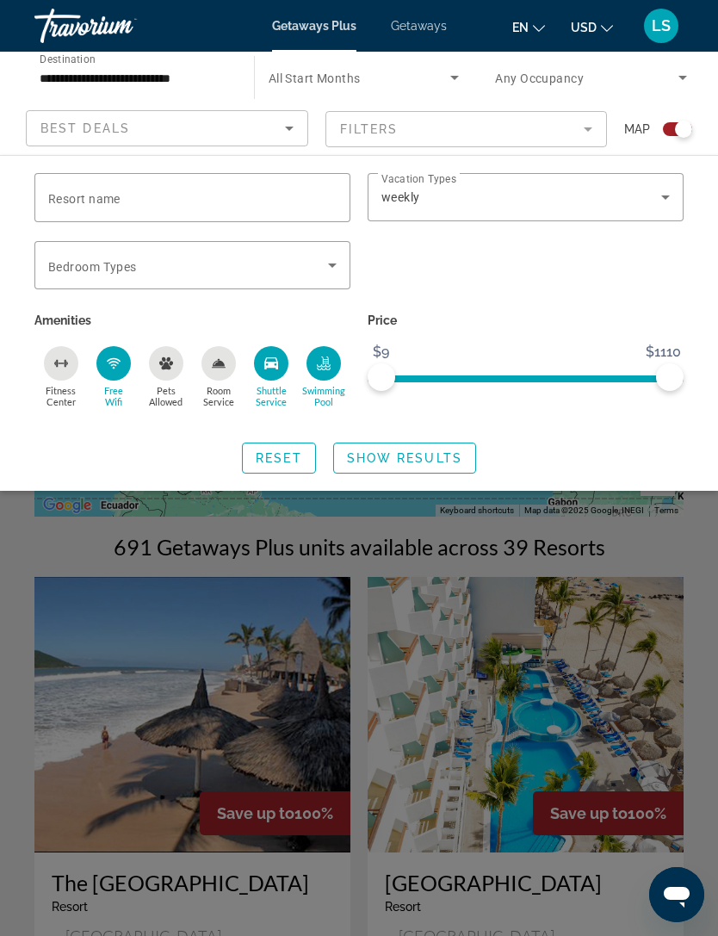
click at [324, 258] on icon "Search widget" at bounding box center [332, 265] width 21 height 21
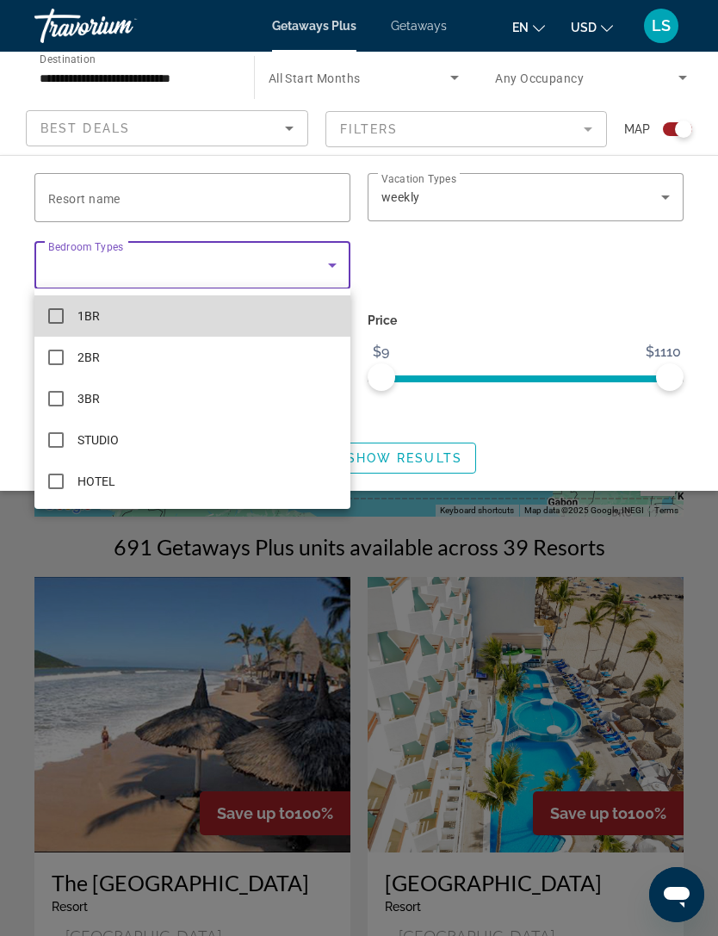
click at [57, 315] on mat-pseudo-checkbox at bounding box center [55, 315] width 15 height 15
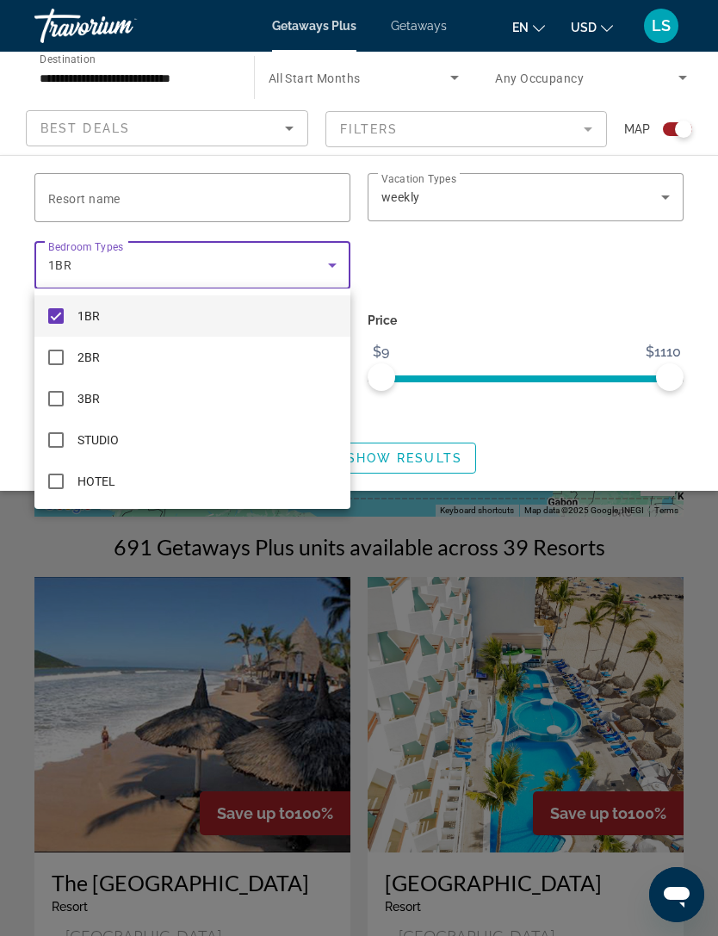
click at [507, 280] on div at bounding box center [359, 468] width 718 height 936
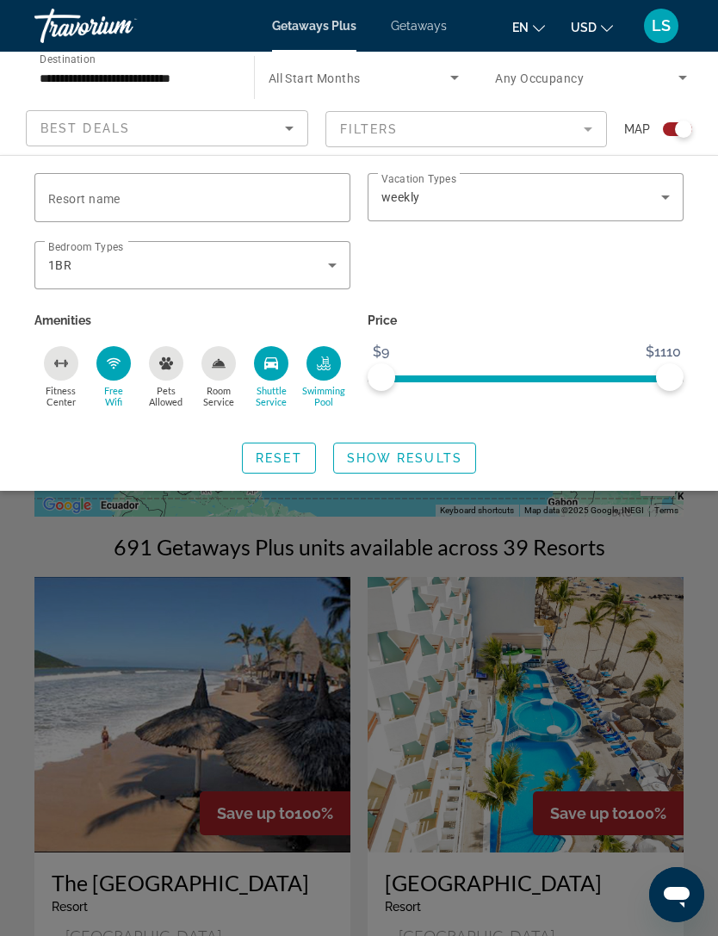
click at [418, 454] on span "Show Results" at bounding box center [404, 458] width 115 height 14
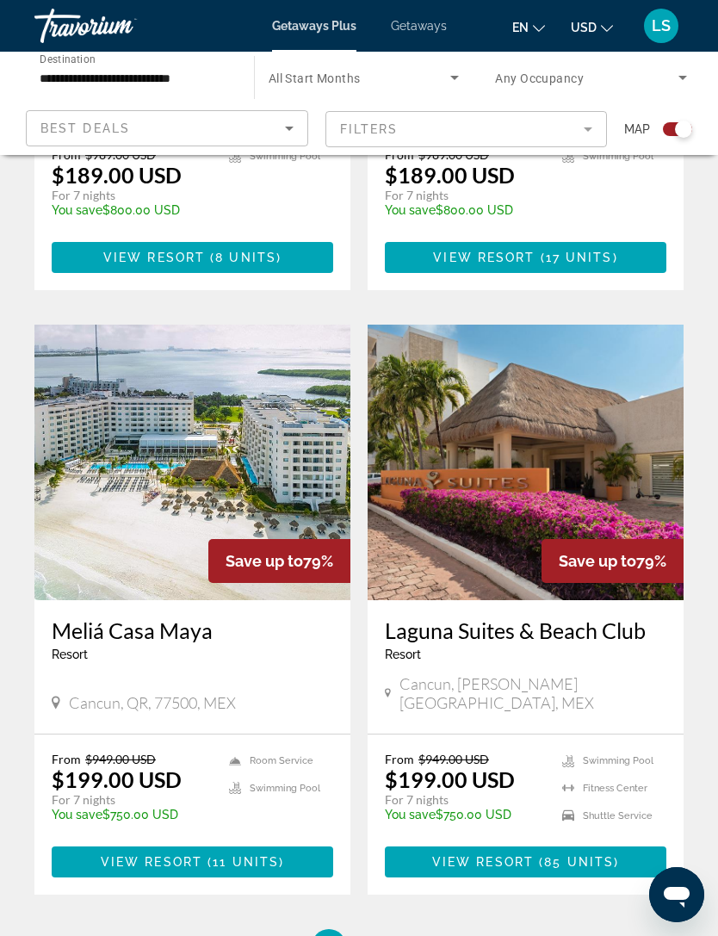
scroll to position [3502, 0]
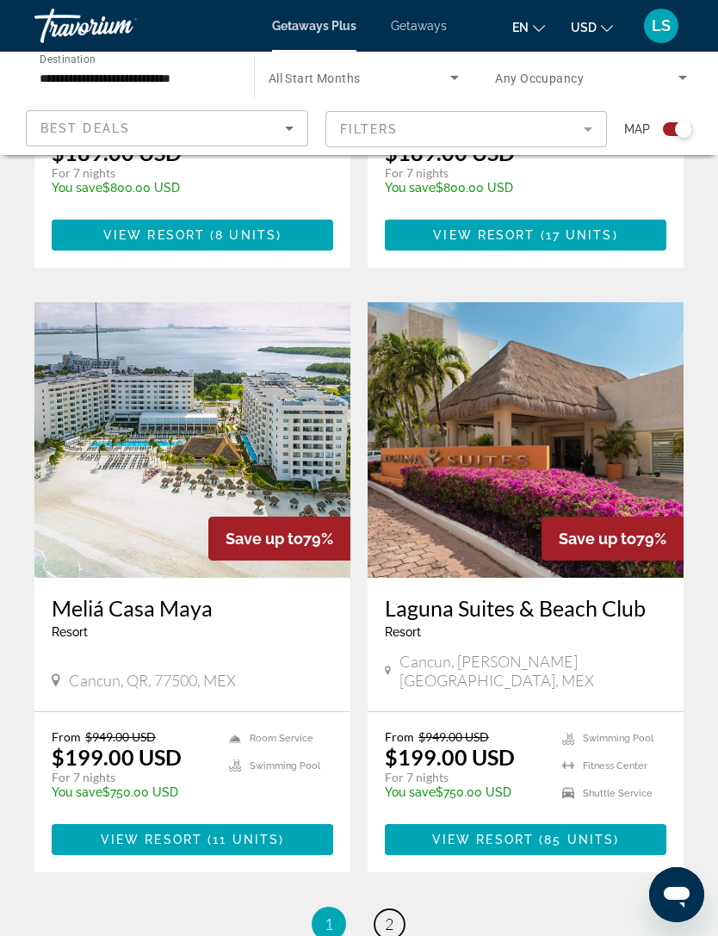
click at [388, 914] on span "2" at bounding box center [389, 923] width 9 height 19
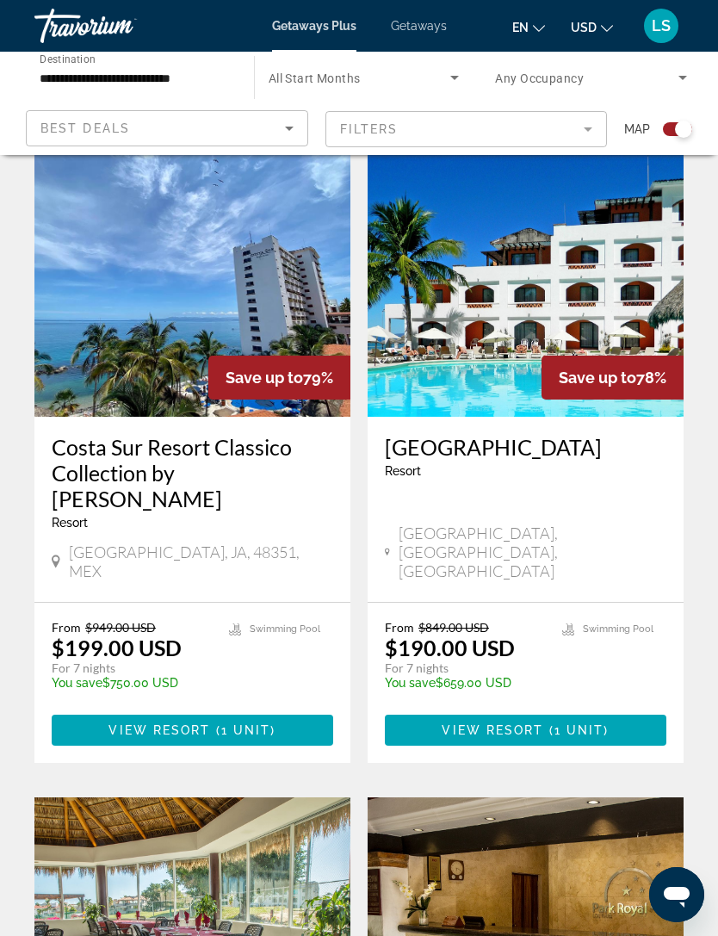
scroll to position [1028, 0]
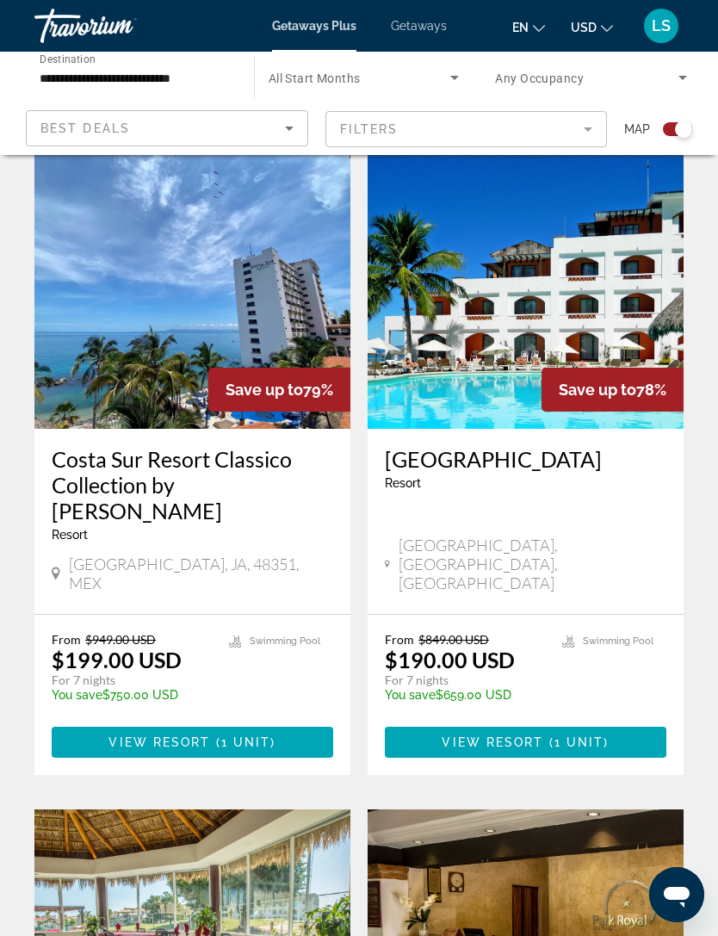
click at [550, 735] on span "( 1 unit )" at bounding box center [576, 742] width 65 height 14
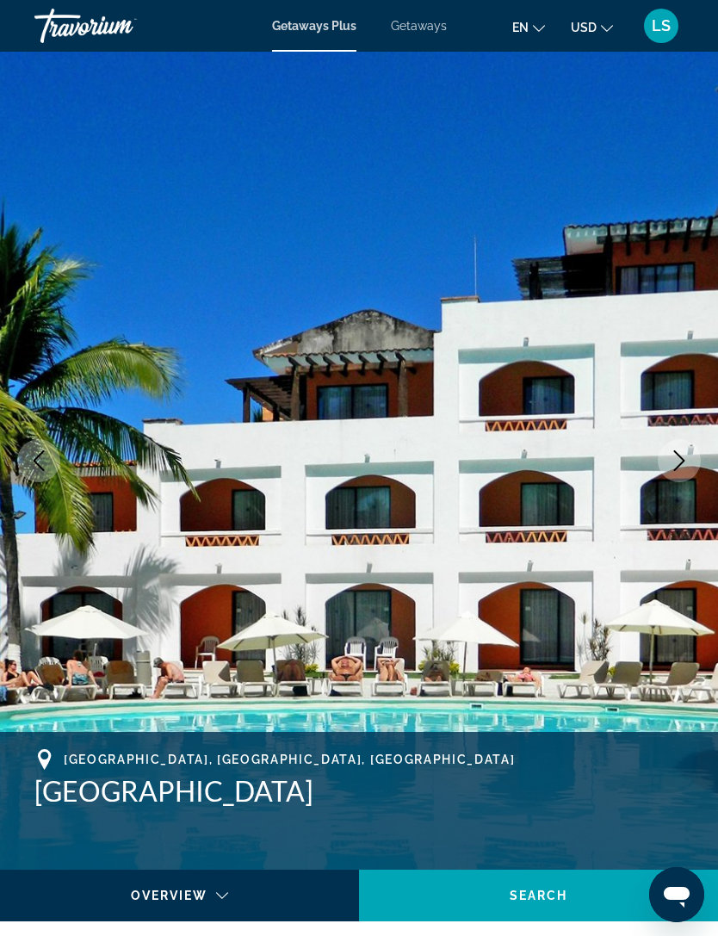
click at [681, 456] on icon "Next image" at bounding box center [679, 460] width 21 height 21
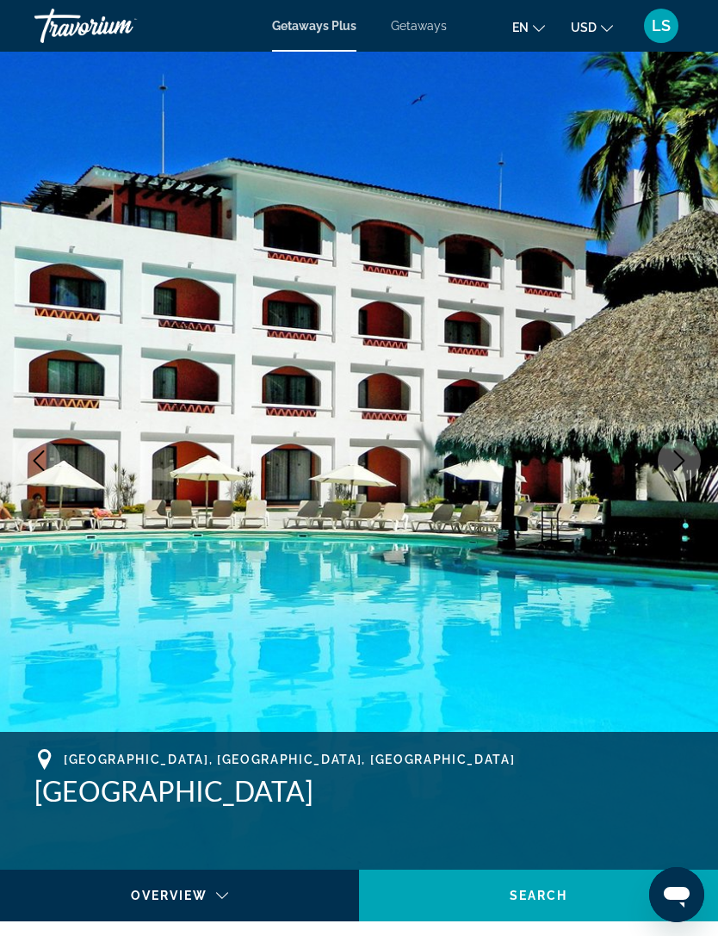
click at [707, 475] on img "Main content" at bounding box center [359, 461] width 718 height 818
click at [691, 462] on button "Next image" at bounding box center [679, 460] width 43 height 43
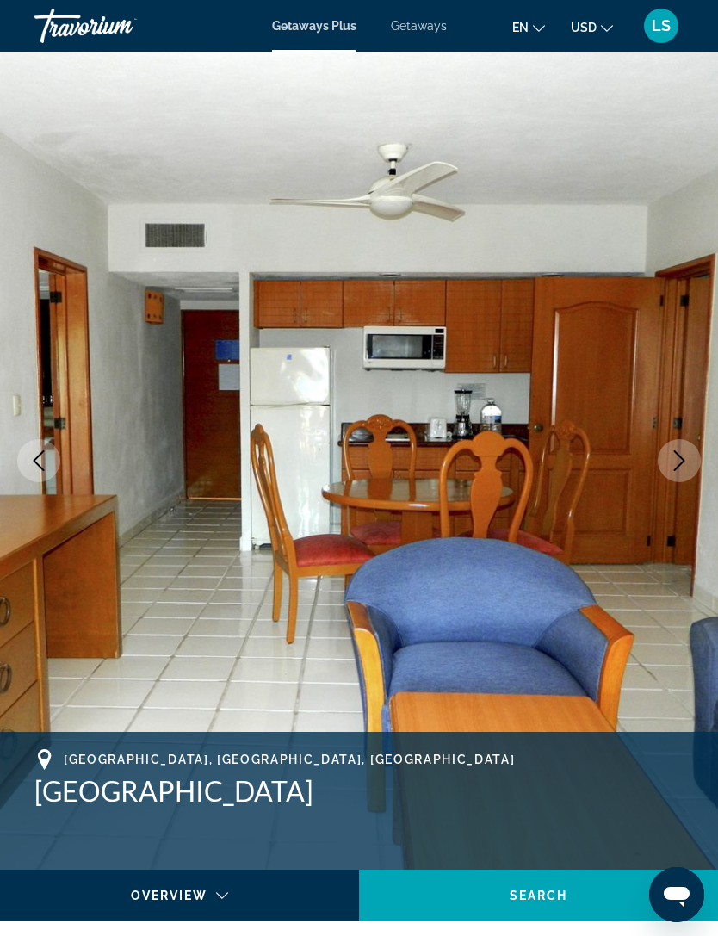
click at [688, 455] on icon "Next image" at bounding box center [679, 460] width 21 height 21
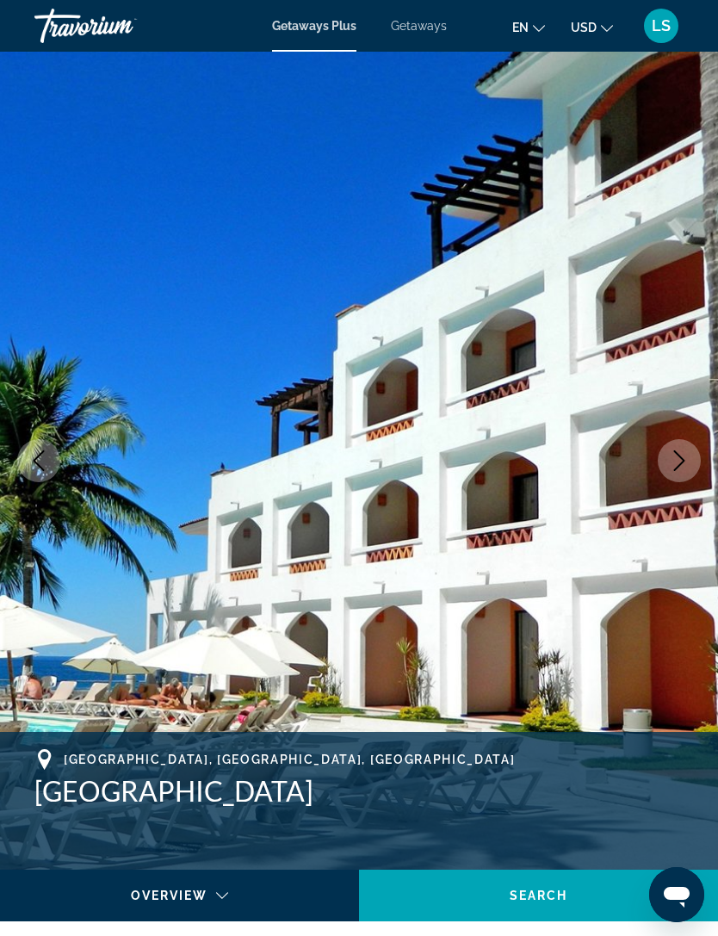
click at [693, 454] on button "Next image" at bounding box center [679, 460] width 43 height 43
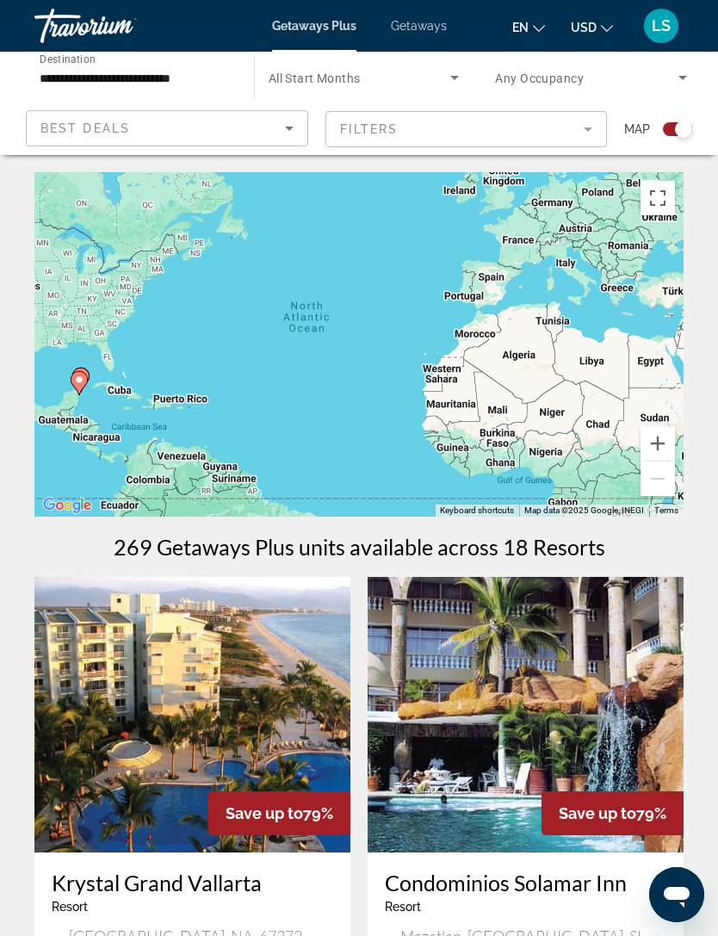
click at [106, 76] on input "**********" at bounding box center [136, 78] width 192 height 21
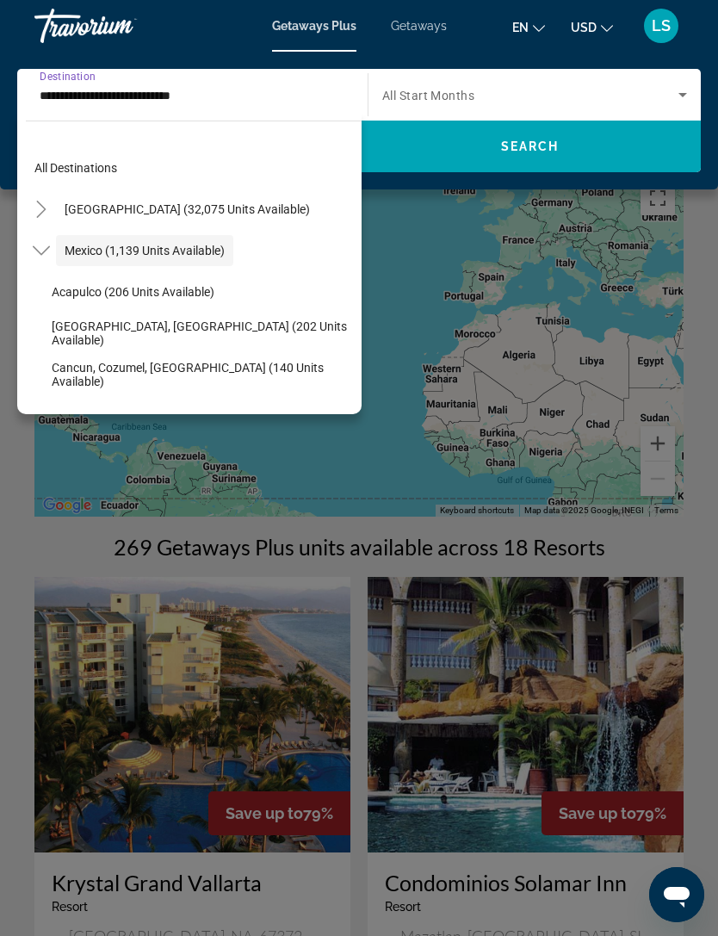
click at [43, 245] on icon "Toggle Mexico (1,139 units available)" at bounding box center [41, 250] width 17 height 17
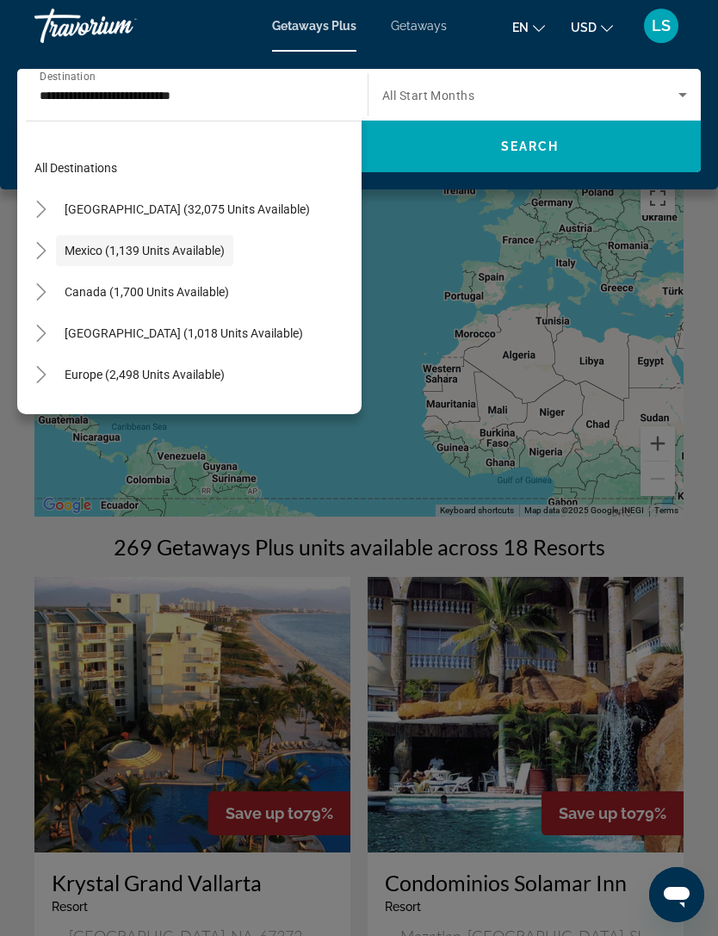
click at [45, 326] on icon "Toggle Caribbean & Atlantic Islands (1,018 units available)" at bounding box center [41, 333] width 17 height 17
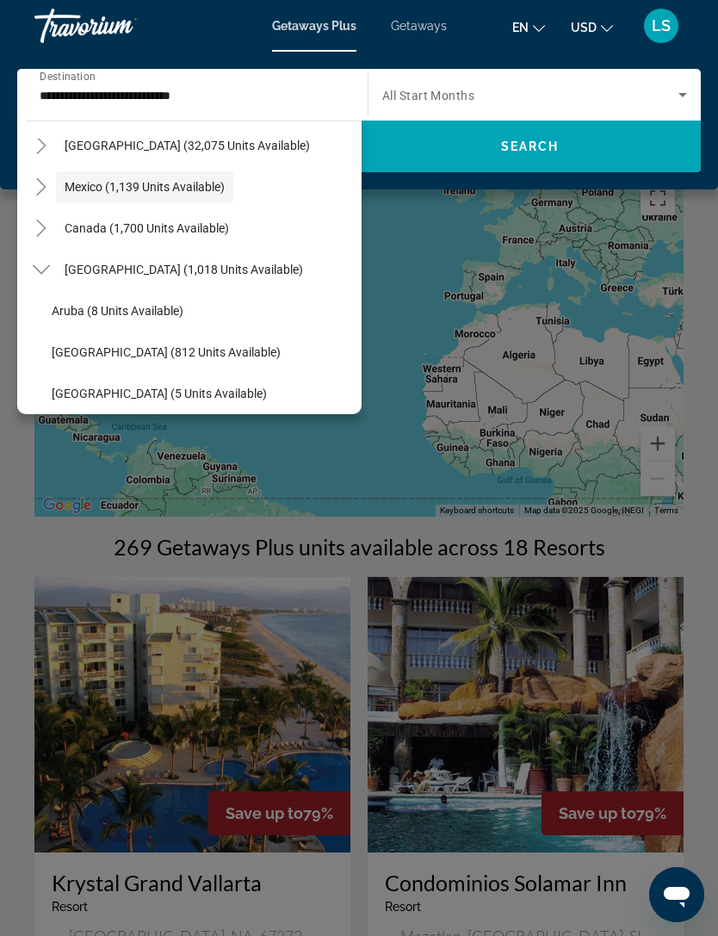
scroll to position [65, 0]
click at [91, 269] on span "[GEOGRAPHIC_DATA] (1,018 units available)" at bounding box center [184, 268] width 239 height 14
type input "**********"
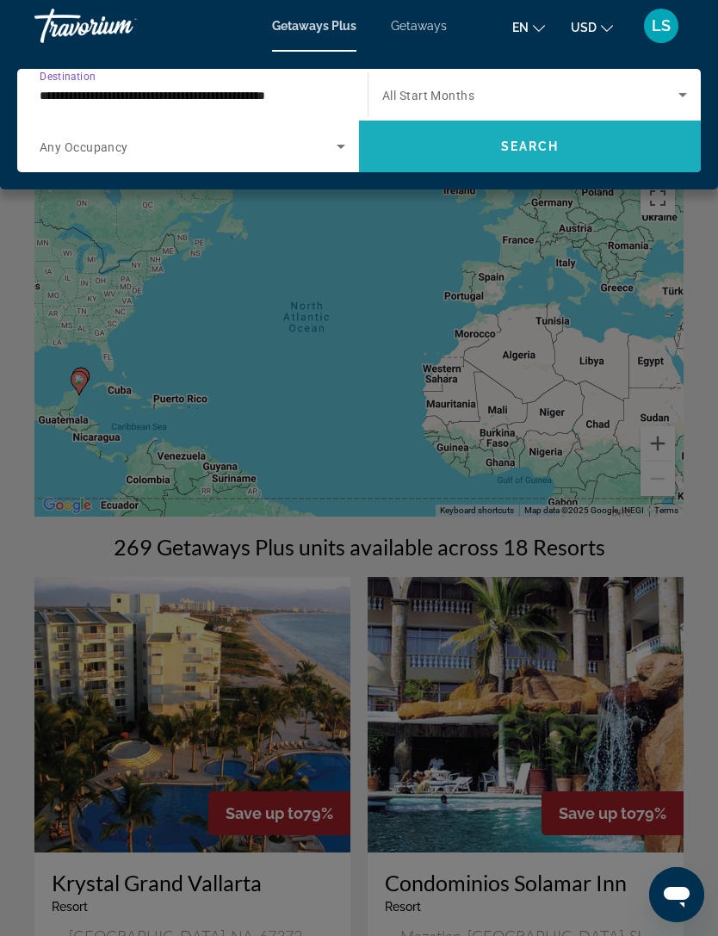
click at [567, 142] on span "Search widget" at bounding box center [530, 146] width 342 height 41
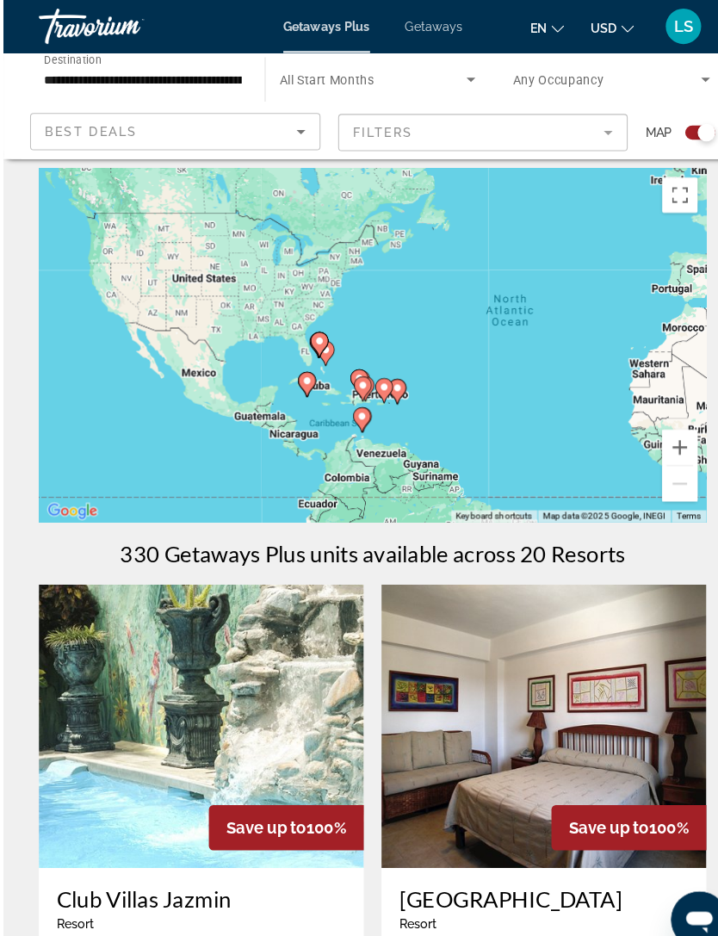
scroll to position [25, 0]
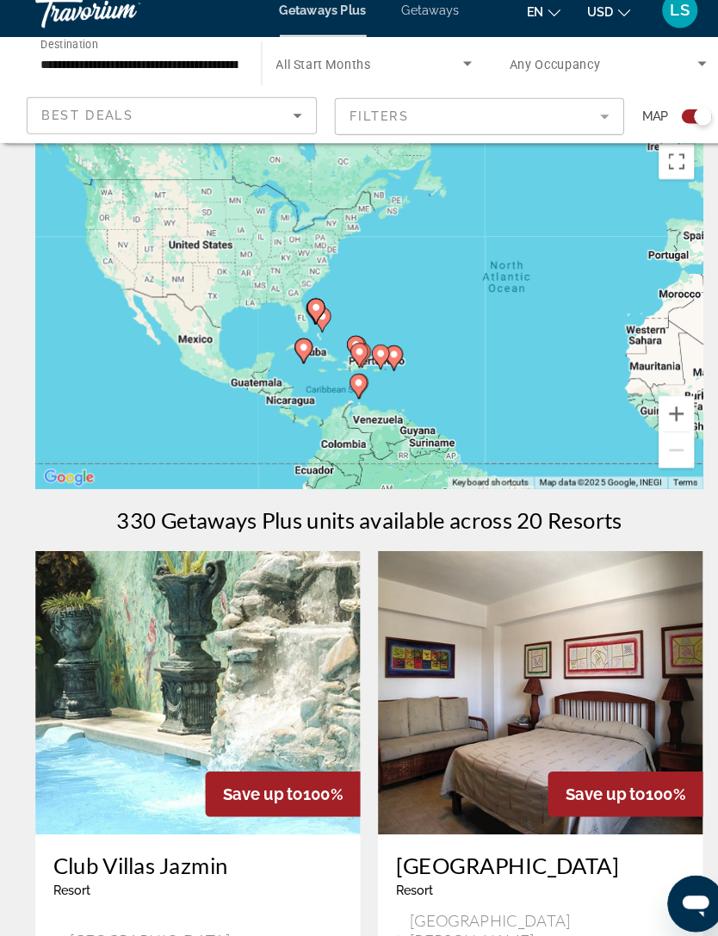
click at [656, 401] on button "Zoom in" at bounding box center [658, 418] width 34 height 34
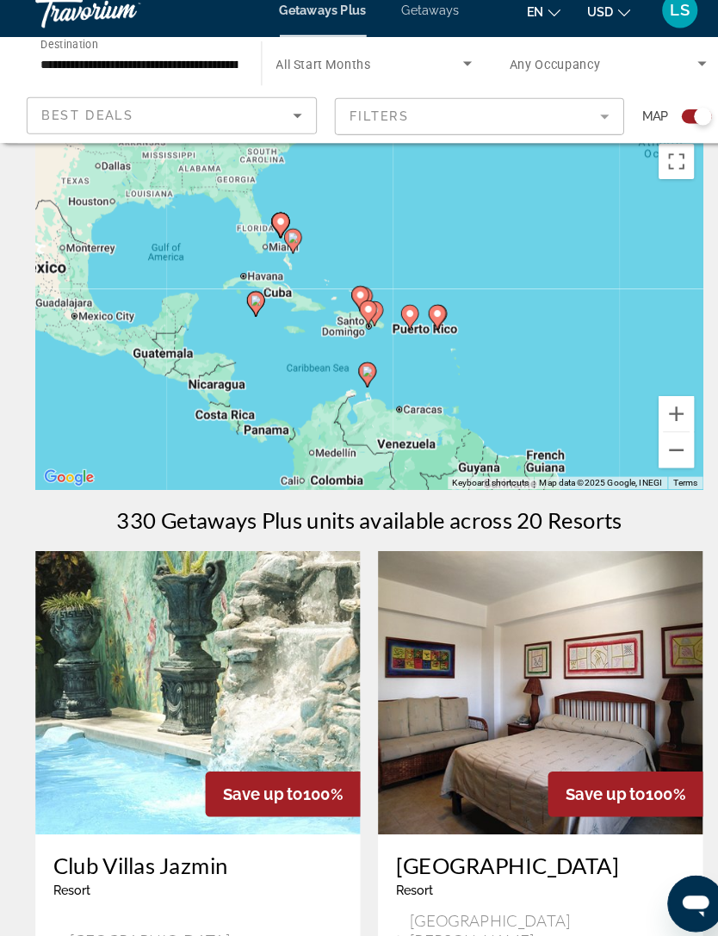
click at [590, 111] on mat-form-field "Filters" at bounding box center [466, 129] width 282 height 36
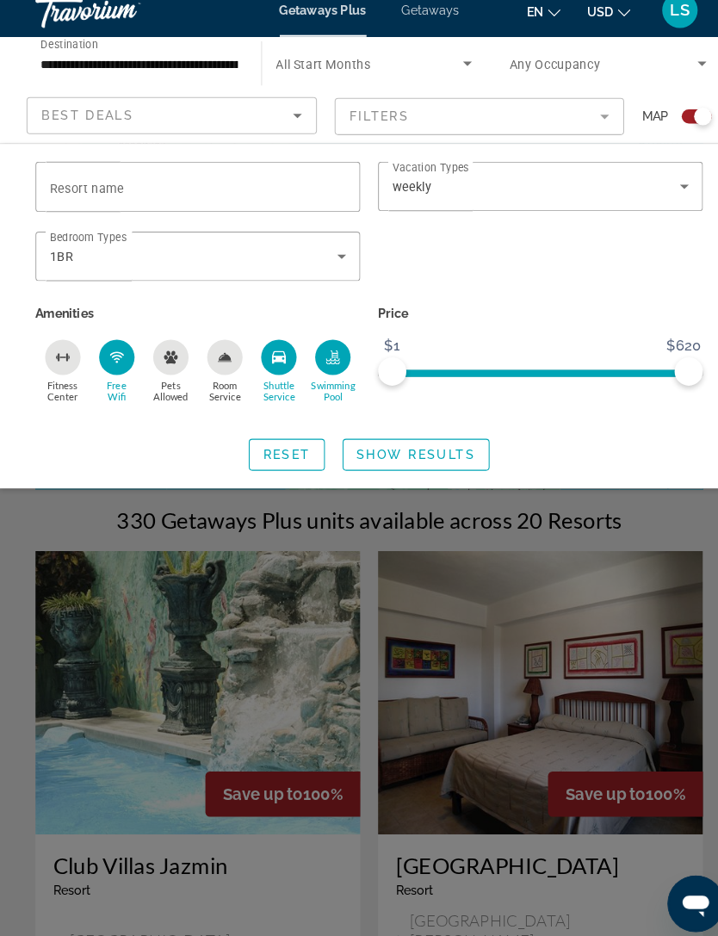
click at [323, 255] on icon "Search widget" at bounding box center [332, 265] width 21 height 21
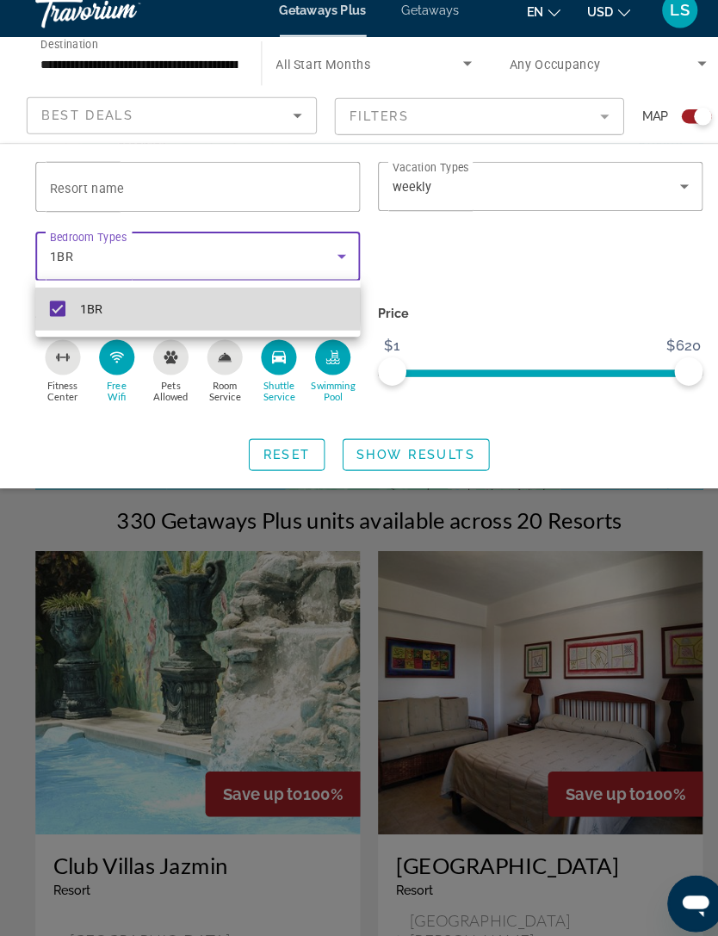
click at [58, 308] on mat-pseudo-checkbox at bounding box center [55, 315] width 15 height 15
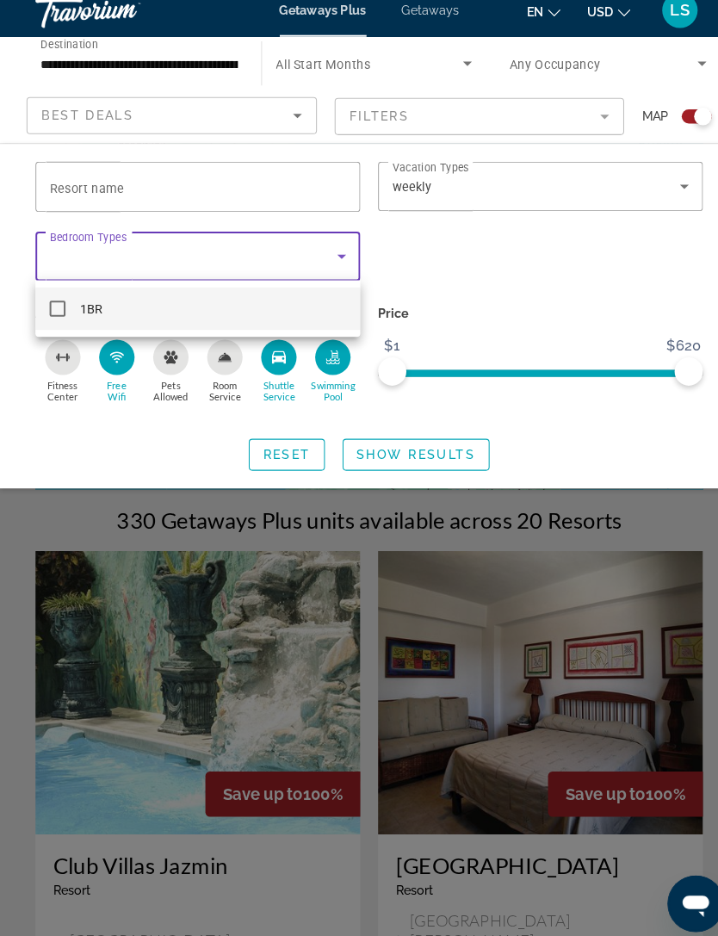
click at [397, 430] on div at bounding box center [359, 468] width 718 height 936
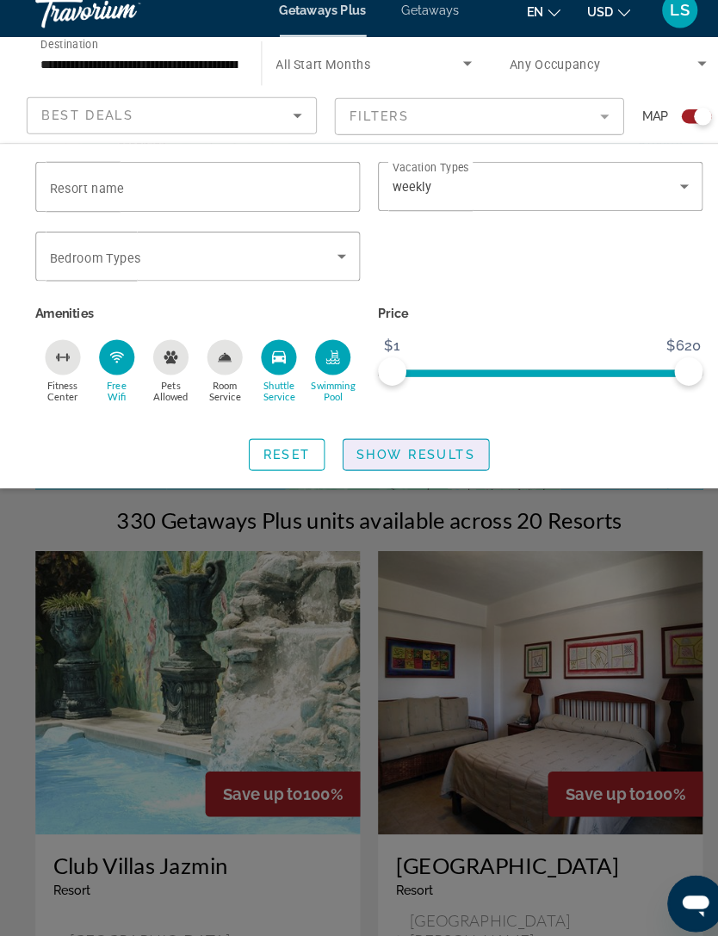
click at [389, 451] on span "Show Results" at bounding box center [404, 458] width 115 height 14
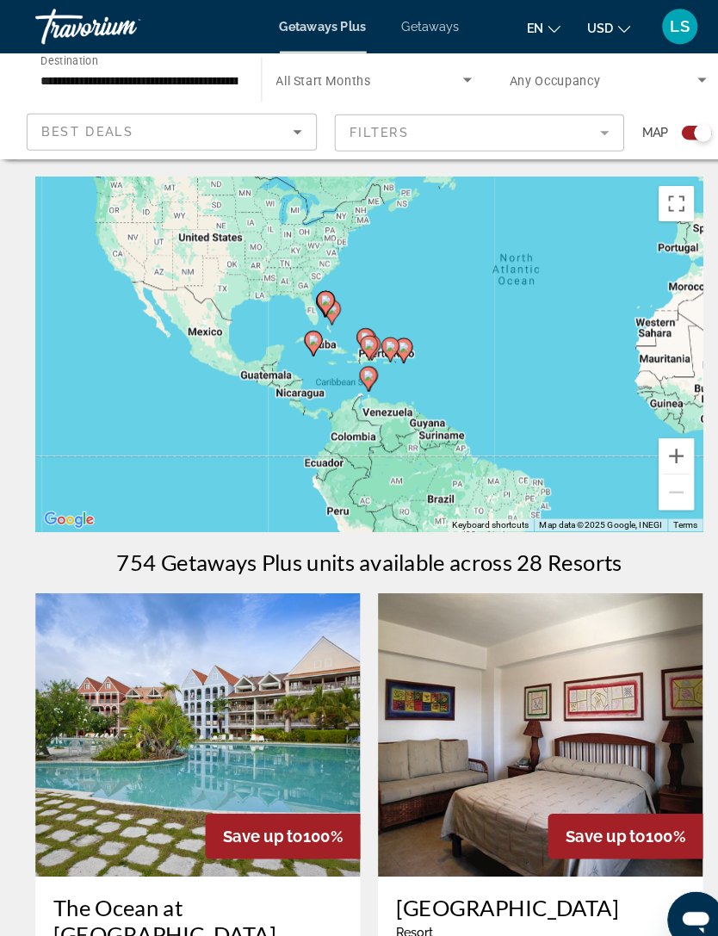
click at [580, 146] on mat-form-field "Filters" at bounding box center [466, 129] width 282 height 36
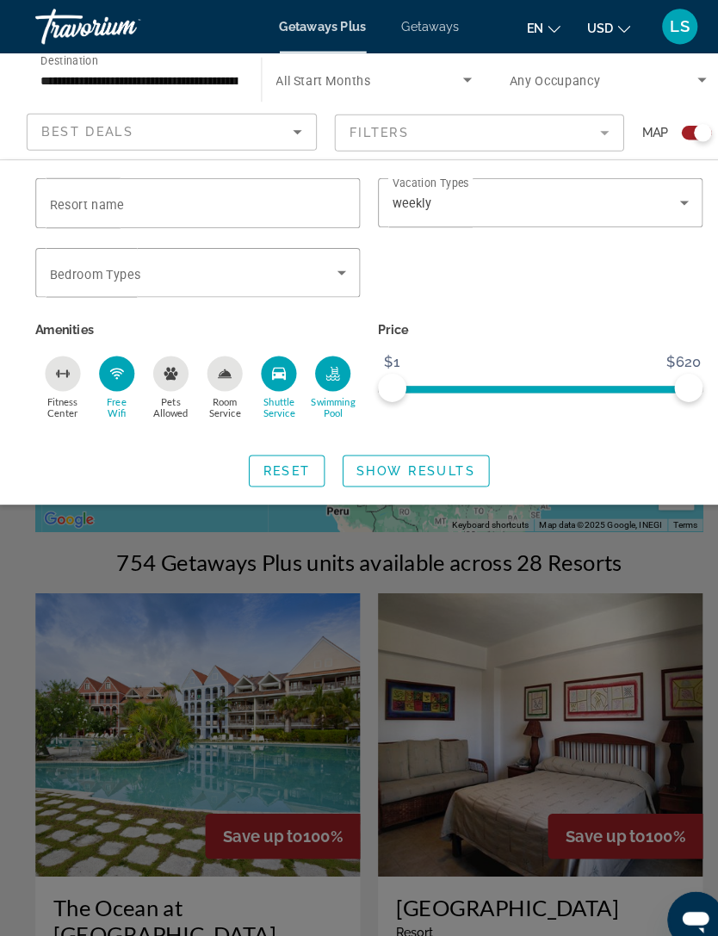
click at [325, 287] on div "Search widget" at bounding box center [192, 265] width 288 height 48
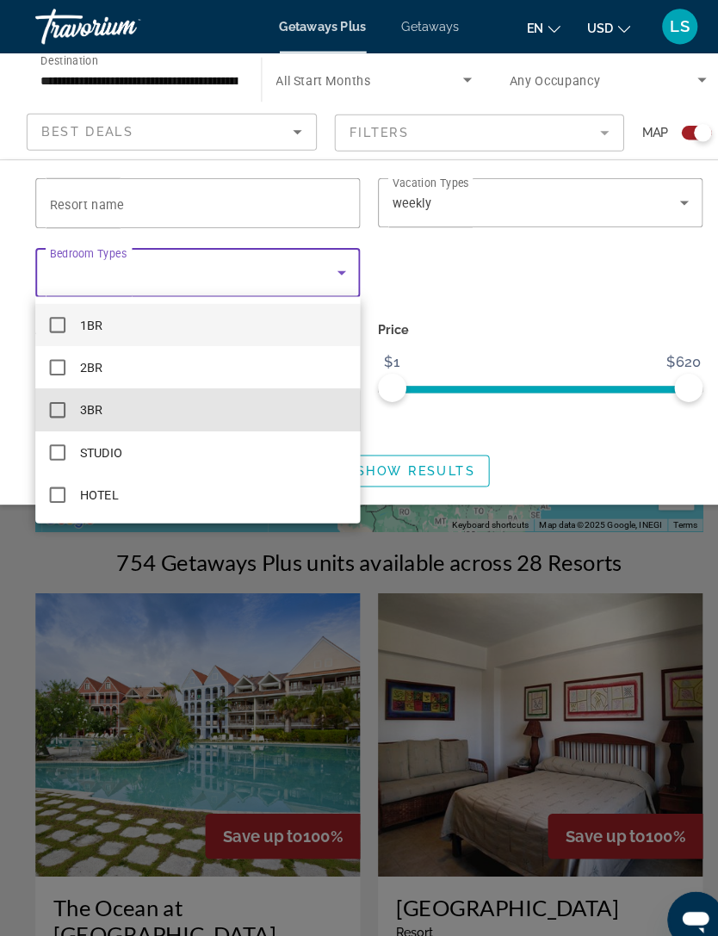
click at [53, 459] on mat-option "STUDIO" at bounding box center [192, 439] width 316 height 41
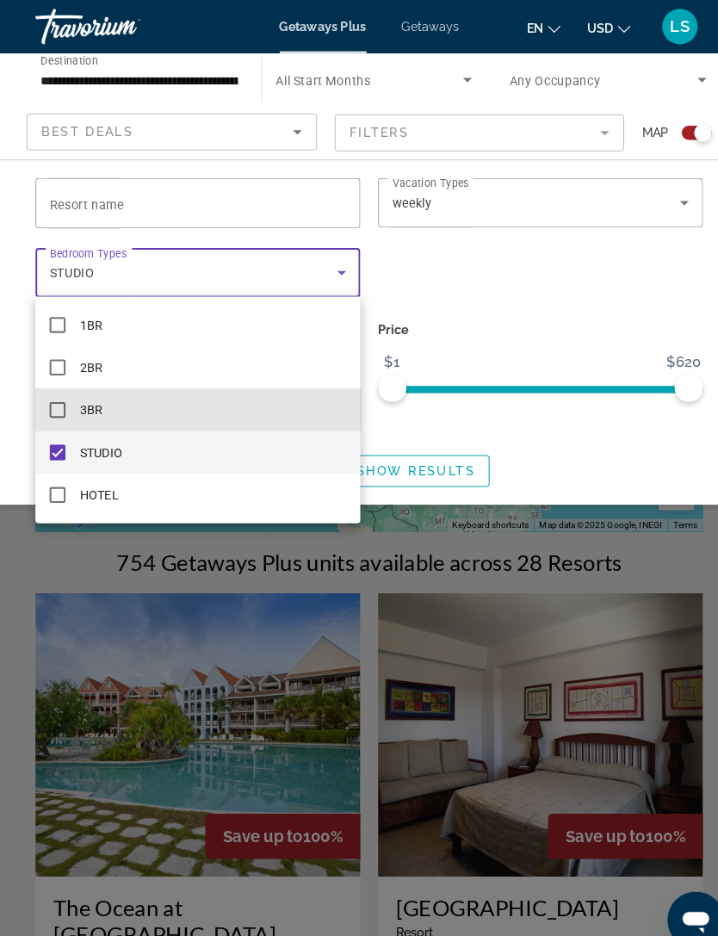
click at [58, 423] on mat-option "STUDIO" at bounding box center [192, 439] width 316 height 41
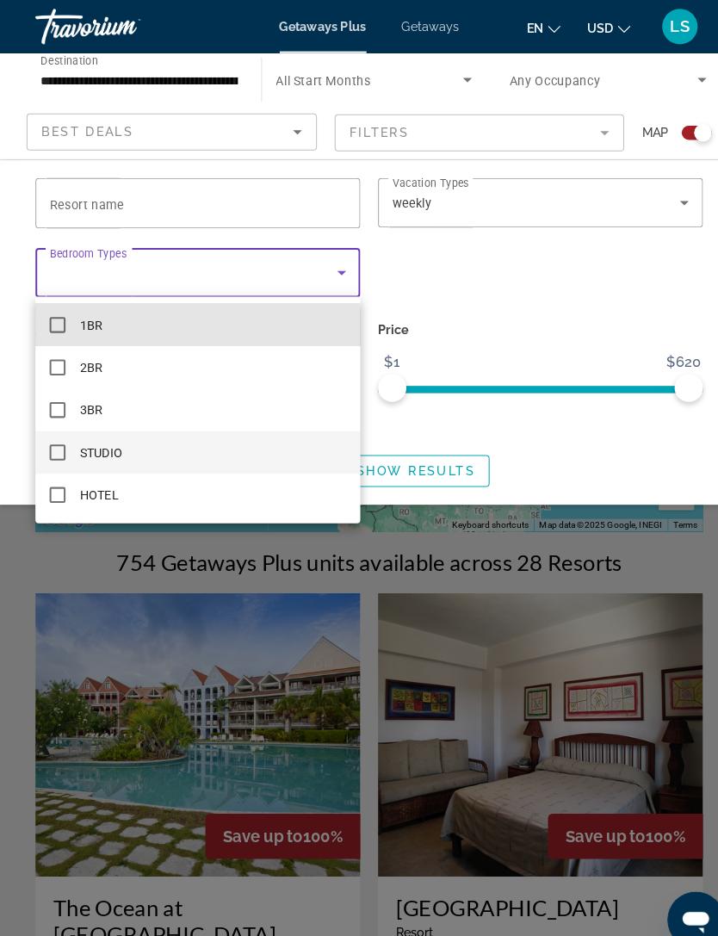
click at [59, 377] on mat-option "2BR" at bounding box center [192, 357] width 316 height 41
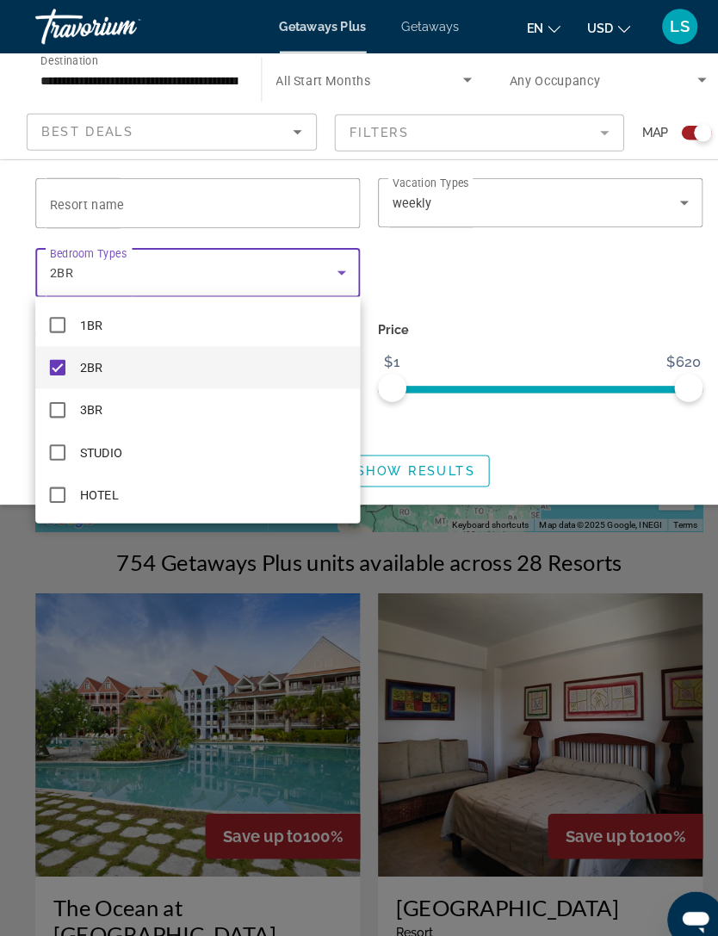
click at [60, 425] on mat-option "STUDIO" at bounding box center [192, 439] width 316 height 41
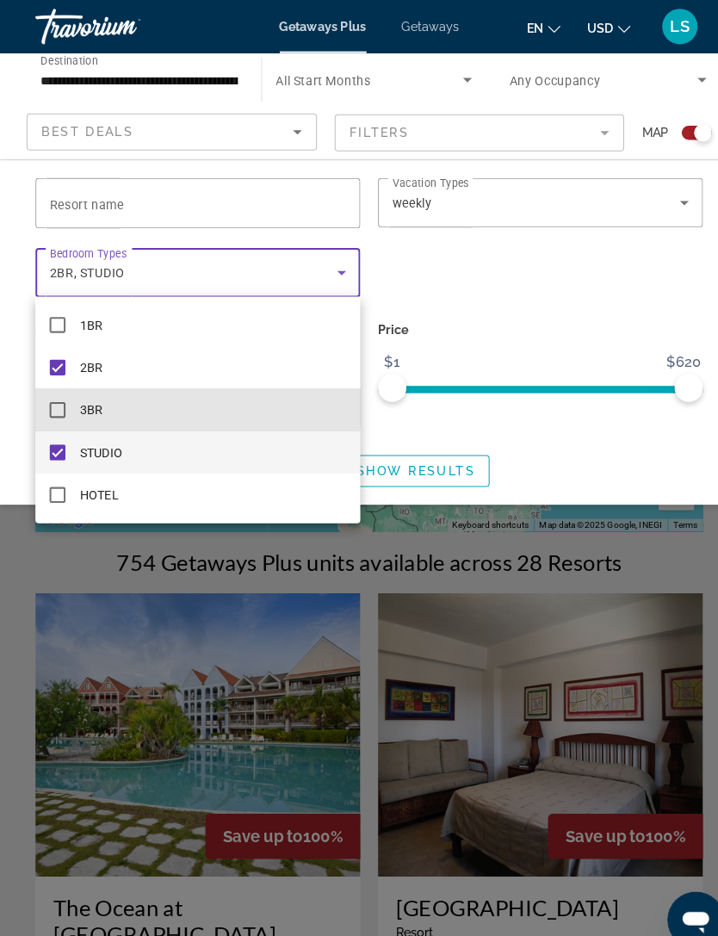
click at [61, 420] on mat-option "STUDIO" at bounding box center [192, 439] width 316 height 41
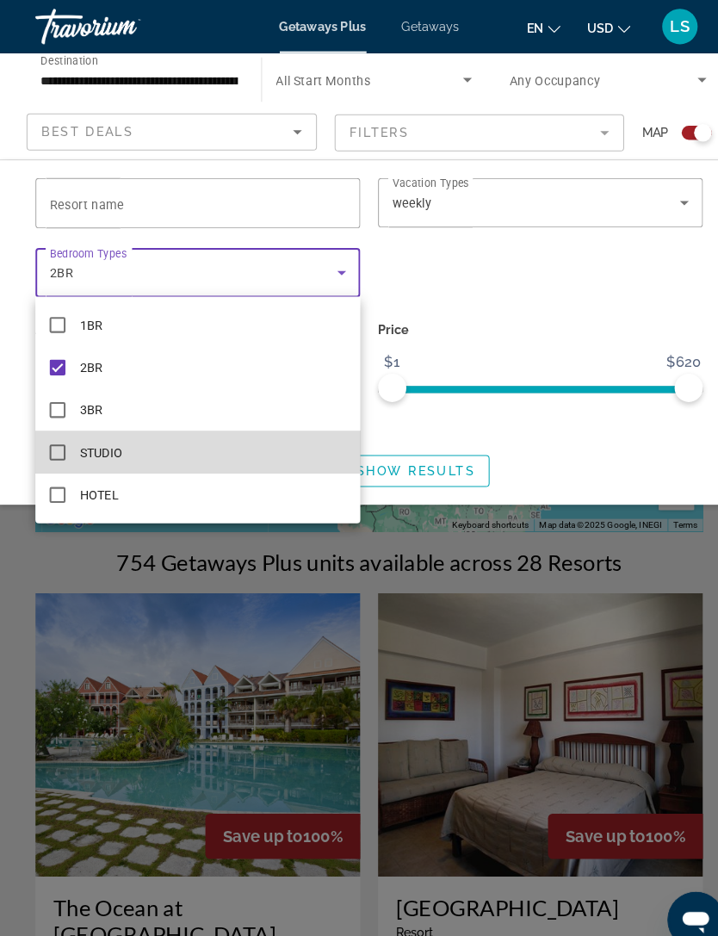
click at [64, 462] on mat-option "HOTEL" at bounding box center [192, 481] width 316 height 41
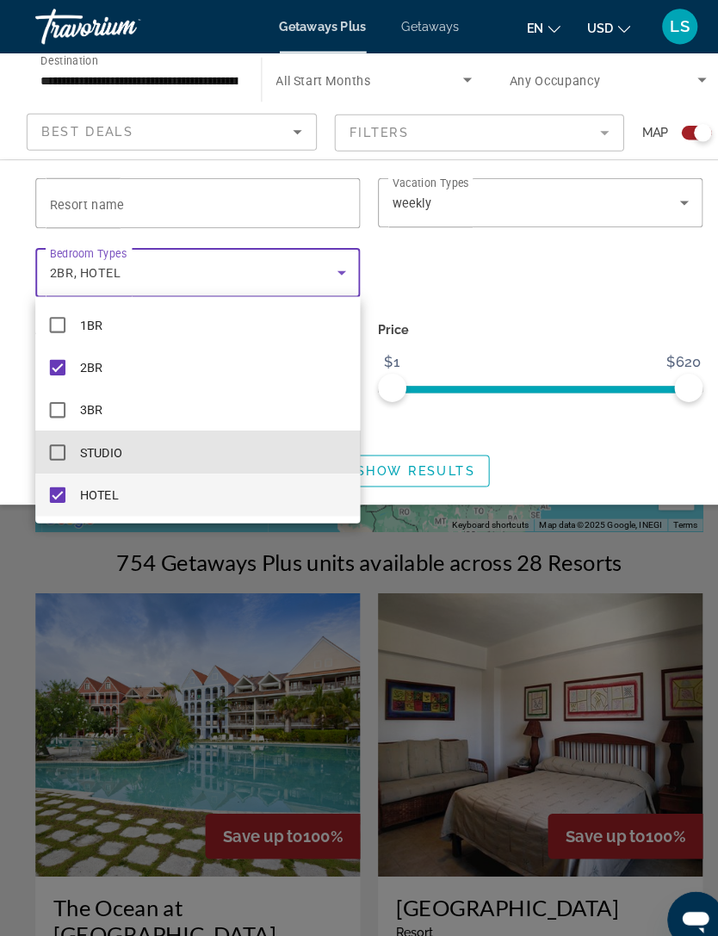
click at [61, 467] on mat-option "HOTEL" at bounding box center [192, 481] width 316 height 41
click at [55, 462] on mat-option "HOTEL" at bounding box center [192, 481] width 316 height 41
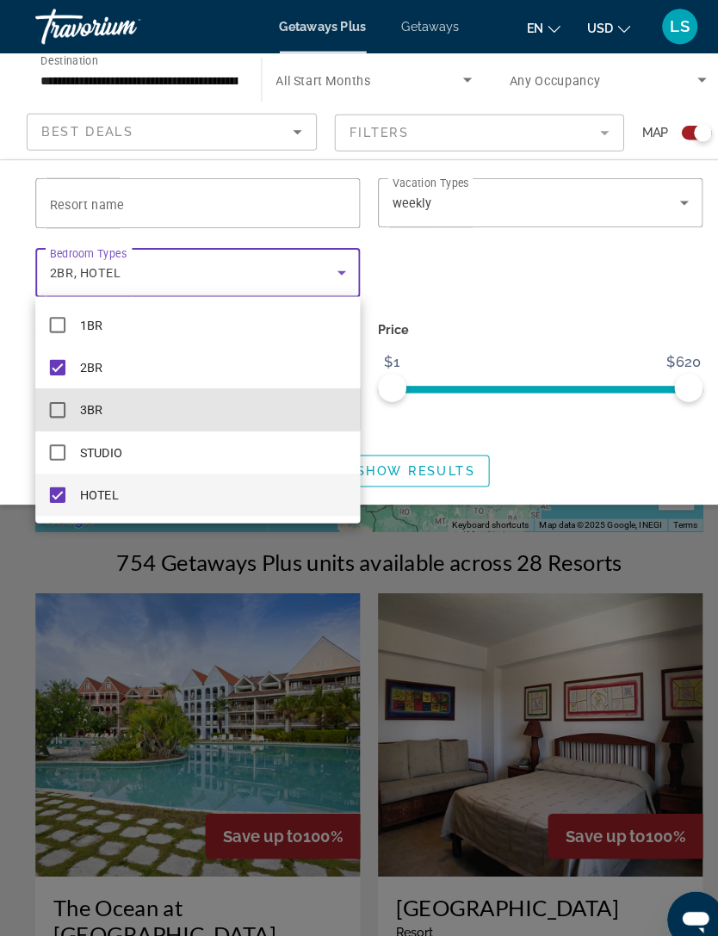
click at [53, 422] on mat-option "STUDIO" at bounding box center [192, 439] width 316 height 41
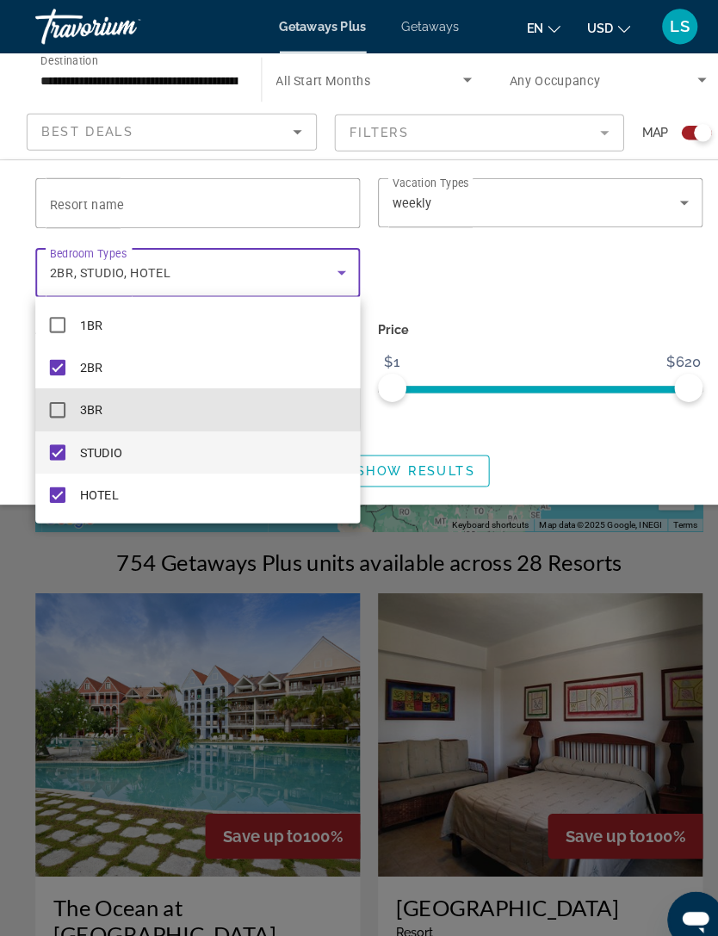
click at [64, 425] on mat-option "STUDIO" at bounding box center [192, 439] width 316 height 41
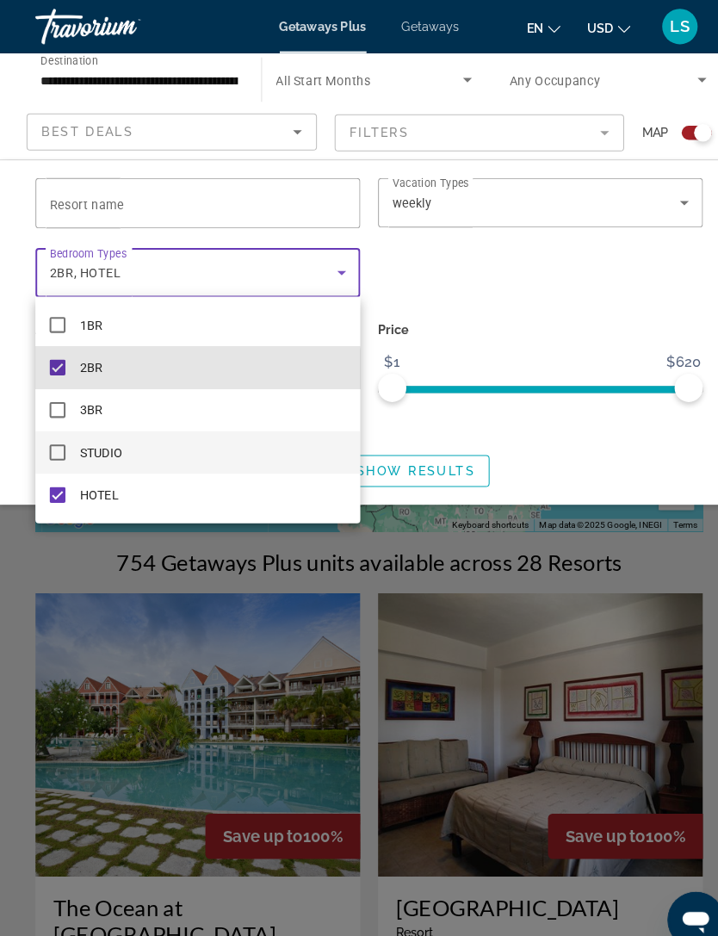
click at [59, 416] on mat-option "3BR" at bounding box center [192, 398] width 316 height 41
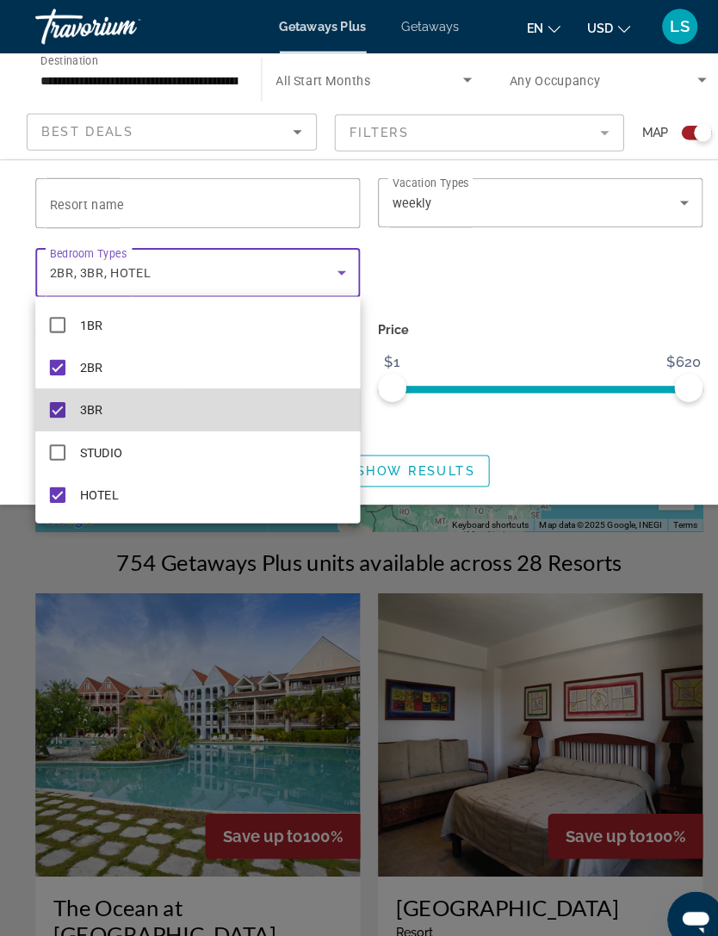
click at [55, 457] on mat-option "STUDIO" at bounding box center [192, 439] width 316 height 41
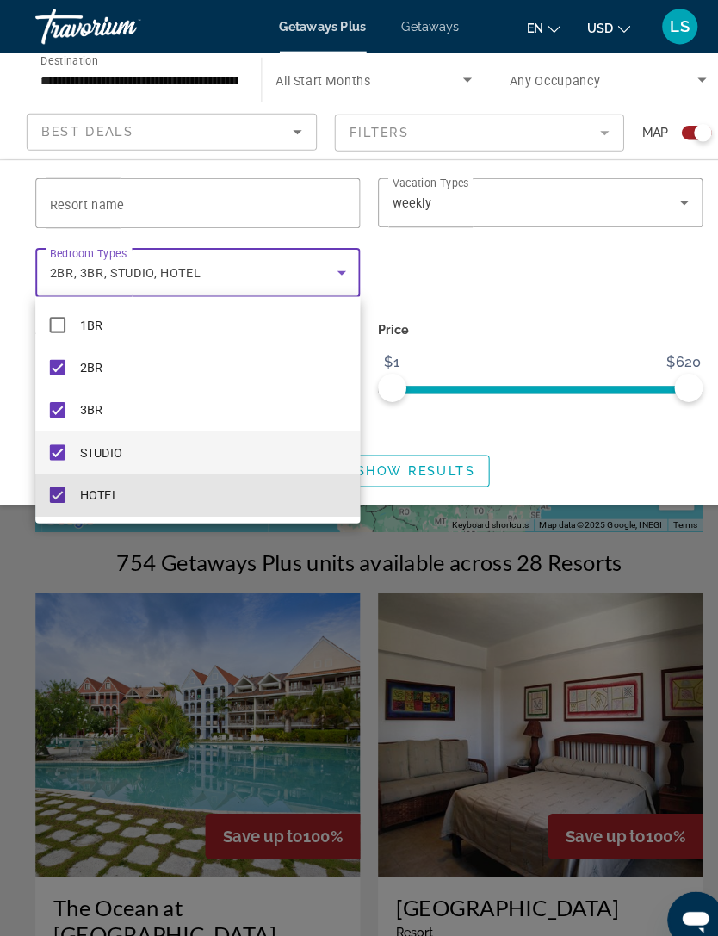
click at [55, 519] on div at bounding box center [359, 468] width 718 height 936
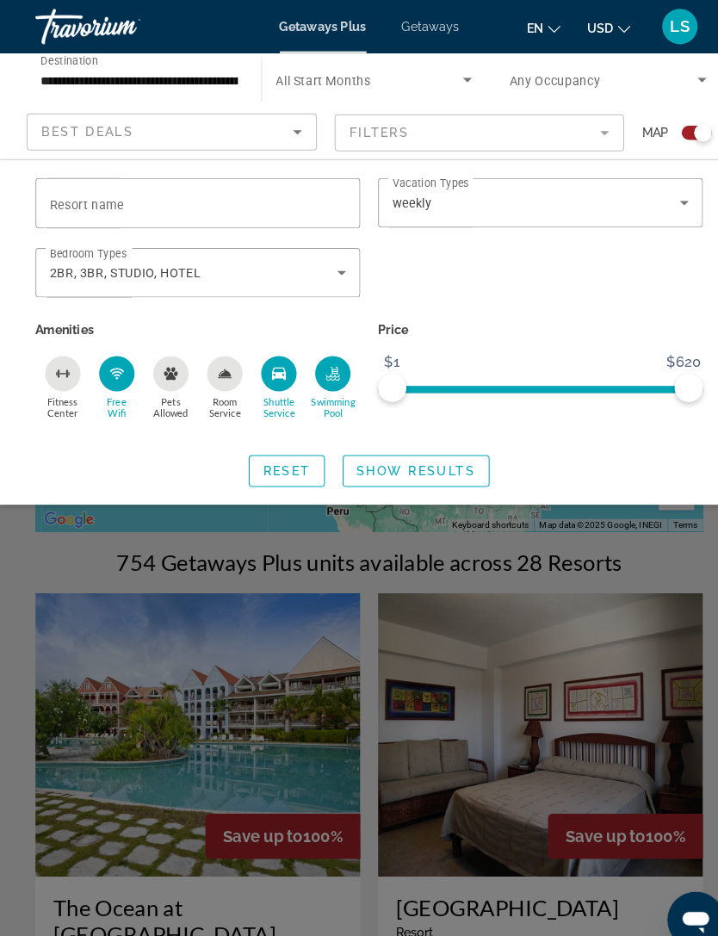
scroll to position [25, 0]
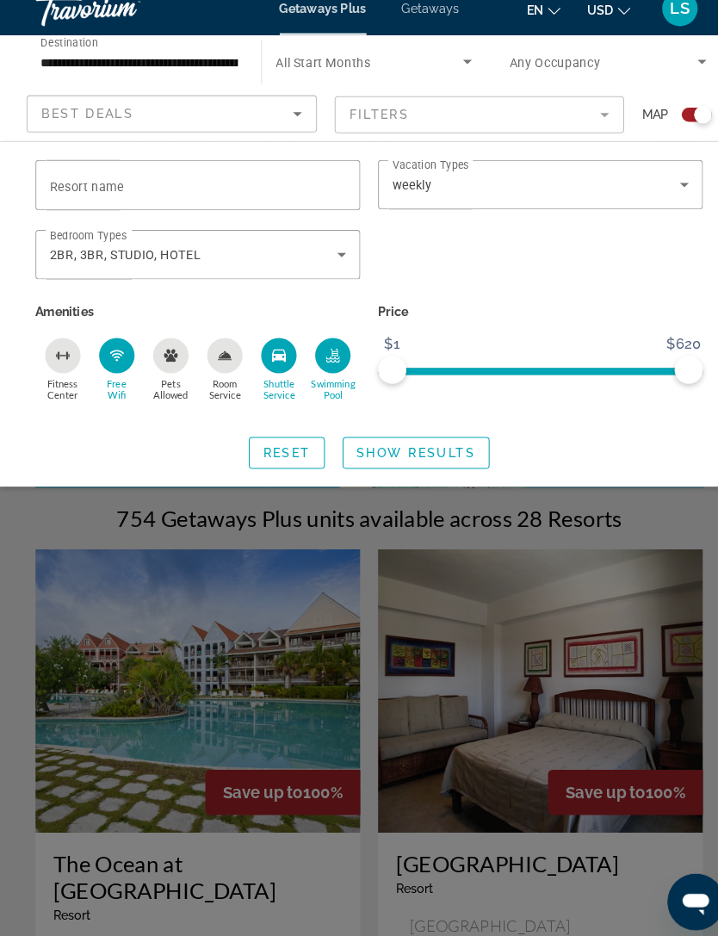
click at [336, 255] on icon "Search widget" at bounding box center [332, 265] width 21 height 21
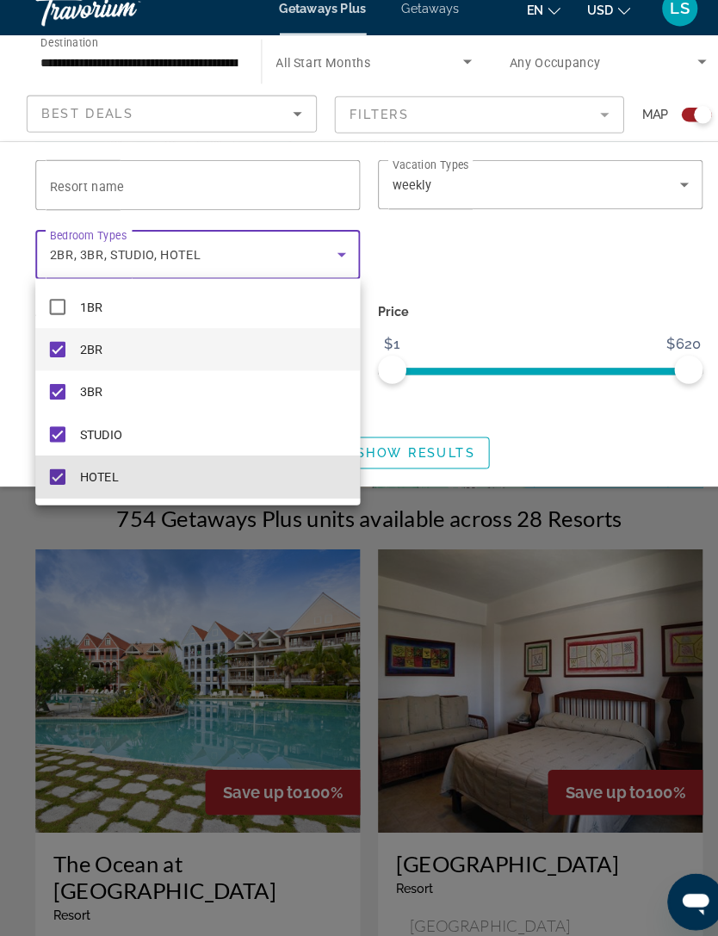
click at [52, 474] on mat-pseudo-checkbox at bounding box center [55, 481] width 15 height 15
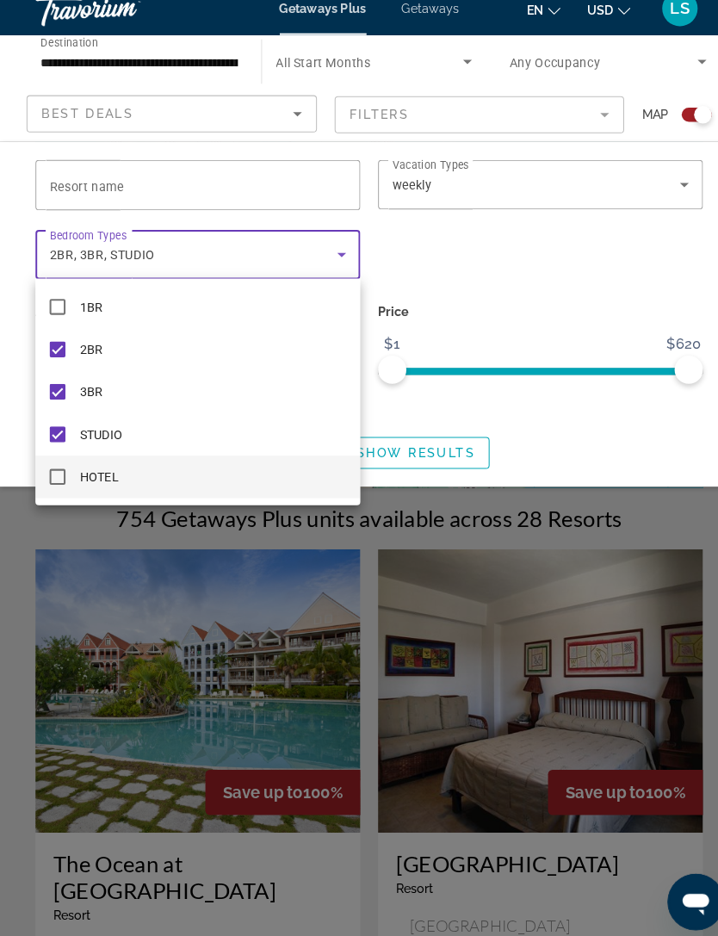
click at [490, 265] on div at bounding box center [359, 468] width 718 height 936
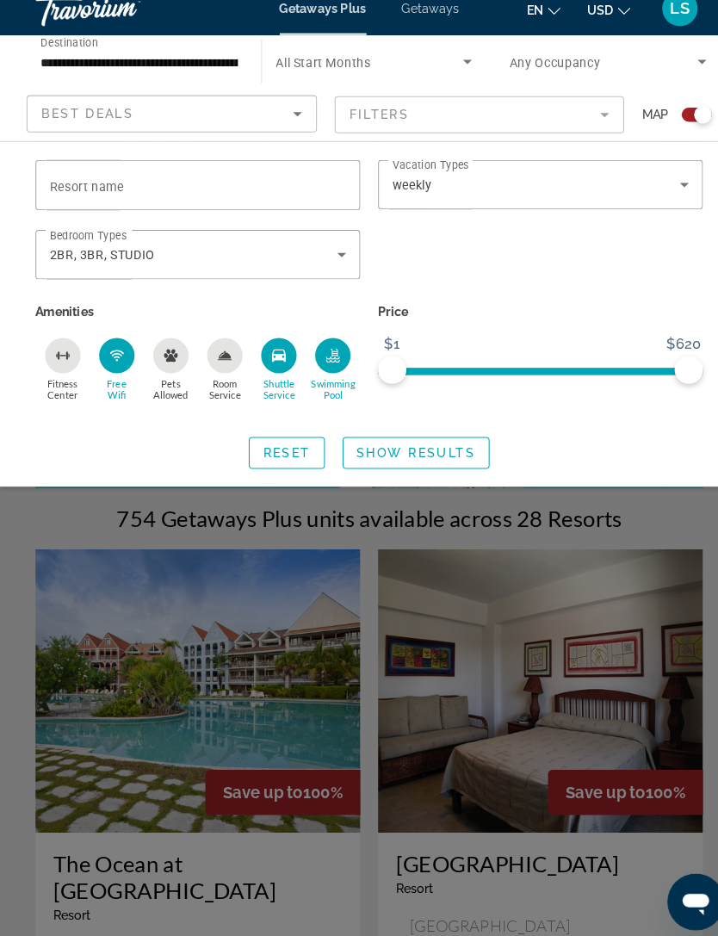
click at [420, 437] on span "Search widget" at bounding box center [404, 457] width 141 height 41
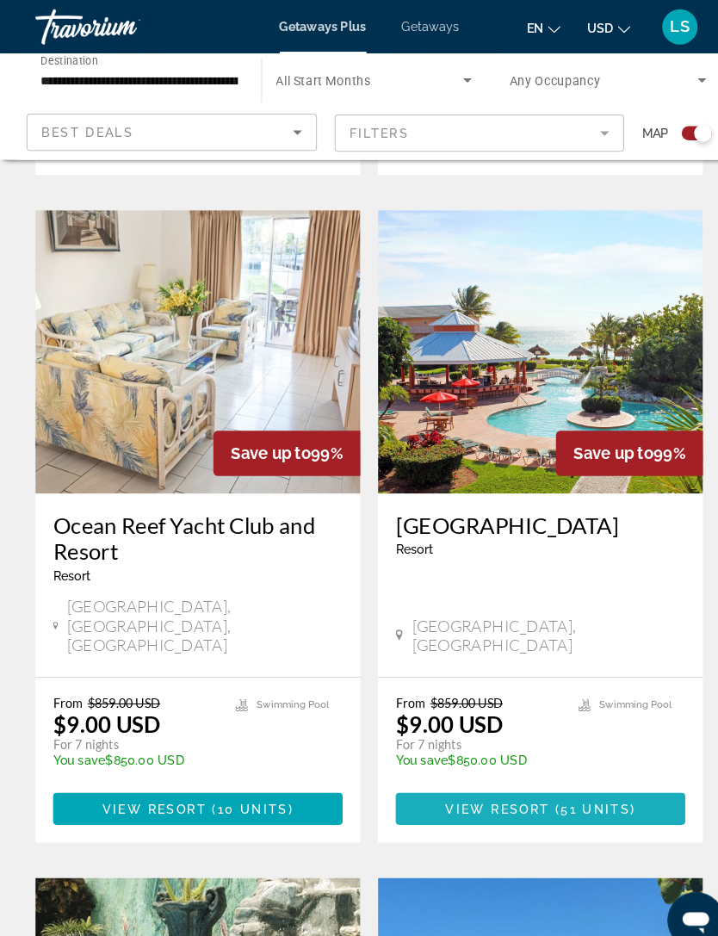
scroll to position [2231, 0]
click at [531, 779] on span "View Resort" at bounding box center [484, 786] width 102 height 14
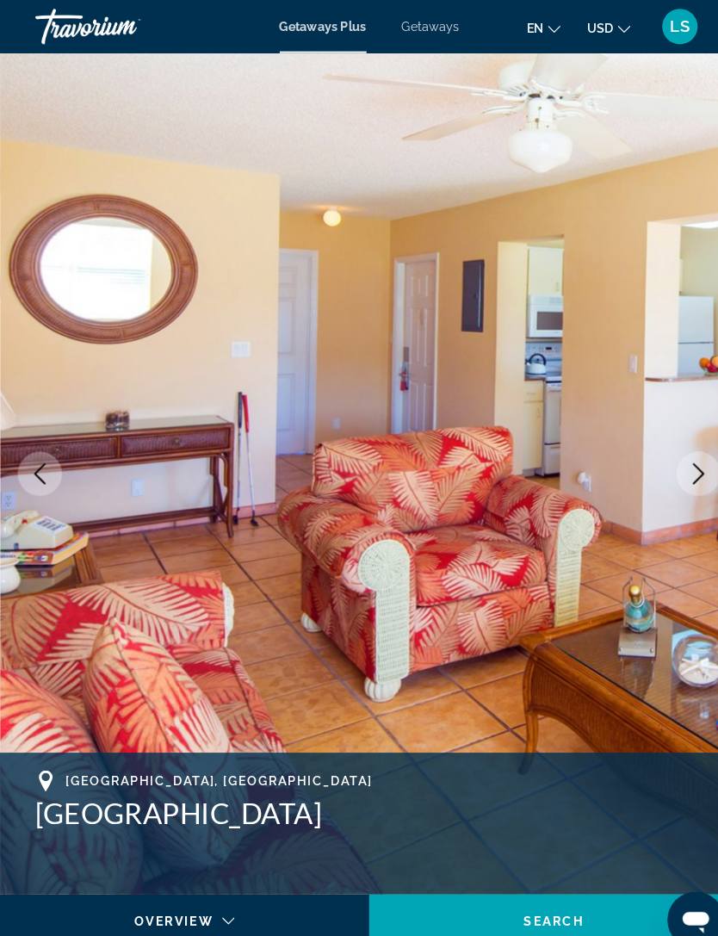
click at [683, 459] on icon "Next image" at bounding box center [679, 460] width 11 height 21
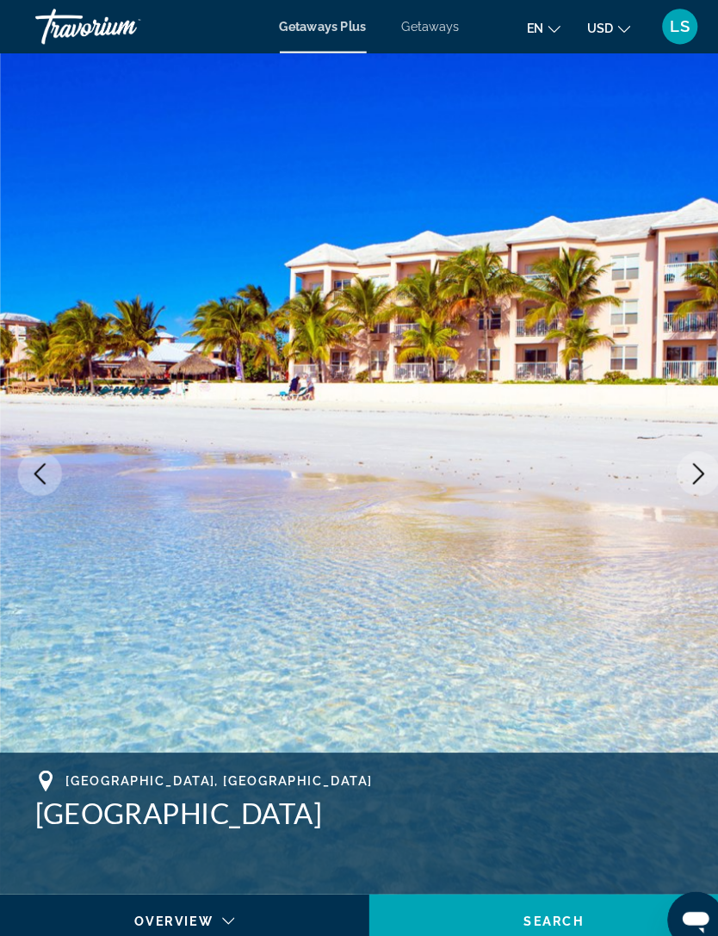
click at [677, 456] on icon "Next image" at bounding box center [679, 460] width 21 height 21
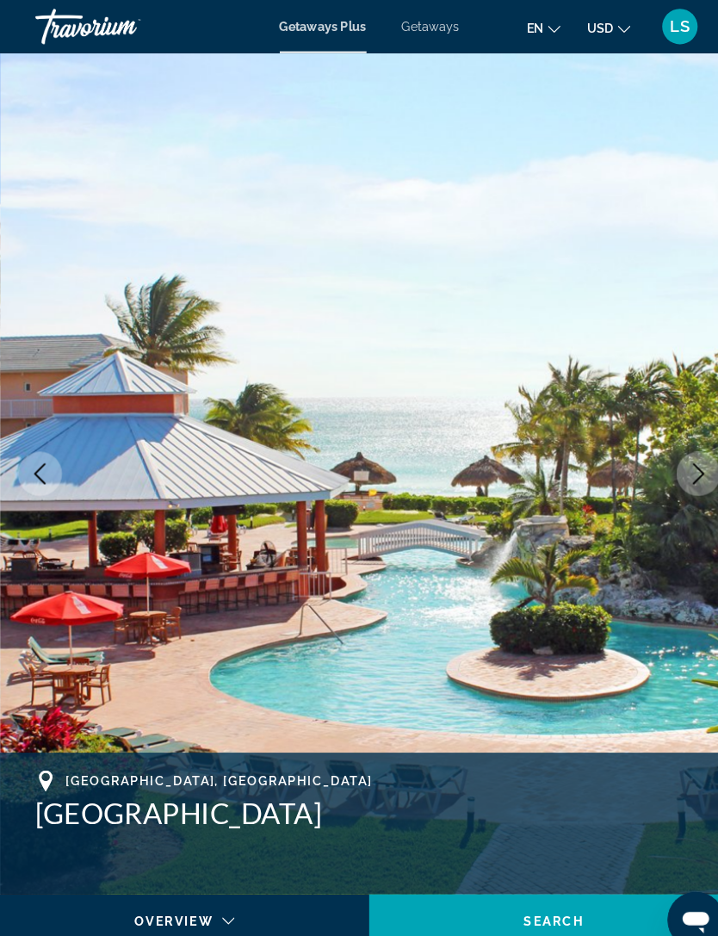
click at [677, 456] on icon "Next image" at bounding box center [679, 460] width 21 height 21
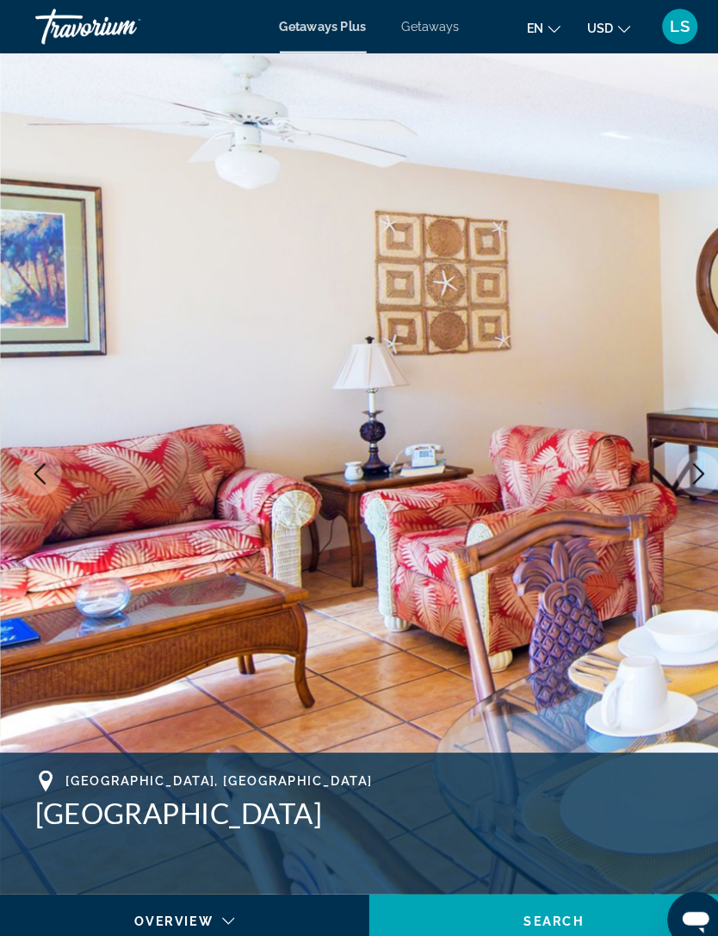
click at [689, 457] on icon "Next image" at bounding box center [679, 460] width 21 height 21
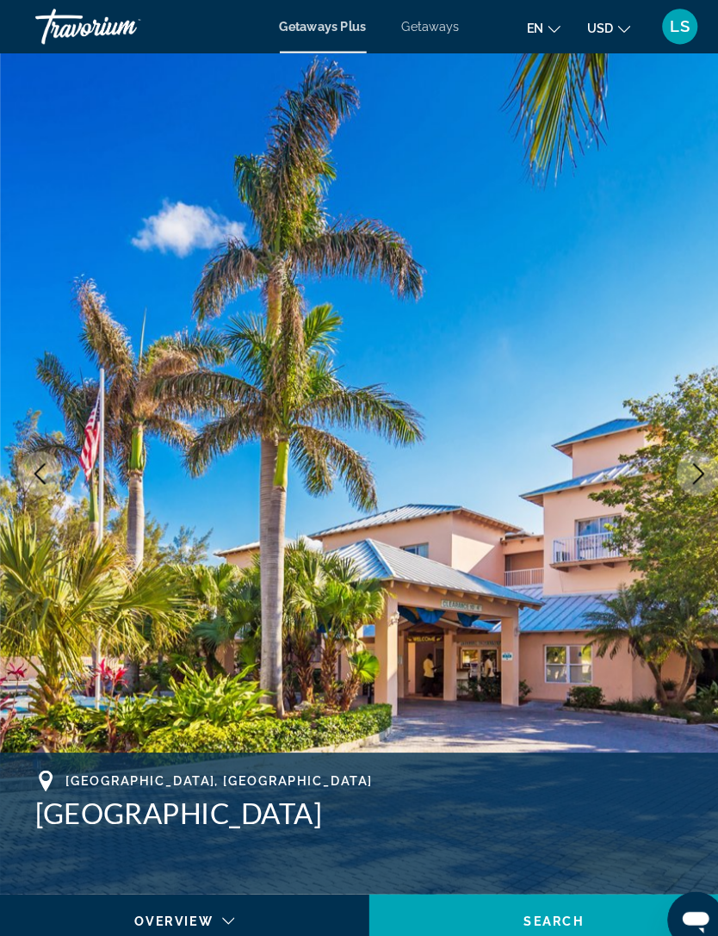
click at [685, 450] on icon "Next image" at bounding box center [679, 460] width 21 height 21
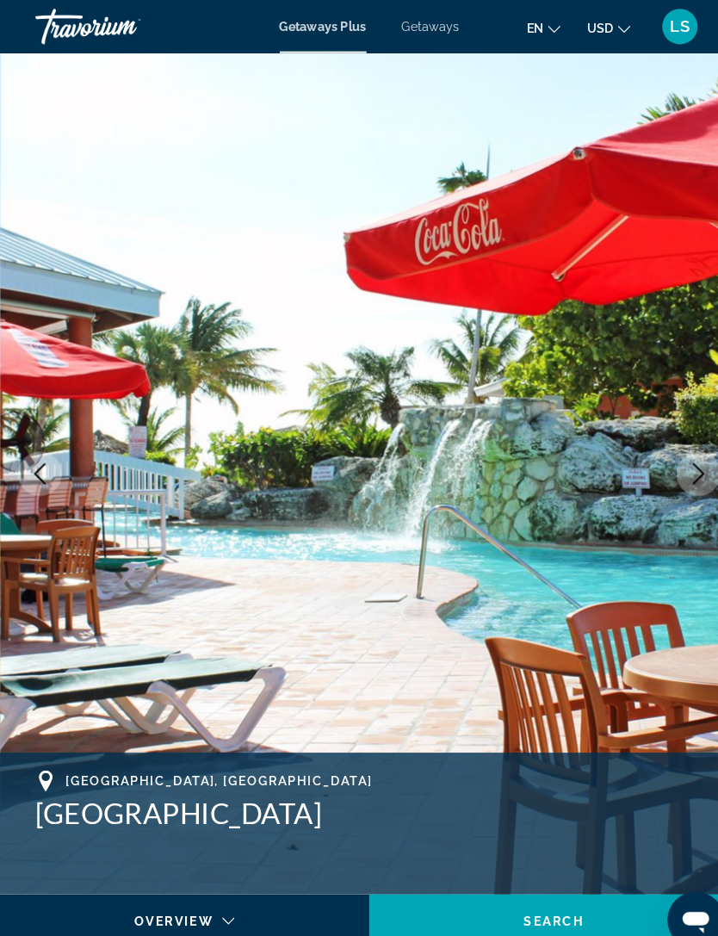
click at [681, 452] on icon "Next image" at bounding box center [679, 460] width 21 height 21
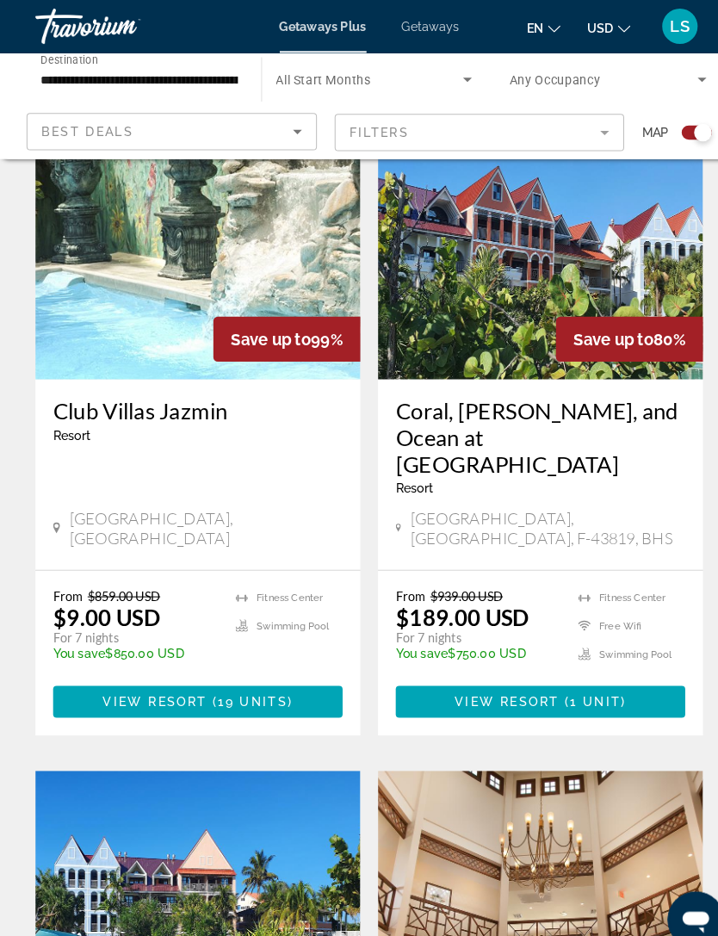
scroll to position [2991, 0]
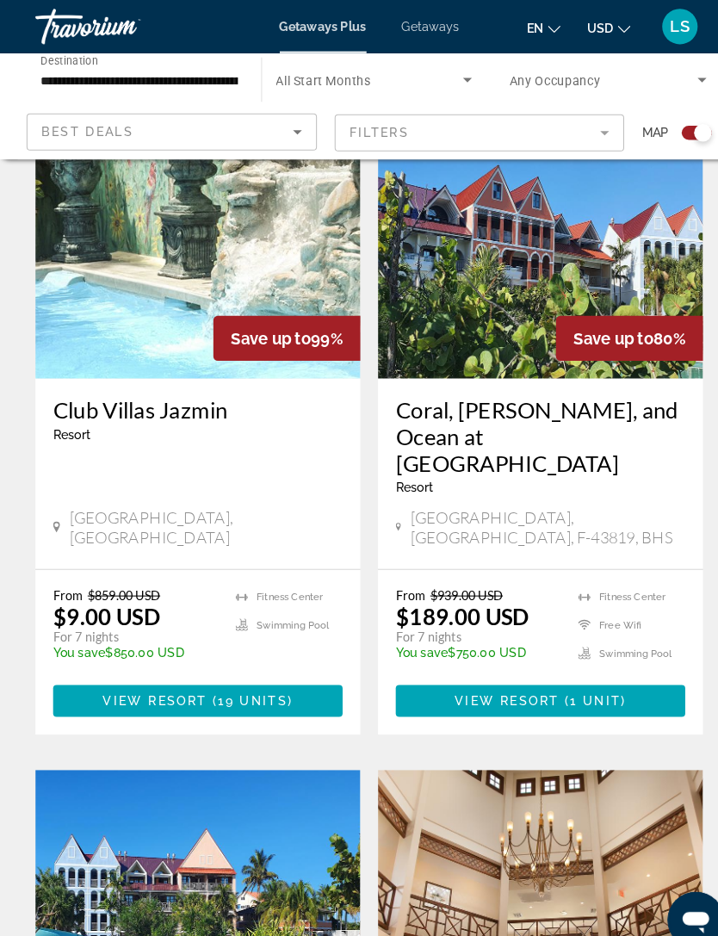
click at [152, 675] on span "View Resort" at bounding box center [151, 682] width 102 height 14
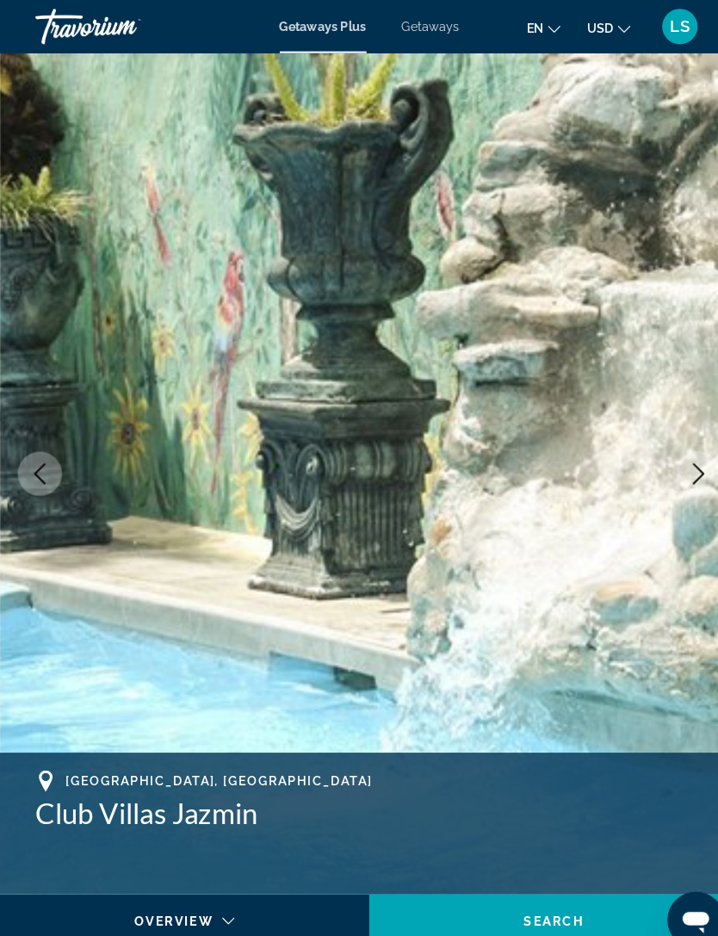
click at [684, 457] on icon "Next image" at bounding box center [679, 460] width 21 height 21
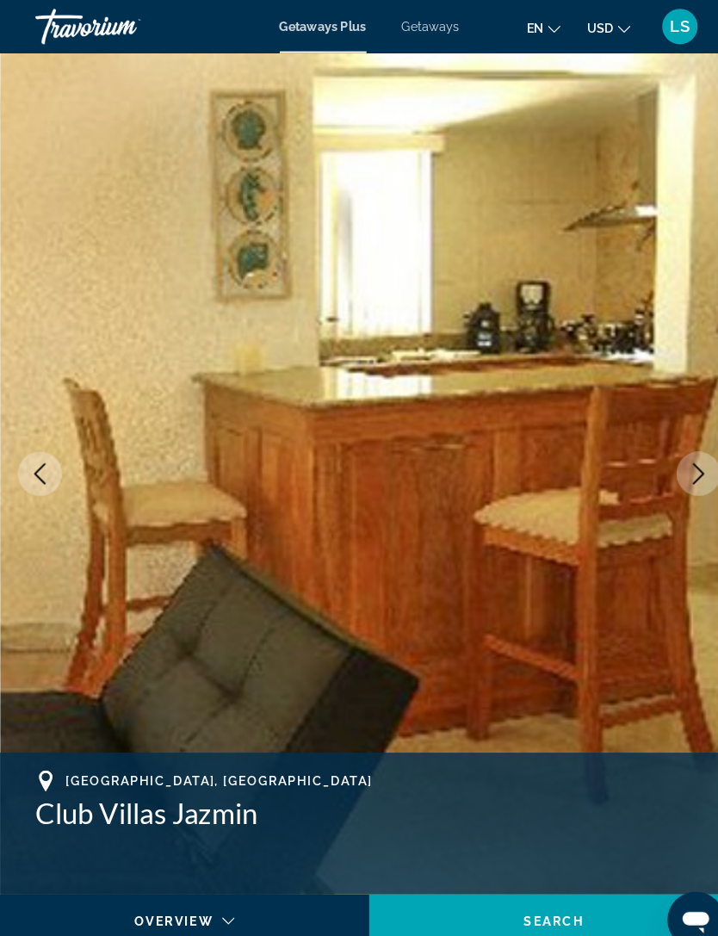
click at [690, 448] on button "Next image" at bounding box center [679, 460] width 43 height 43
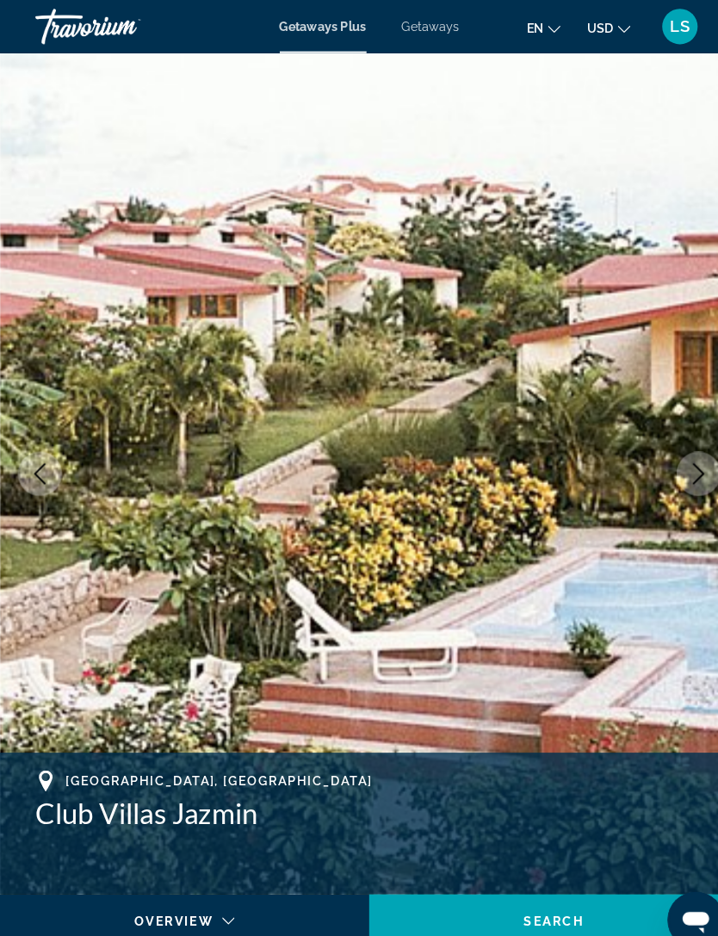
click at [691, 458] on button "Next image" at bounding box center [679, 460] width 43 height 43
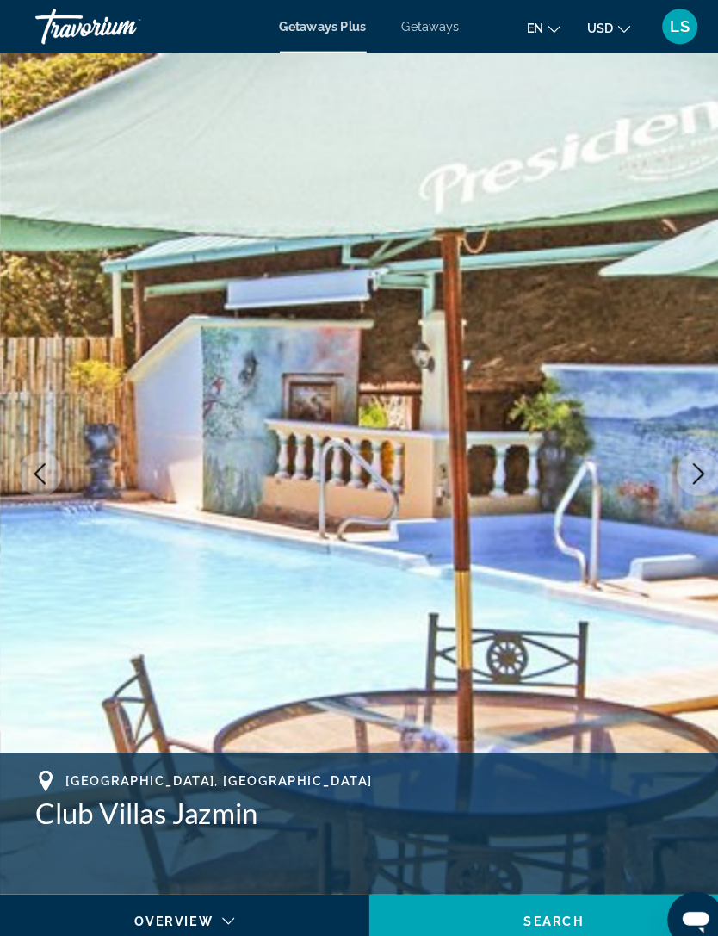
click at [691, 451] on button "Next image" at bounding box center [679, 460] width 43 height 43
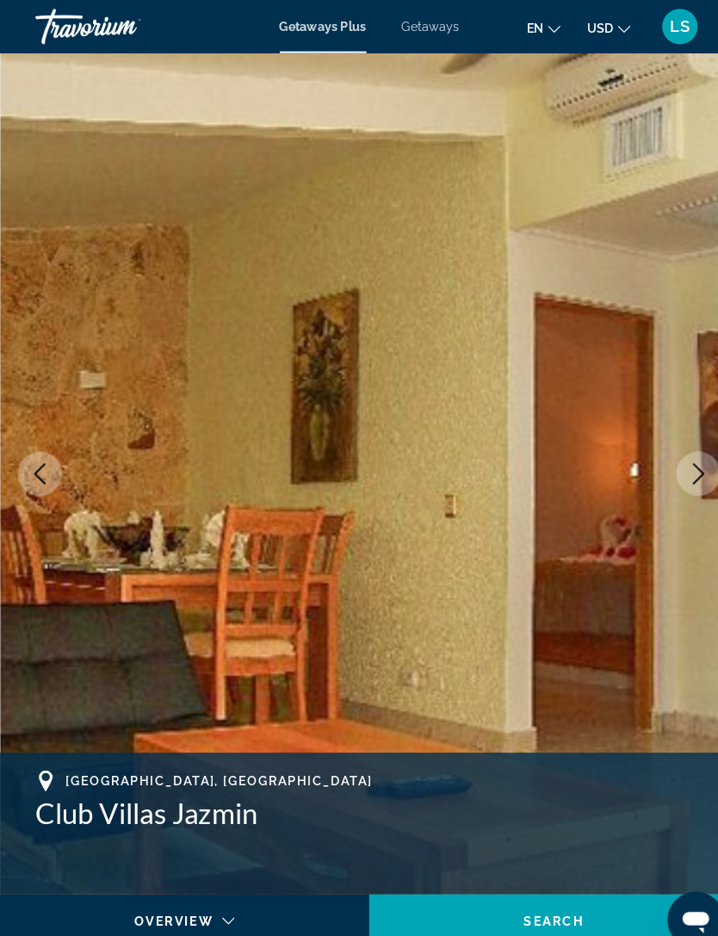
click at [687, 453] on icon "Next image" at bounding box center [679, 460] width 21 height 21
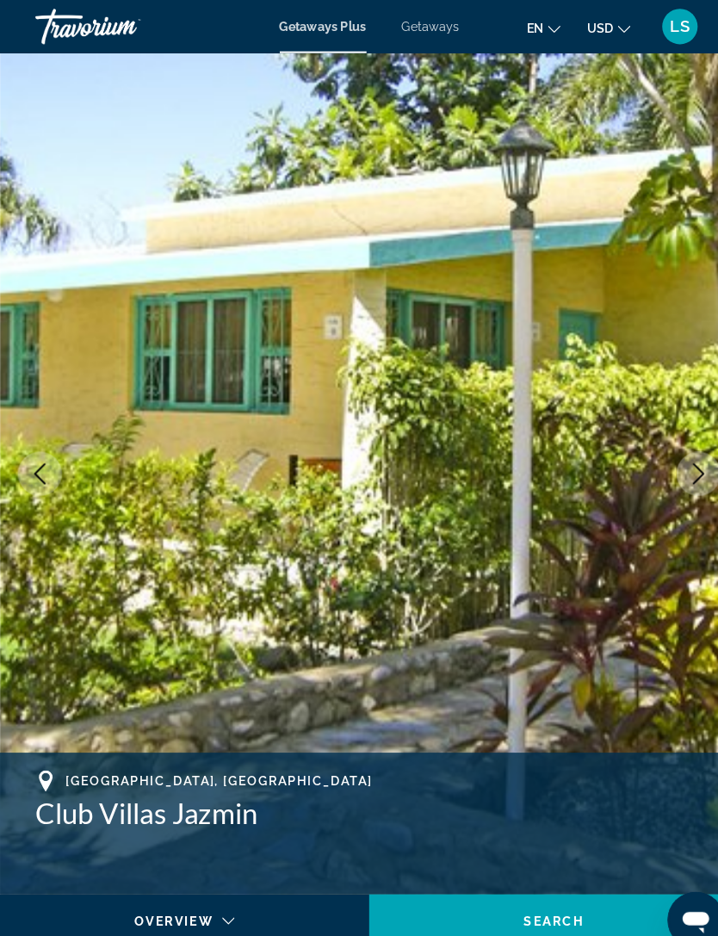
click at [686, 461] on icon "Next image" at bounding box center [679, 460] width 21 height 21
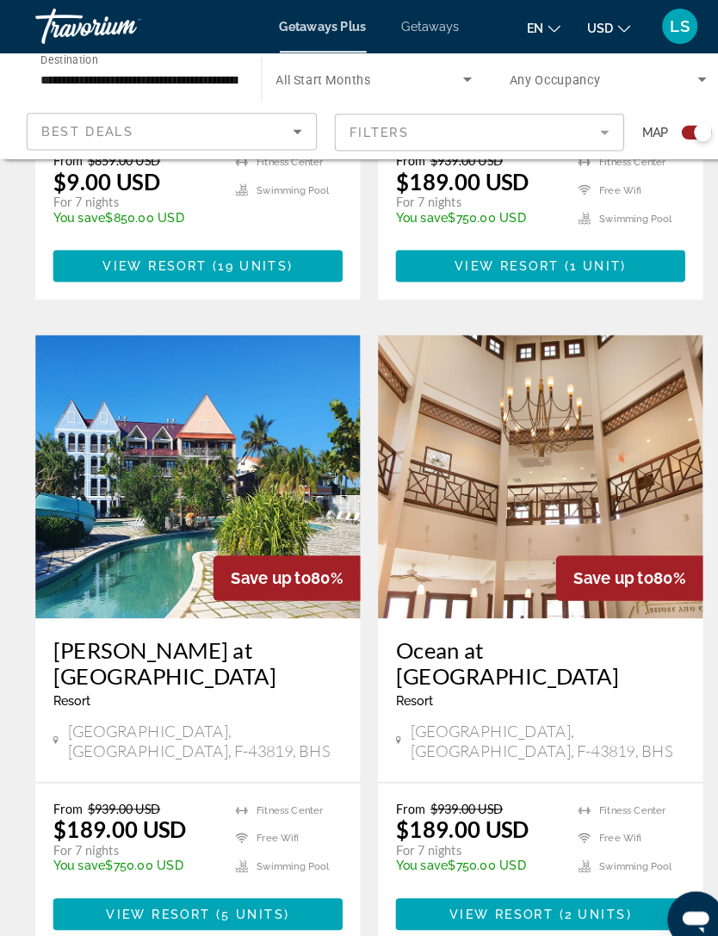
scroll to position [3419, 0]
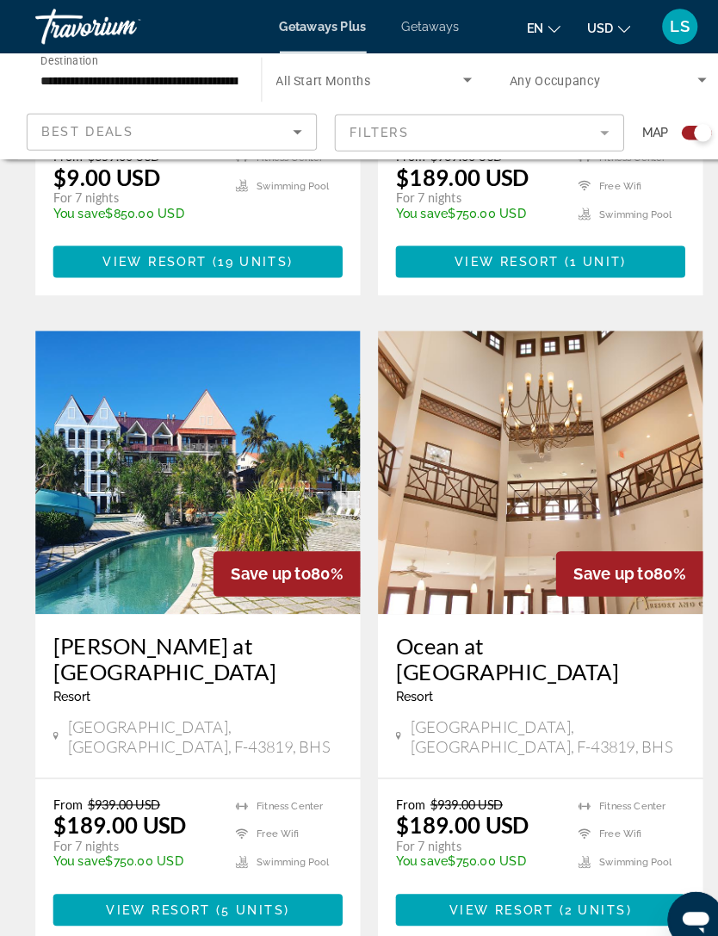
click at [521, 878] on span "View Resort" at bounding box center [488, 885] width 102 height 14
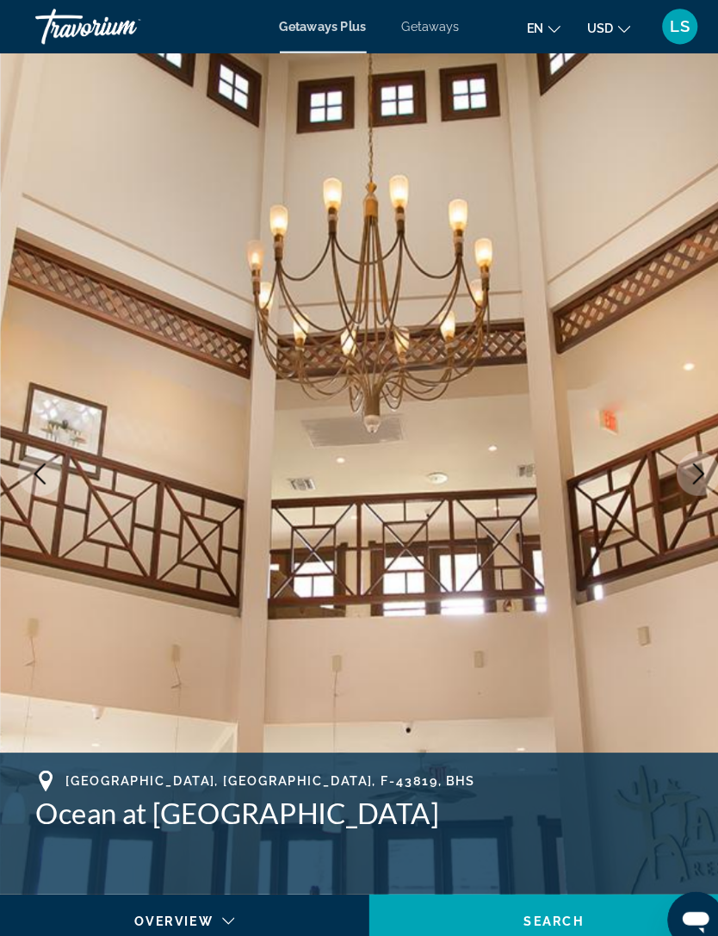
click at [679, 462] on icon "Next image" at bounding box center [679, 460] width 21 height 21
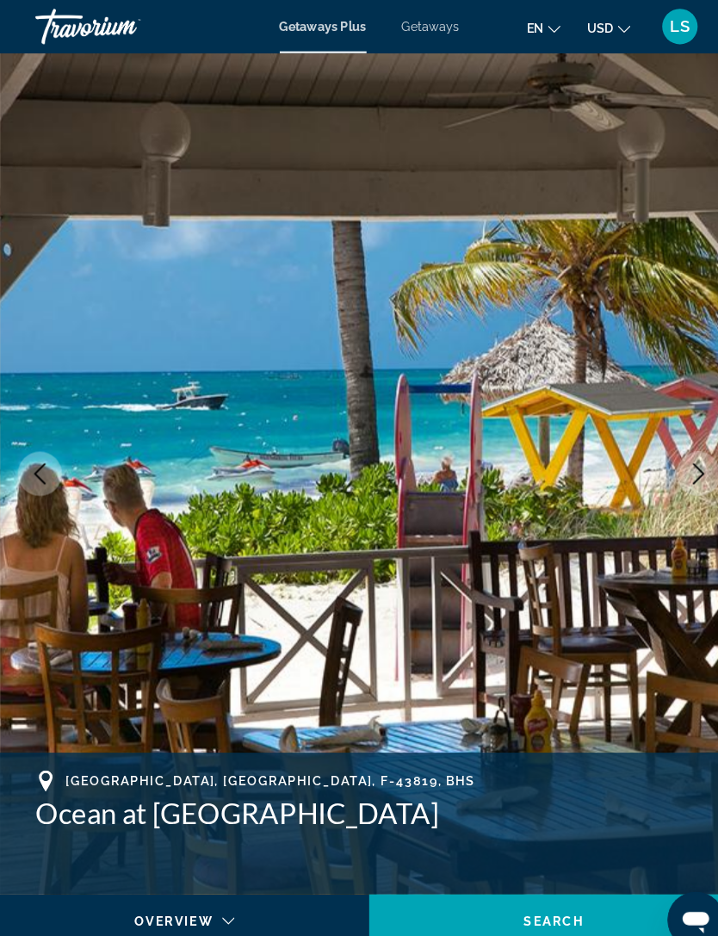
click at [682, 465] on icon "Next image" at bounding box center [679, 460] width 21 height 21
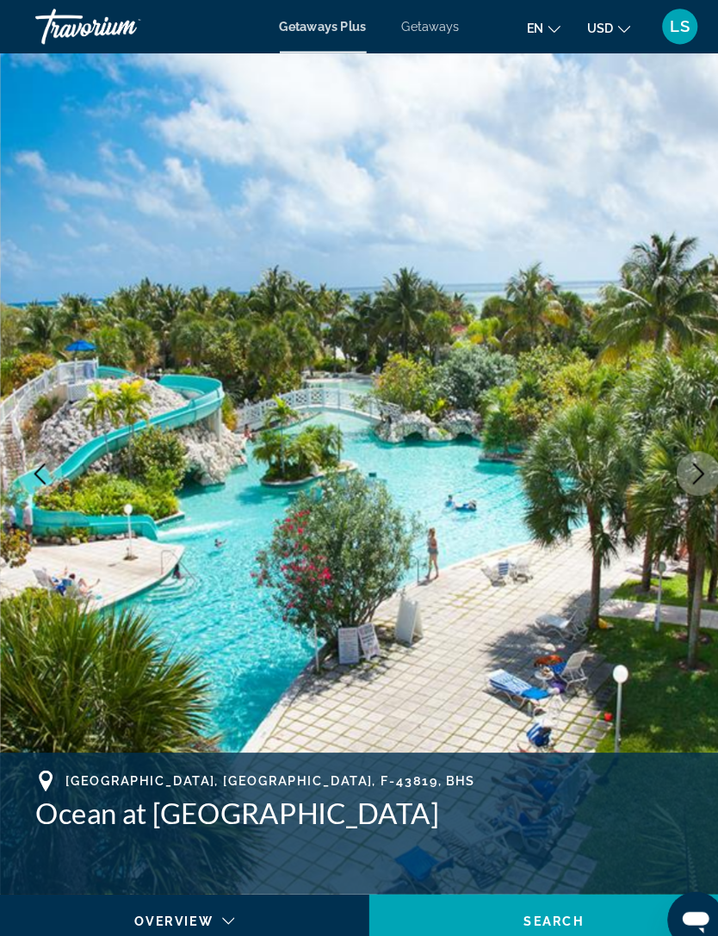
click at [686, 455] on icon "Next image" at bounding box center [679, 460] width 21 height 21
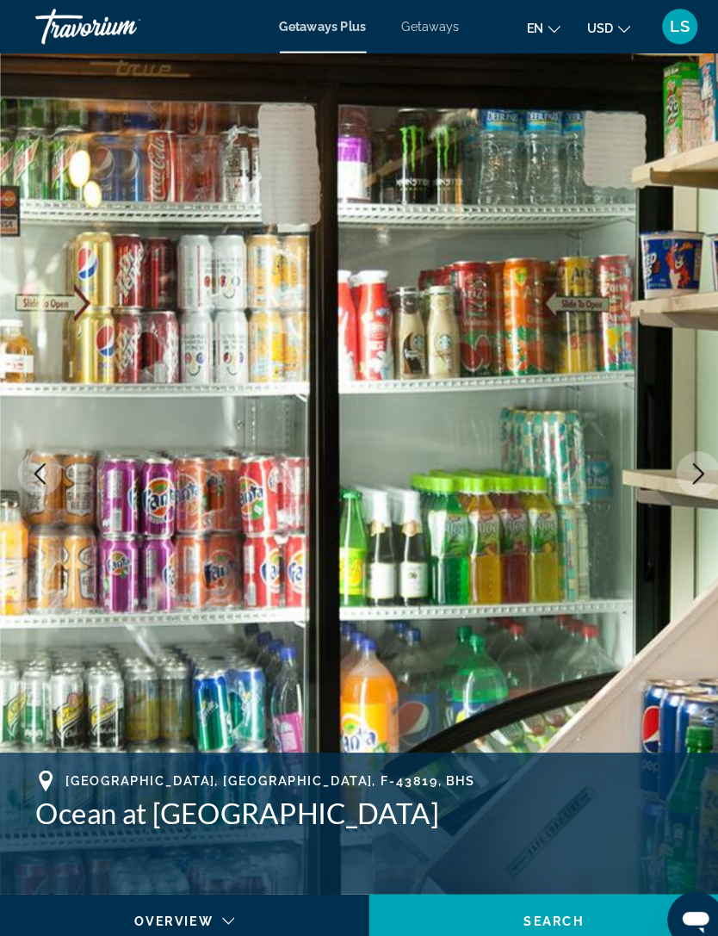
click at [689, 462] on icon "Next image" at bounding box center [679, 460] width 21 height 21
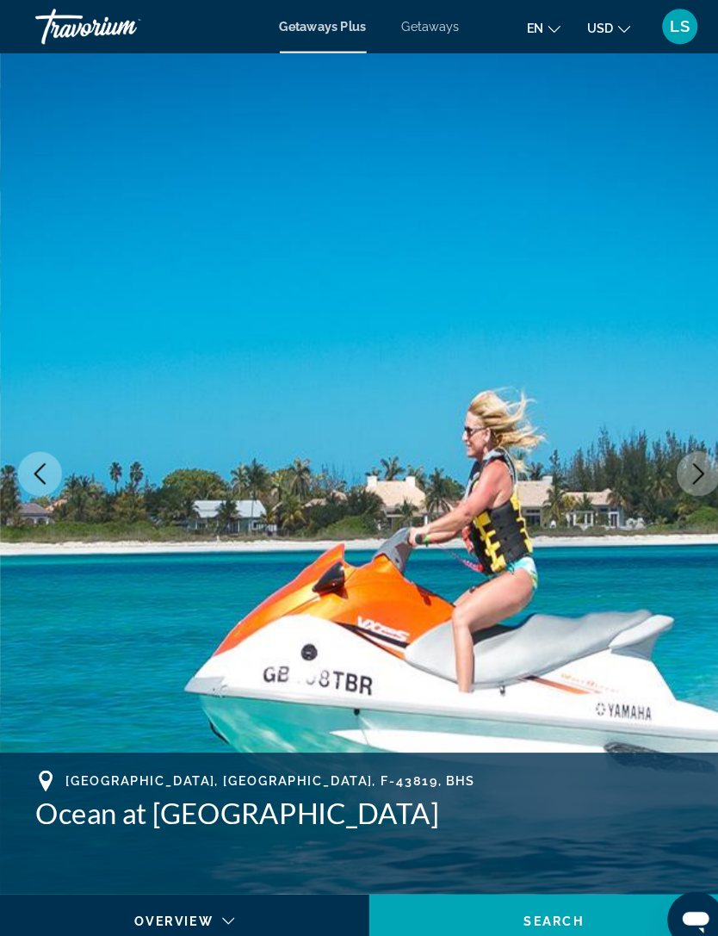
click at [688, 463] on icon "Next image" at bounding box center [679, 460] width 21 height 21
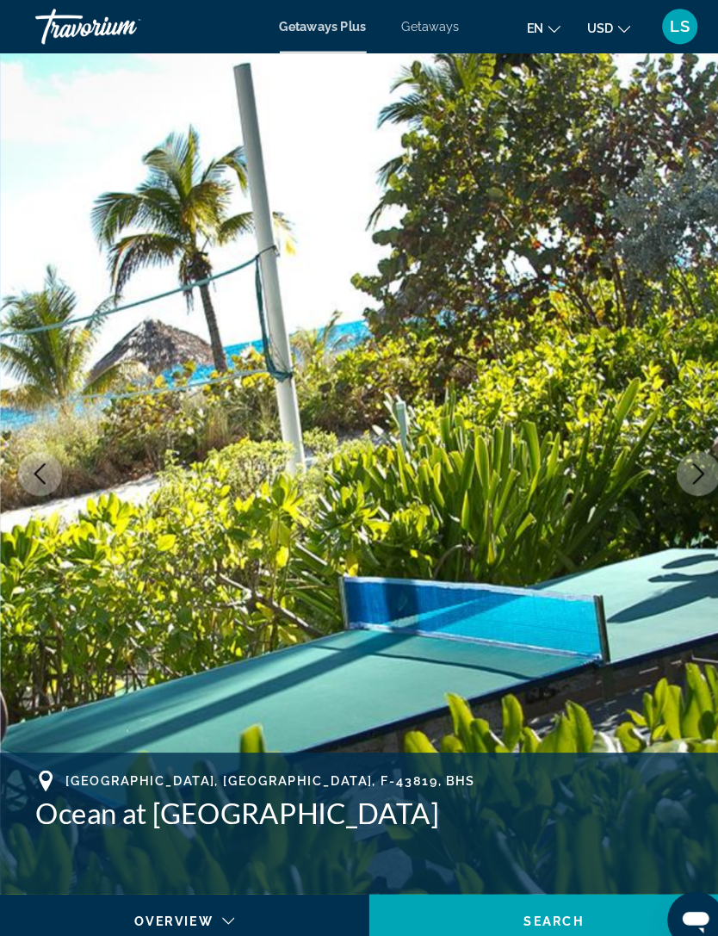
click at [685, 467] on icon "Next image" at bounding box center [679, 460] width 21 height 21
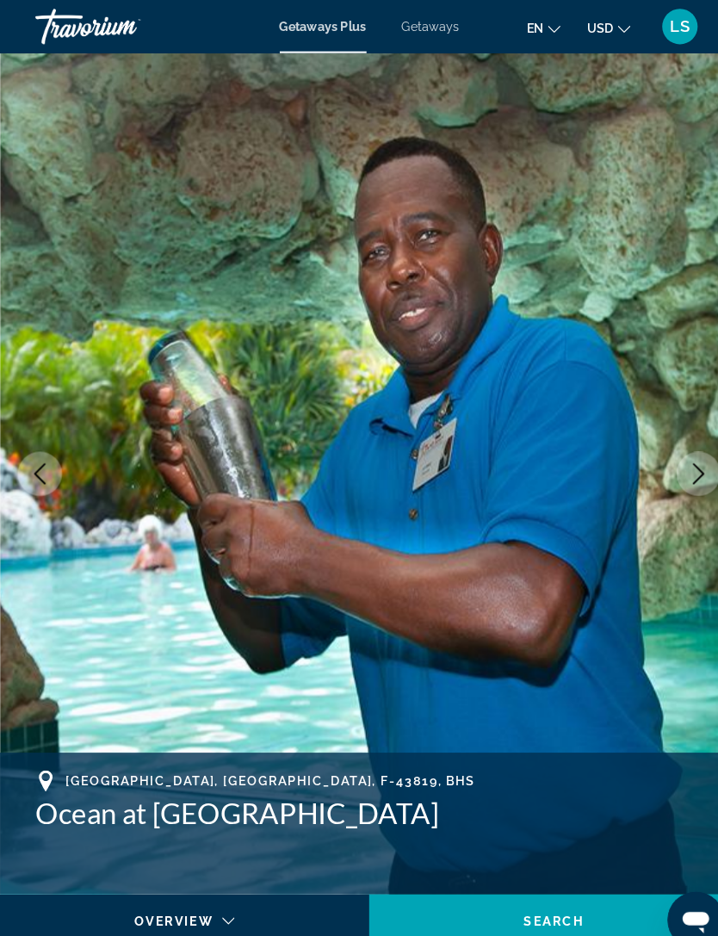
click at [681, 468] on icon "Next image" at bounding box center [679, 460] width 21 height 21
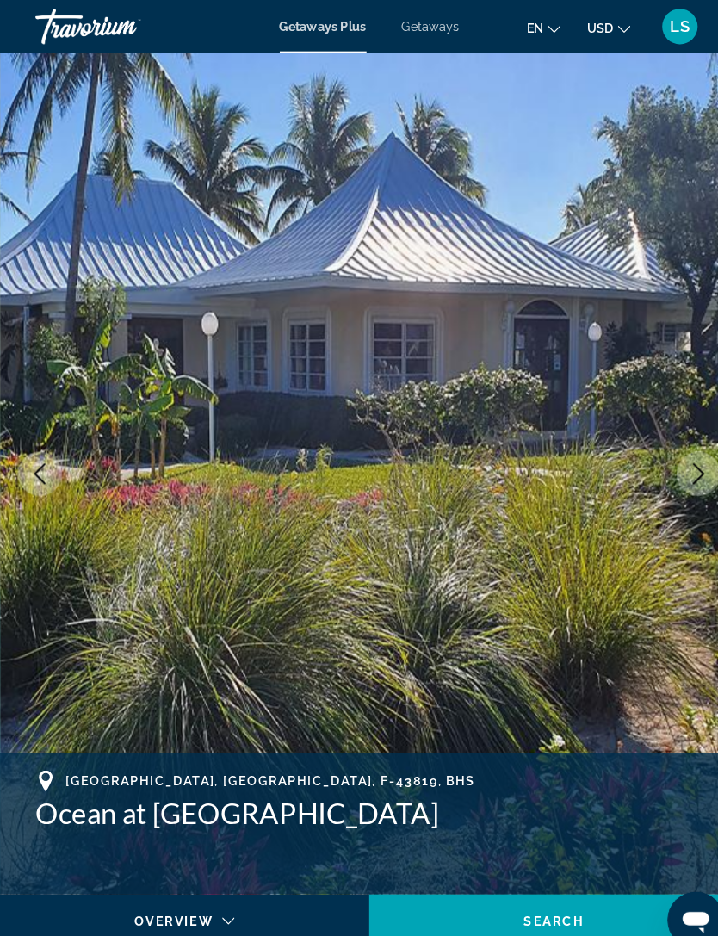
click at [676, 461] on icon "Next image" at bounding box center [679, 460] width 21 height 21
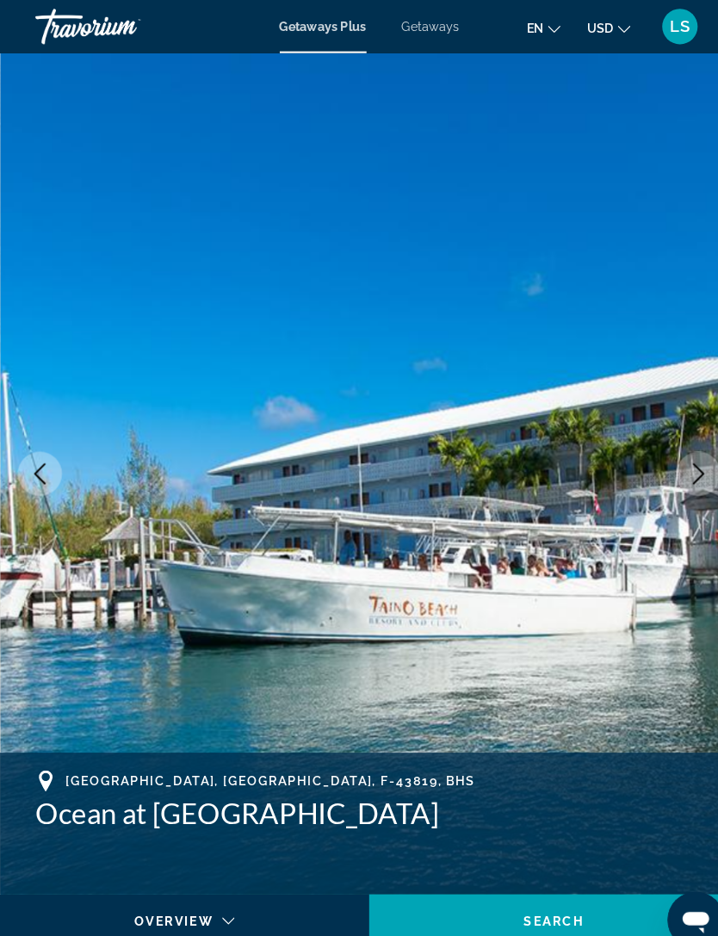
click at [688, 464] on icon "Next image" at bounding box center [679, 460] width 21 height 21
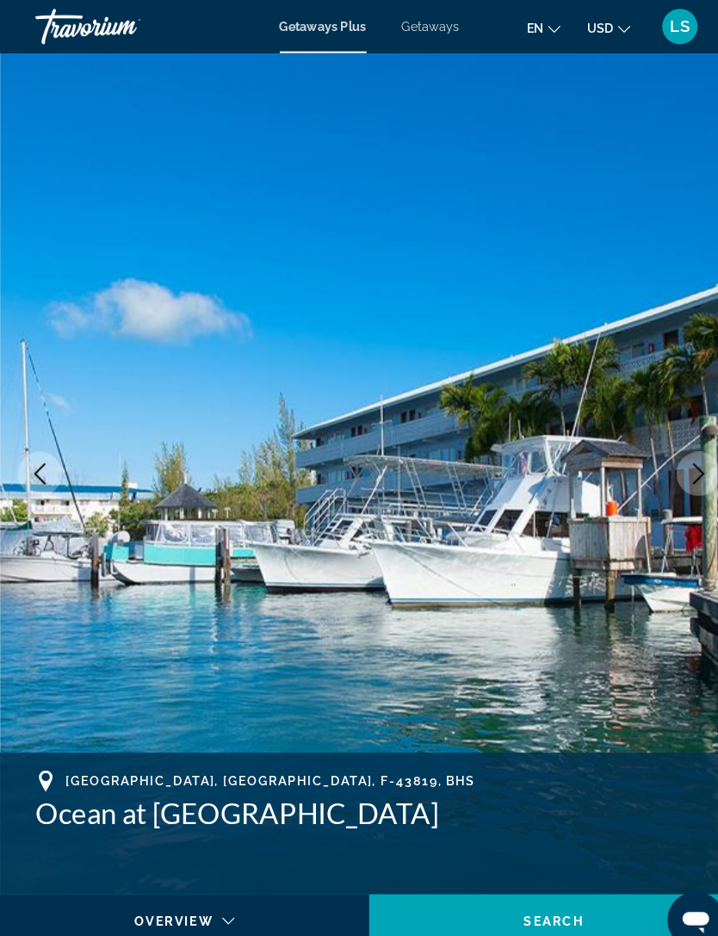
click at [684, 461] on icon "Next image" at bounding box center [679, 460] width 11 height 21
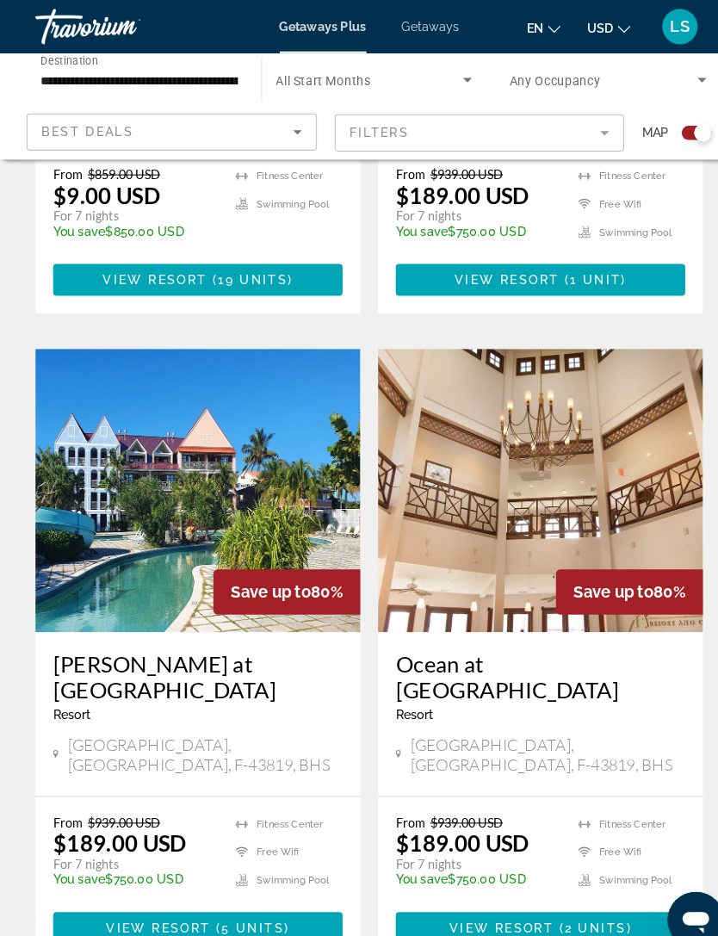
scroll to position [3516, 0]
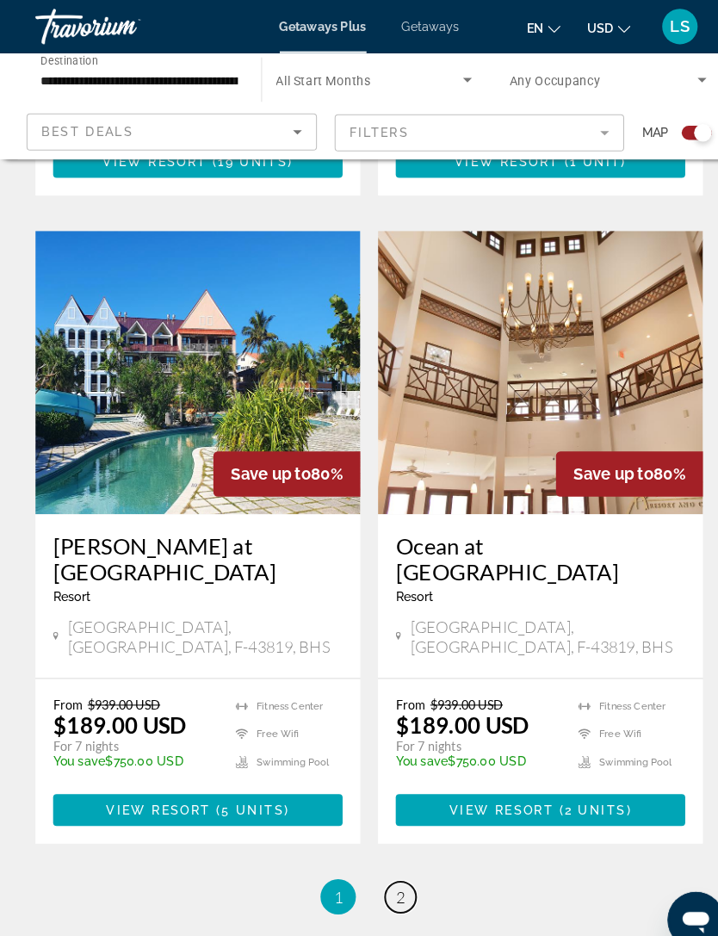
click at [385, 863] on span "2" at bounding box center [389, 872] width 9 height 19
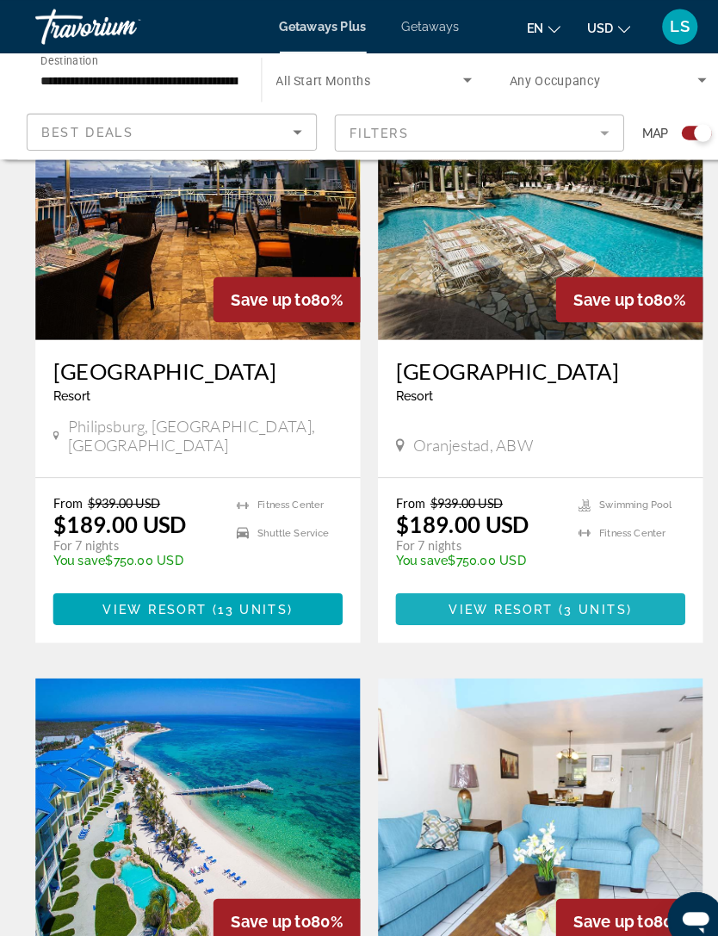
scroll to position [1152, 0]
click at [515, 586] on span "View Resort" at bounding box center [488, 593] width 102 height 14
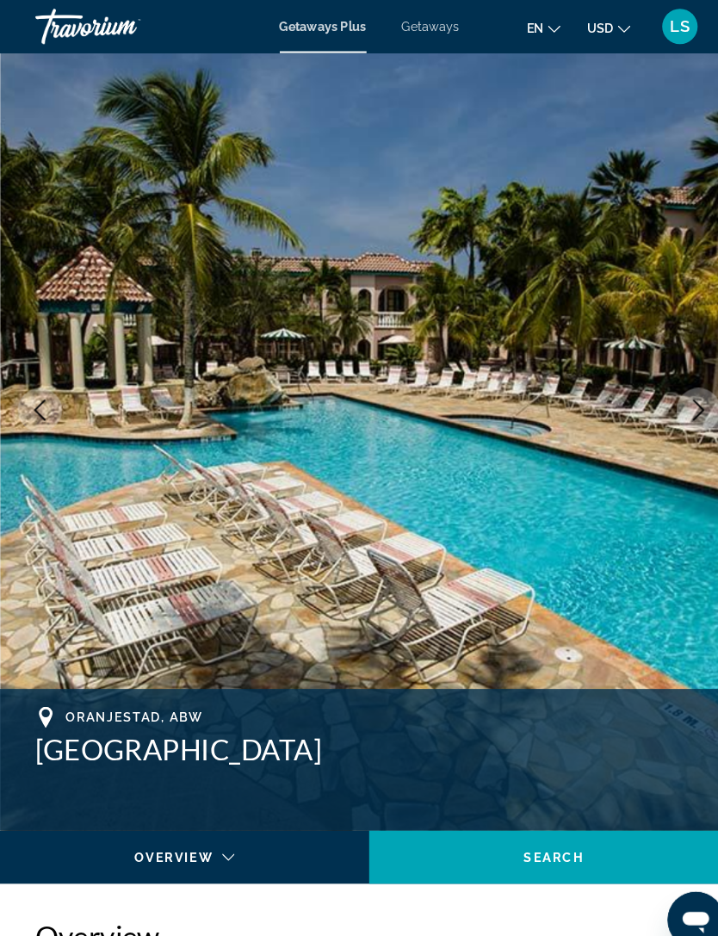
scroll to position [63, 0]
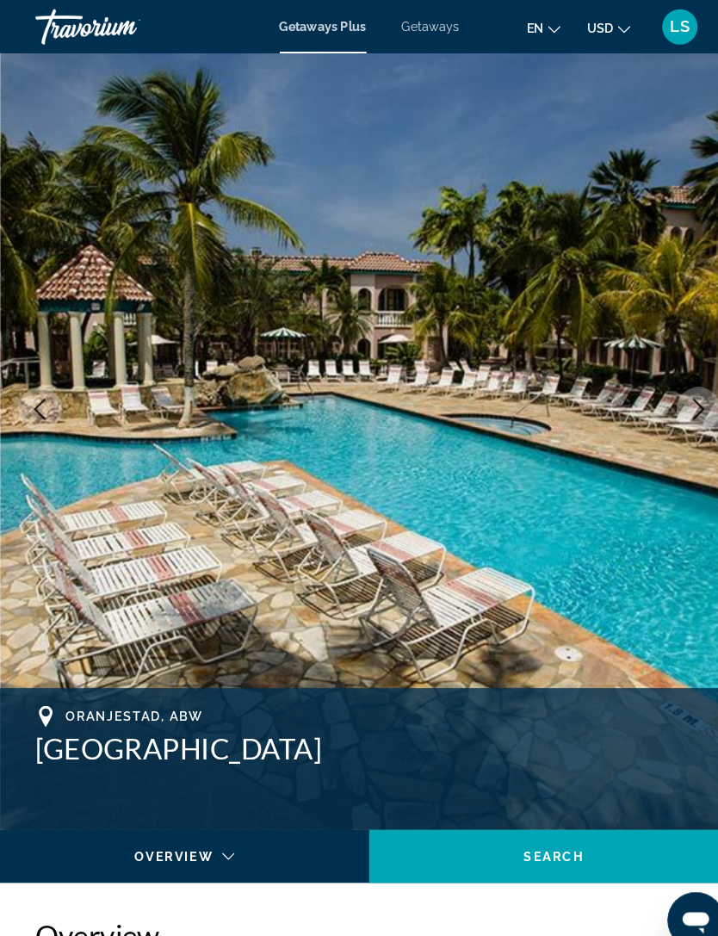
click at [685, 402] on icon "Next image" at bounding box center [679, 397] width 21 height 21
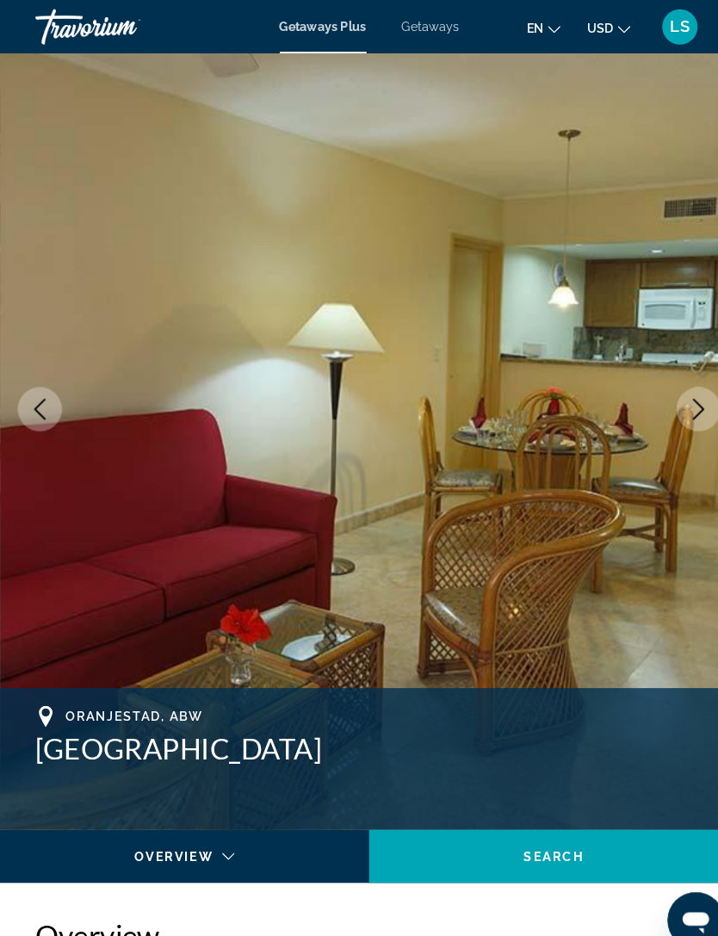
click at [682, 391] on icon "Next image" at bounding box center [679, 397] width 21 height 21
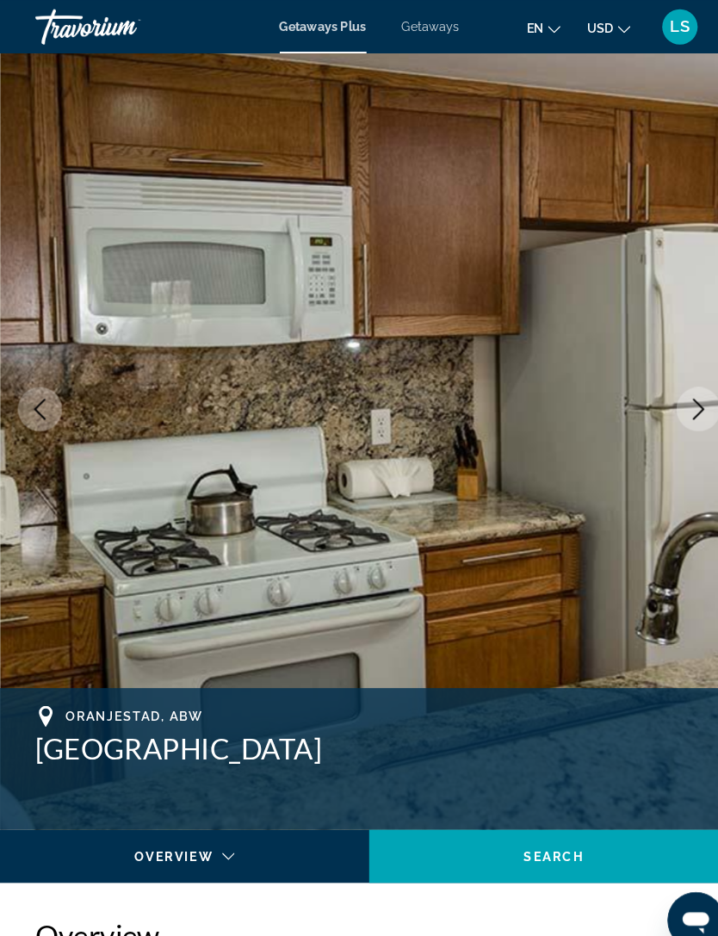
click at [690, 404] on button "Next image" at bounding box center [679, 397] width 43 height 43
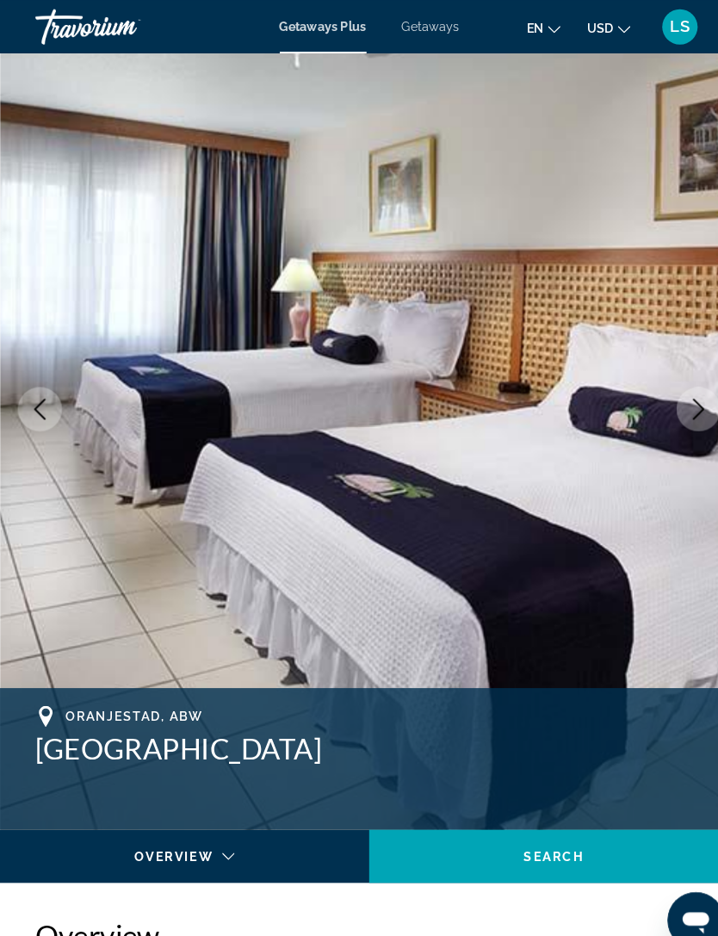
click at [688, 398] on icon "Next image" at bounding box center [679, 397] width 21 height 21
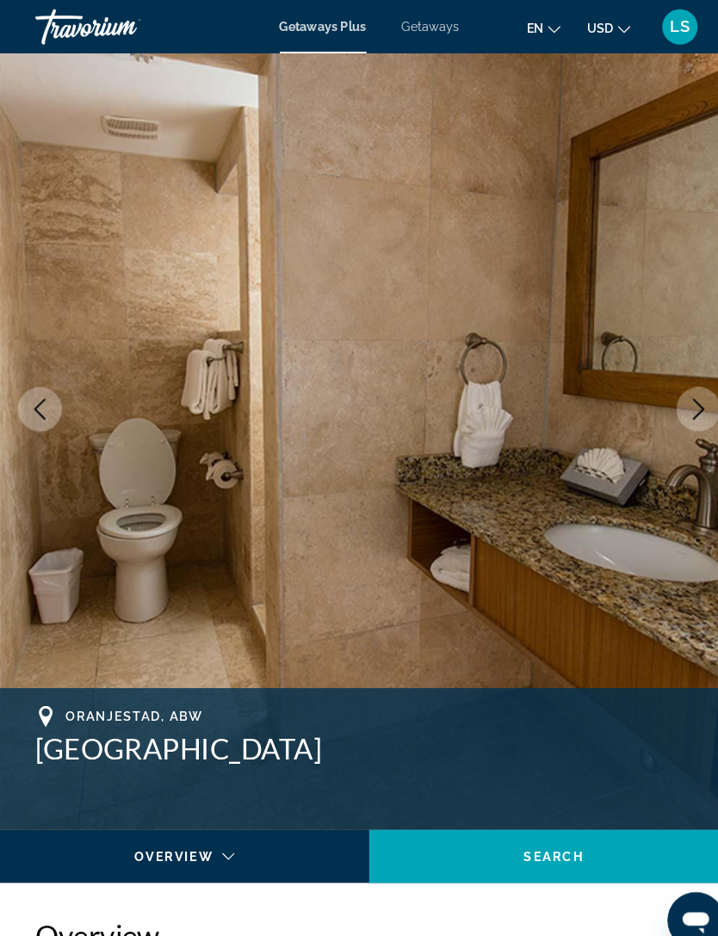
click at [681, 407] on icon "Next image" at bounding box center [679, 397] width 21 height 21
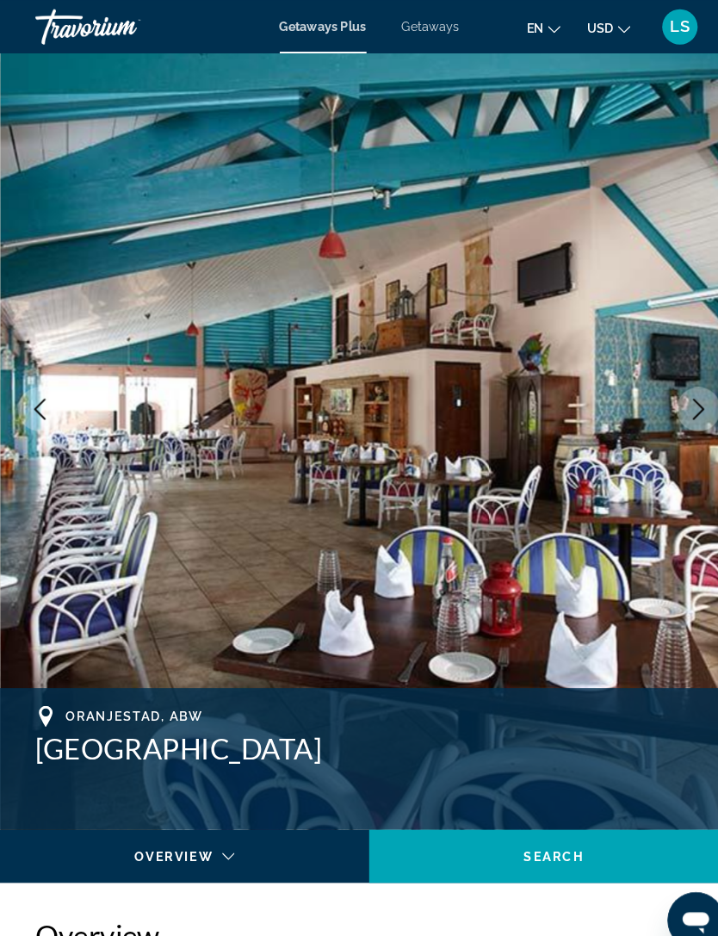
click at [688, 406] on icon "Next image" at bounding box center [679, 397] width 21 height 21
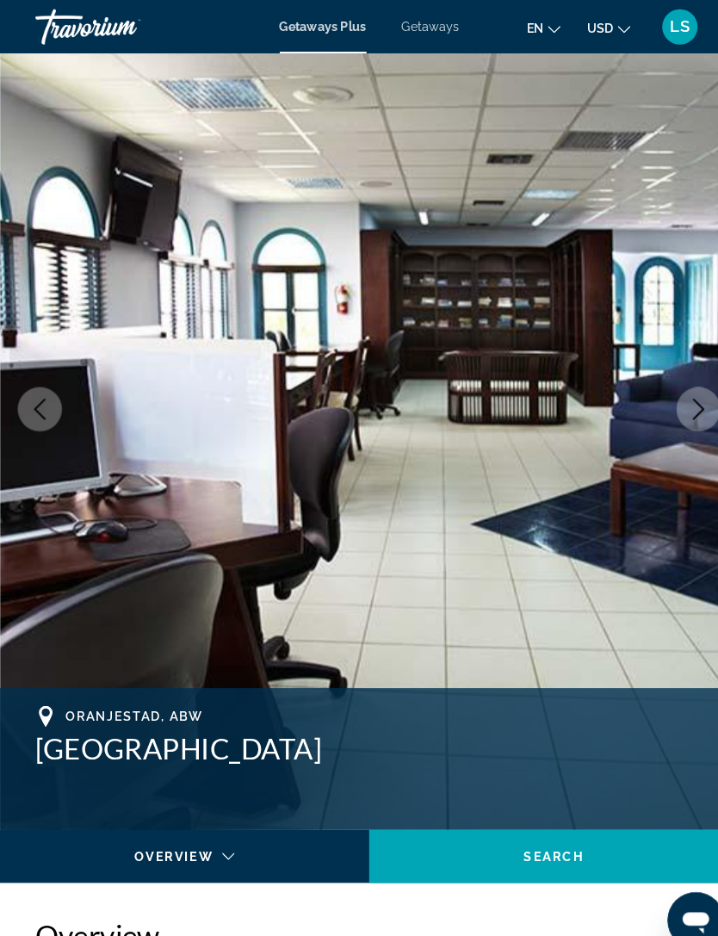
click at [687, 406] on icon "Next image" at bounding box center [679, 397] width 21 height 21
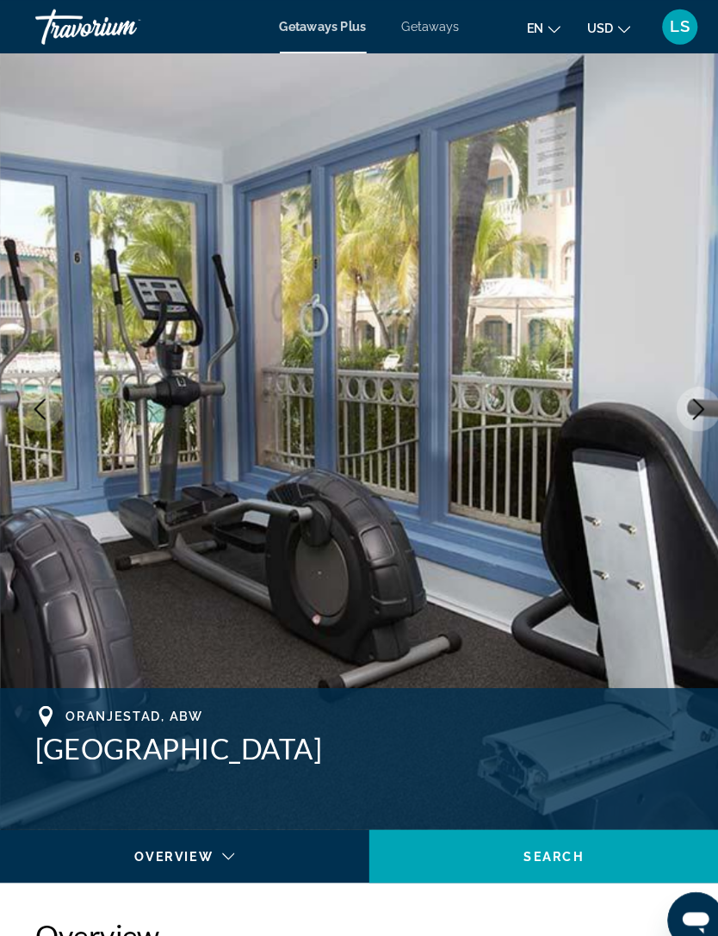
click at [678, 411] on button "Next image" at bounding box center [679, 397] width 43 height 43
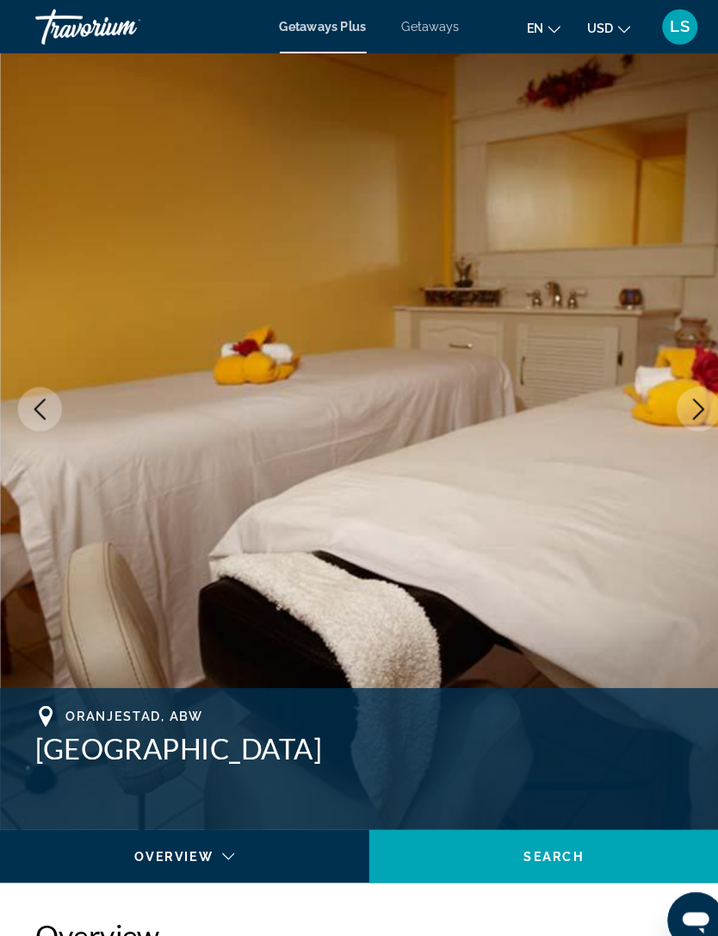
click at [682, 408] on button "Next image" at bounding box center [679, 397] width 43 height 43
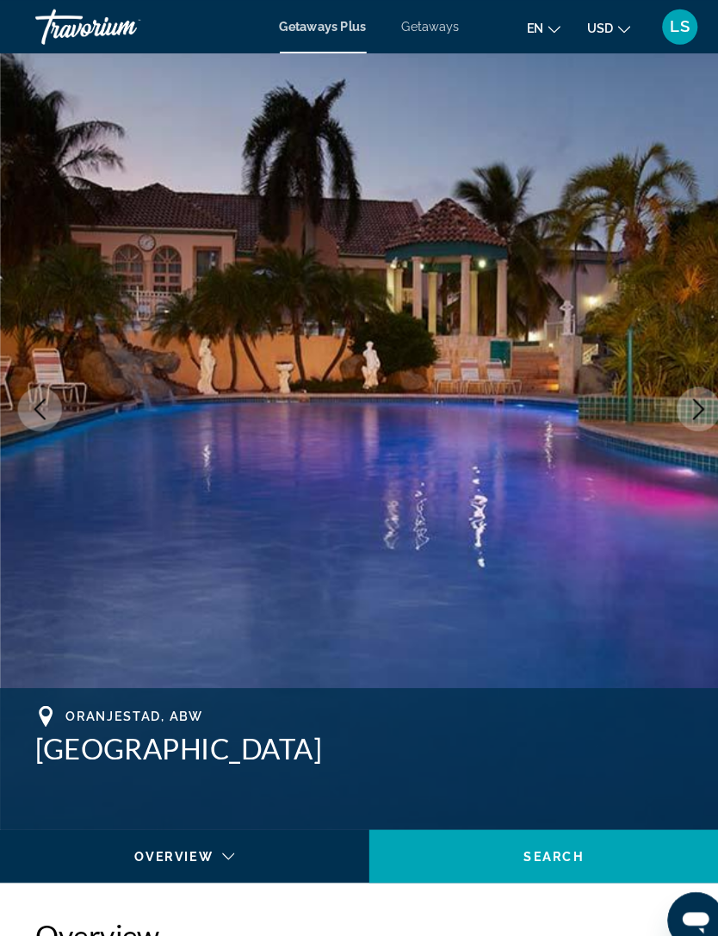
click at [678, 404] on icon "Next image" at bounding box center [679, 397] width 11 height 21
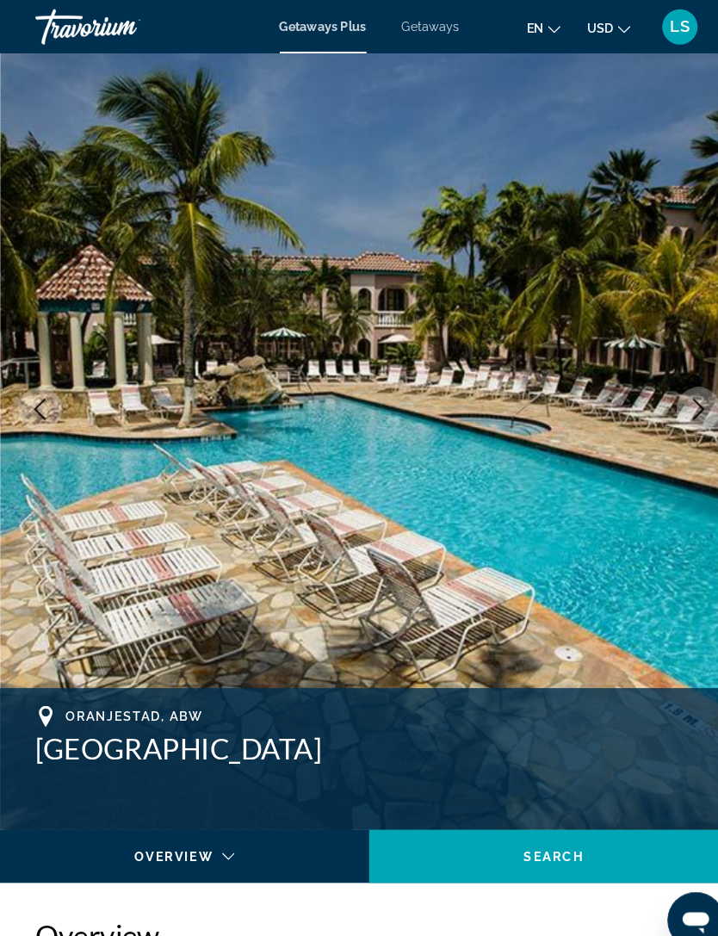
click at [679, 408] on button "Next image" at bounding box center [679, 397] width 43 height 43
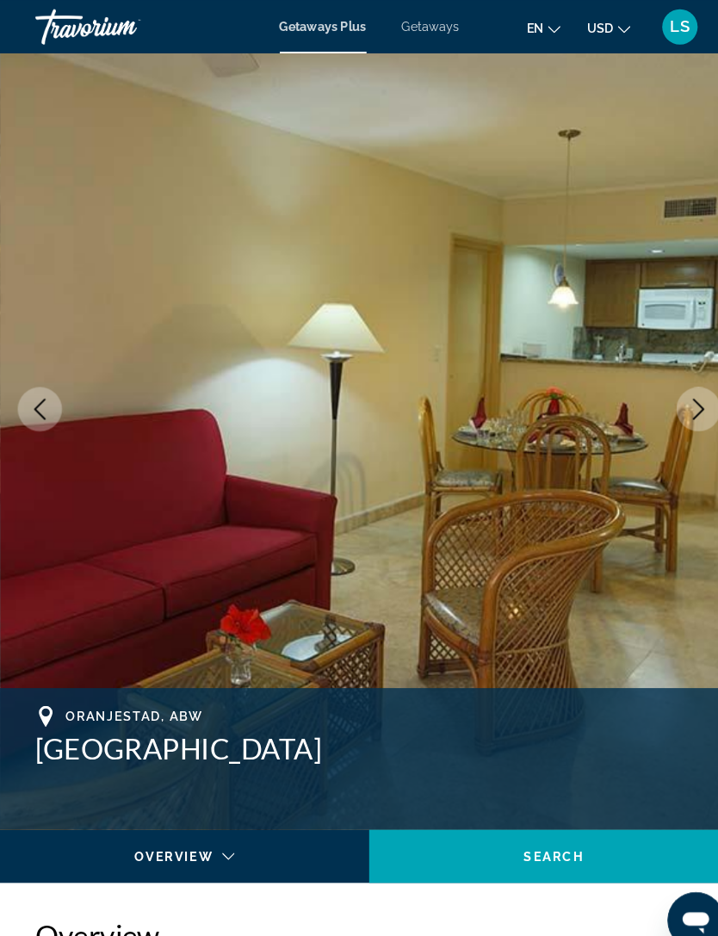
click at [678, 412] on button "Next image" at bounding box center [679, 397] width 43 height 43
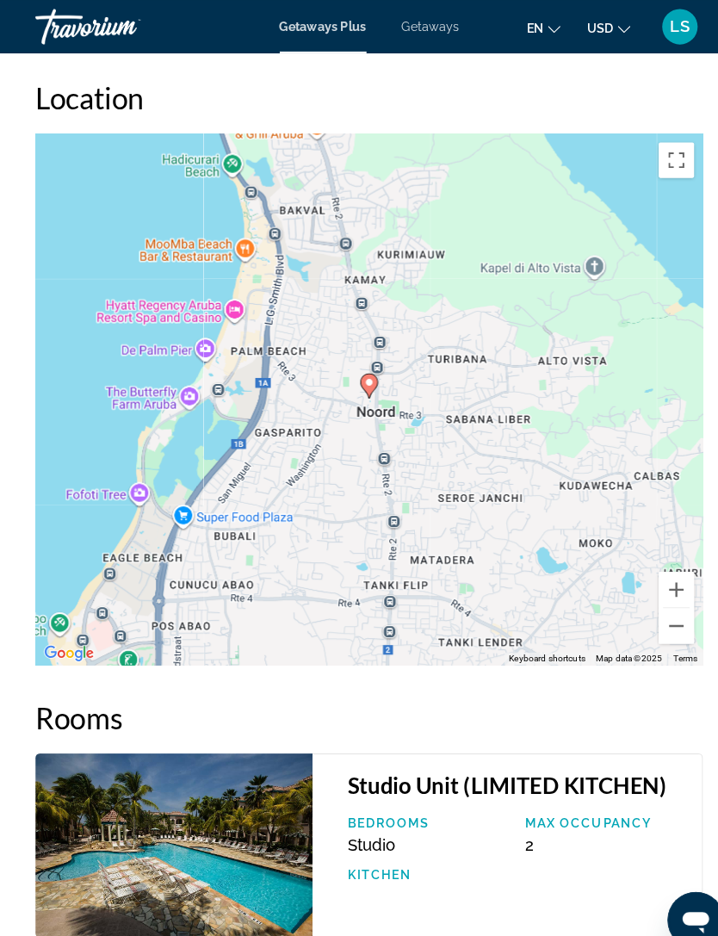
click at [655, 593] on button "Zoom out" at bounding box center [658, 609] width 34 height 34
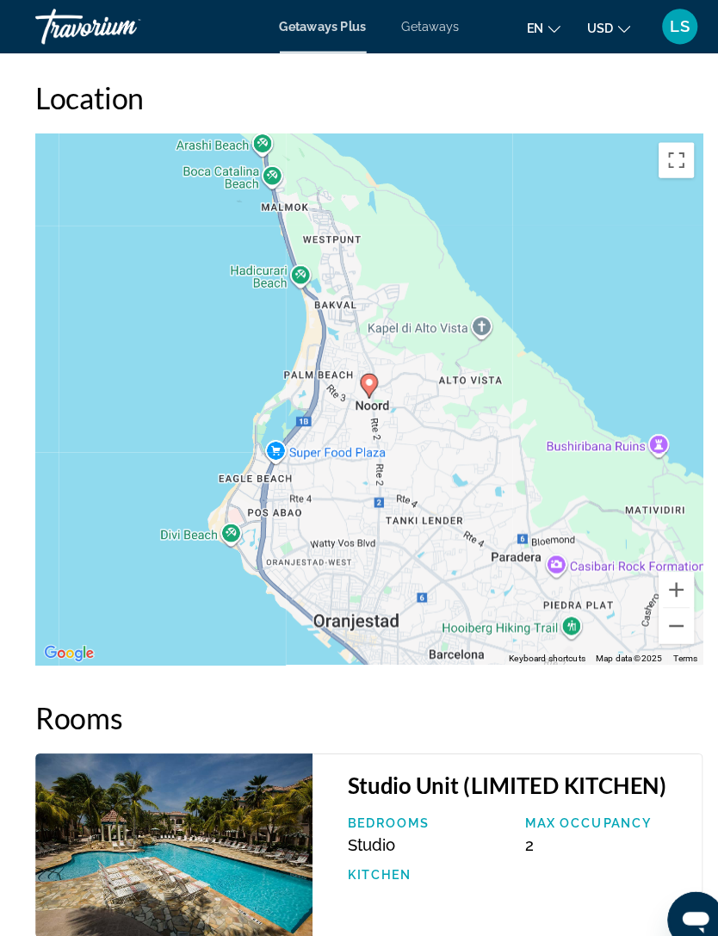
click at [655, 592] on button "Zoom out" at bounding box center [658, 609] width 34 height 34
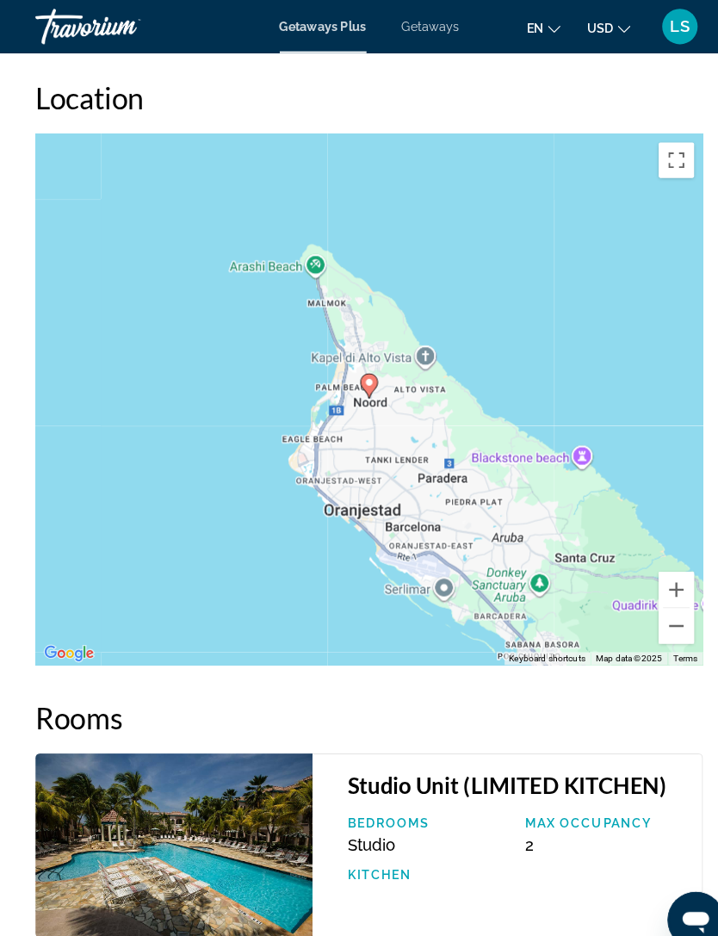
click at [654, 594] on button "Zoom out" at bounding box center [658, 609] width 34 height 34
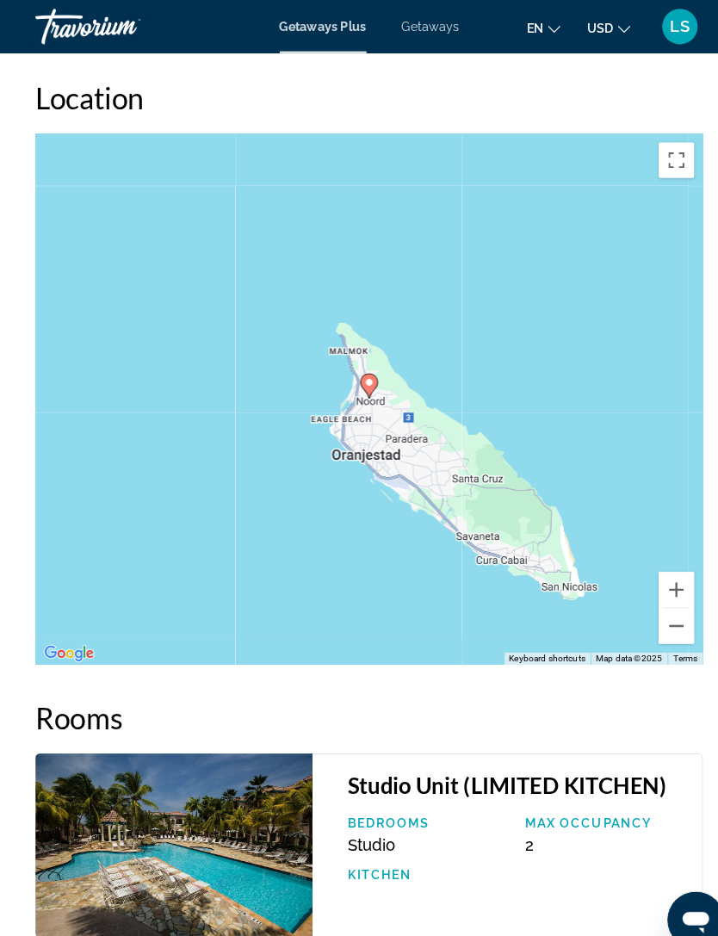
click at [658, 594] on button "Zoom out" at bounding box center [658, 609] width 34 height 34
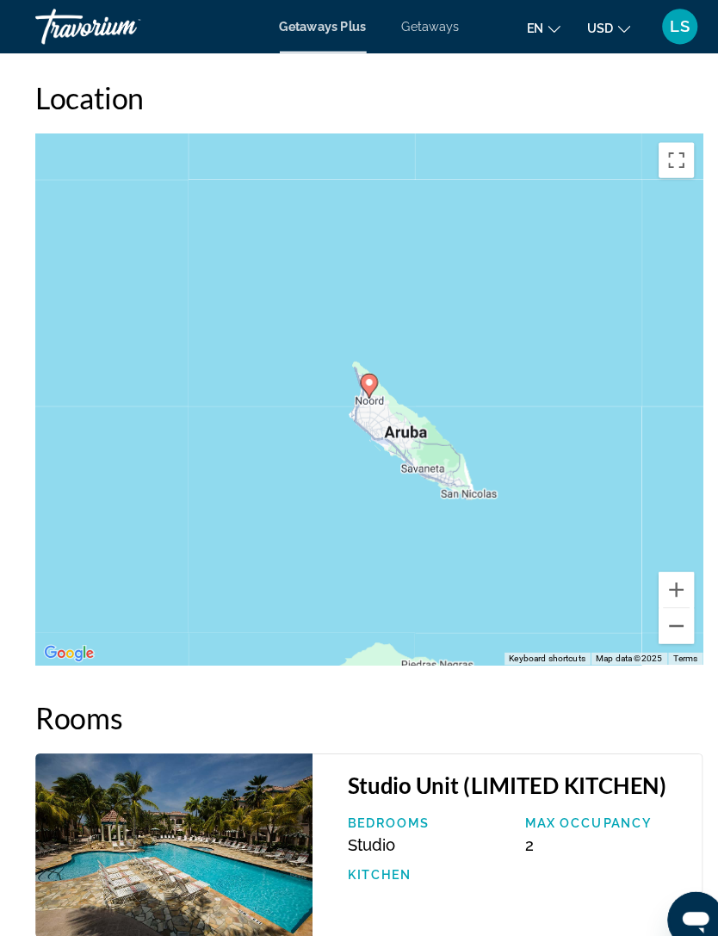
click at [659, 592] on button "Zoom out" at bounding box center [658, 609] width 34 height 34
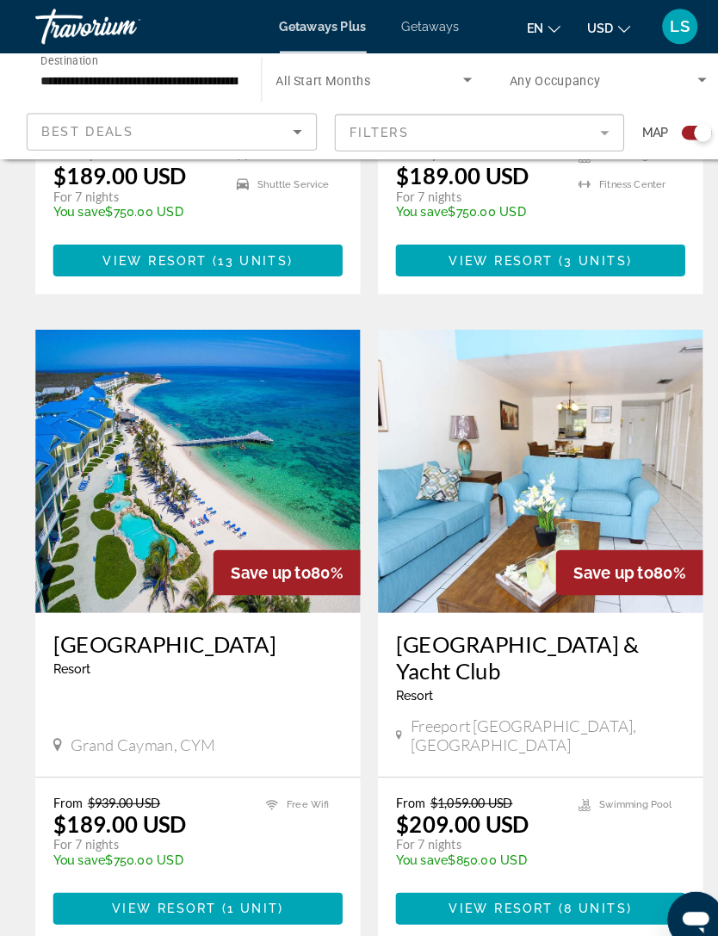
scroll to position [1492, 0]
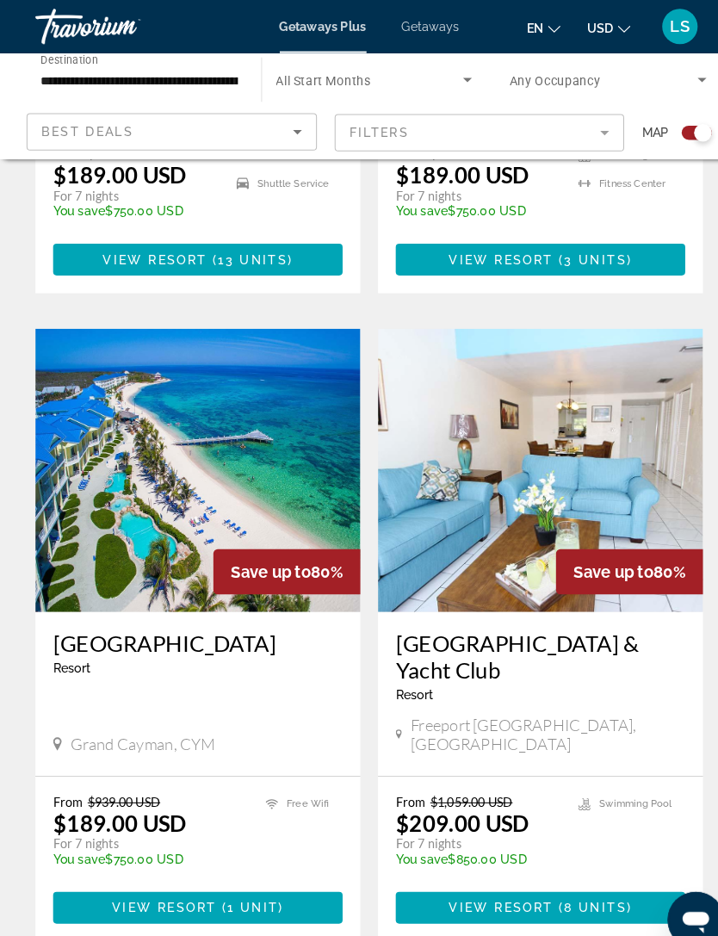
click at [183, 862] on span "Main content" at bounding box center [193, 882] width 282 height 41
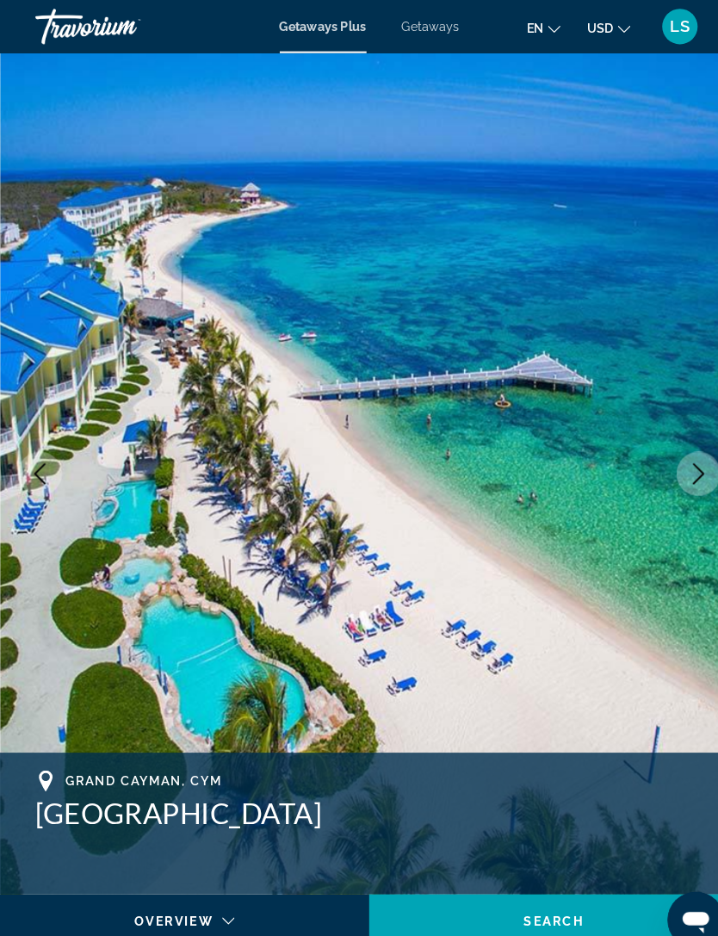
click at [690, 447] on button "Next image" at bounding box center [679, 460] width 43 height 43
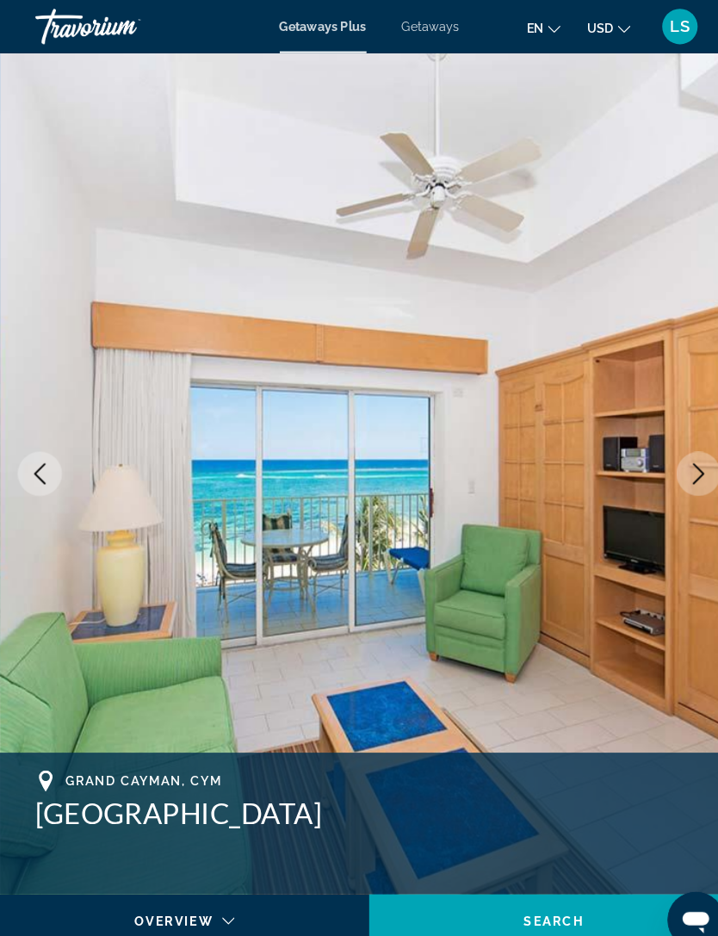
click at [682, 459] on icon "Next image" at bounding box center [679, 460] width 11 height 21
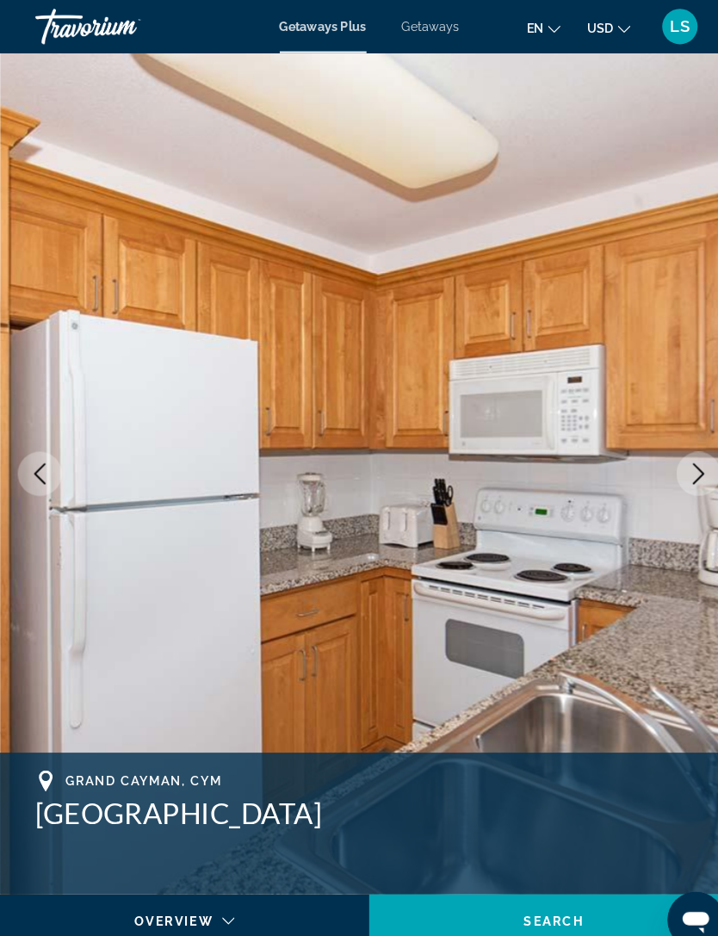
click at [681, 456] on icon "Next image" at bounding box center [679, 460] width 21 height 21
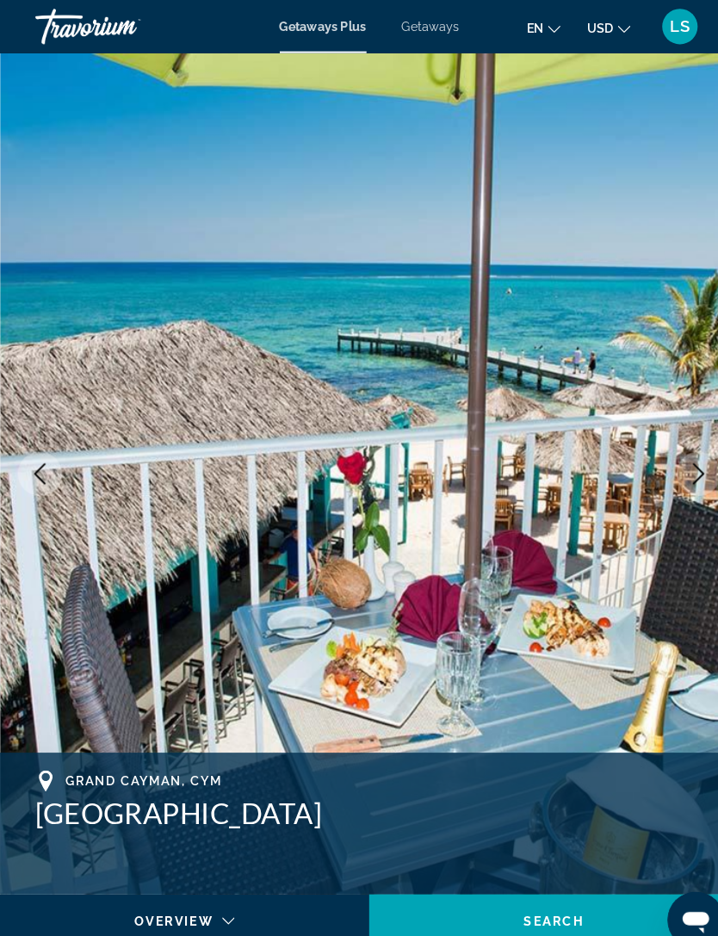
click at [682, 461] on icon "Next image" at bounding box center [679, 460] width 21 height 21
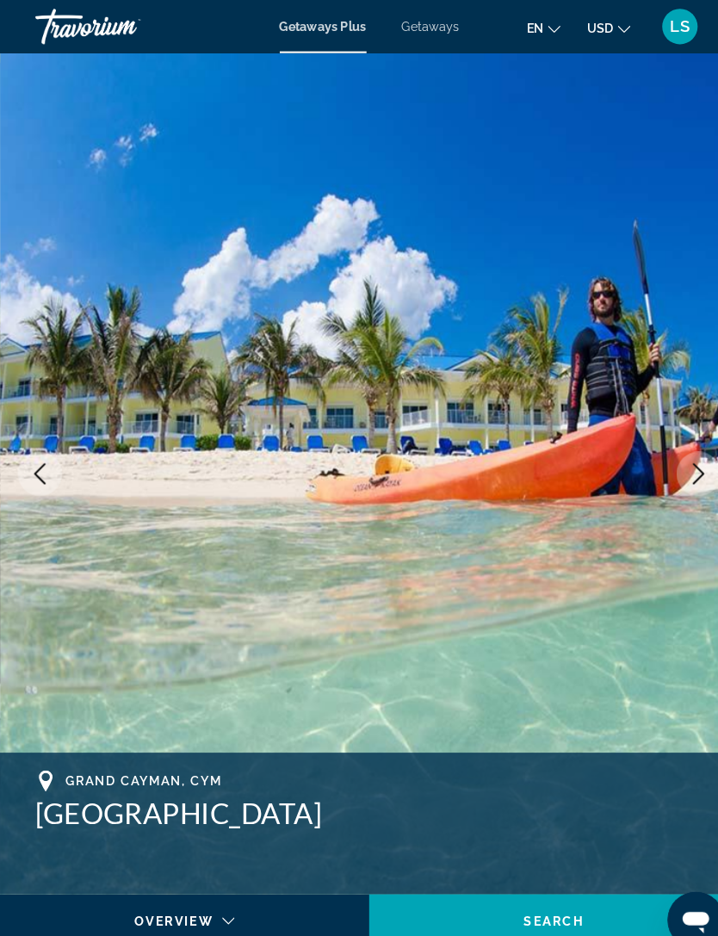
click at [689, 453] on icon "Next image" at bounding box center [679, 460] width 21 height 21
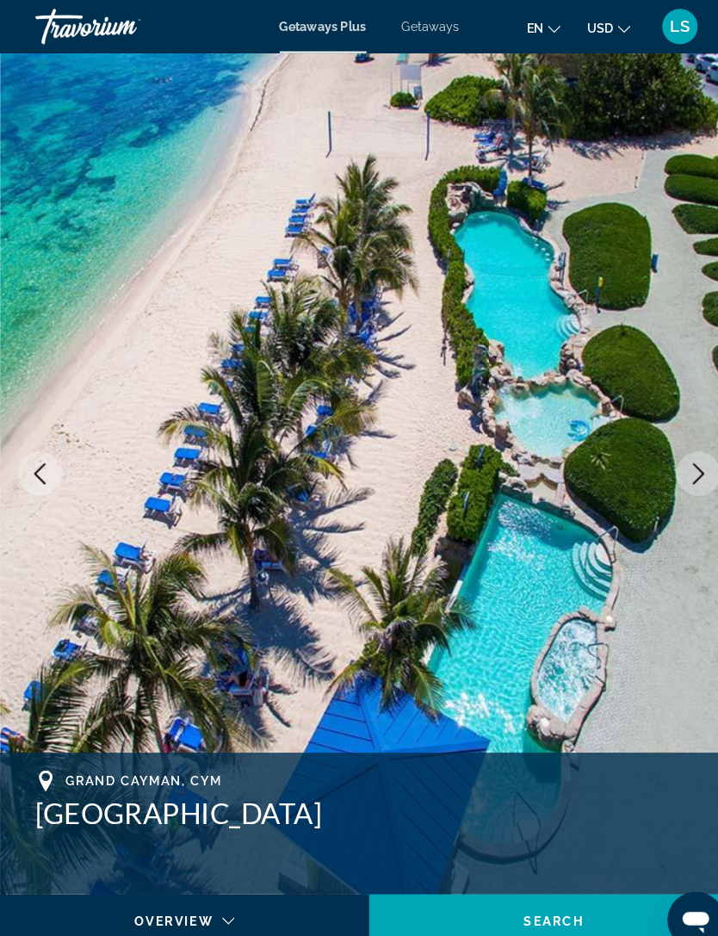
click at [689, 462] on icon "Next image" at bounding box center [679, 460] width 21 height 21
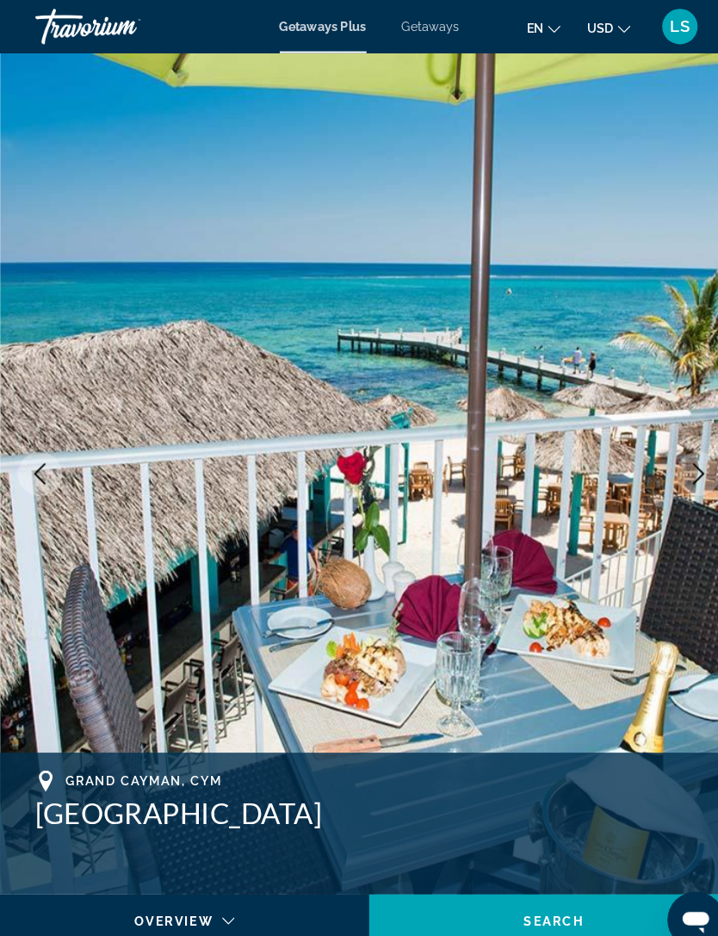
click at [678, 464] on icon "Next image" at bounding box center [679, 460] width 21 height 21
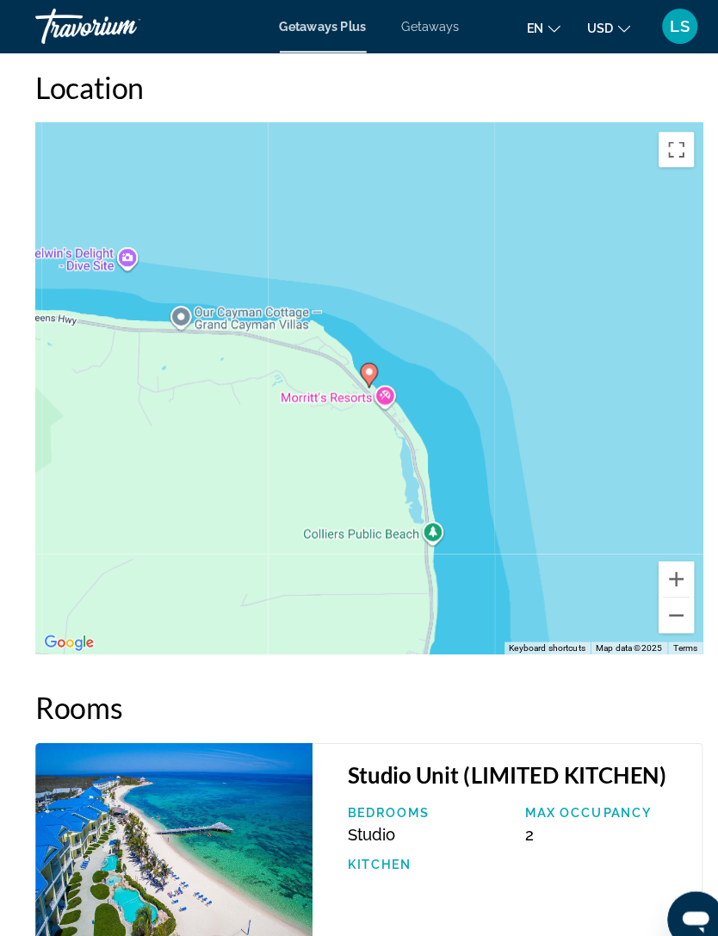
scroll to position [3037, 0]
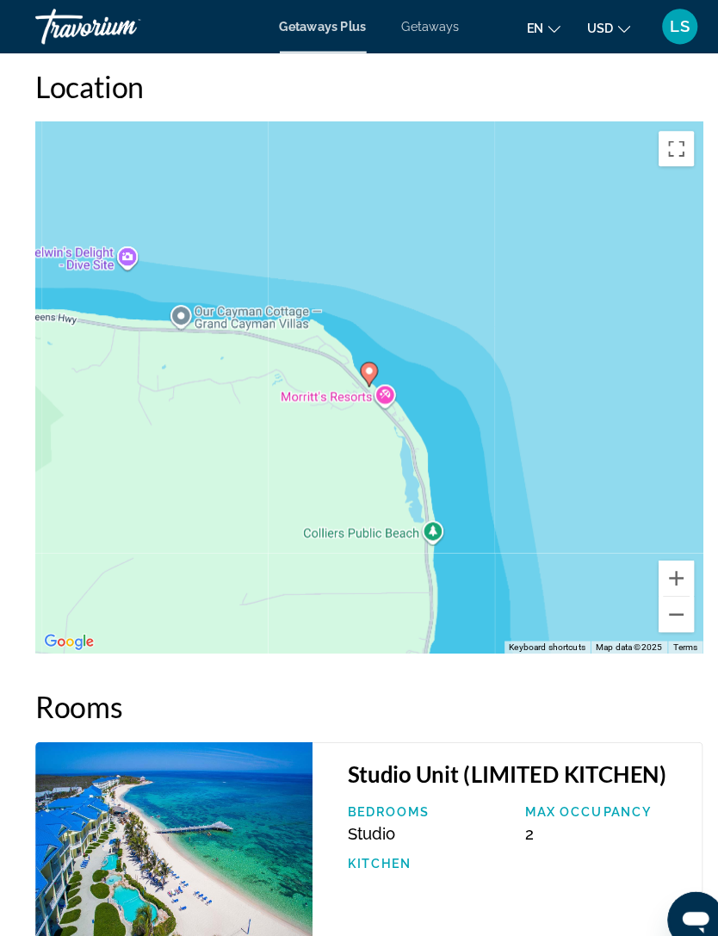
click at [663, 598] on button "Zoom out" at bounding box center [658, 597] width 34 height 34
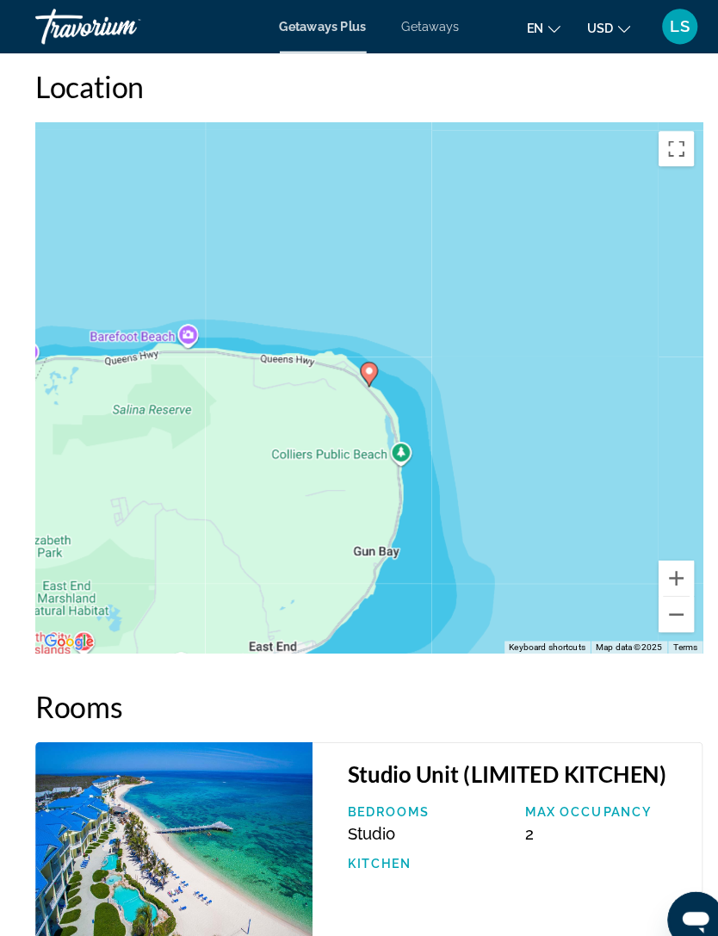
click at [659, 600] on button "Zoom out" at bounding box center [658, 597] width 34 height 34
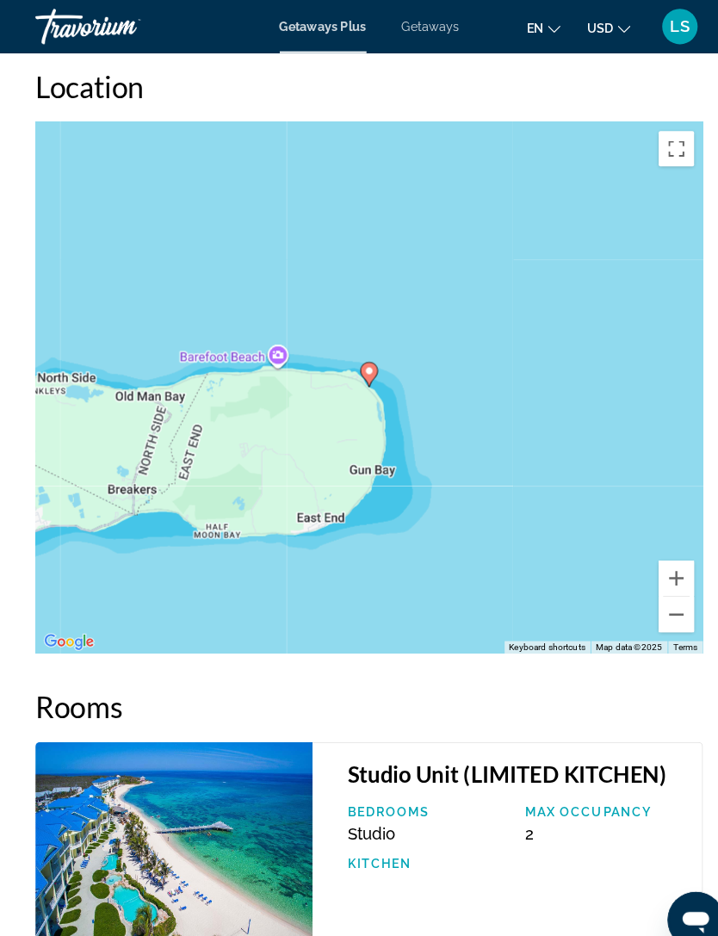
click at [656, 611] on button "Zoom out" at bounding box center [658, 597] width 34 height 34
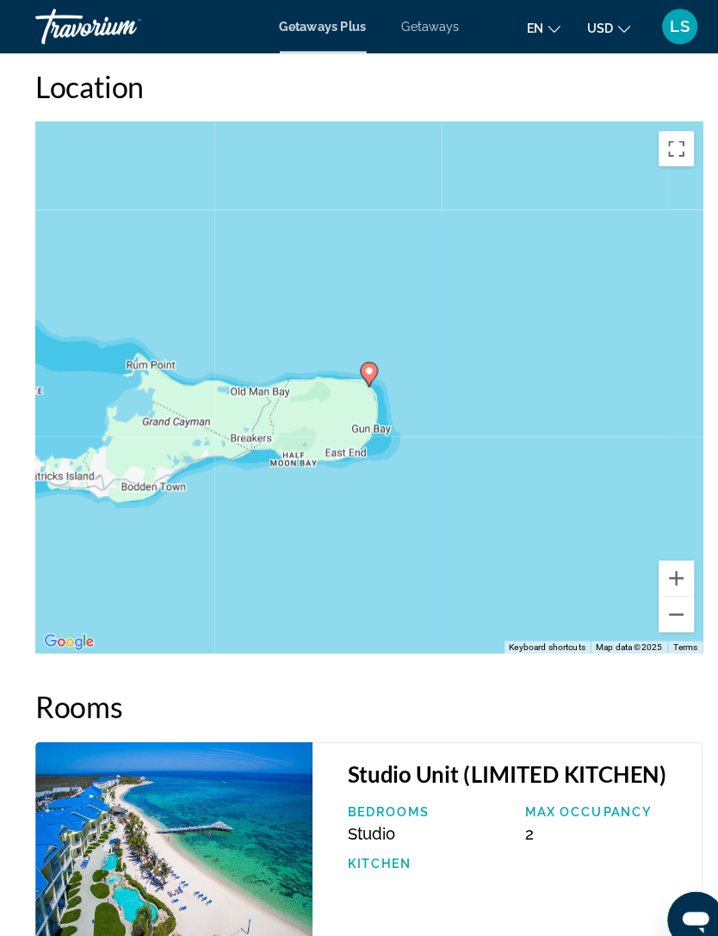
click at [656, 616] on div "To activate drag with keyboard, press Alt + Enter. Once in keyboard drag state,…" at bounding box center [358, 377] width 649 height 517
click at [652, 606] on button "Zoom out" at bounding box center [658, 597] width 34 height 34
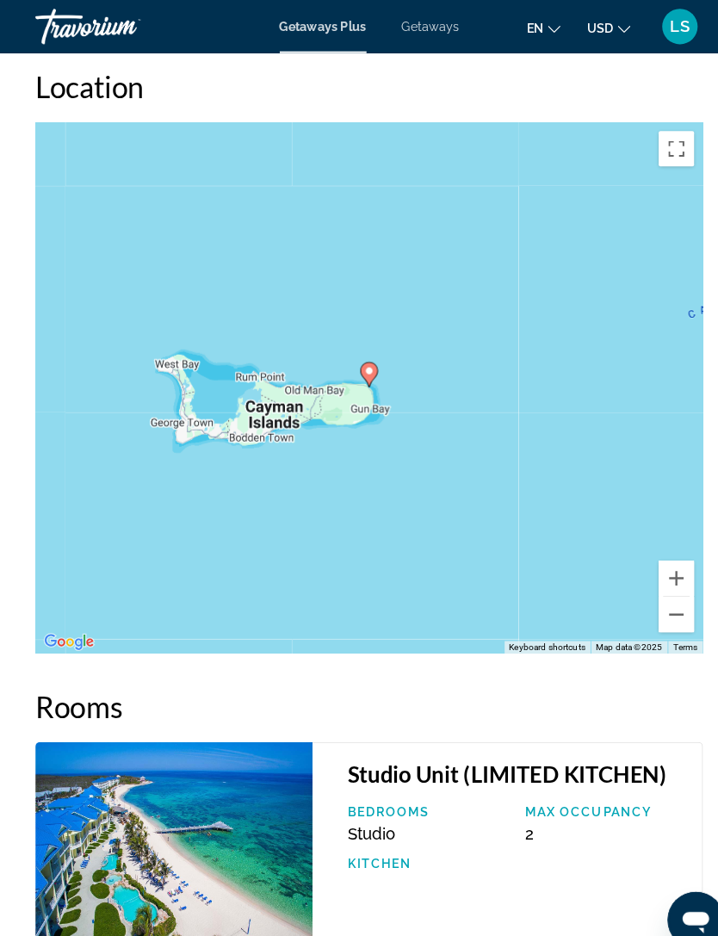
click at [655, 607] on button "Zoom out" at bounding box center [658, 597] width 34 height 34
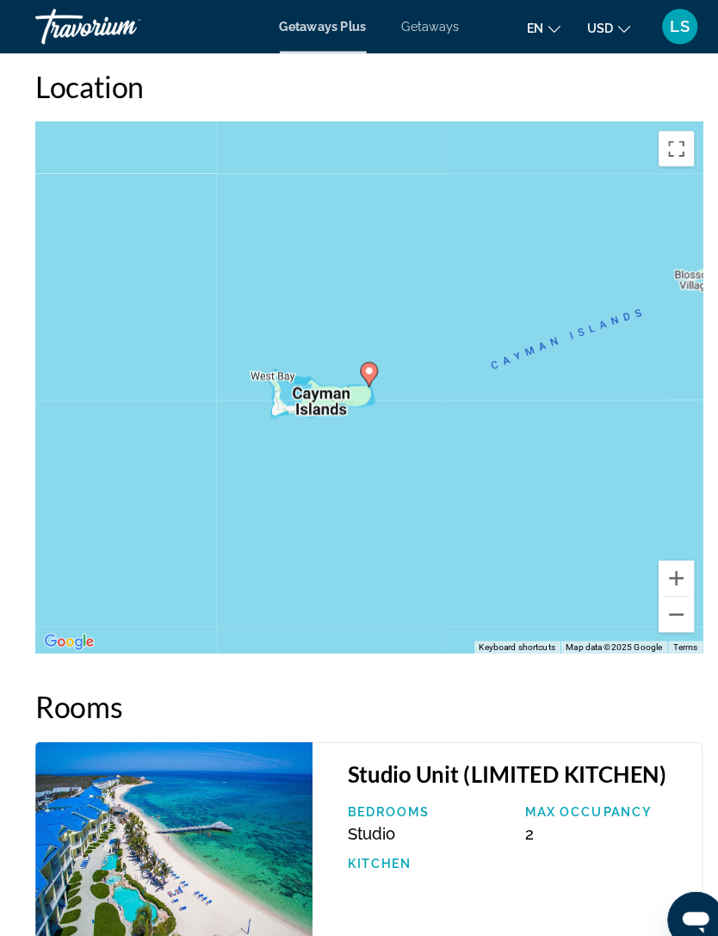
click at [658, 608] on button "Zoom out" at bounding box center [658, 597] width 34 height 34
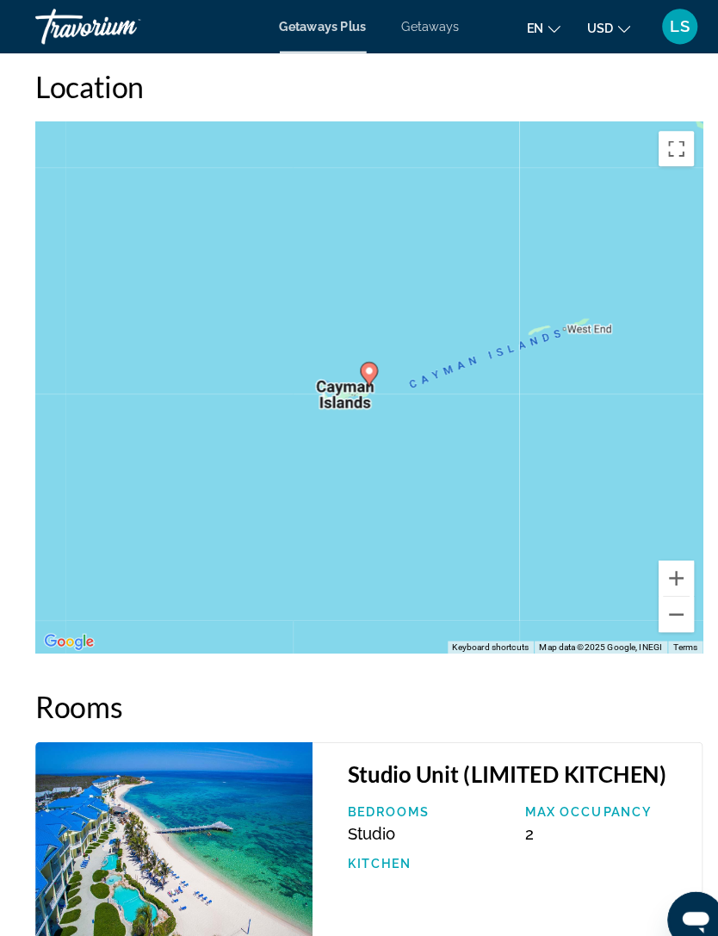
click at [654, 603] on button "Zoom out" at bounding box center [658, 597] width 34 height 34
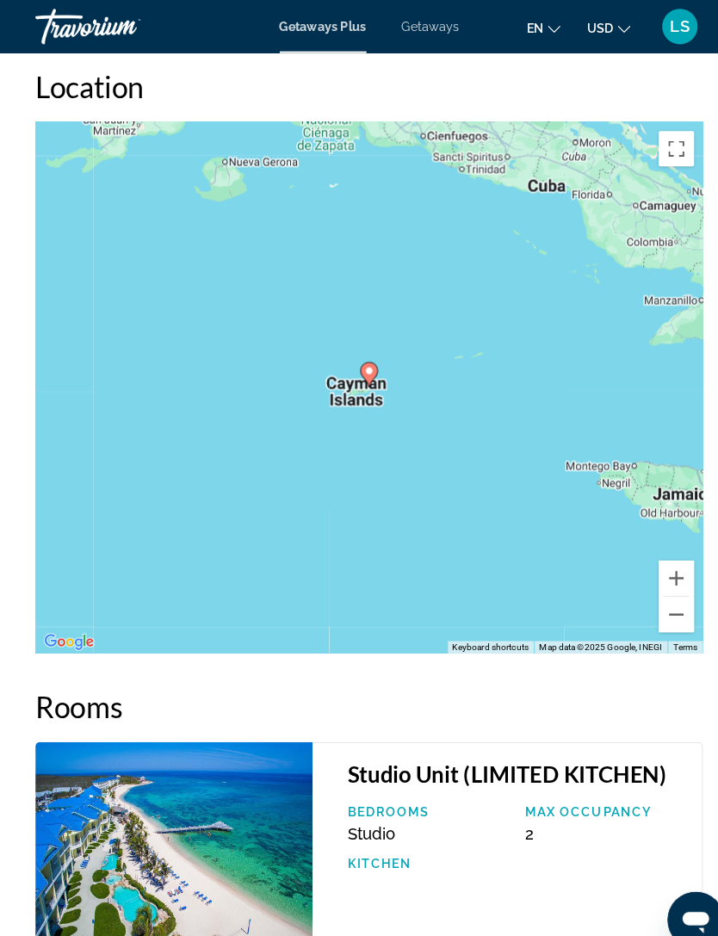
click at [654, 607] on button "Zoom out" at bounding box center [658, 597] width 34 height 34
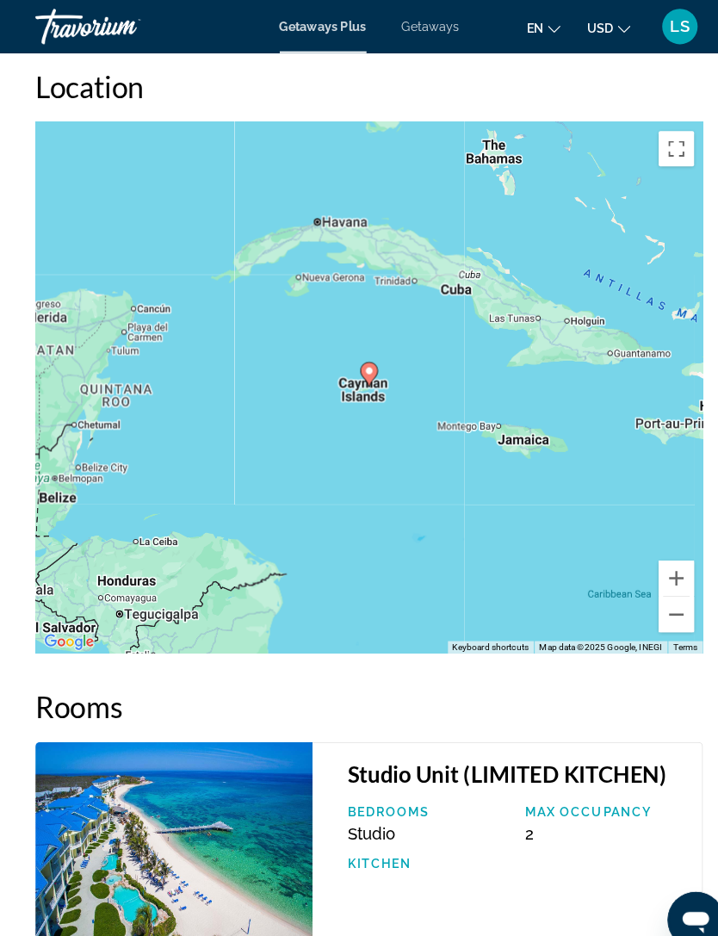
click at [654, 616] on div "To activate drag with keyboard, press Alt + Enter. Once in keyboard drag state,…" at bounding box center [358, 377] width 649 height 517
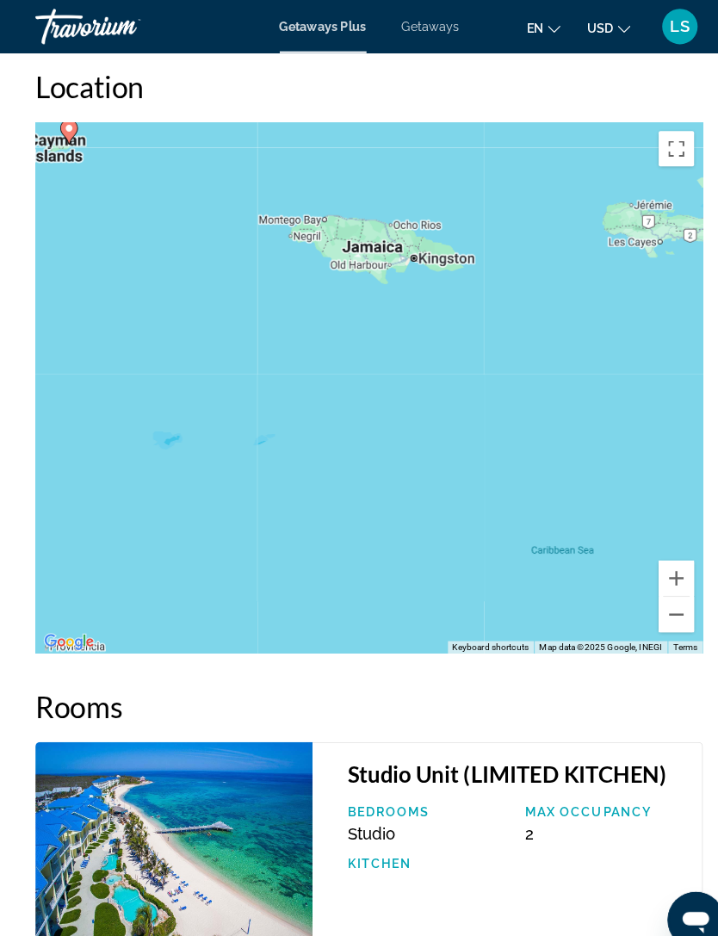
click at [655, 602] on button "Zoom out" at bounding box center [658, 597] width 34 height 34
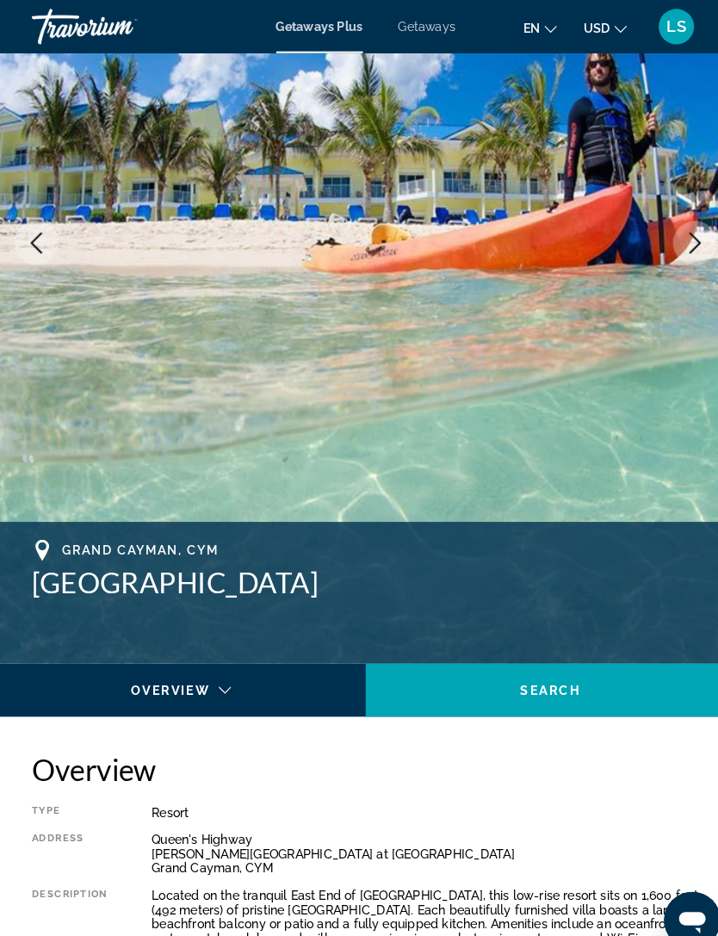
scroll to position [224, 0]
